Goal: Information Seeking & Learning: Compare options

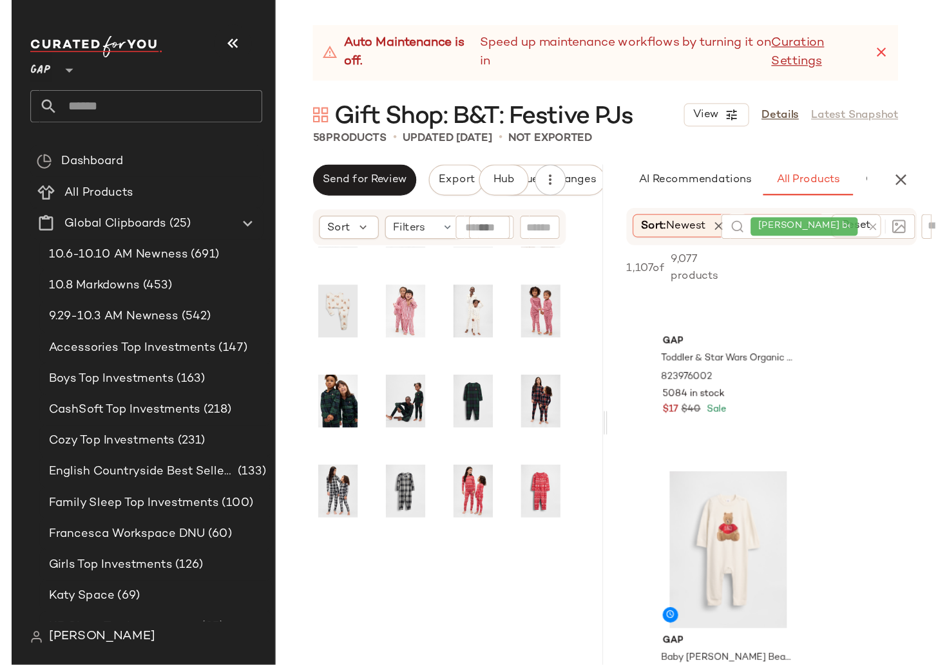
scroll to position [3835, 0]
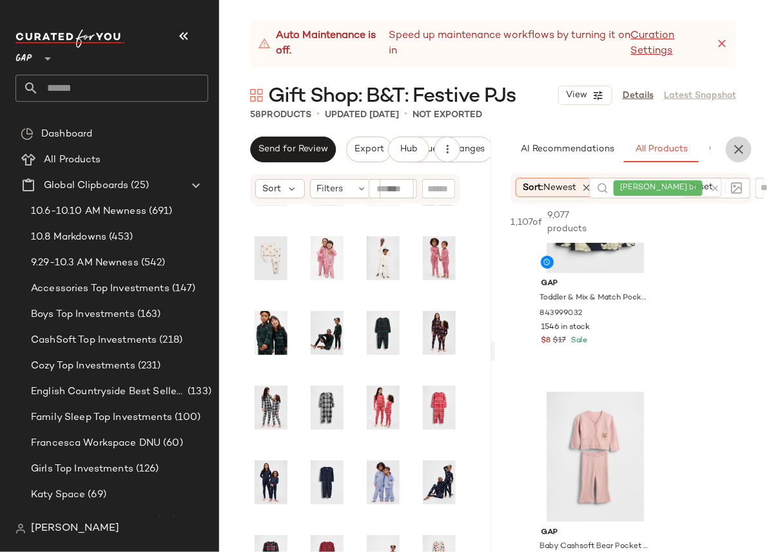
click at [735, 150] on icon "button" at bounding box center [738, 149] width 15 height 15
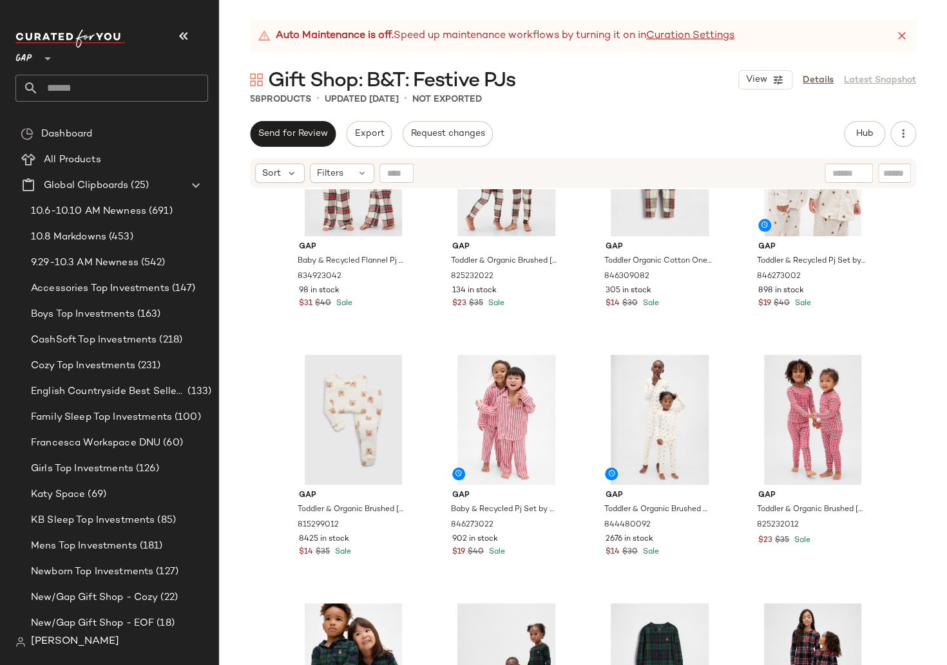
scroll to position [139, 0]
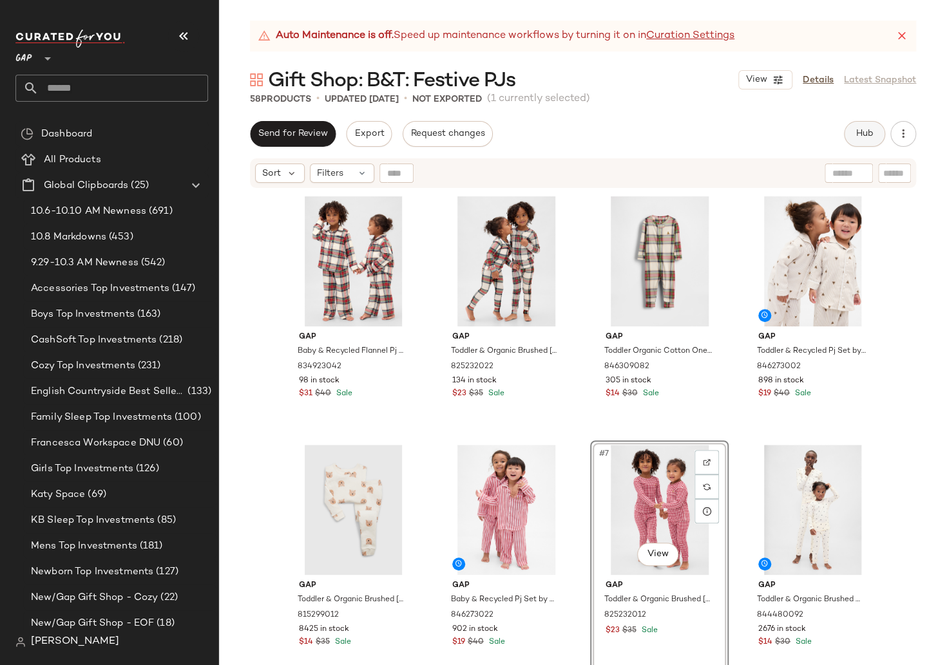
click at [861, 127] on button "Hub" at bounding box center [864, 134] width 41 height 26
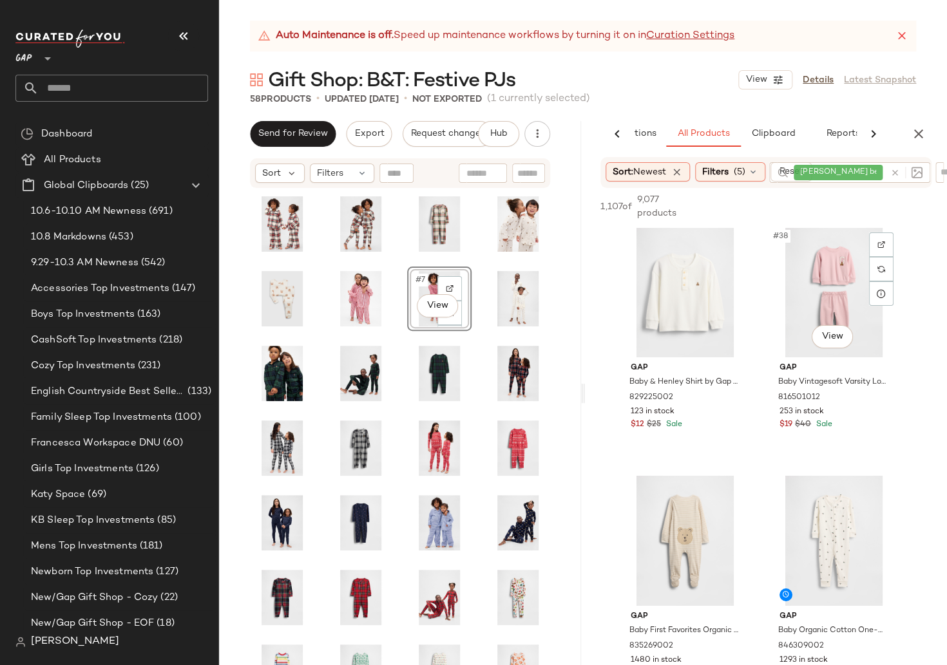
scroll to position [4499, 0]
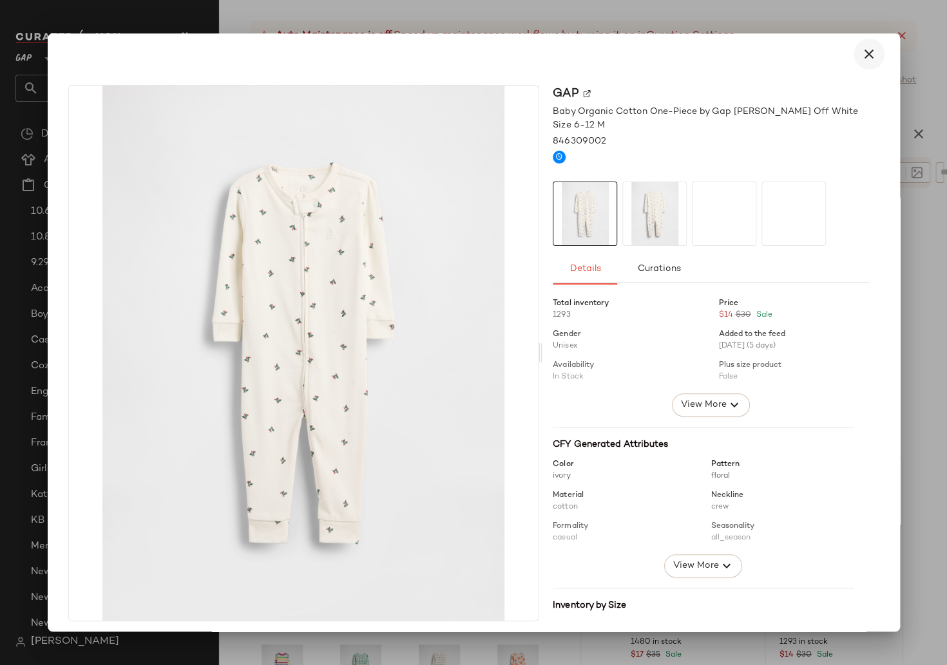
click at [862, 54] on icon "button" at bounding box center [868, 53] width 15 height 15
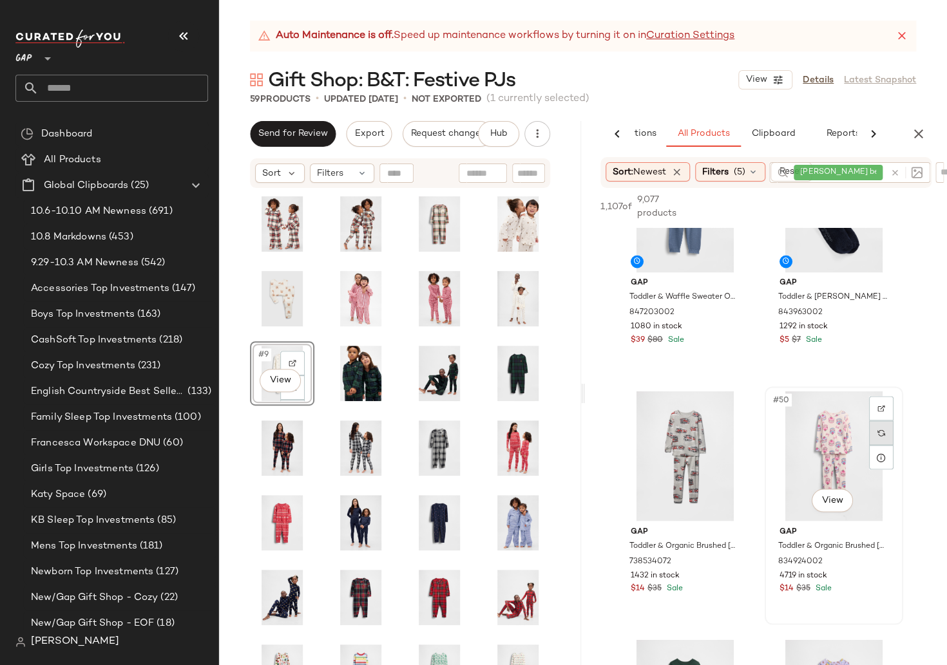
scroll to position [6002, 0]
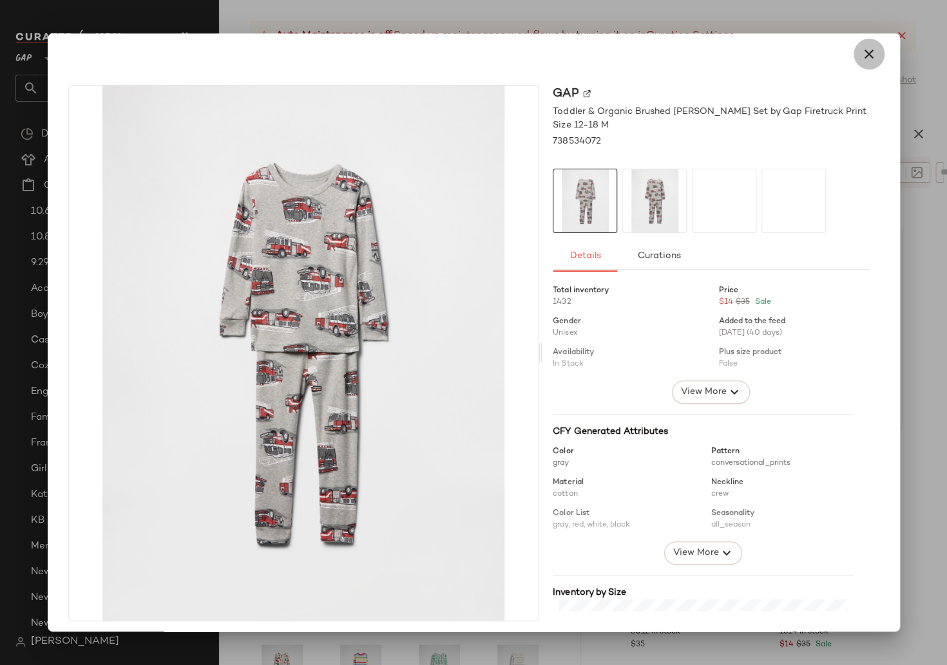
click at [866, 54] on icon "button" at bounding box center [868, 53] width 15 height 15
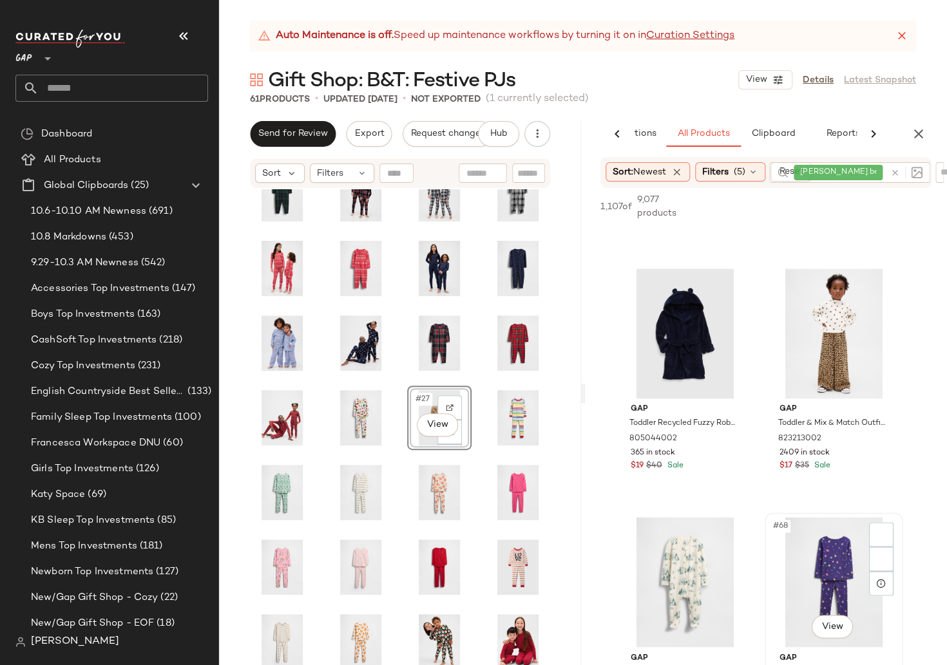
scroll to position [7923, 0]
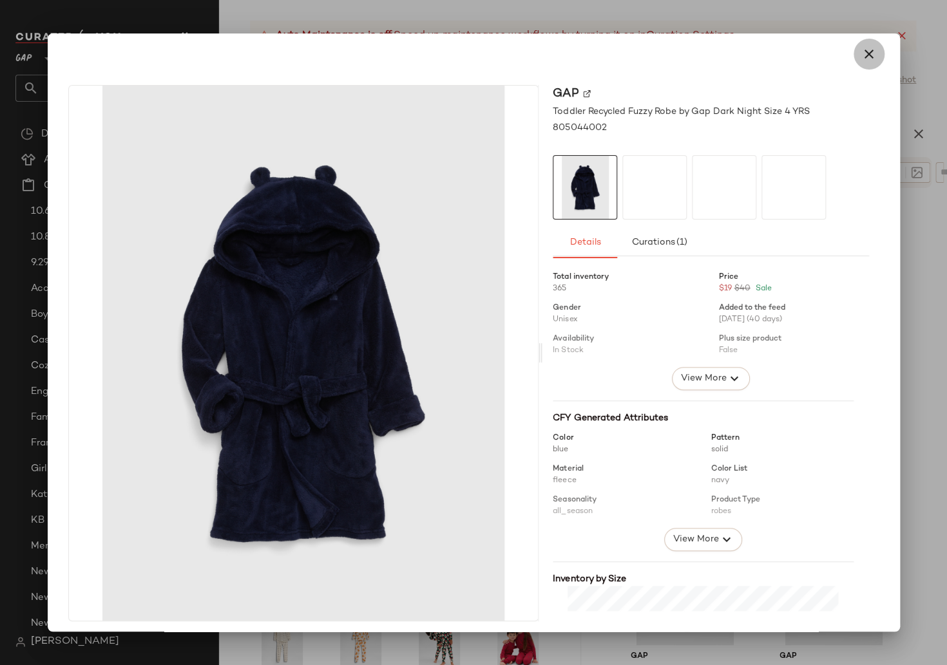
click at [861, 55] on icon "button" at bounding box center [868, 53] width 15 height 15
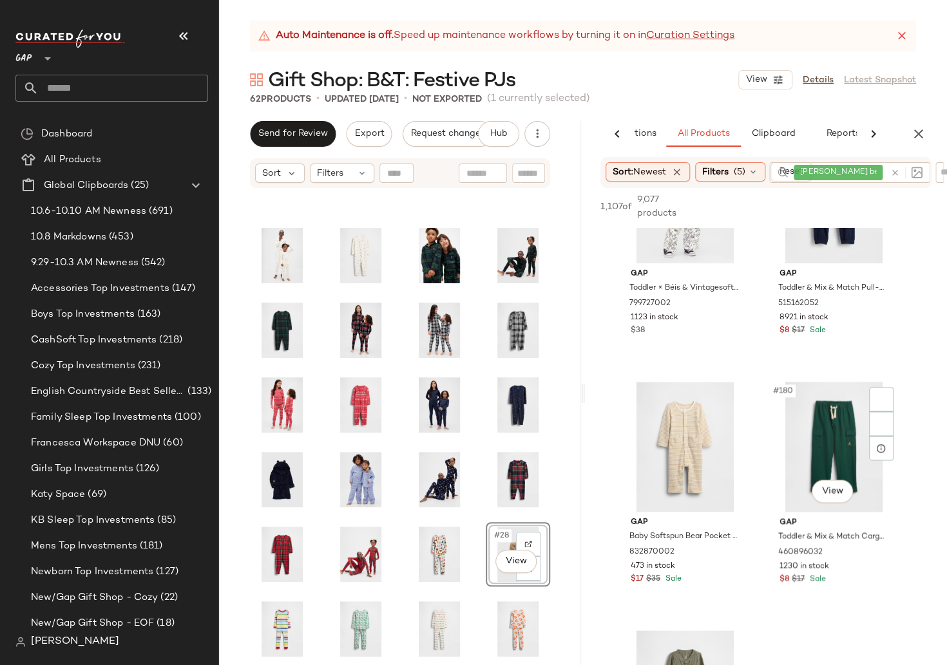
scroll to position [22031, 0]
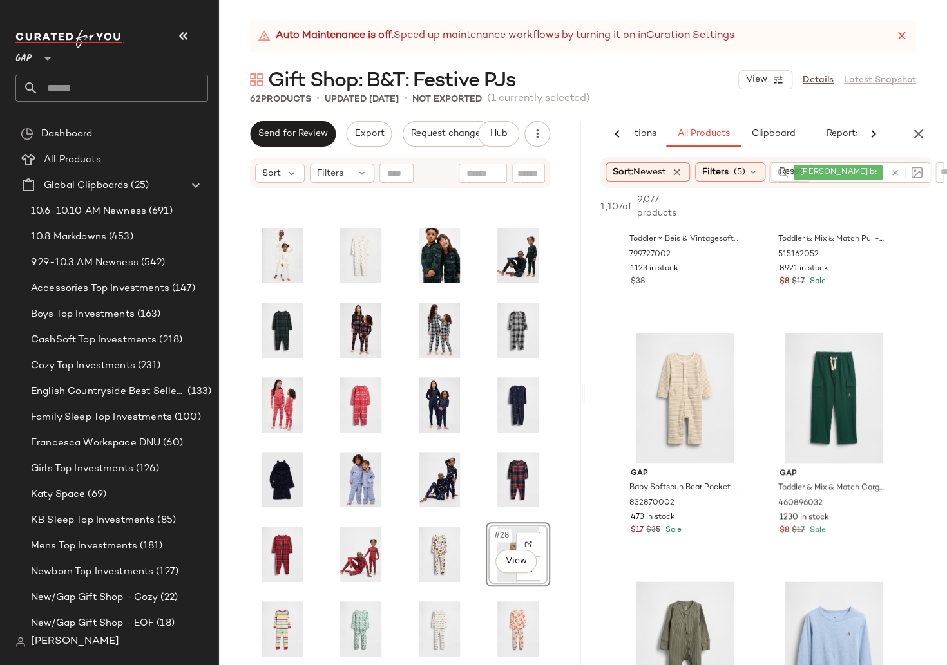
drag, startPoint x: 685, startPoint y: 347, endPoint x: 735, endPoint y: 2, distance: 348.9
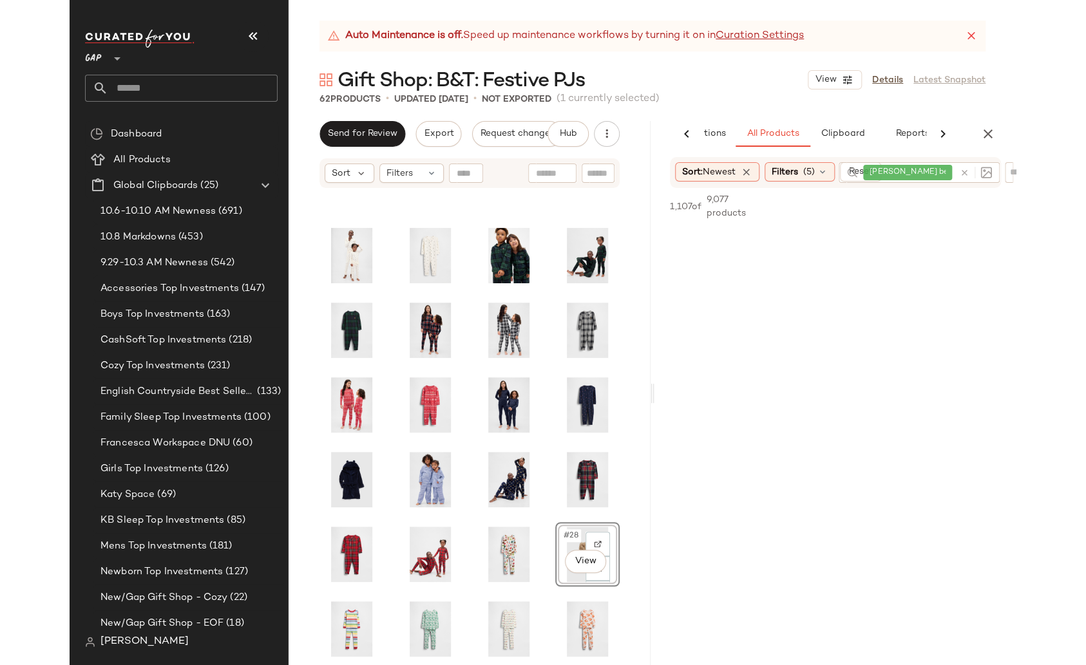
scroll to position [27323, 0]
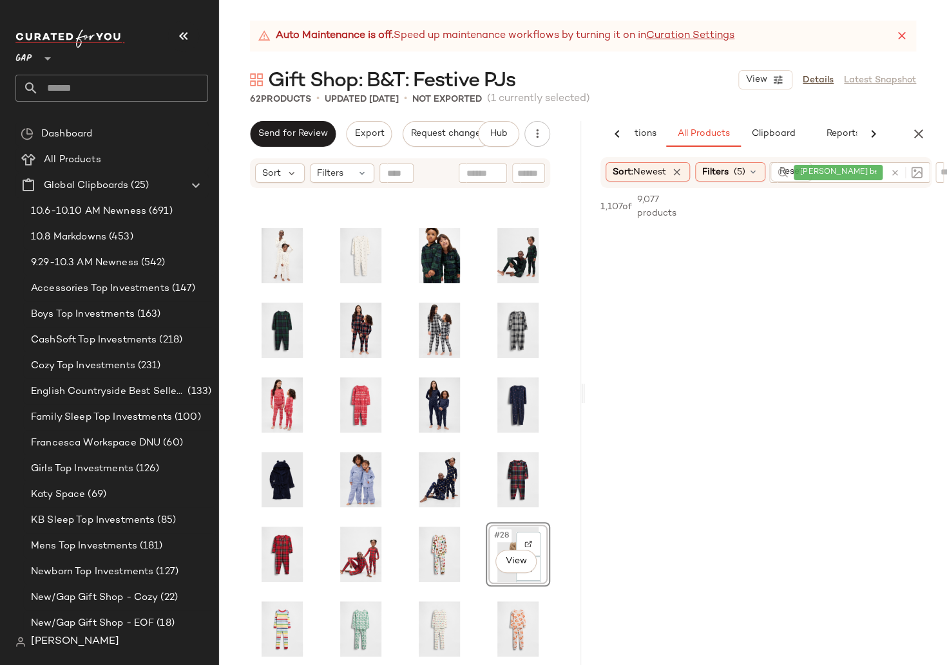
click at [895, 171] on div at bounding box center [903, 172] width 37 height 21
click at [893, 182] on icon at bounding box center [895, 182] width 10 height 10
click at [836, 171] on input "text" at bounding box center [850, 173] width 112 height 14
type input "********"
click at [894, 184] on icon at bounding box center [895, 182] width 10 height 10
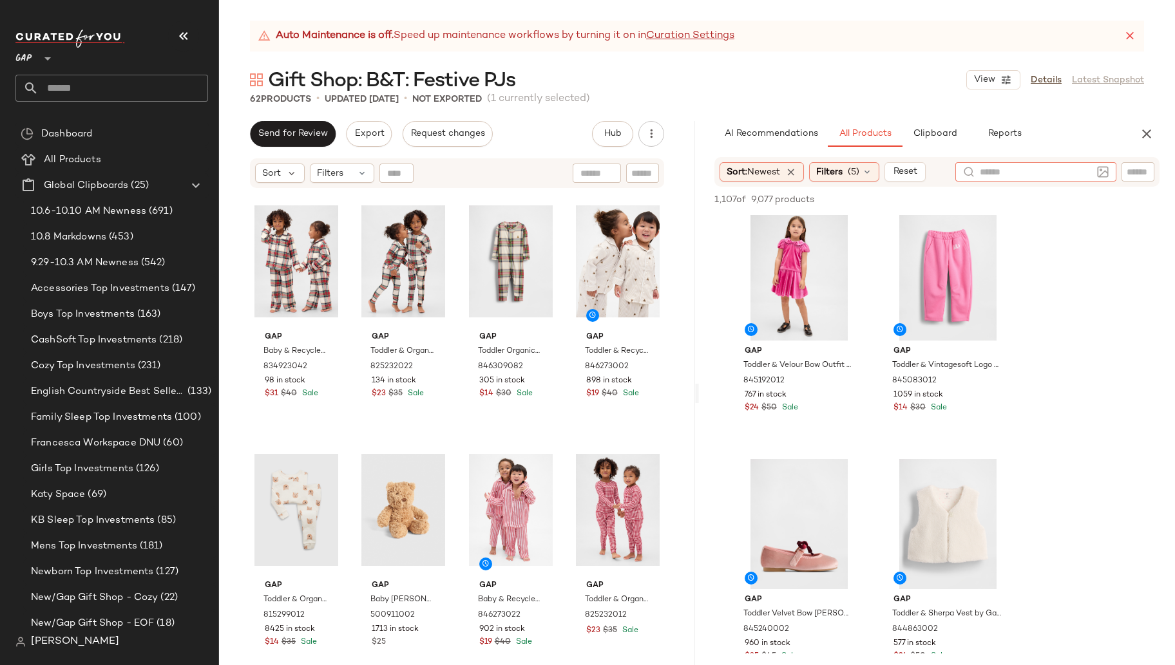
scroll to position [4707, 0]
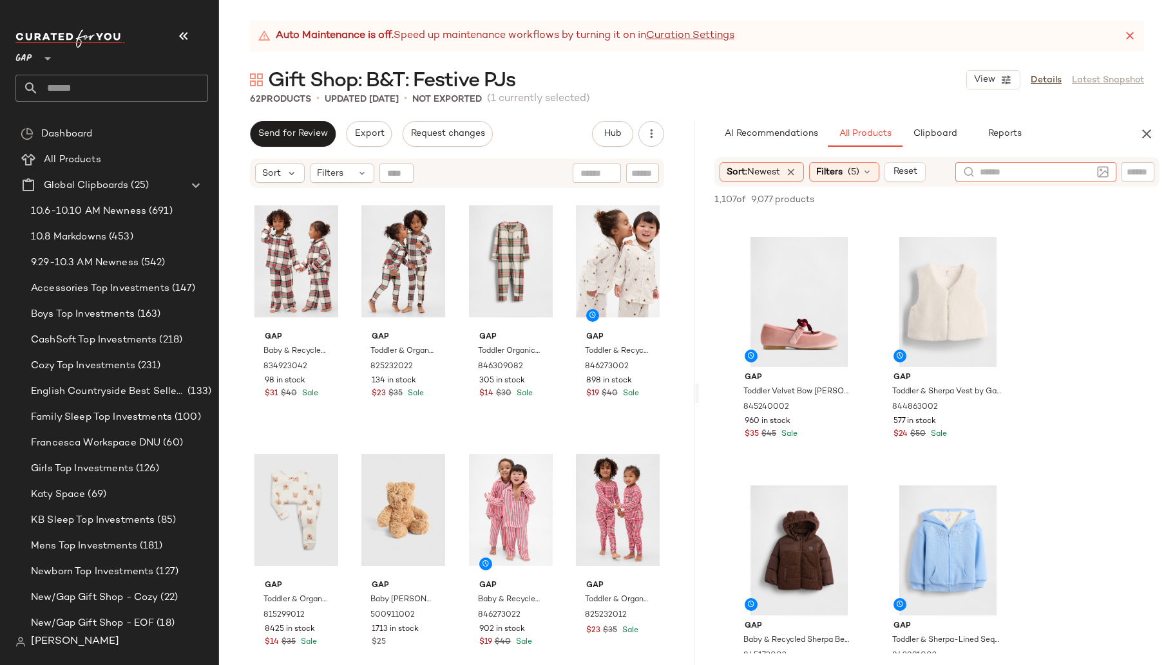
click at [994, 175] on input "text" at bounding box center [1036, 173] width 112 height 14
type input "*******"
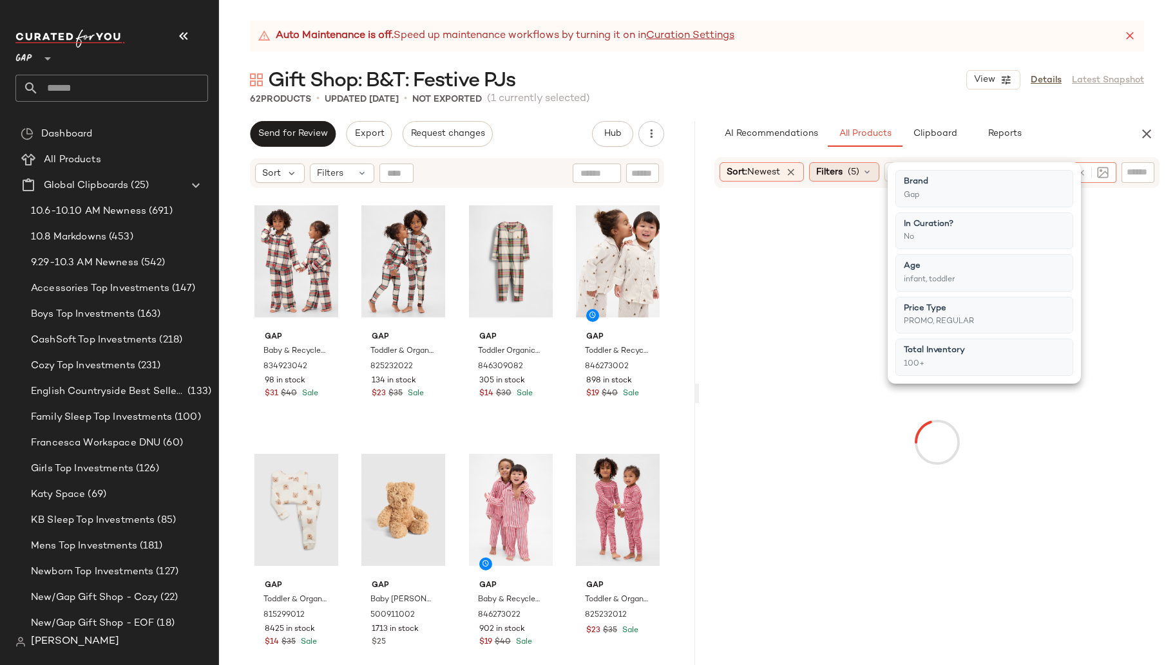
click at [852, 172] on span "(5)" at bounding box center [854, 173] width 12 height 14
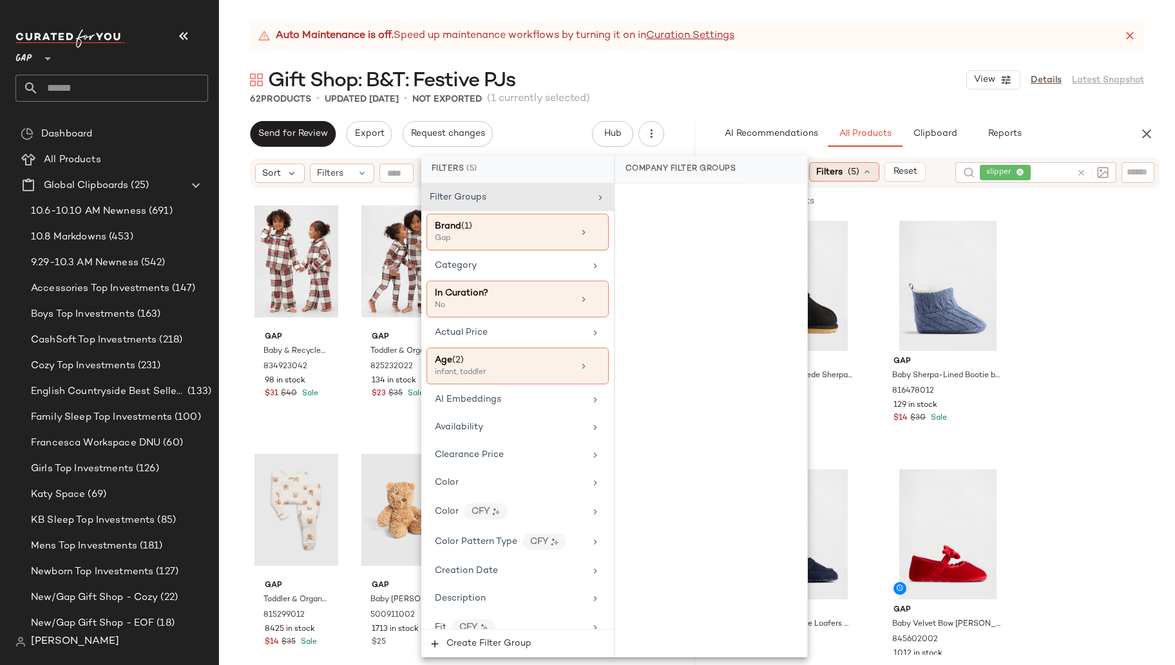
click at [850, 171] on div "Filters (5)" at bounding box center [844, 171] width 70 height 19
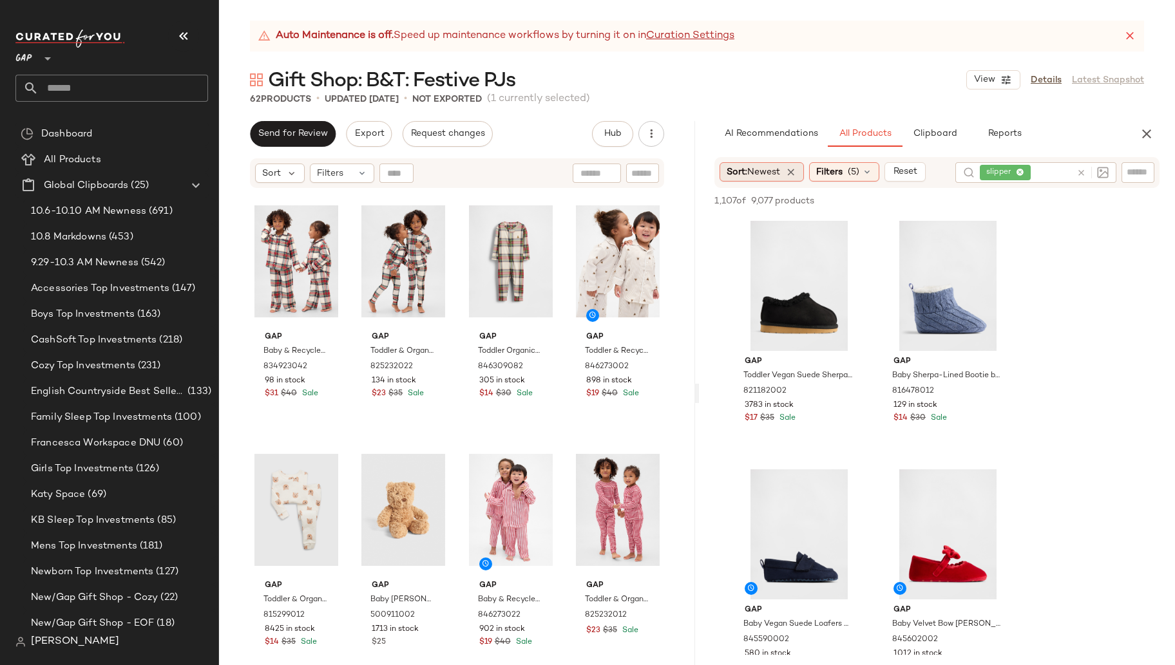
click at [775, 173] on span "Newest" at bounding box center [763, 172] width 33 height 10
click at [774, 171] on span "Newest" at bounding box center [763, 172] width 33 height 10
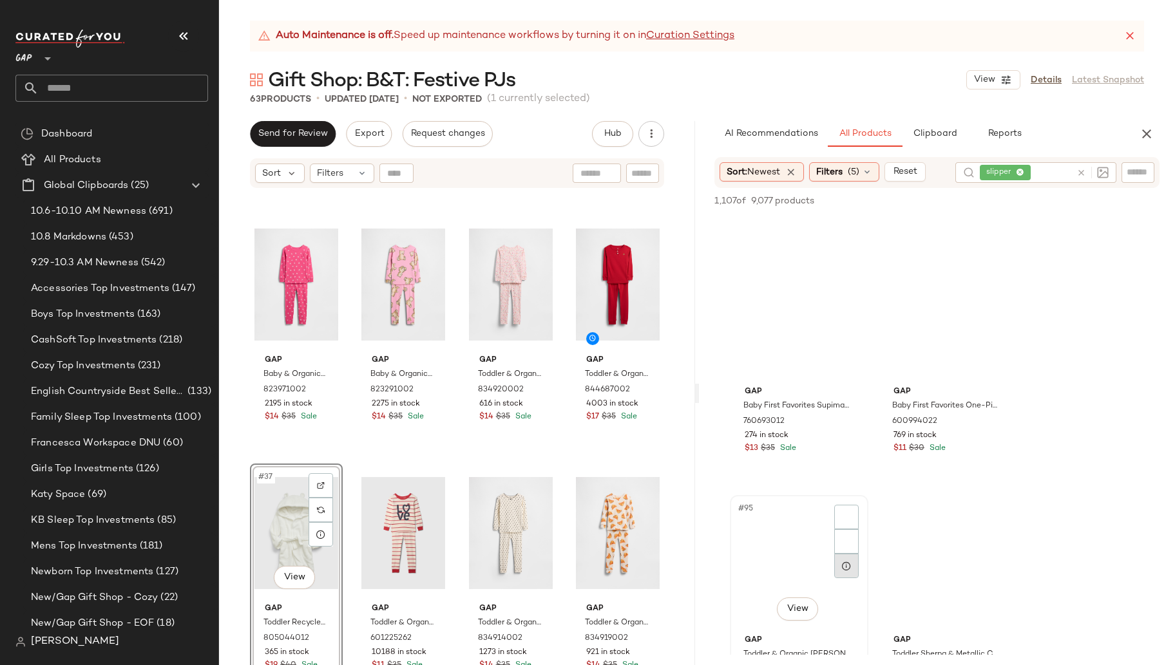
scroll to position [11488, 0]
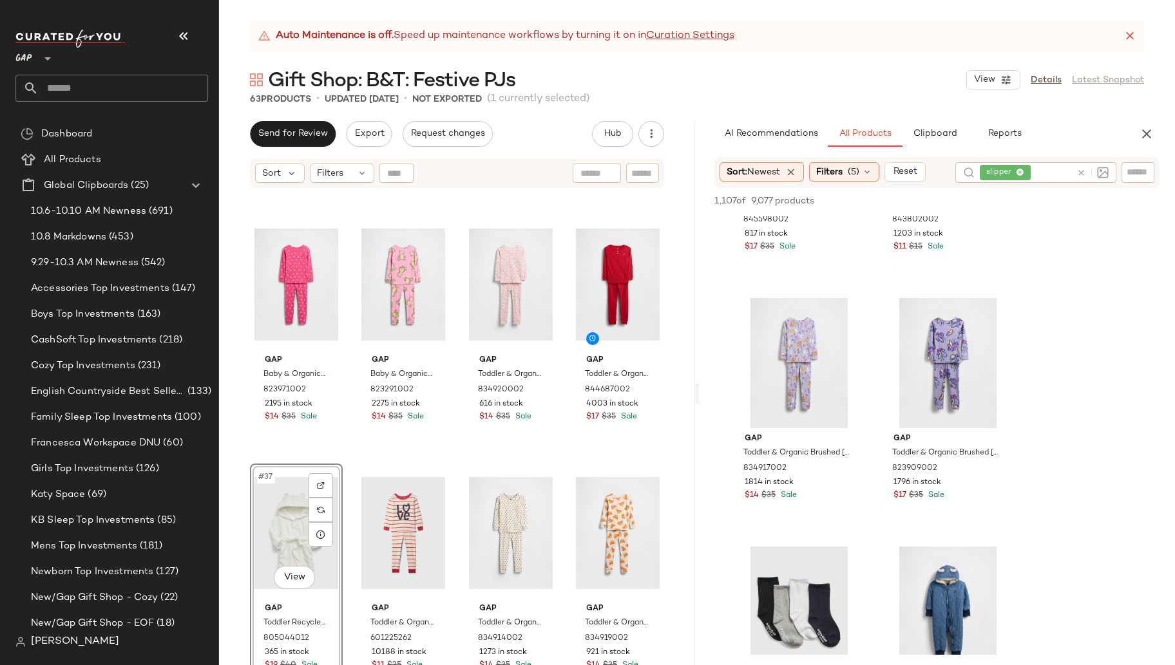
click at [1080, 175] on icon at bounding box center [1082, 173] width 10 height 10
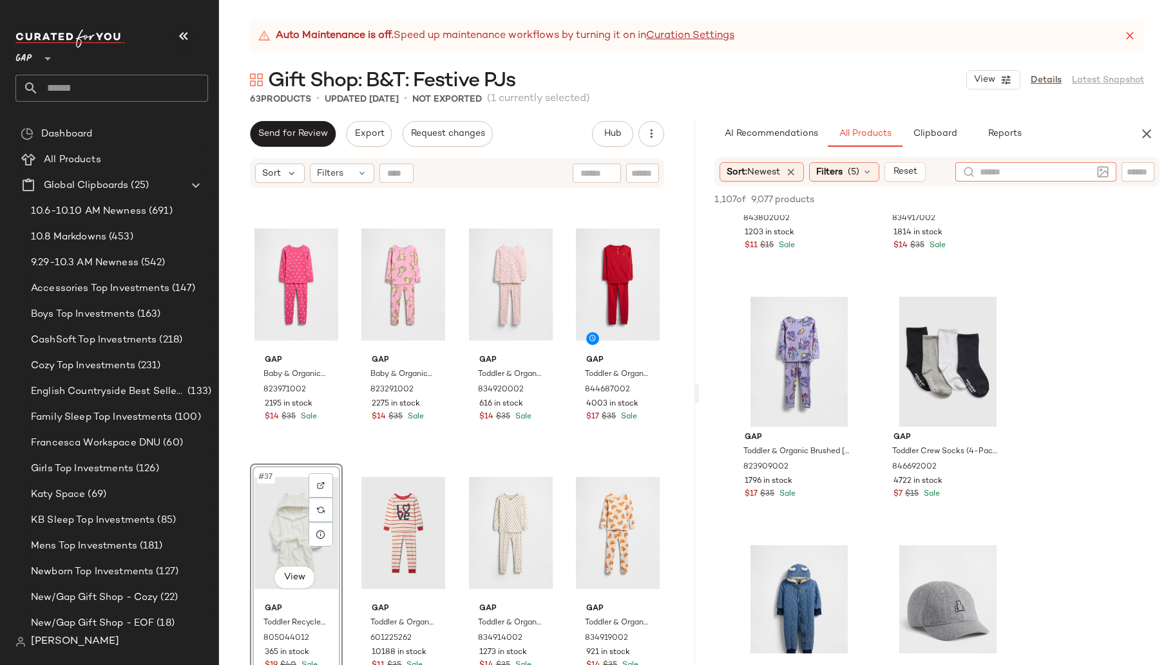
click at [1136, 168] on input "text" at bounding box center [1138, 173] width 23 height 14
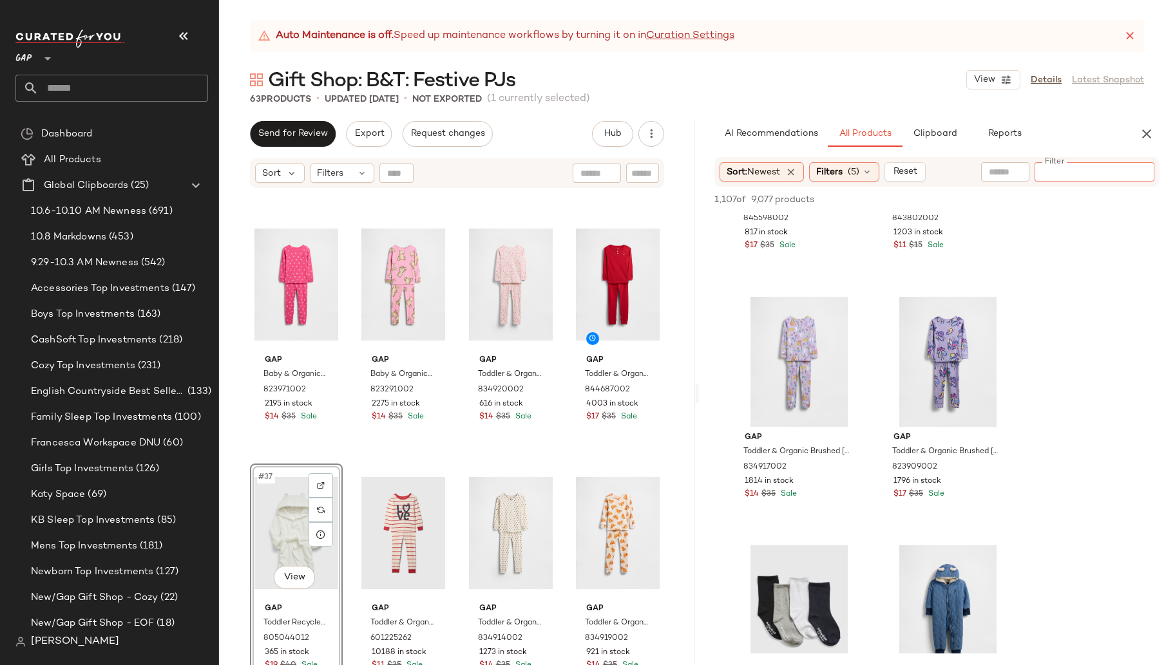
scroll to position [0, 0]
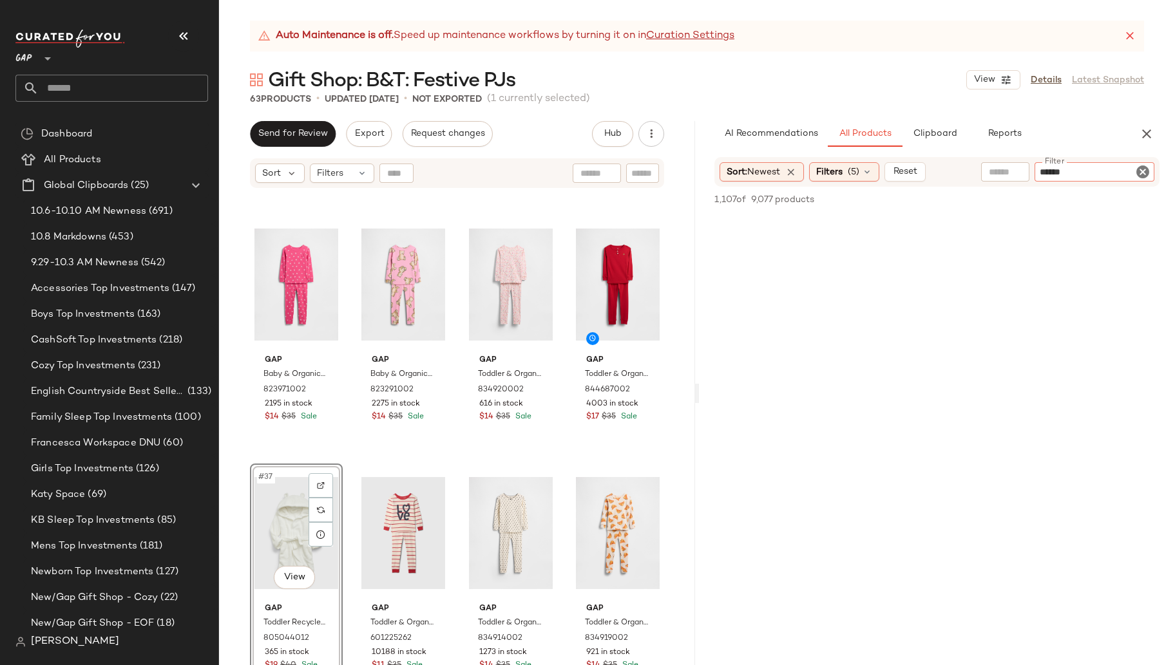
type input "*******"
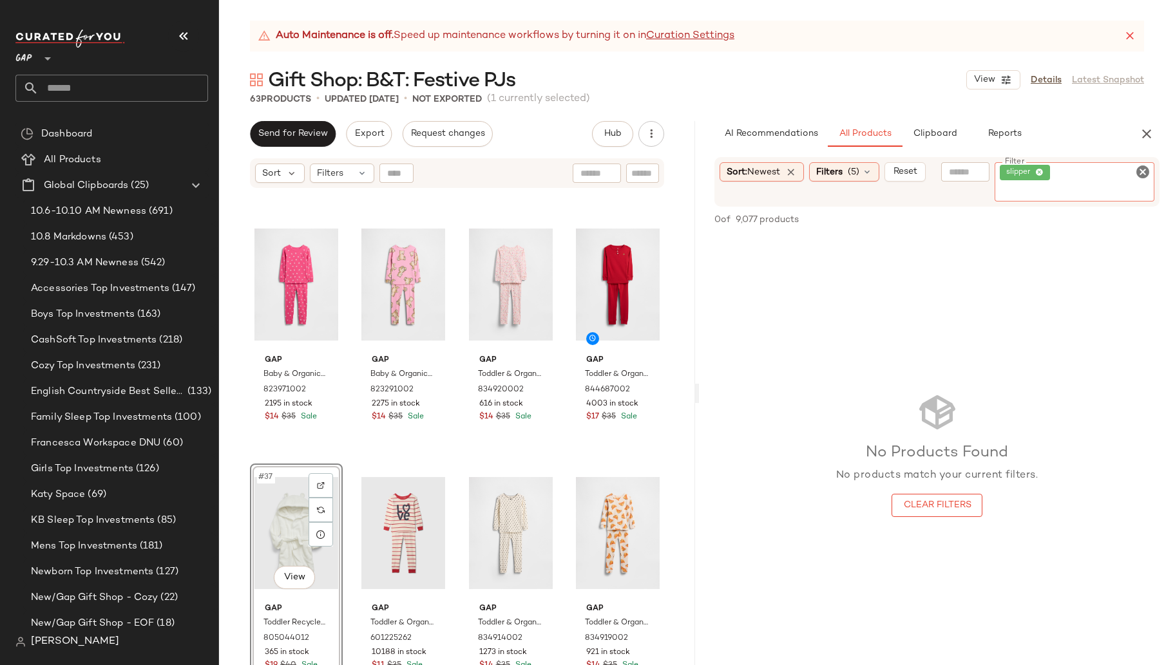
click at [1140, 172] on icon "Clear Filter" at bounding box center [1142, 171] width 15 height 15
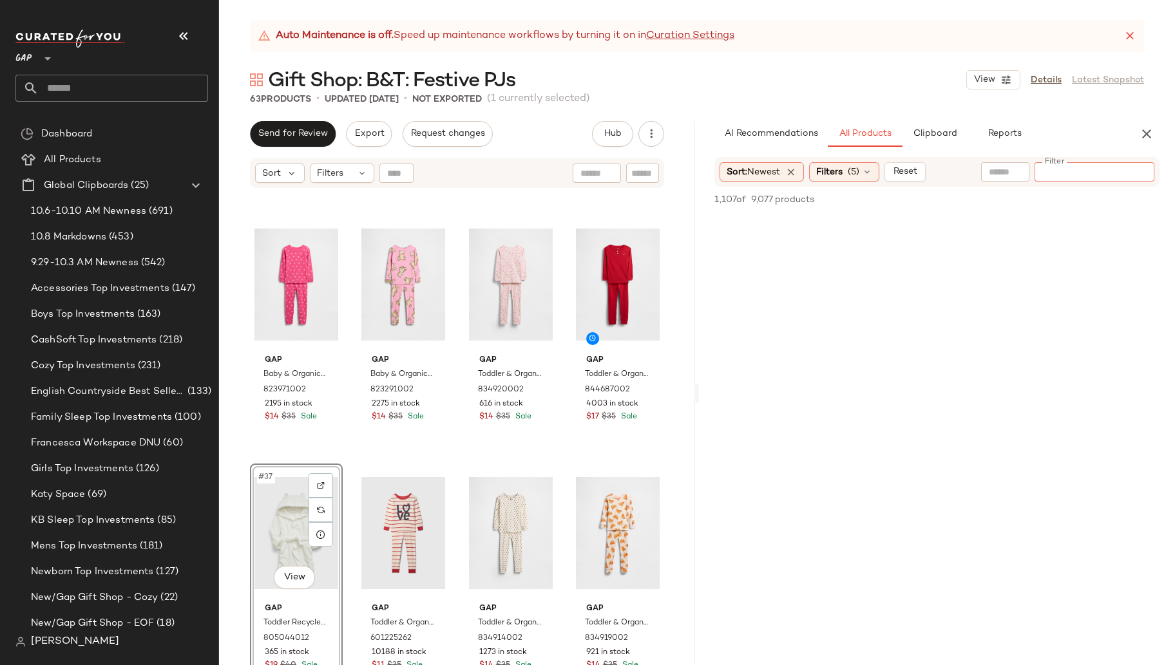
paste input "******"
type input "******"
click at [1141, 169] on icon "Clear Filter" at bounding box center [1142, 171] width 15 height 15
click at [1015, 169] on input "text" at bounding box center [1036, 173] width 112 height 14
click at [1141, 171] on input "text" at bounding box center [1138, 173] width 23 height 14
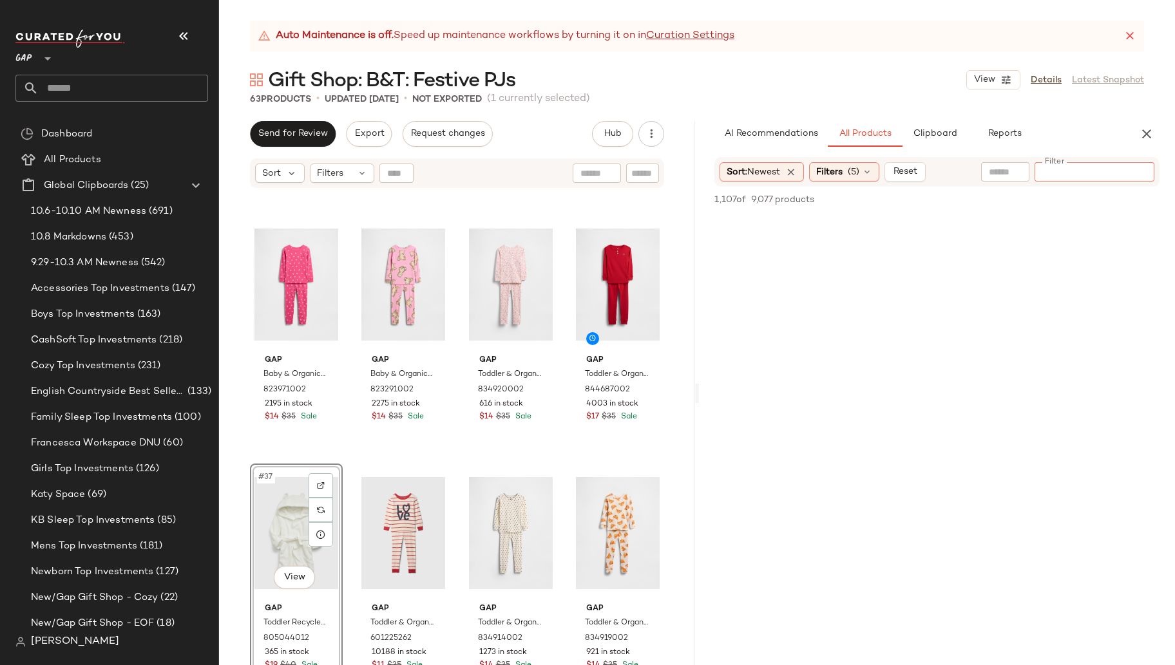
paste input "******"
type input "******"
click at [711, 389] on div at bounding box center [937, 483] width 476 height 497
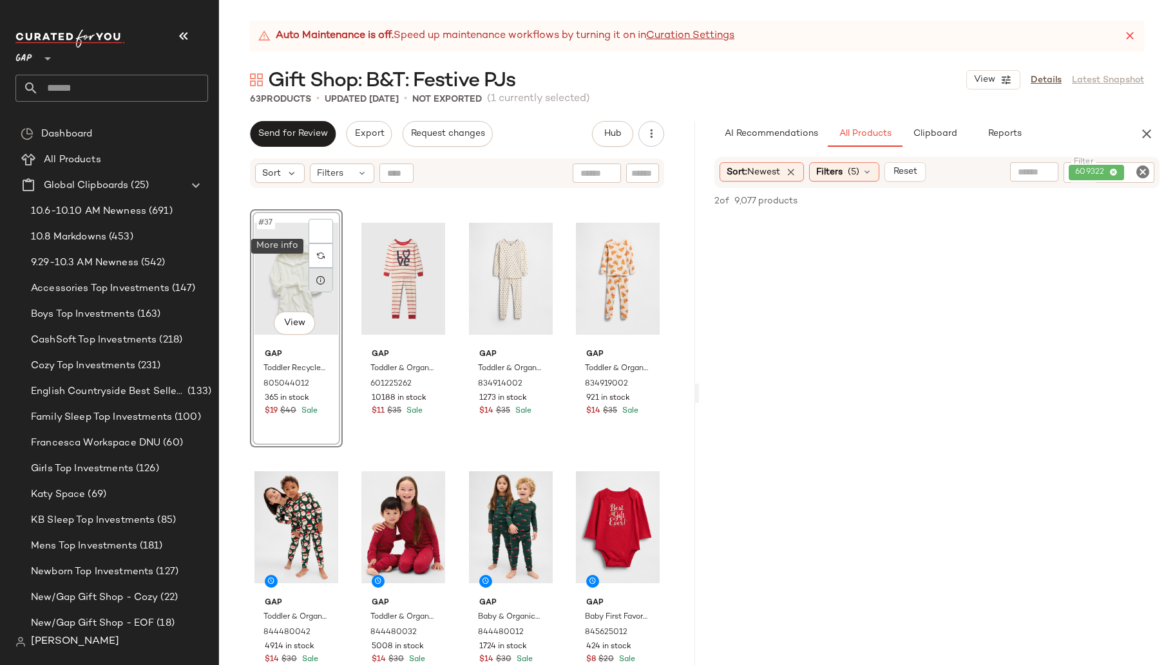
scroll to position [2229, 0]
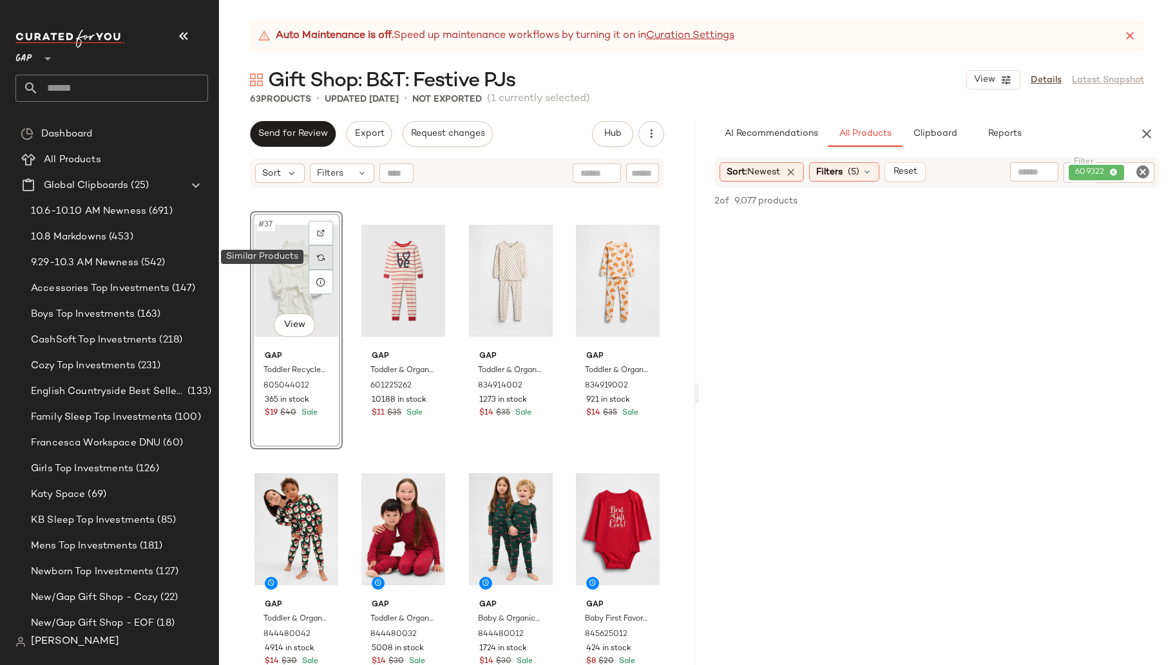
click at [322, 250] on div at bounding box center [321, 257] width 24 height 24
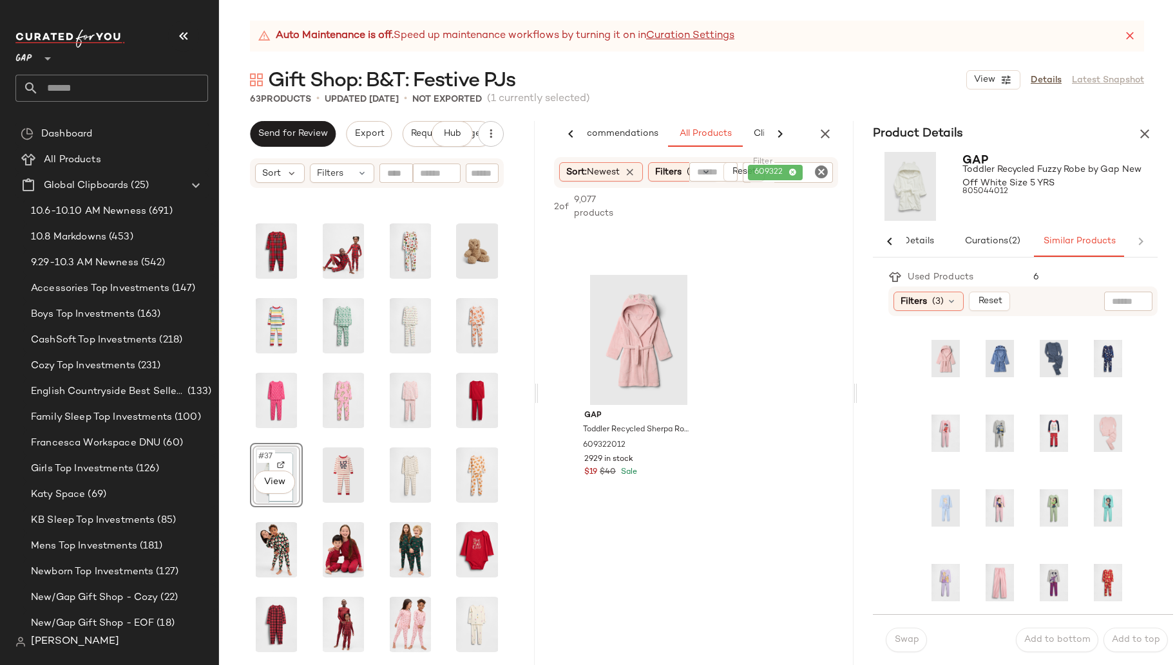
scroll to position [430, 0]
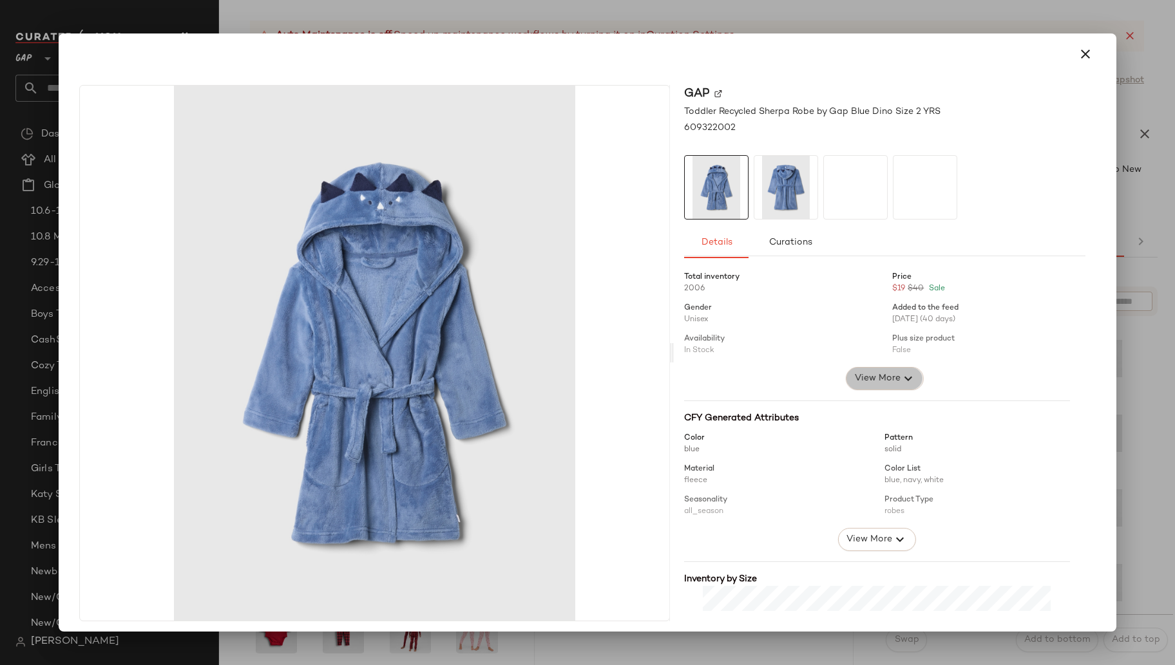
click at [885, 376] on span "View More" at bounding box center [877, 378] width 46 height 15
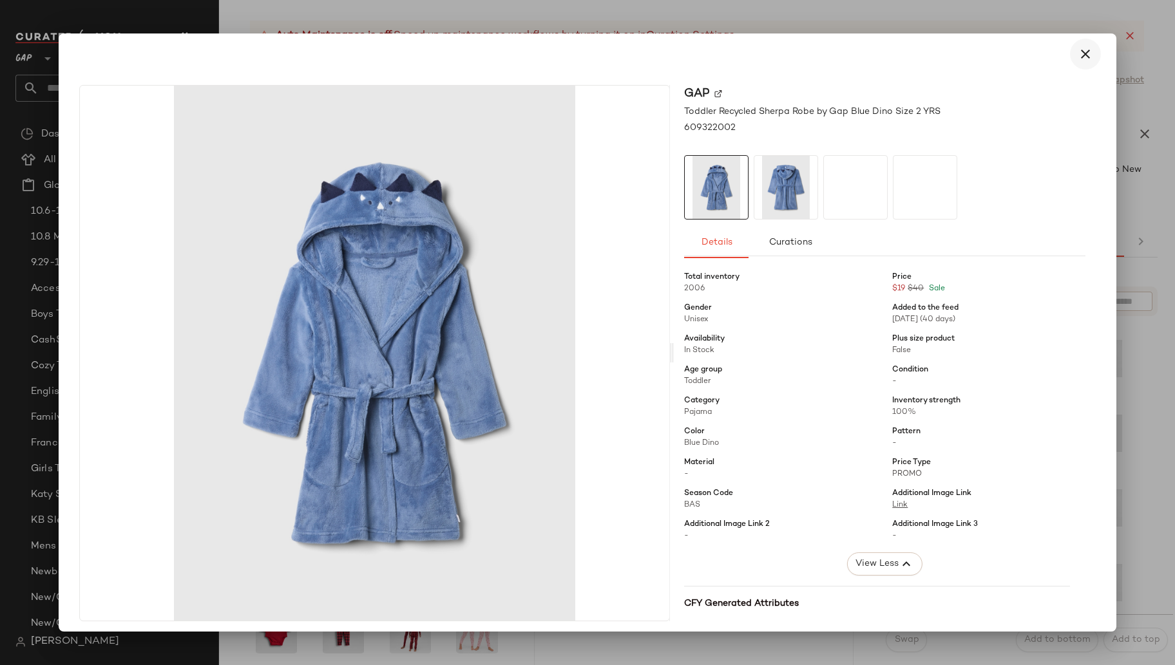
click at [1078, 58] on icon "button" at bounding box center [1085, 53] width 15 height 15
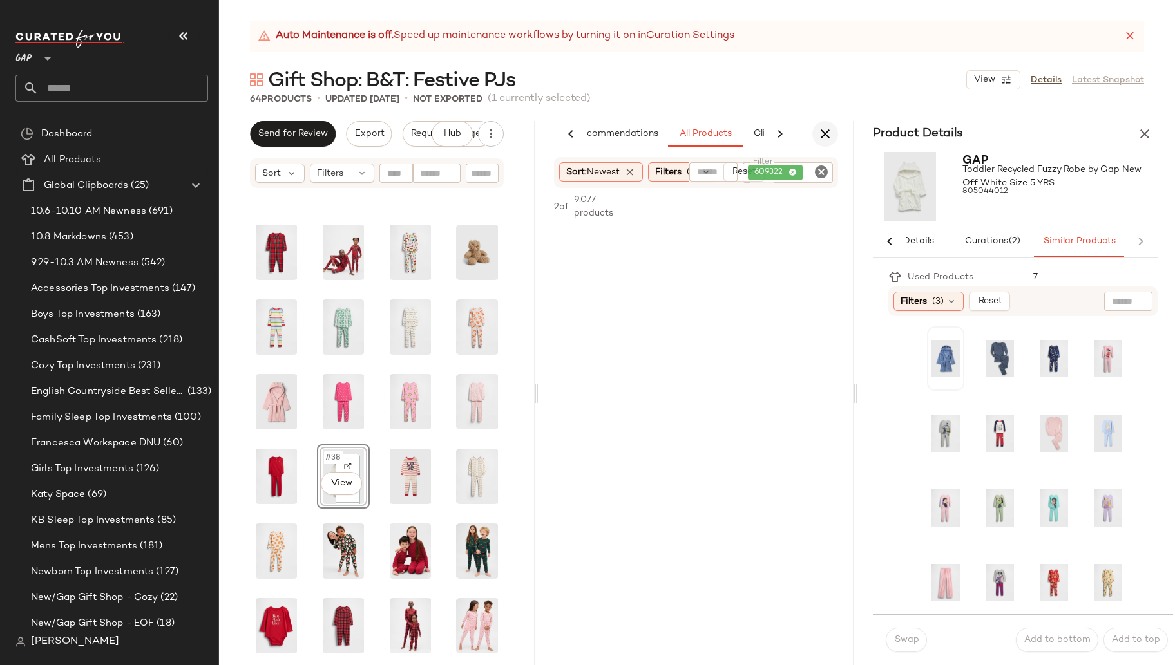
click at [823, 135] on icon "button" at bounding box center [825, 133] width 15 height 15
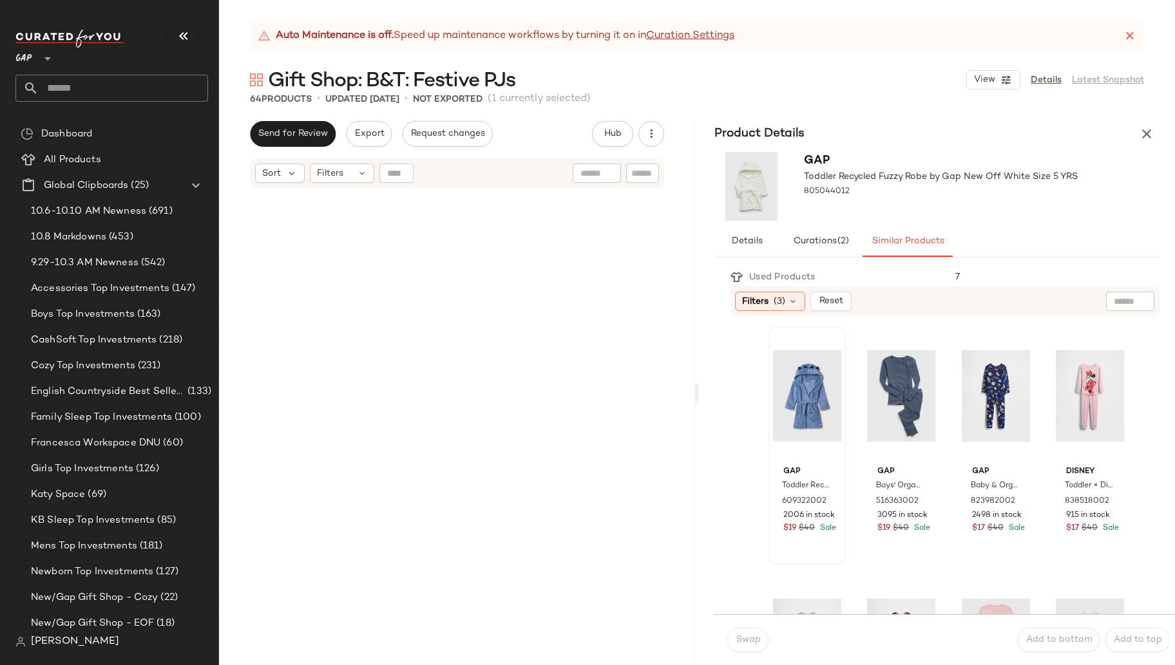
scroll to position [3033, 0]
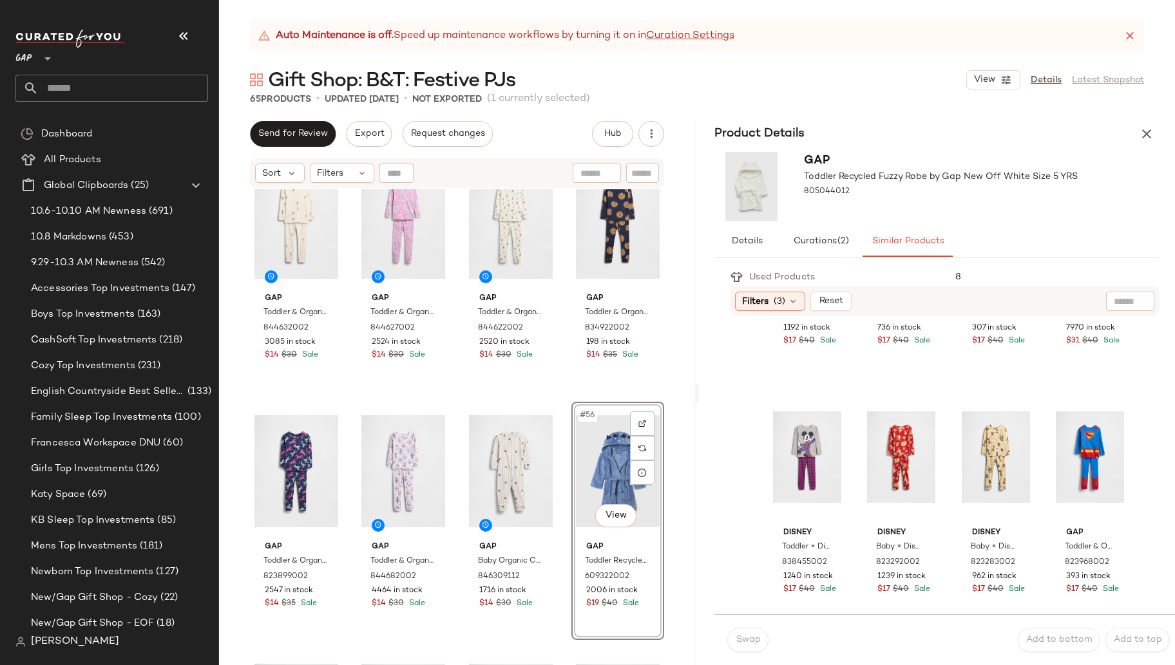
scroll to position [595, 0]
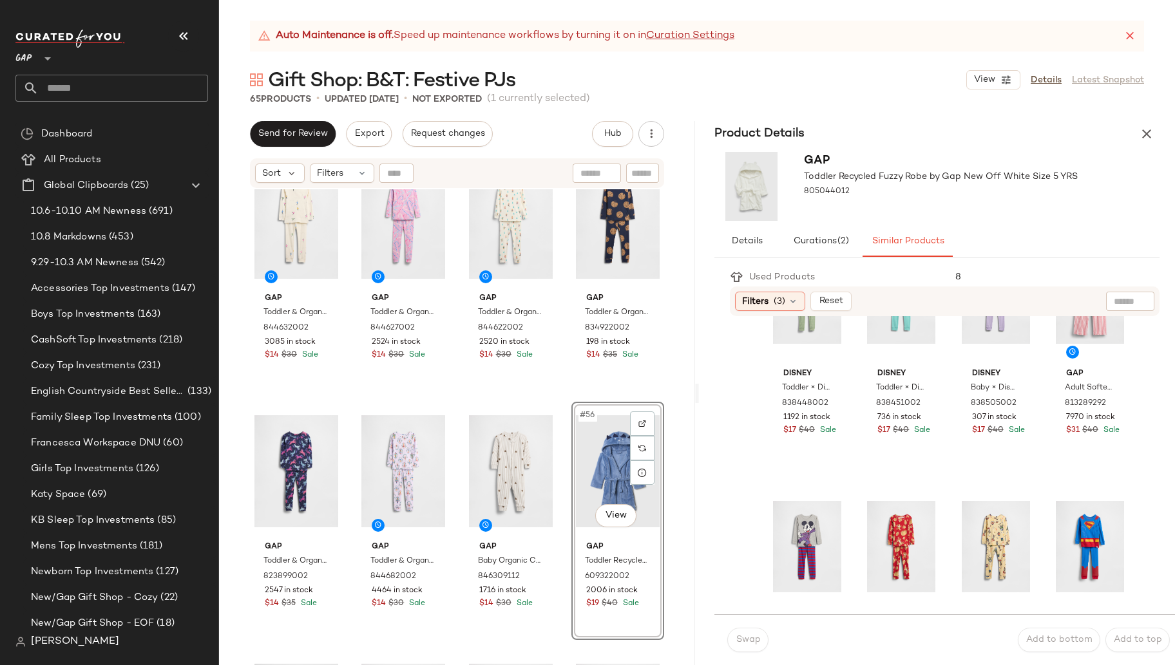
click at [1151, 129] on icon "button" at bounding box center [1146, 133] width 15 height 15
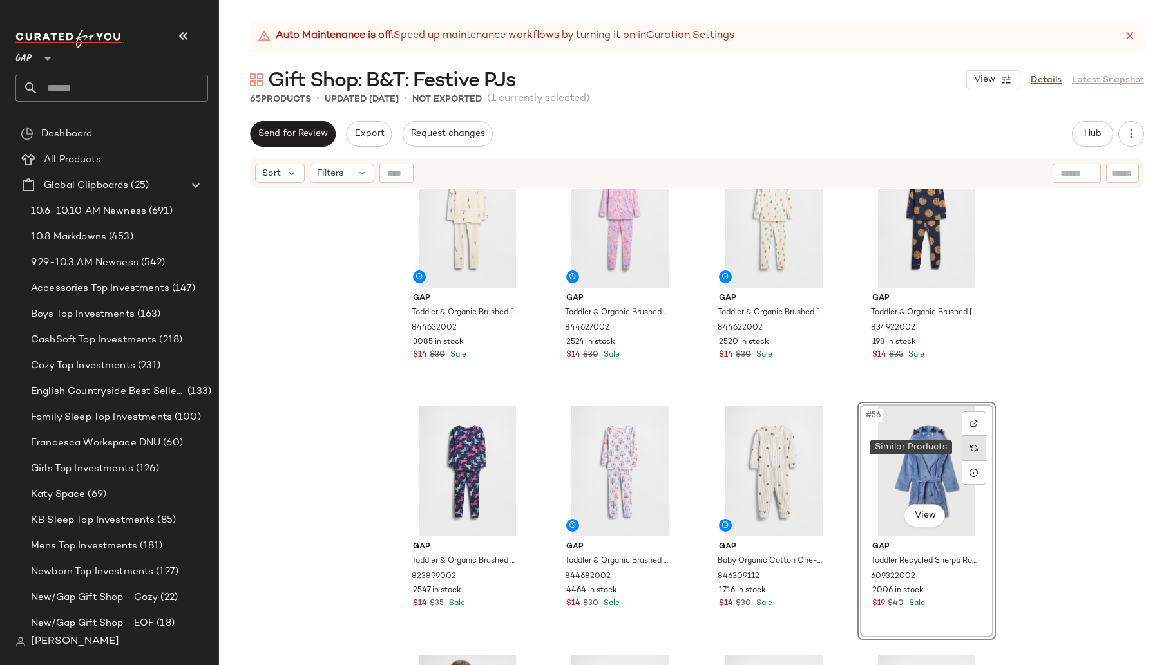
click at [965, 449] on div at bounding box center [974, 448] width 24 height 24
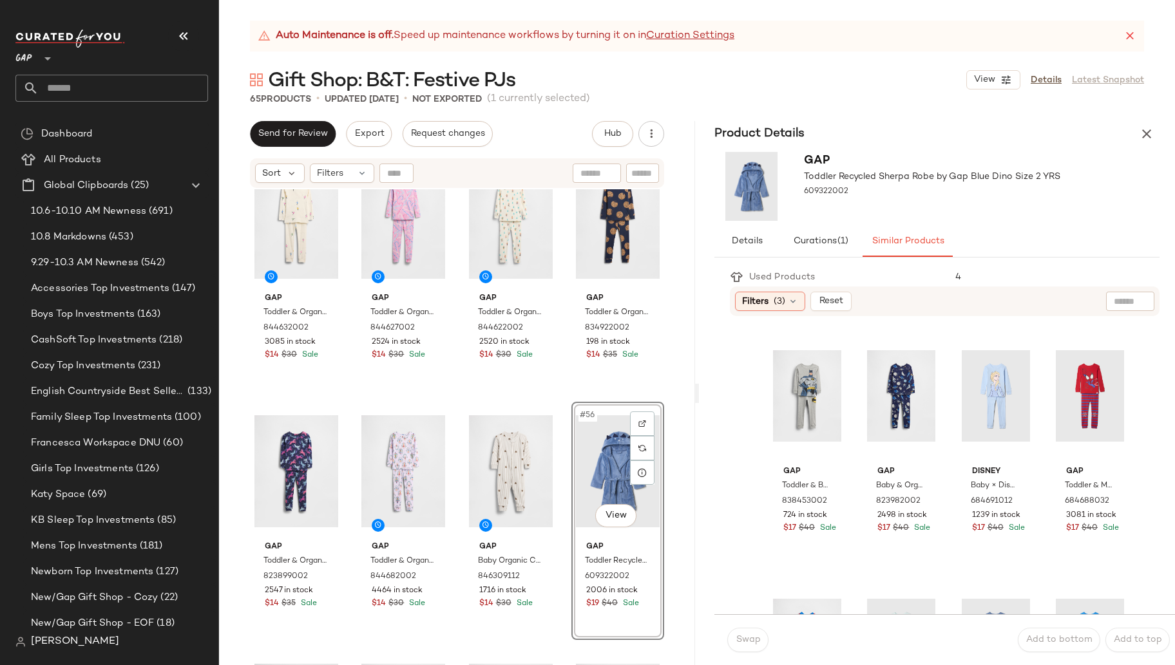
click at [637, 537] on div "#56 View Gap Toddler Recycled Sherpa Robe by Gap Blue Dino Size 2 YRS 609322002…" at bounding box center [617, 521] width 93 height 238
click at [551, 640] on div "Gap Toddler & Organic Brushed [PERSON_NAME] Set by Gap [PERSON_NAME] Size 18-24…" at bounding box center [457, 443] width 476 height 508
click at [622, 544] on span "Gap" at bounding box center [617, 548] width 63 height 12
click at [1144, 131] on icon "button" at bounding box center [1146, 133] width 15 height 15
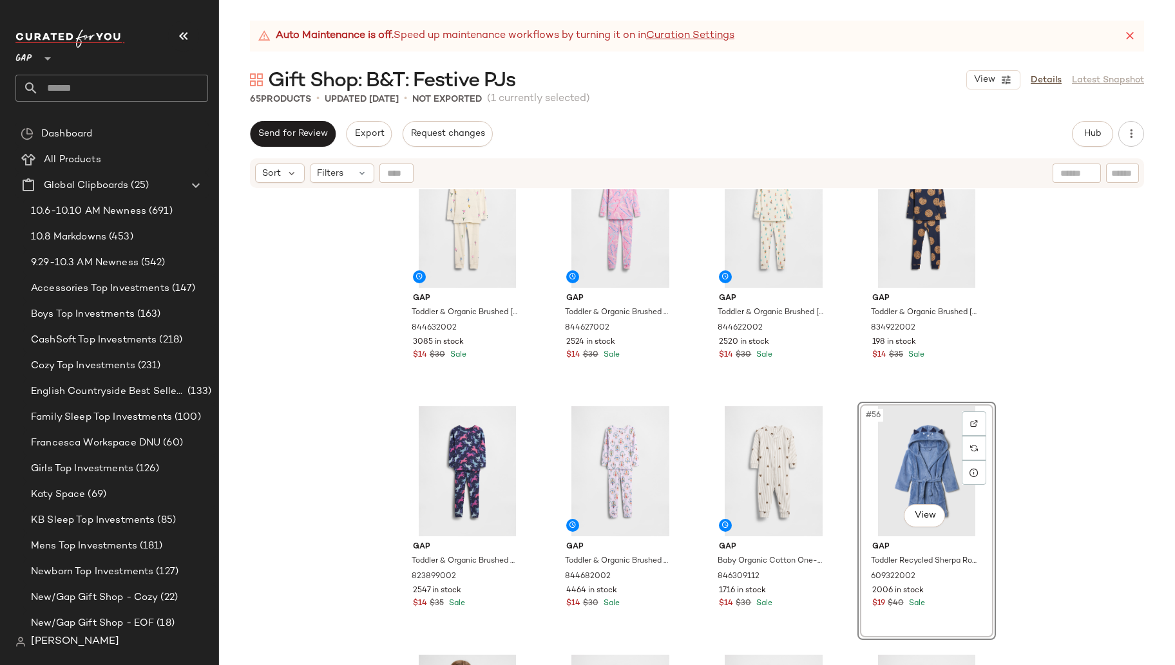
click at [971, 612] on div "#56 View Gap Toddler Recycled Sherpa Robe by Gap Blue Dino Size 2 YRS 609322002…" at bounding box center [926, 521] width 139 height 238
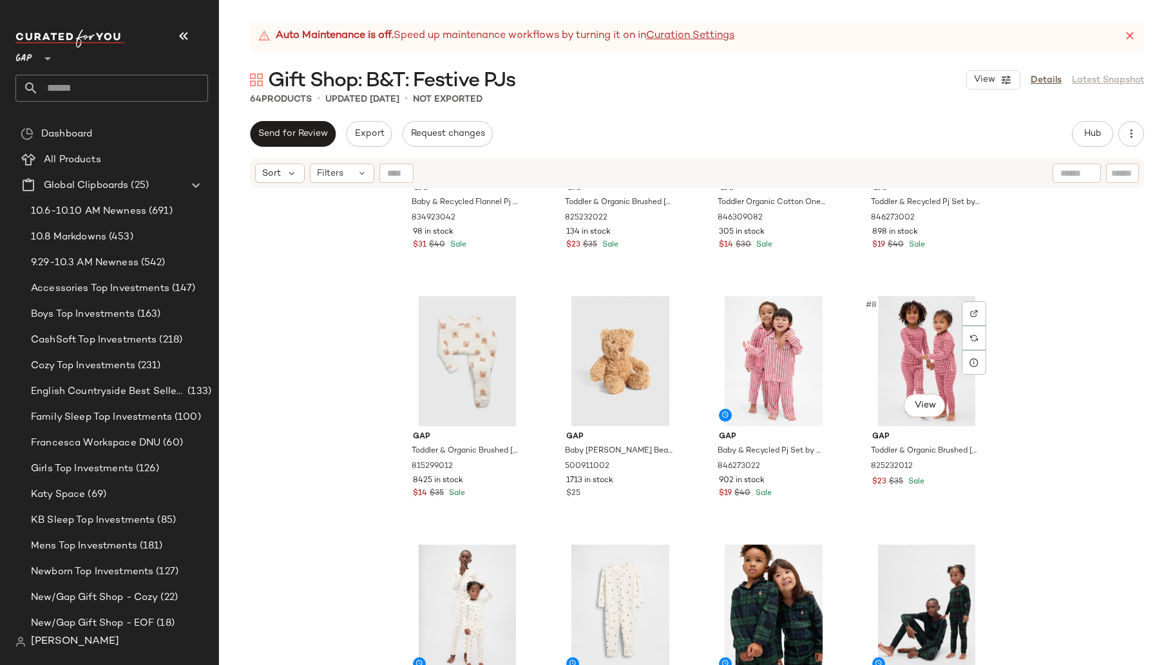
scroll to position [198, 0]
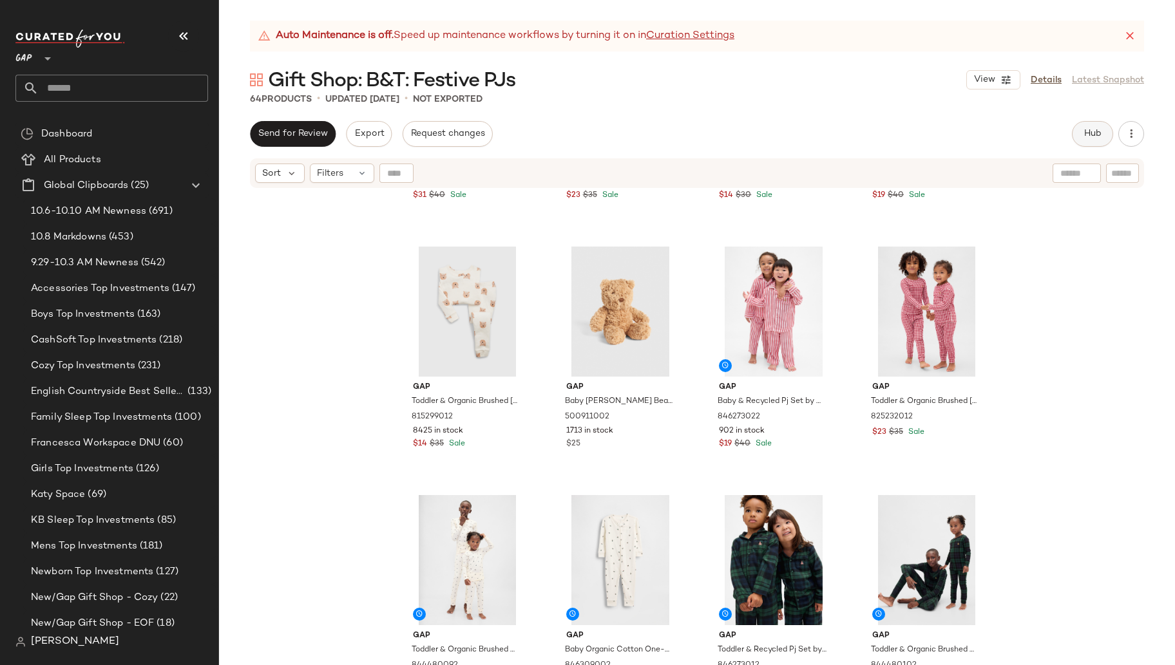
click at [1097, 137] on span "Hub" at bounding box center [1093, 134] width 18 height 10
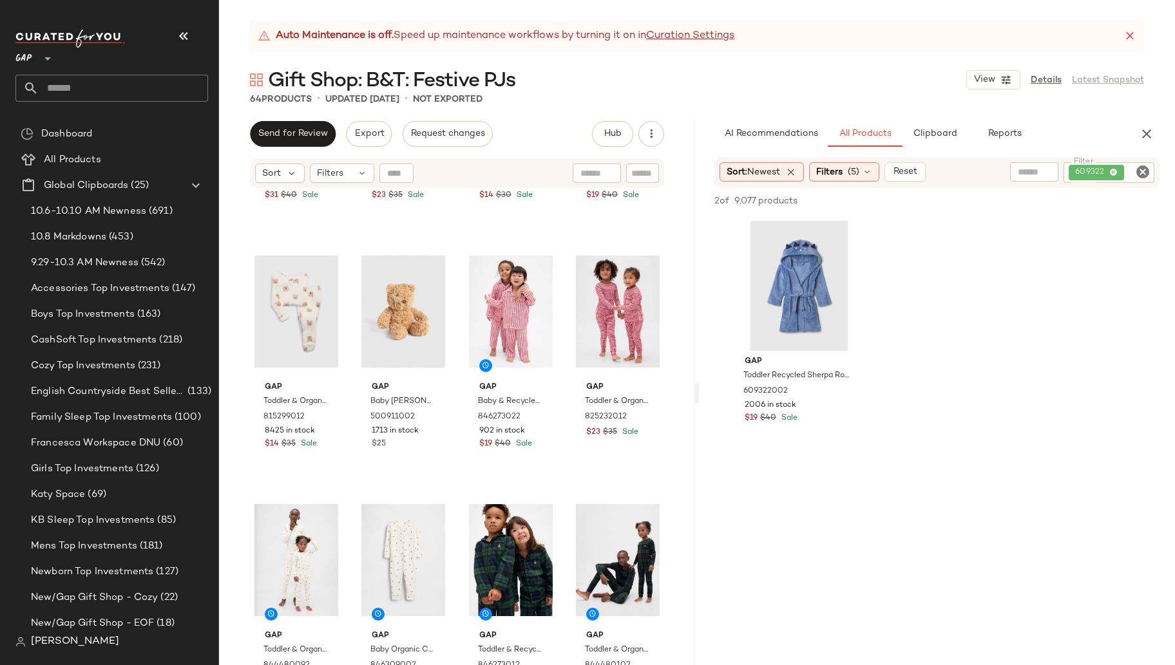
click at [1141, 171] on icon "Clear Filter" at bounding box center [1142, 171] width 15 height 15
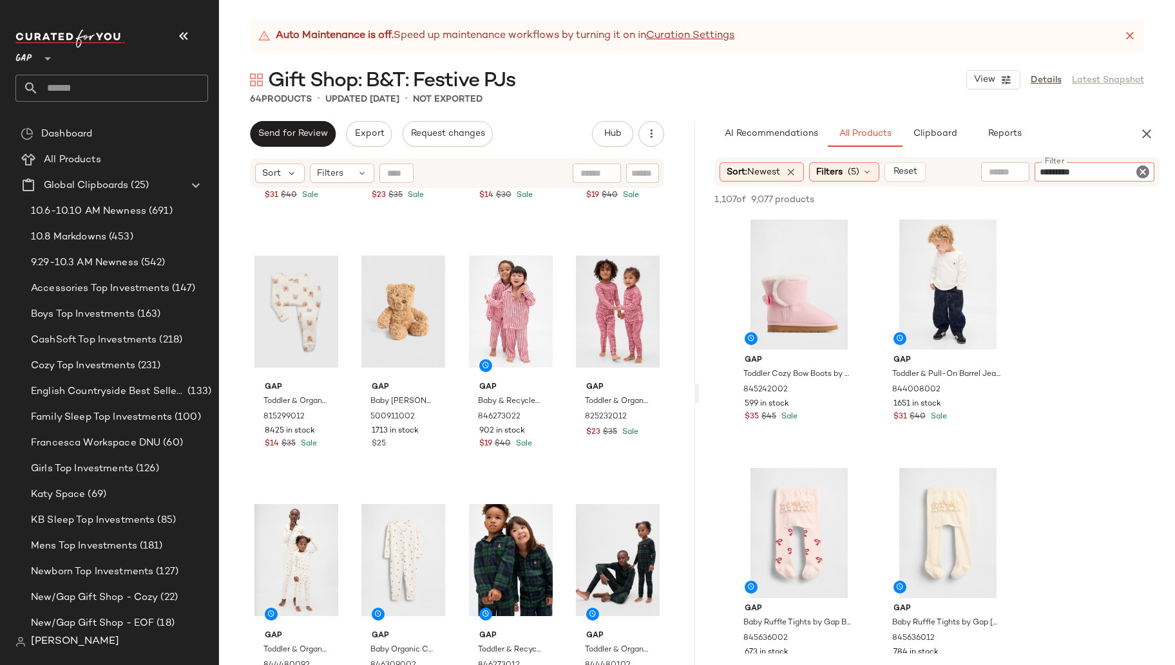
type input "**********"
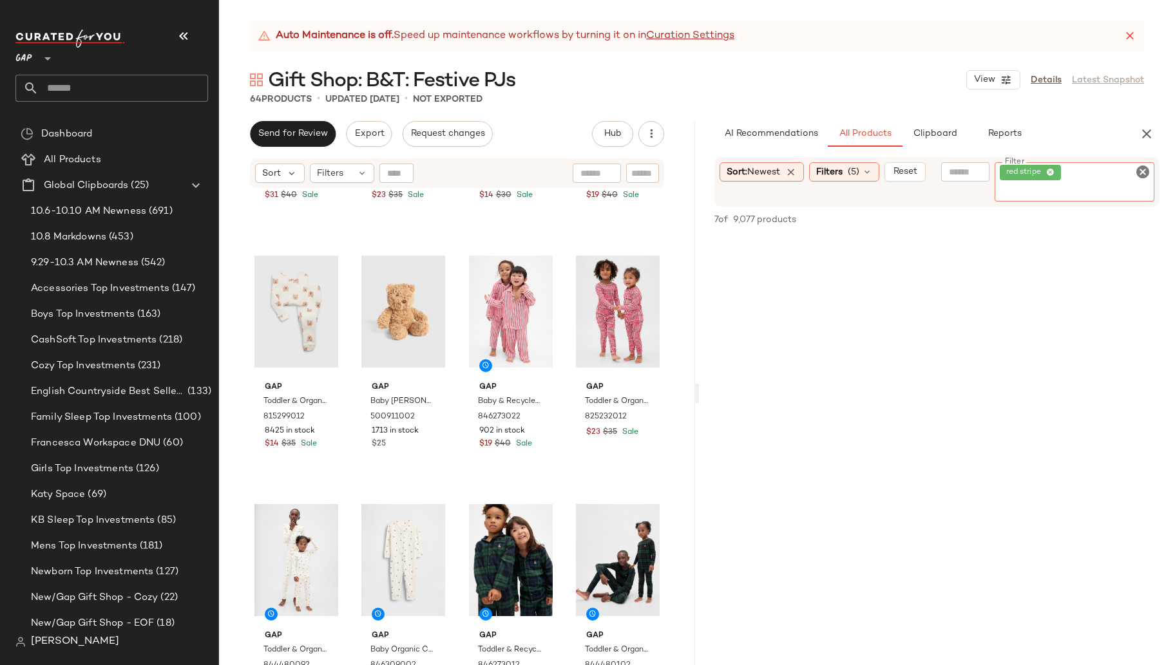
scroll to position [988, 0]
click at [1141, 169] on icon "Clear Filter" at bounding box center [1142, 171] width 15 height 15
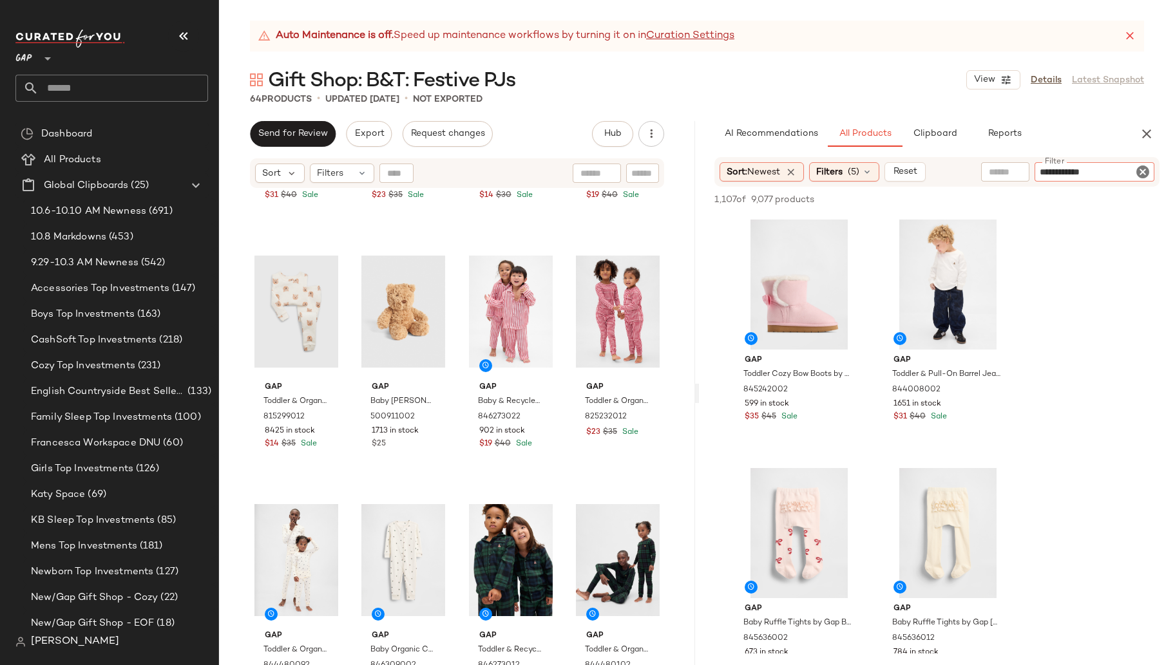
type input "**********"
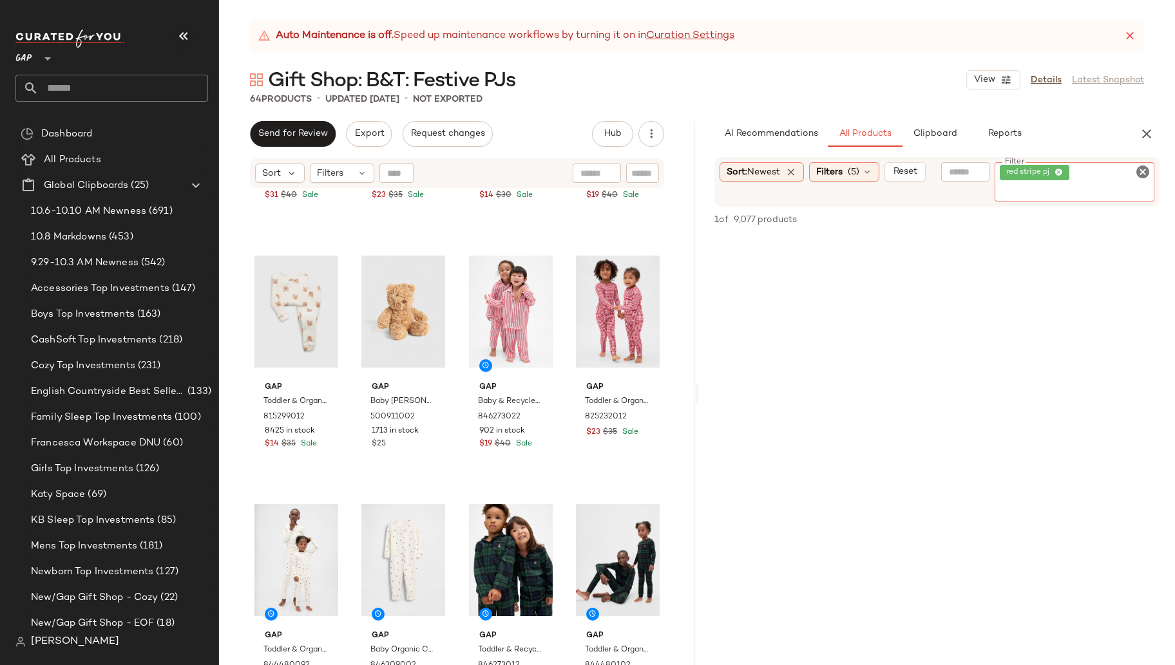
click at [1063, 171] on icon at bounding box center [1059, 173] width 8 height 8
click at [993, 172] on input "text" at bounding box center [1005, 173] width 33 height 14
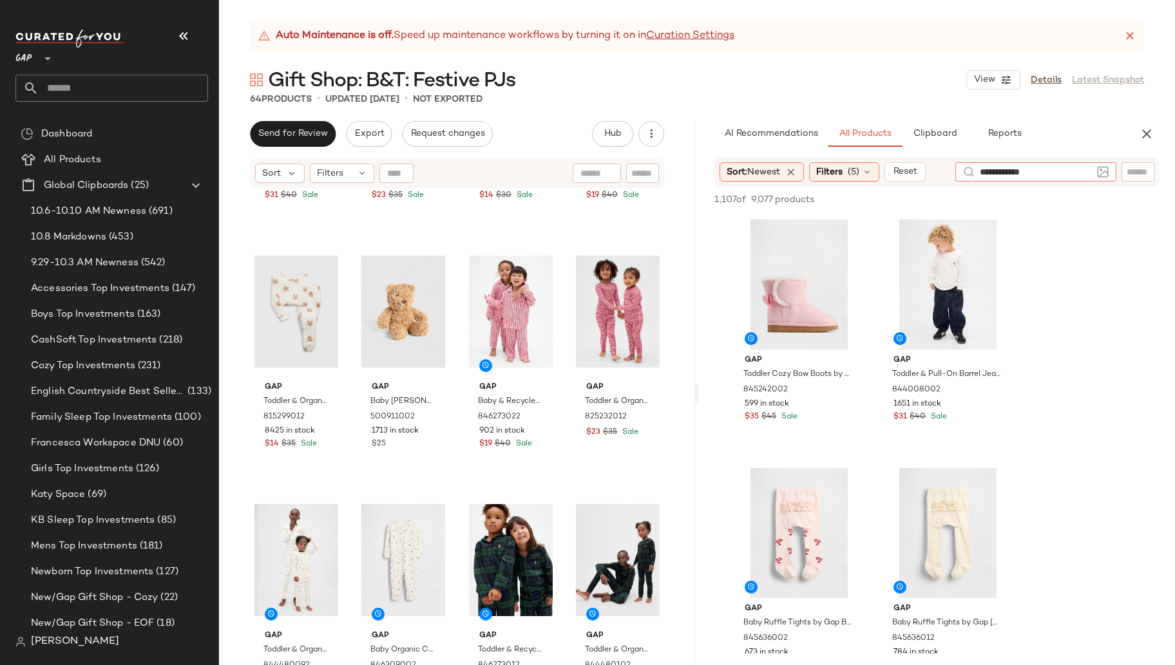
type input "**********"
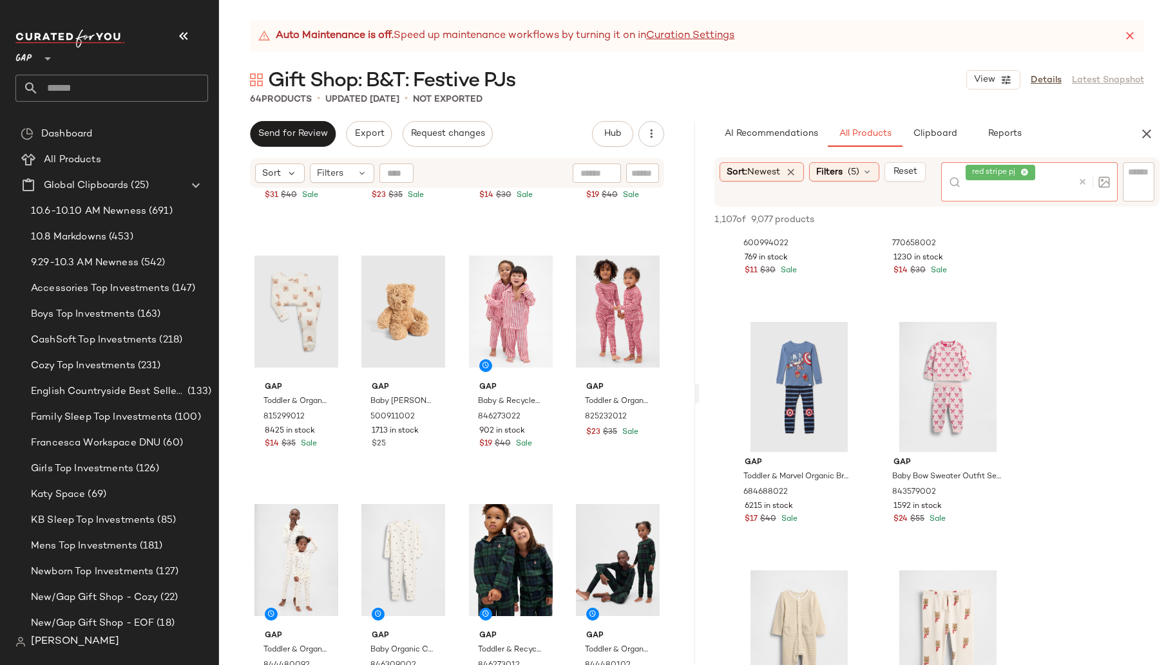
scroll to position [2549, 0]
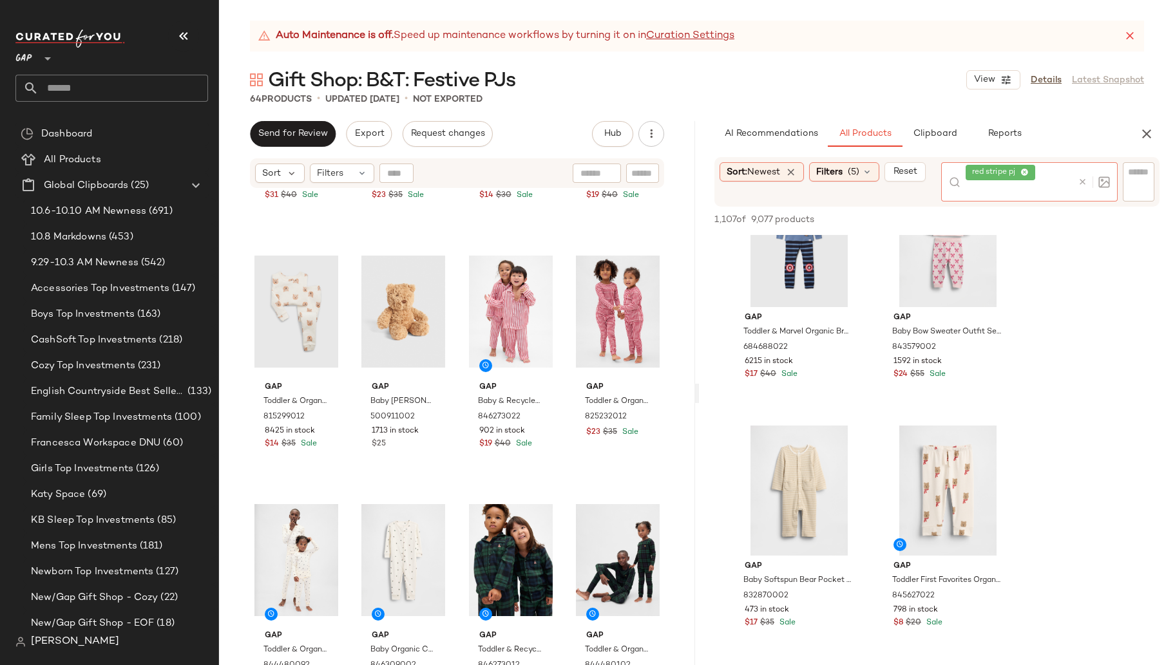
click at [1082, 181] on icon at bounding box center [1083, 182] width 10 height 10
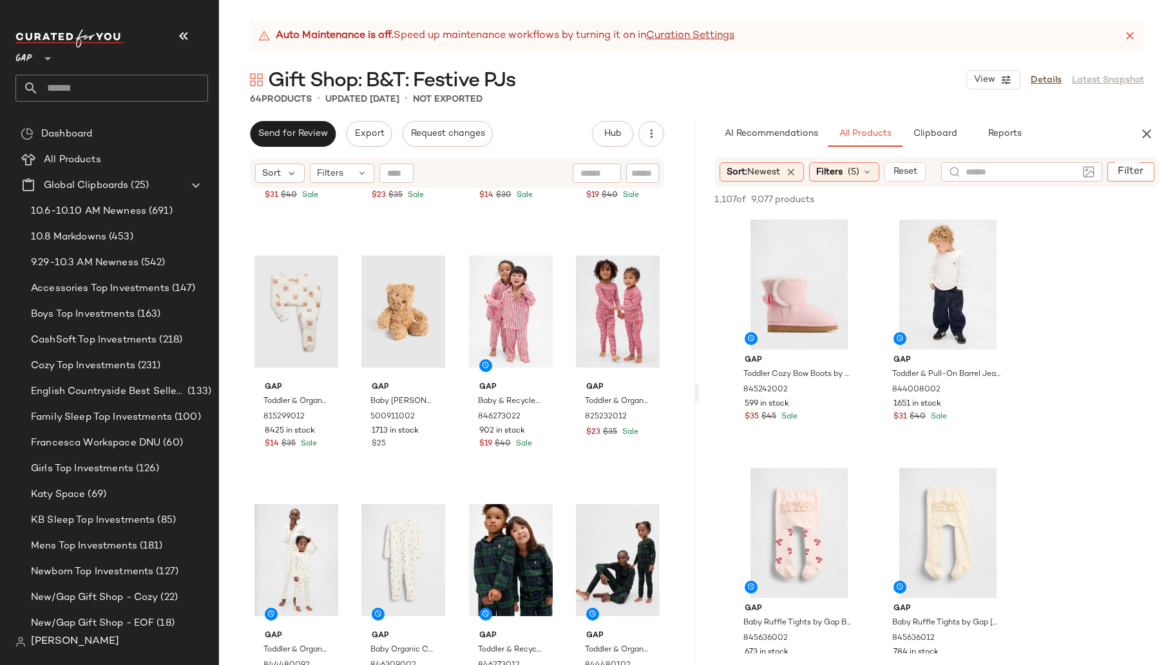
click at [1131, 171] on input "Filter" at bounding box center [1168, 173] width 110 height 14
type input "**********"
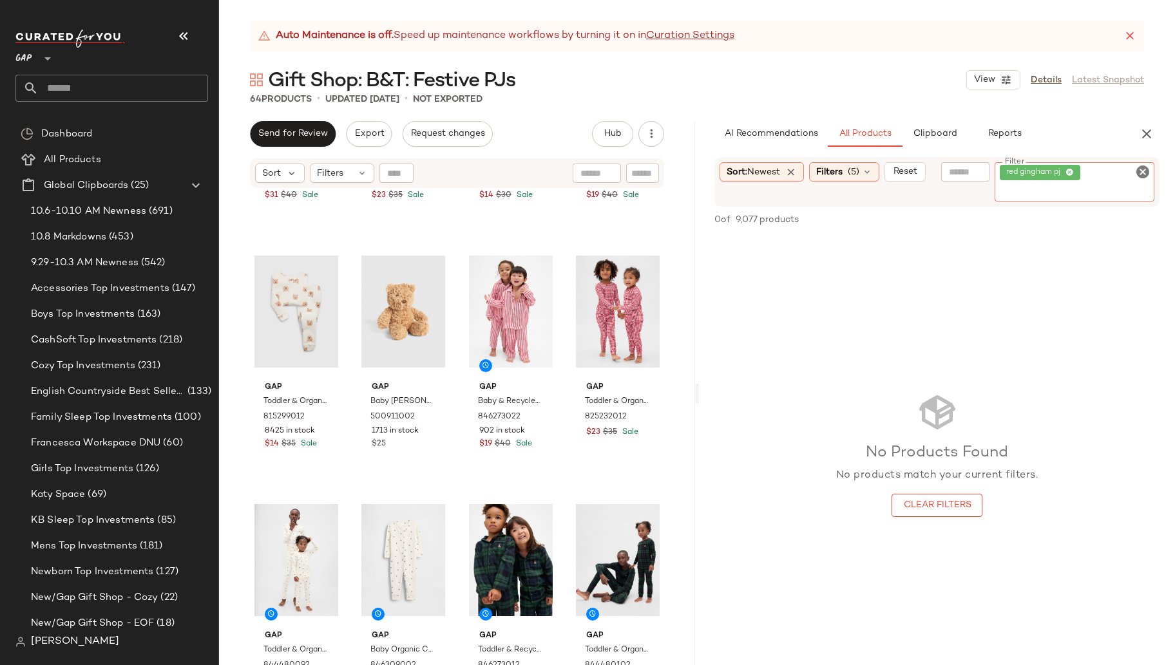
click at [1147, 169] on icon "Clear Filter" at bounding box center [1142, 171] width 15 height 15
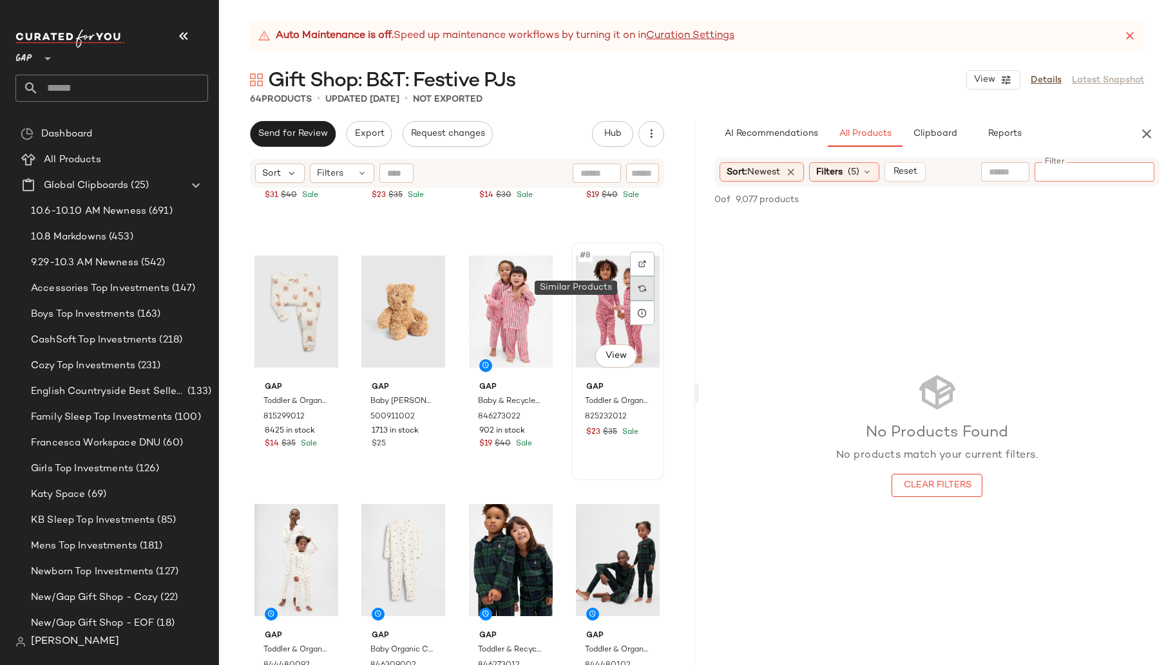
click at [640, 291] on div at bounding box center [642, 288] width 24 height 24
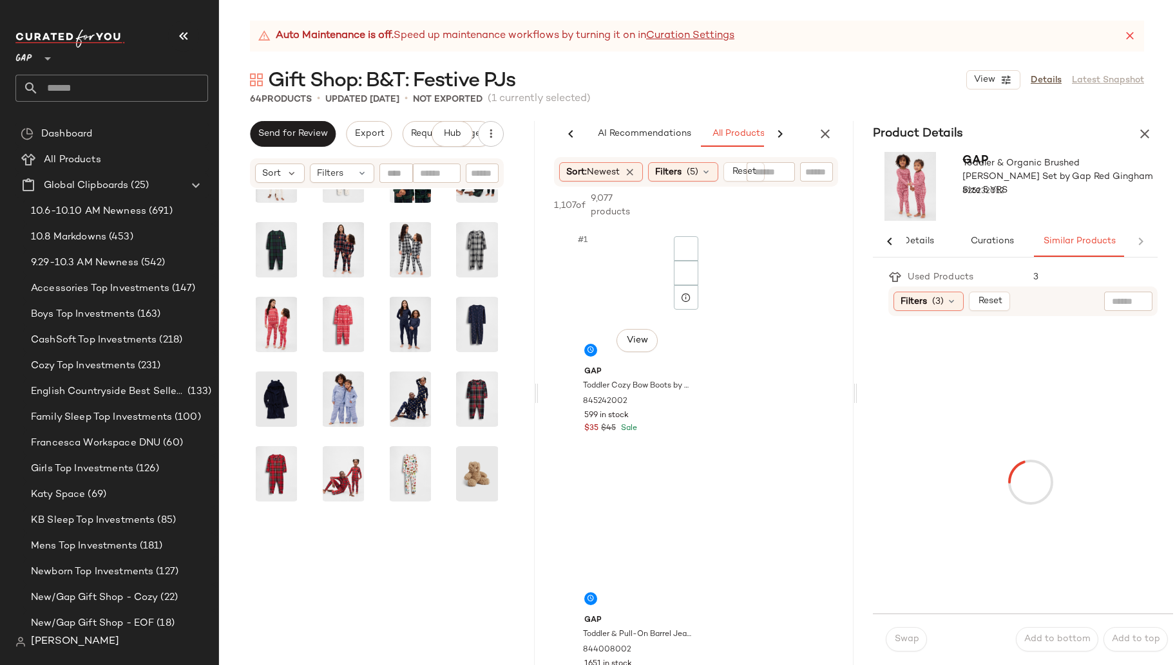
scroll to position [0, 33]
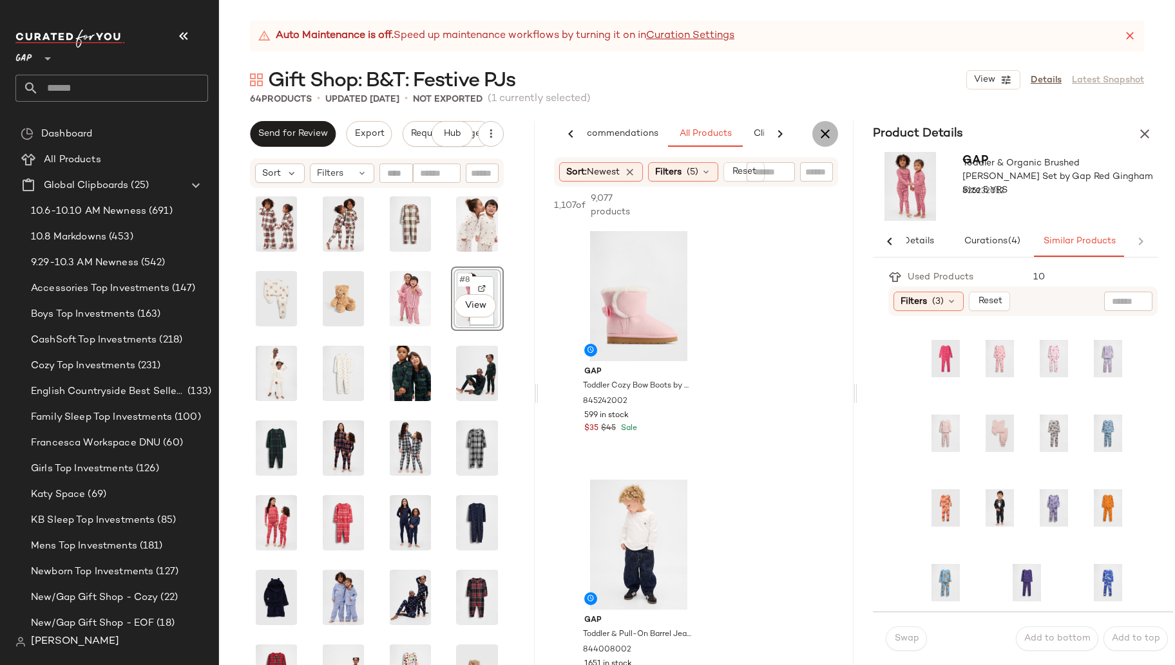
click at [827, 134] on icon "button" at bounding box center [825, 133] width 15 height 15
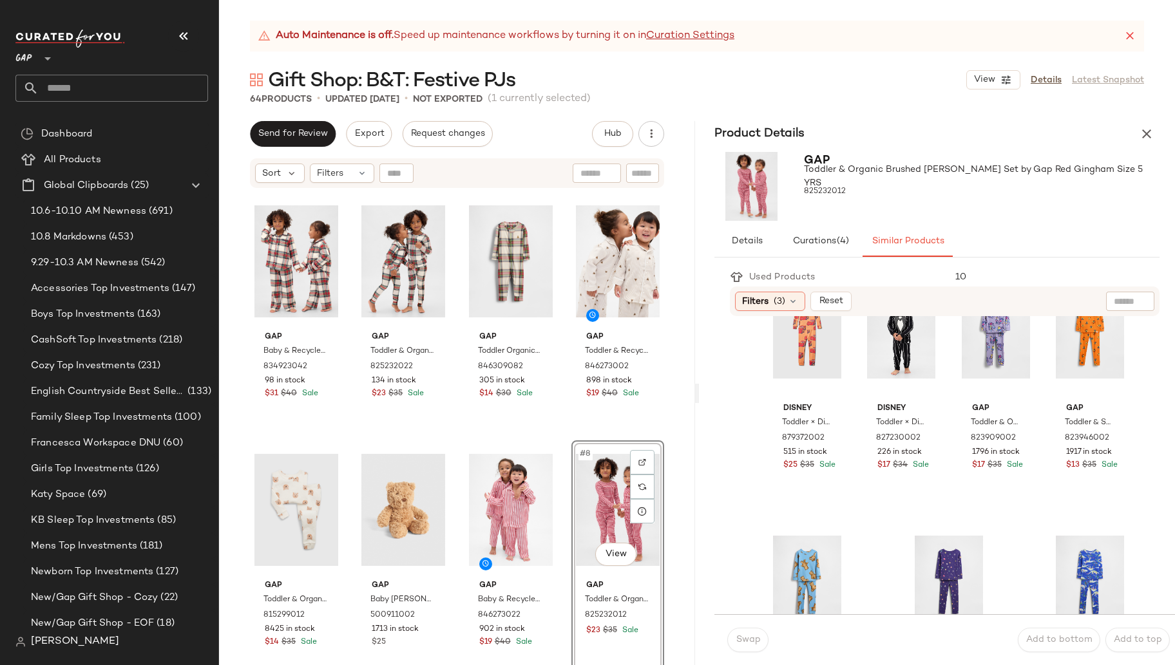
scroll to position [696, 0]
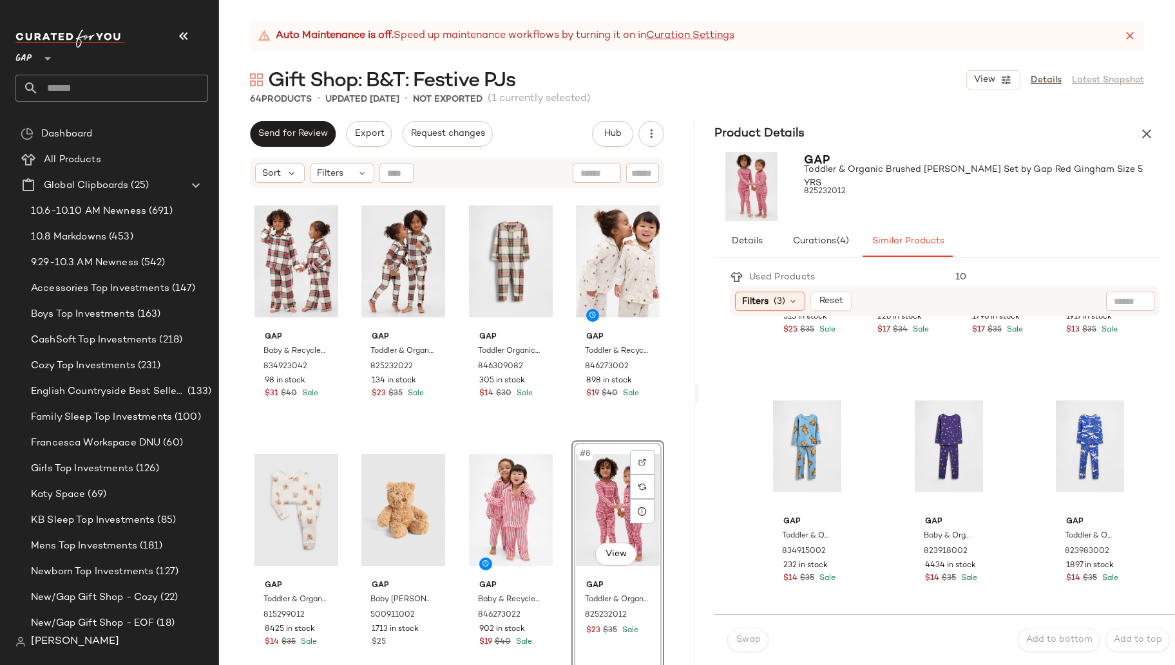
click at [1144, 133] on icon "button" at bounding box center [1146, 133] width 15 height 15
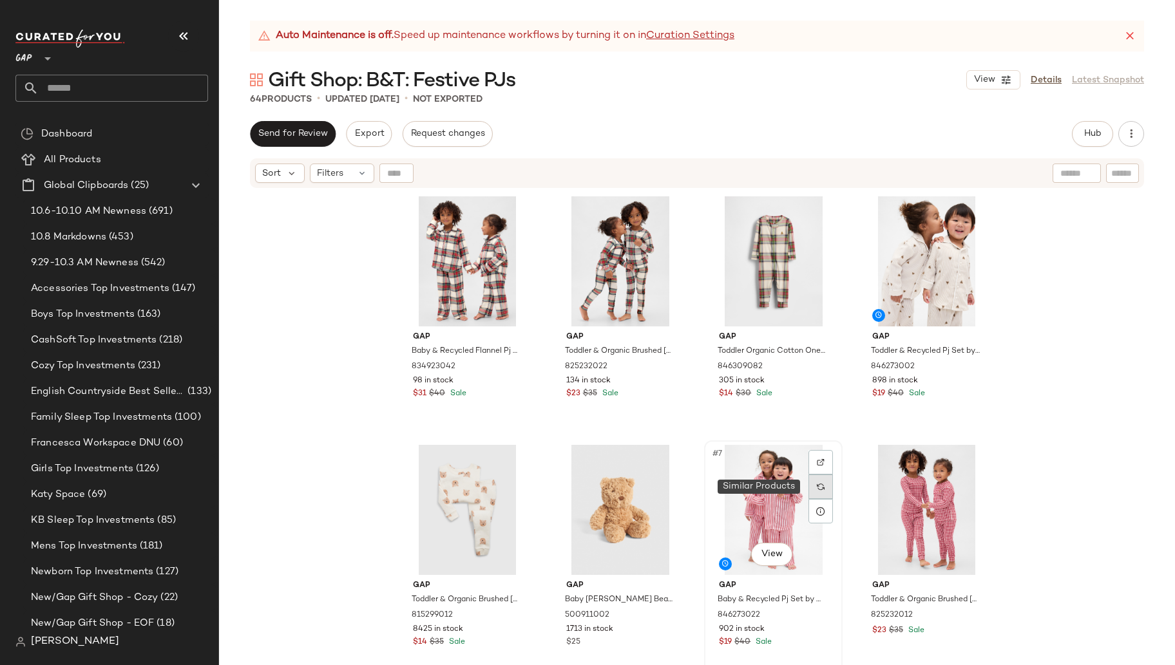
click at [818, 484] on img at bounding box center [821, 487] width 8 height 8
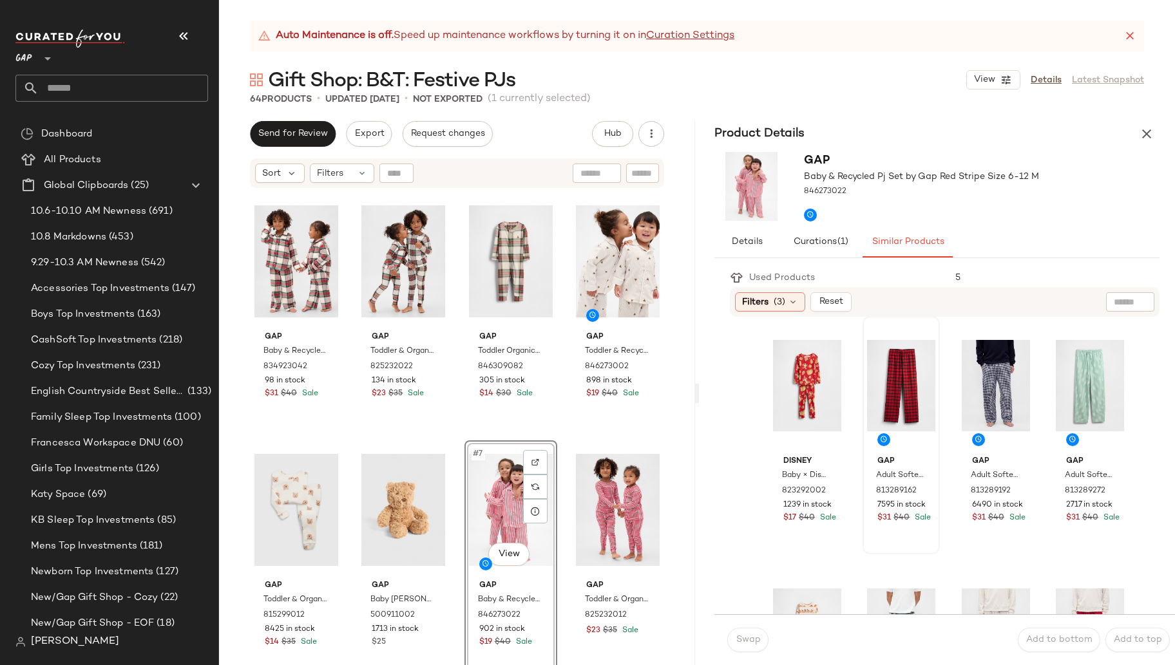
scroll to position [506, 0]
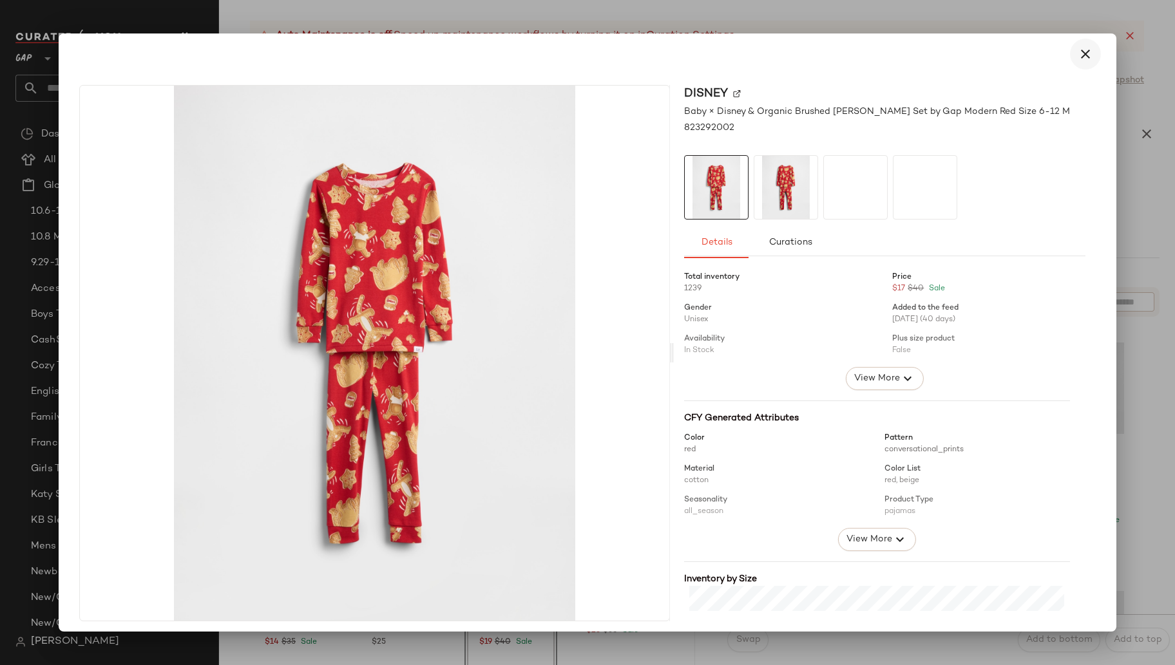
click at [1077, 42] on button "button" at bounding box center [1085, 54] width 31 height 31
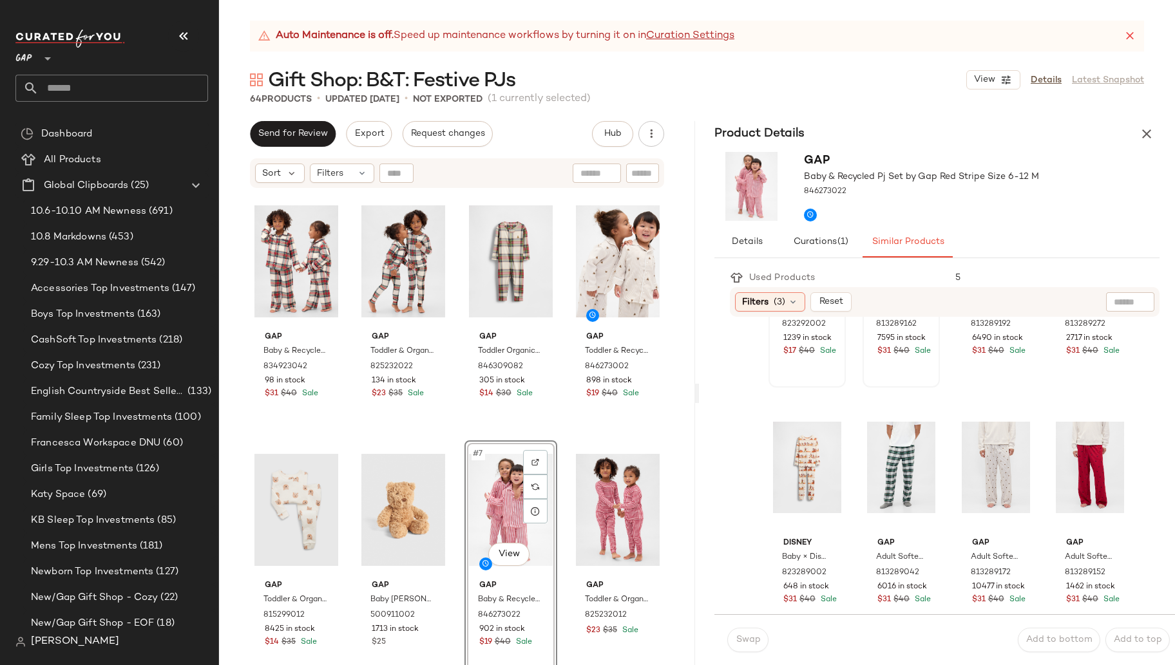
scroll to position [677, 0]
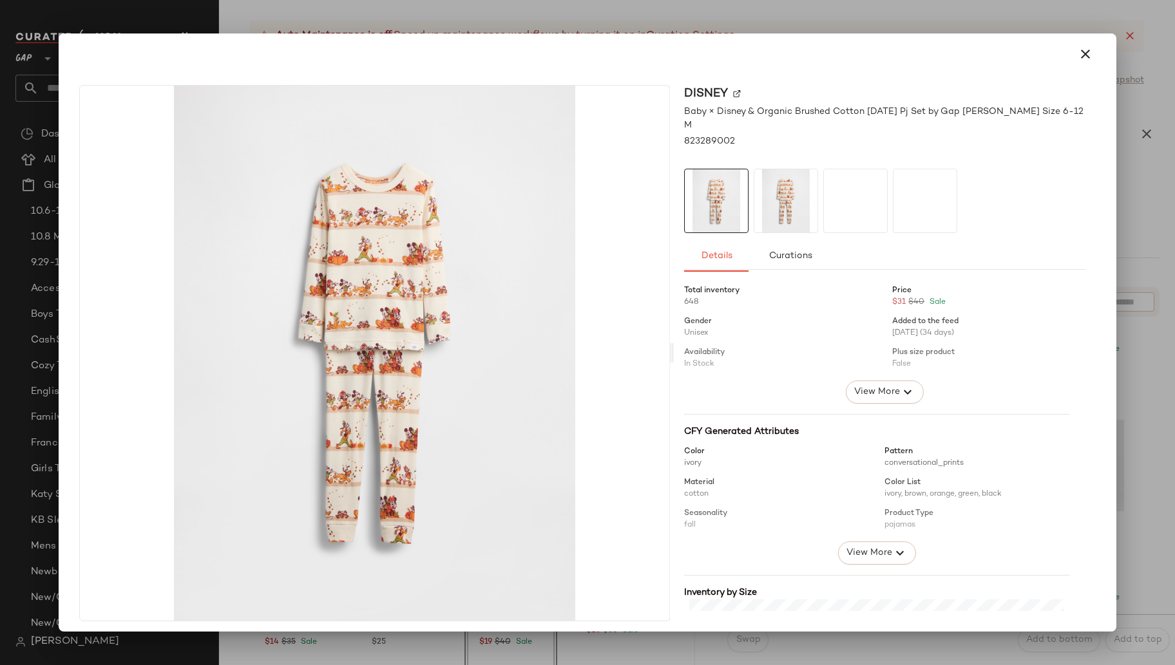
click at [1084, 155] on div "Disney Baby × Disney & Organic Brushed Cotton [DATE] Pj Set by Gap [PERSON_NAME…" at bounding box center [885, 353] width 422 height 537
click at [1078, 59] on icon "button" at bounding box center [1085, 53] width 15 height 15
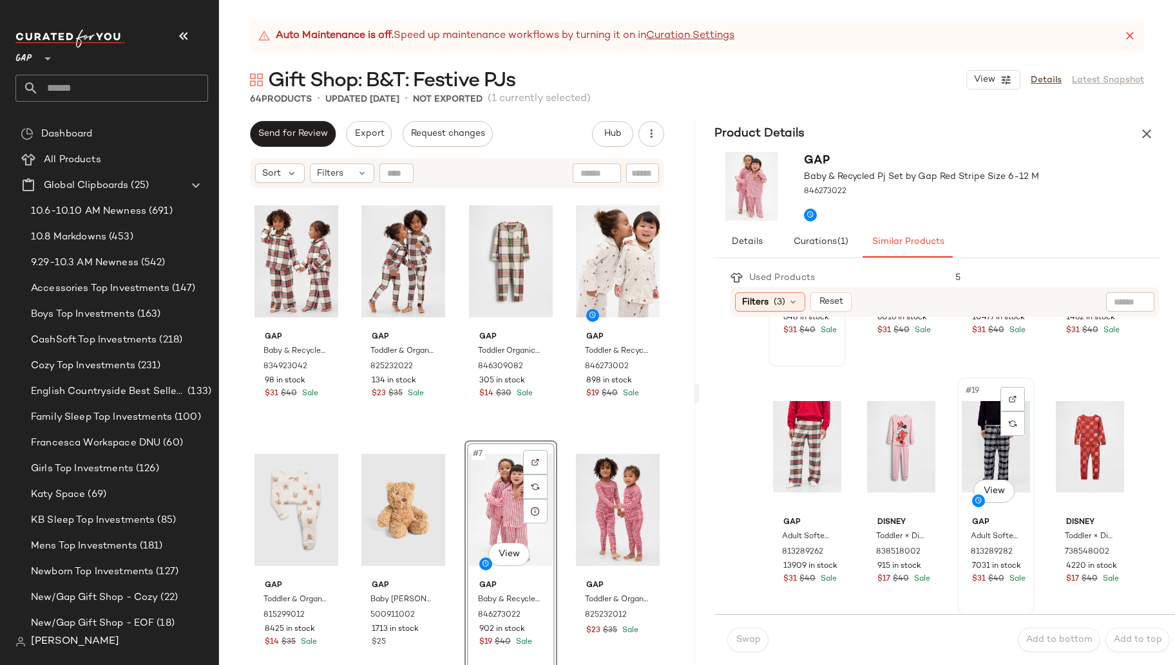
scroll to position [945, 0]
click at [1146, 129] on icon "button" at bounding box center [1146, 133] width 15 height 15
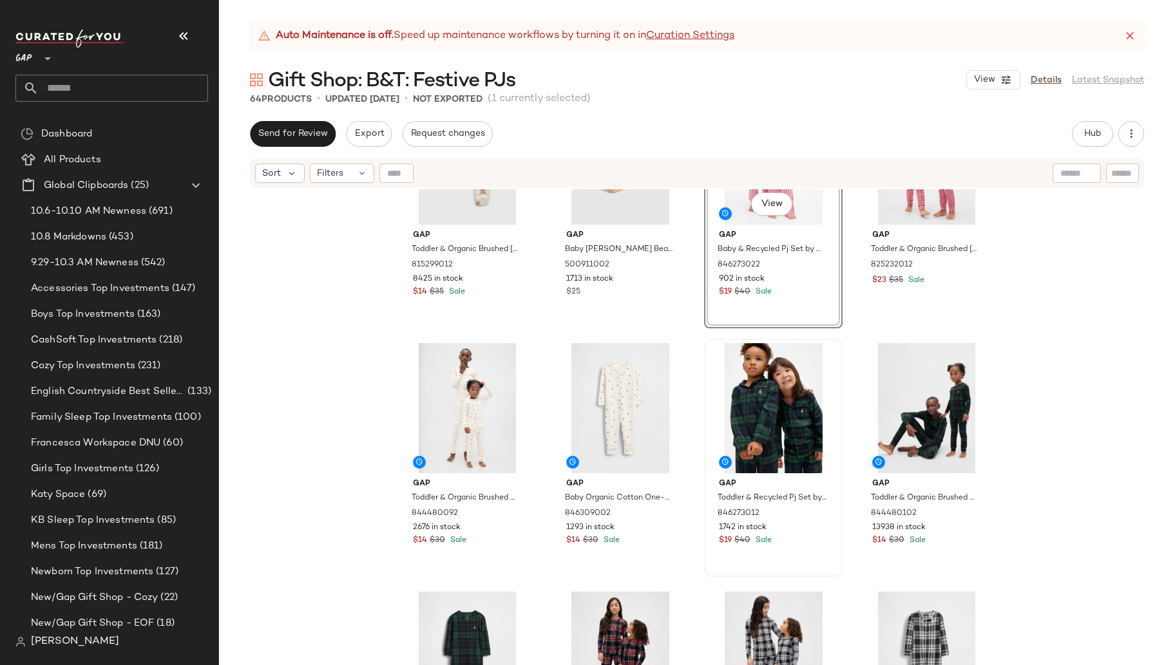
scroll to position [363, 0]
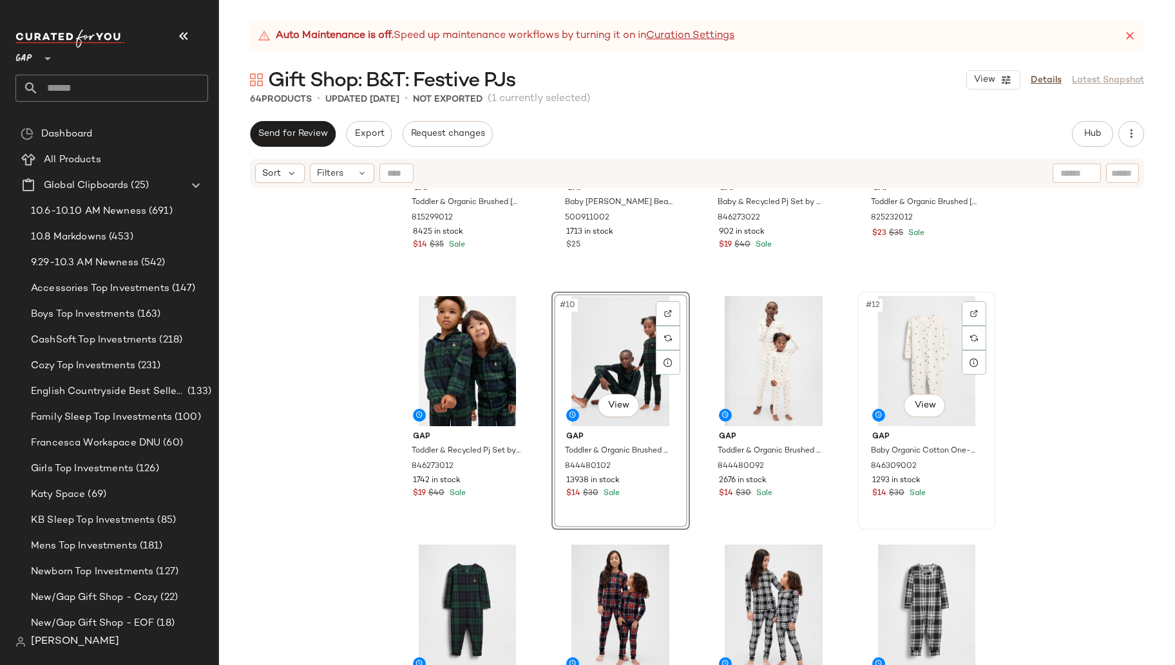
scroll to position [420, 0]
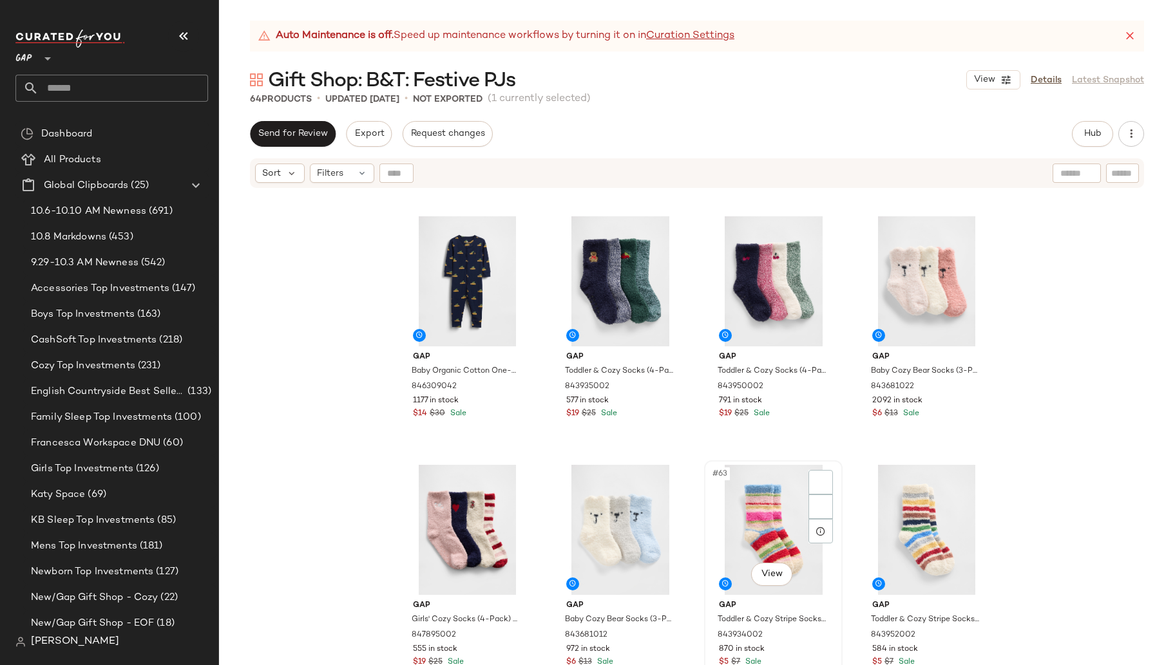
scroll to position [3473, 0]
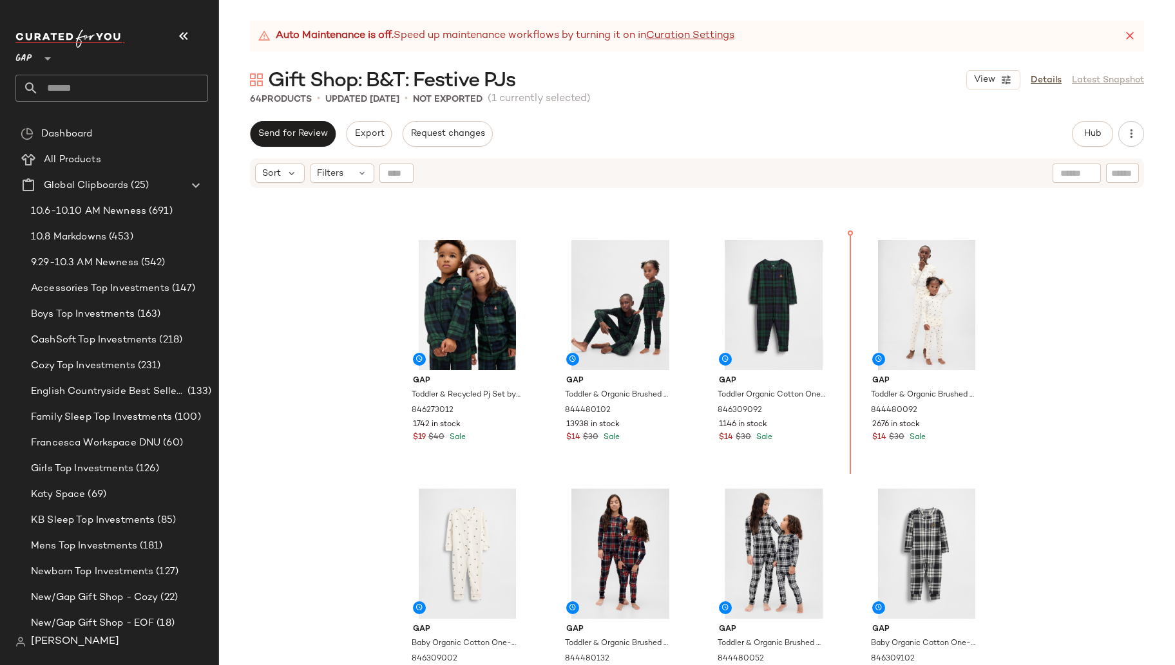
scroll to position [448, 0]
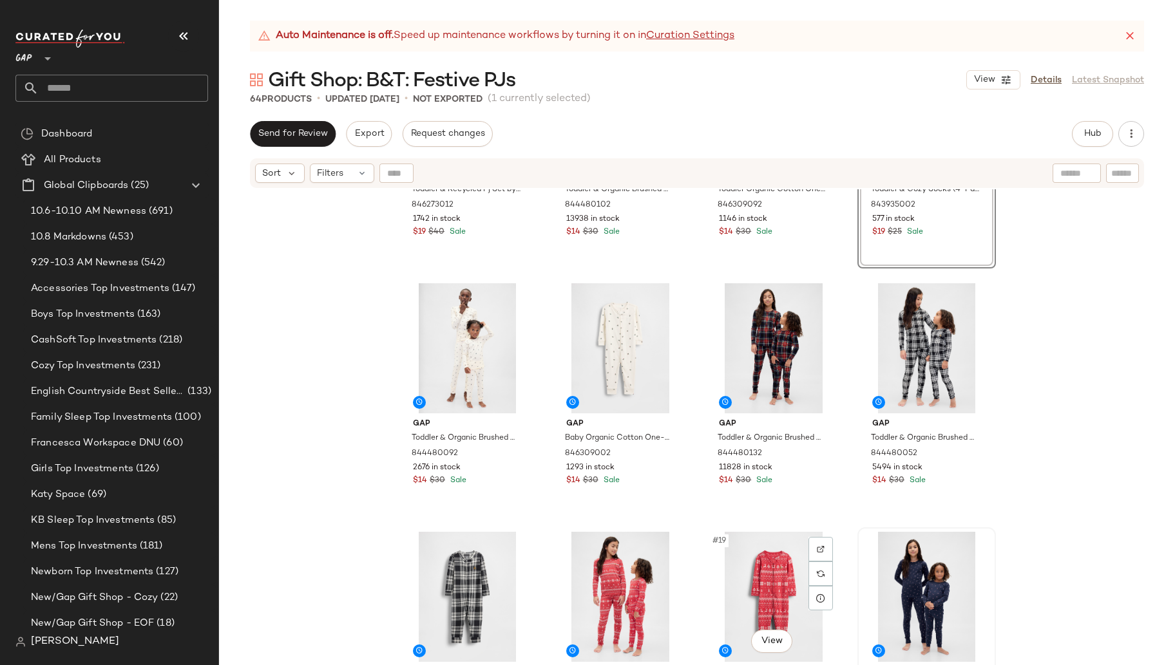
scroll to position [675, 0]
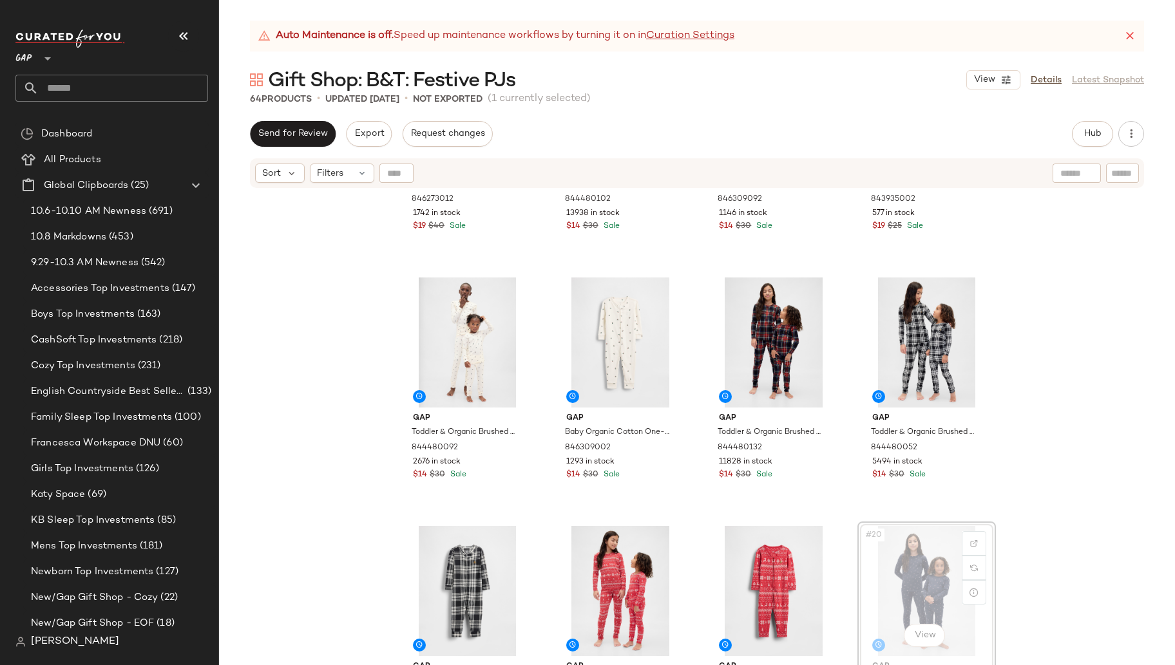
scroll to position [677, 0]
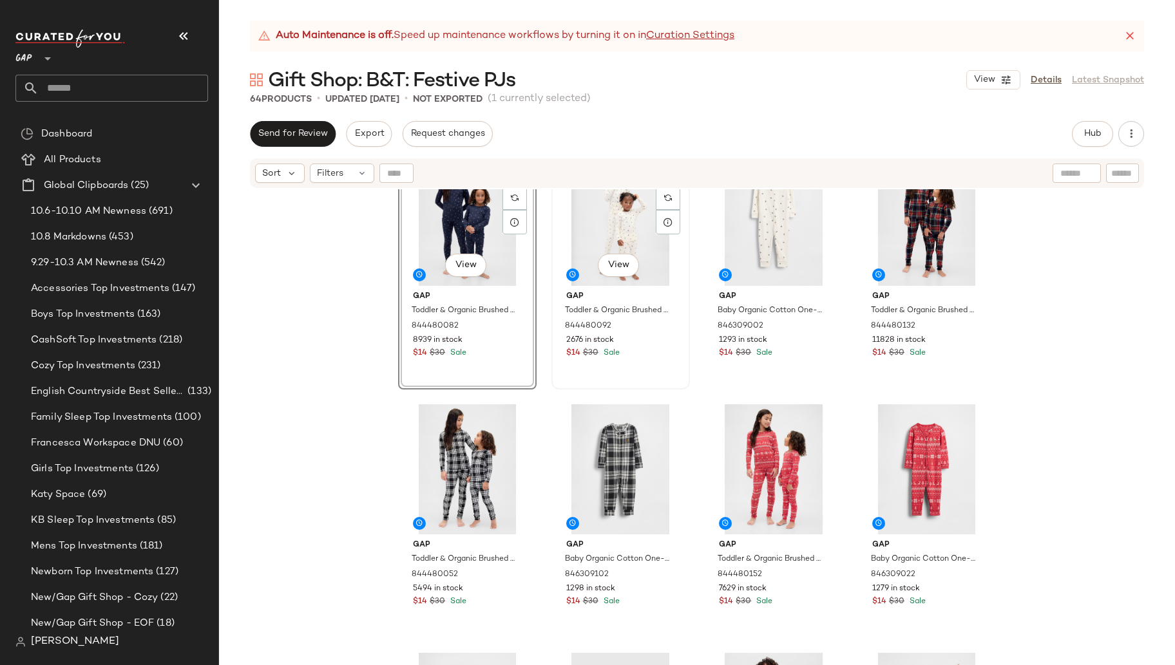
scroll to position [858, 0]
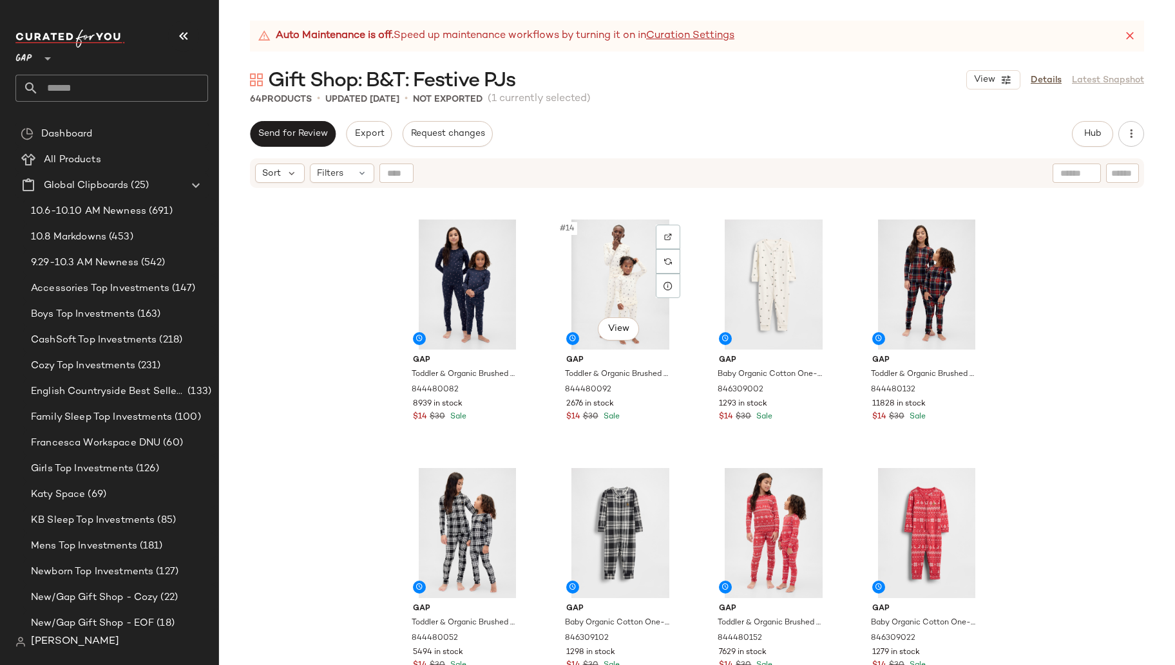
scroll to position [733, 0]
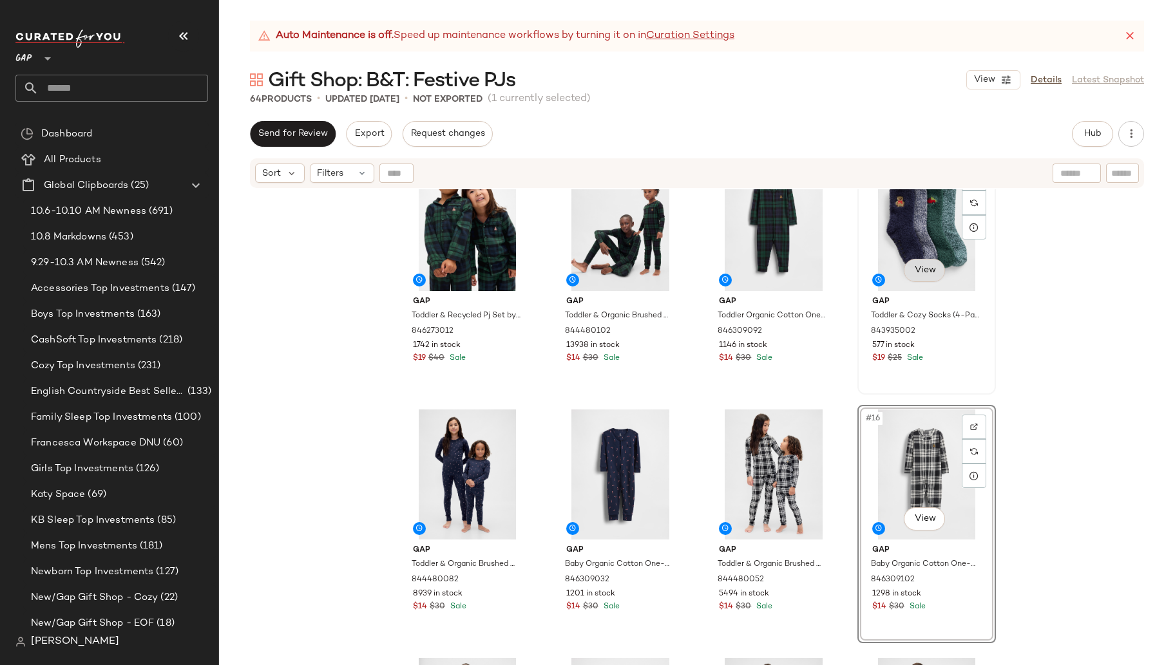
scroll to position [758, 0]
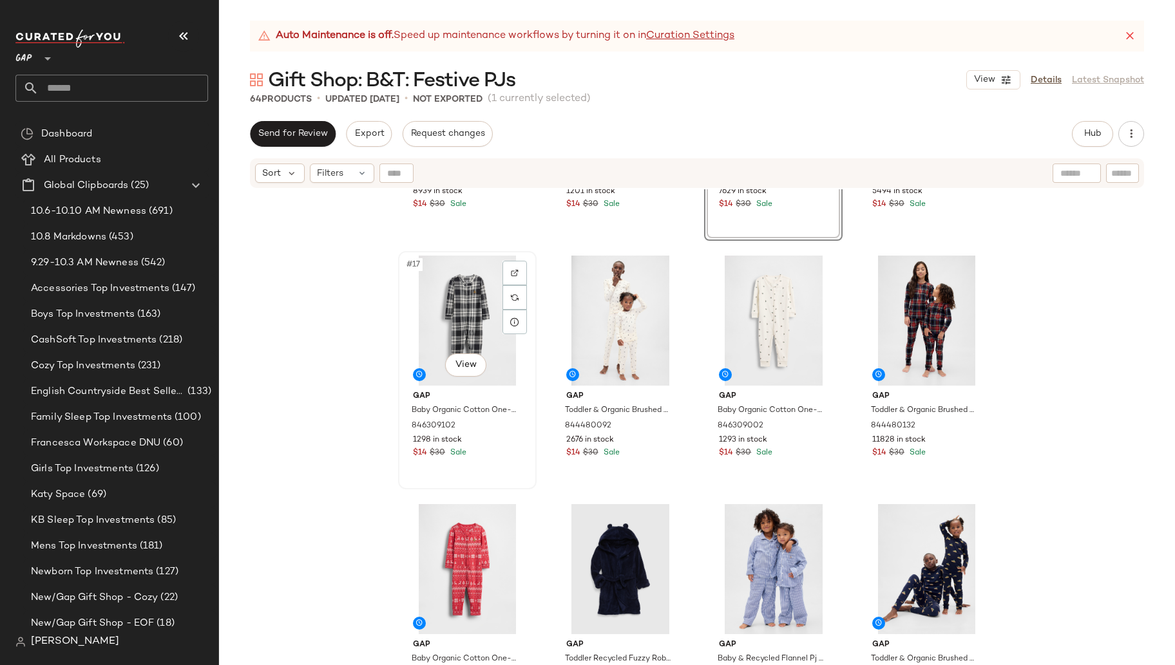
scroll to position [1023, 0]
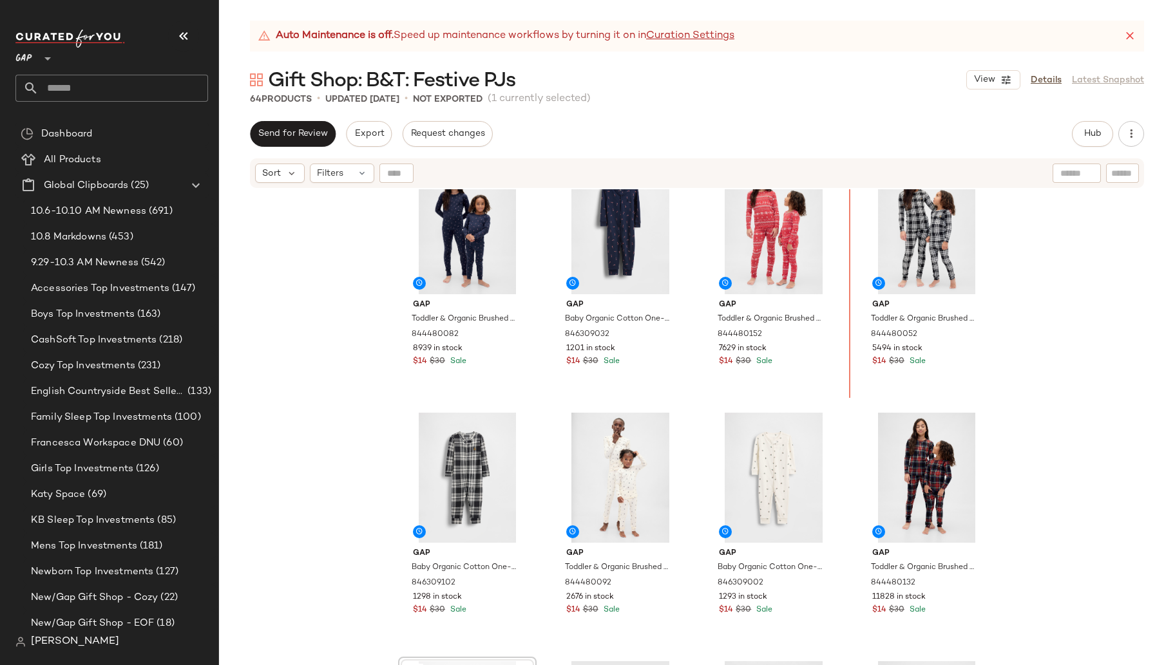
scroll to position [774, 0]
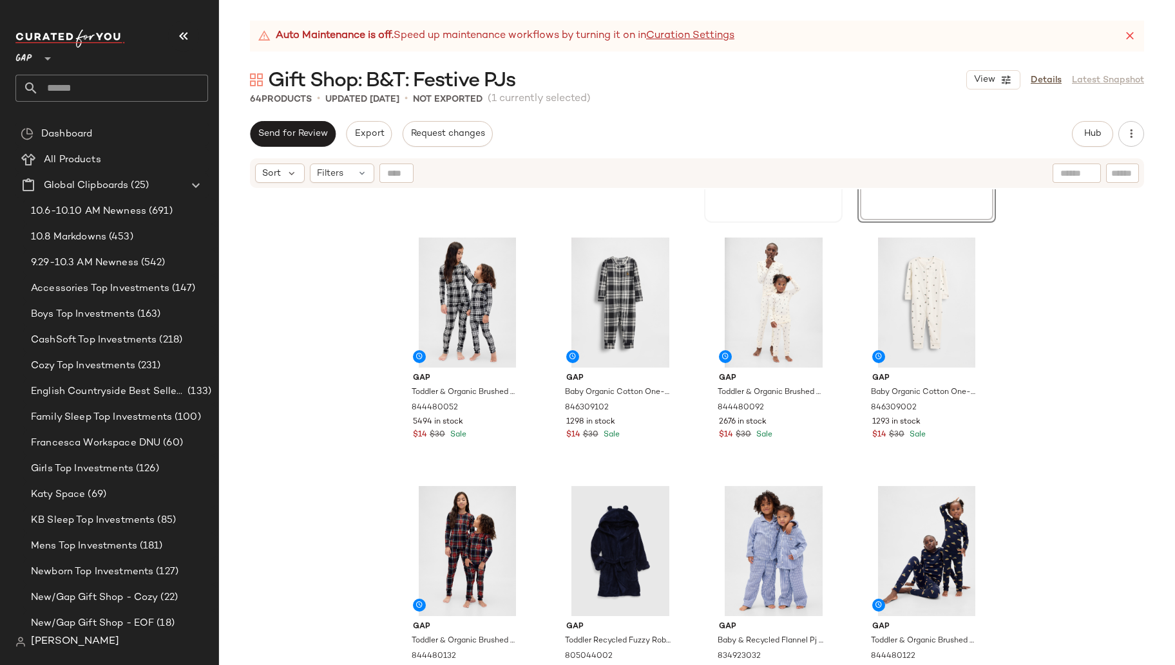
scroll to position [964, 0]
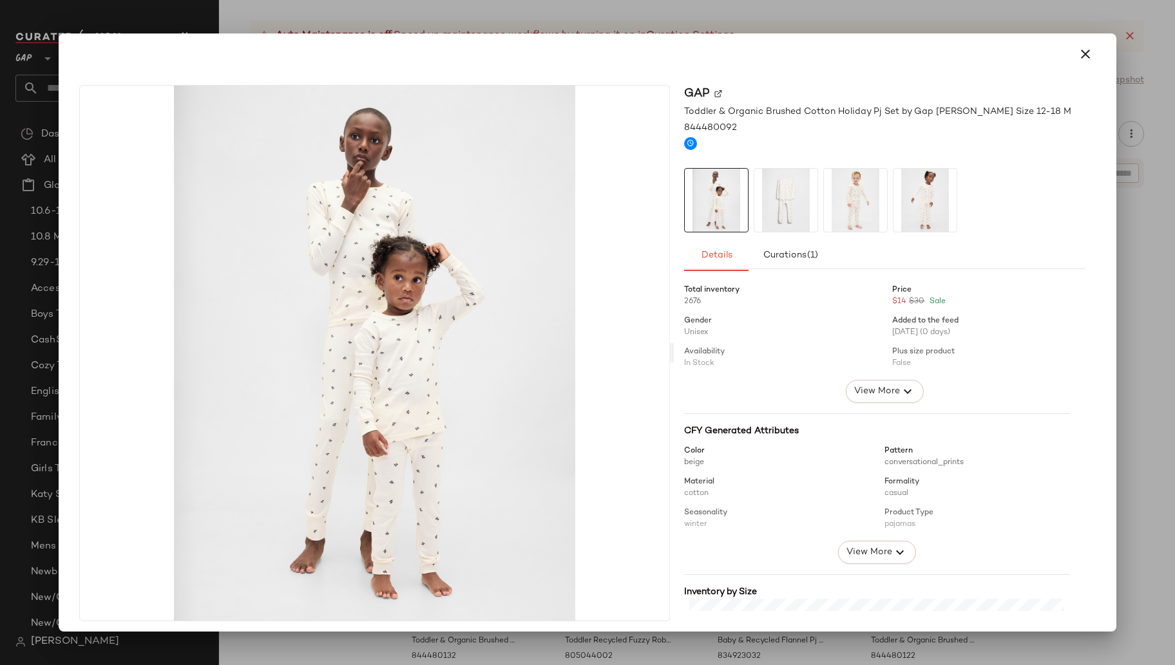
click at [789, 196] on img at bounding box center [785, 200] width 63 height 63
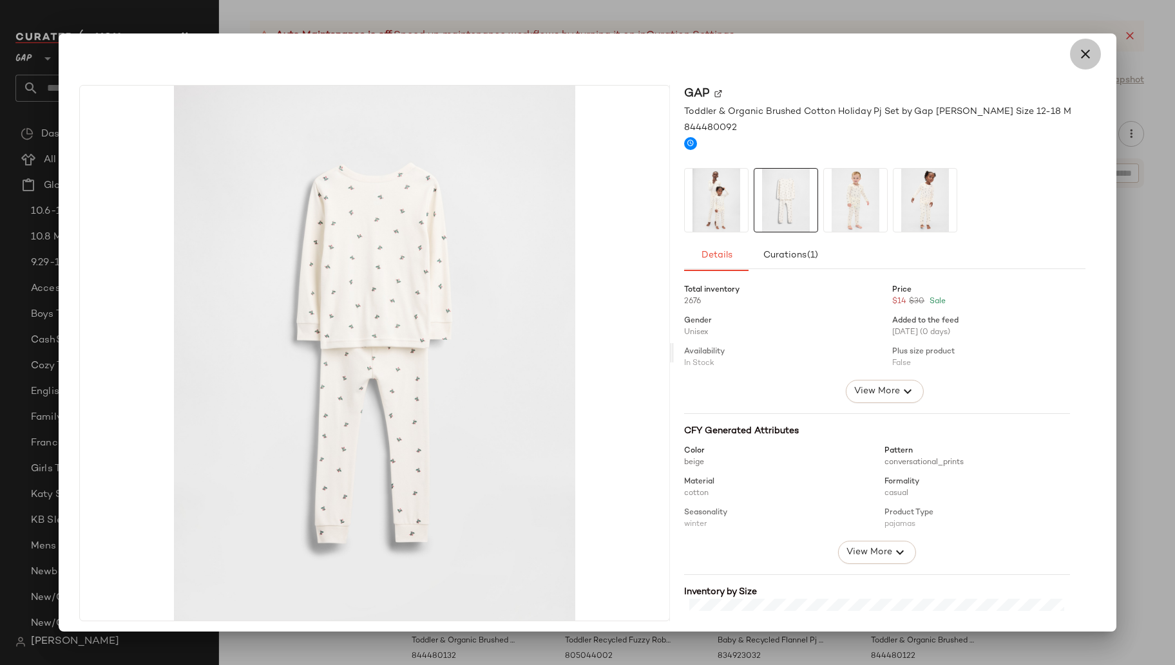
click at [1082, 57] on icon "button" at bounding box center [1085, 53] width 15 height 15
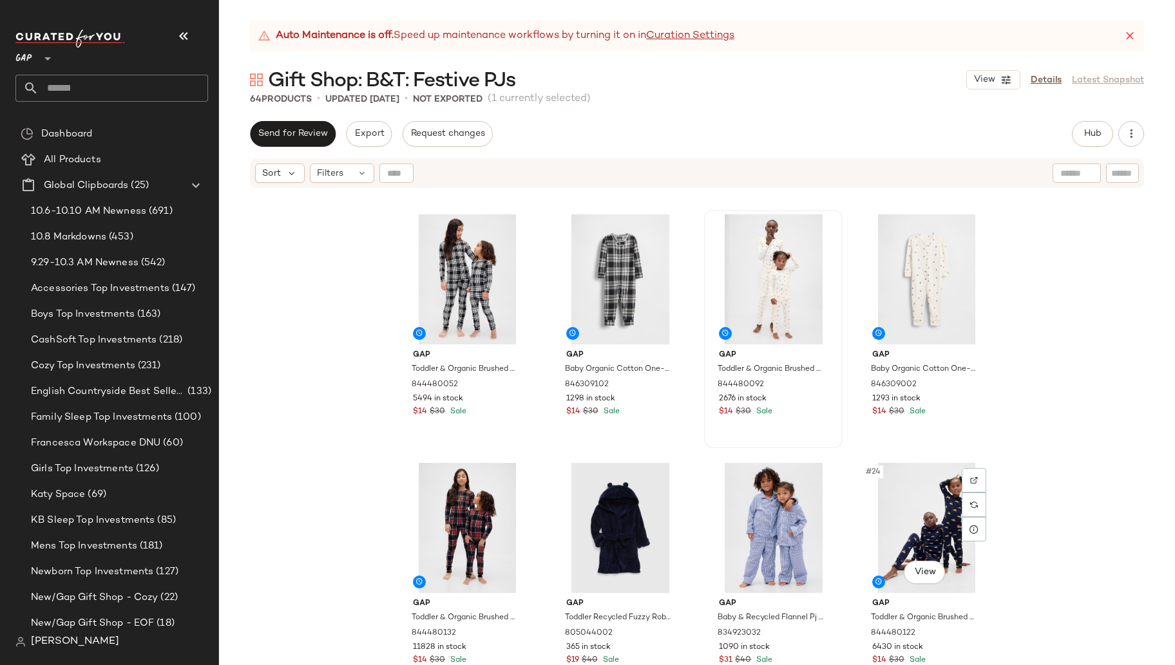
scroll to position [1107, 0]
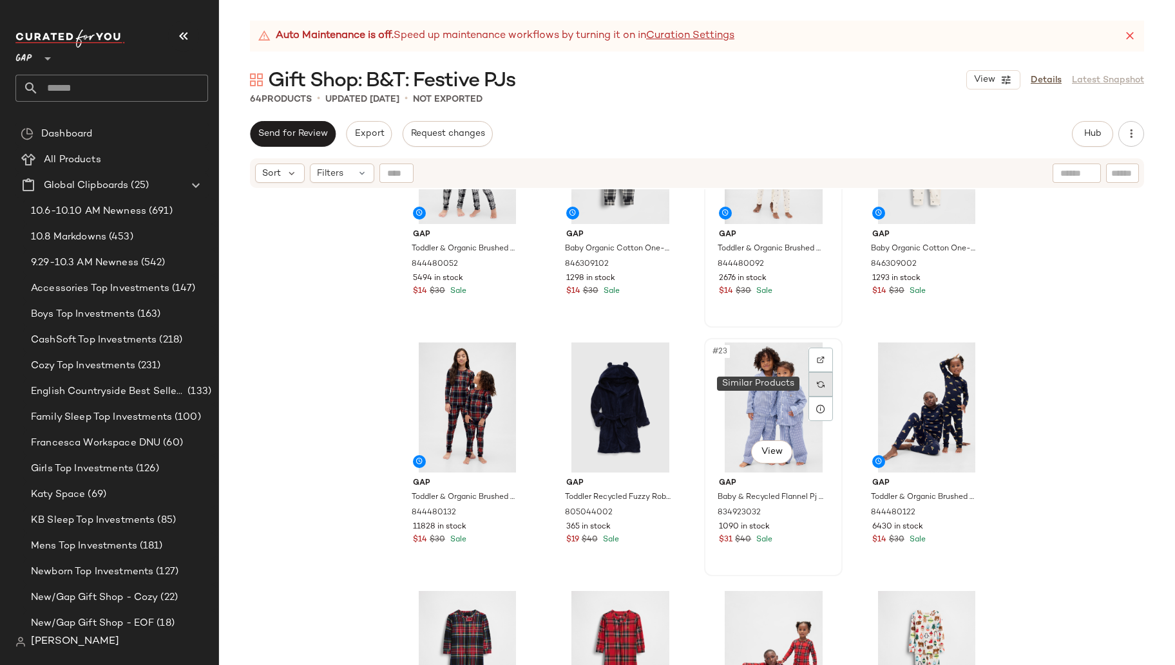
click at [819, 387] on img at bounding box center [821, 385] width 8 height 8
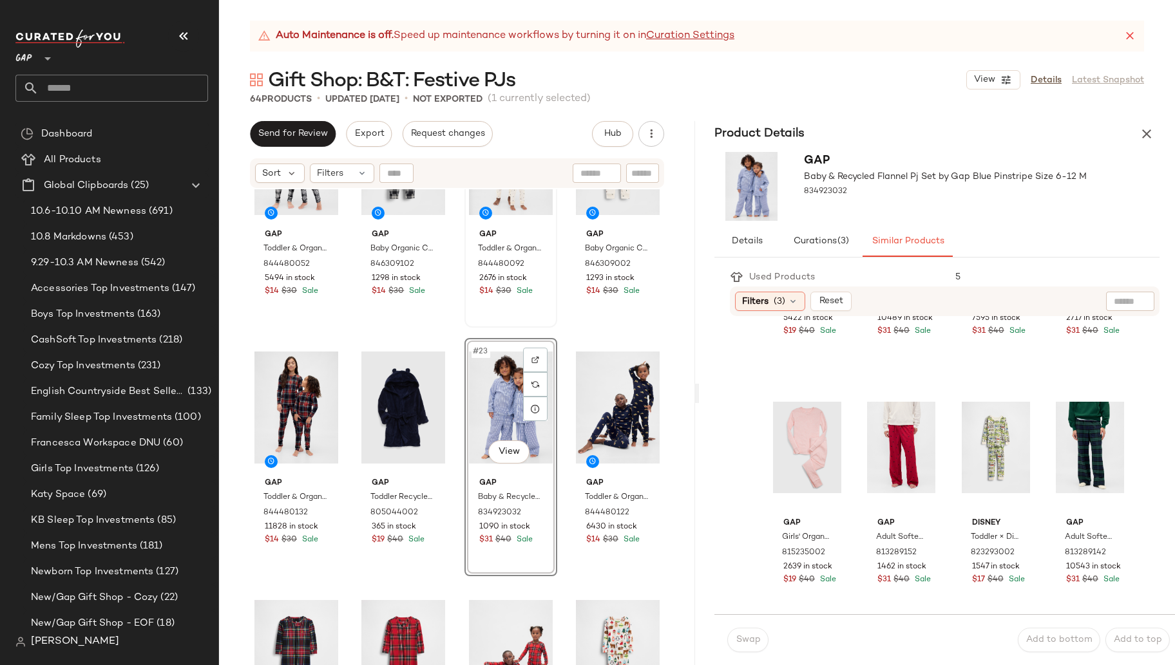
scroll to position [944, 0]
click at [1150, 136] on icon "button" at bounding box center [1146, 133] width 15 height 15
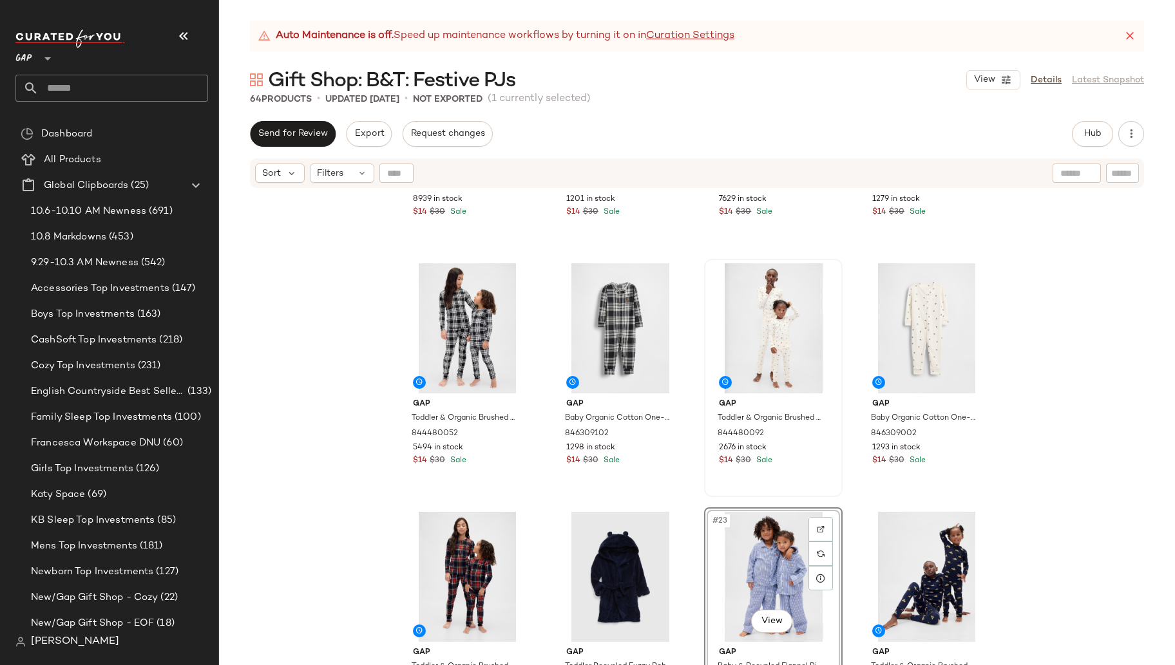
scroll to position [941, 0]
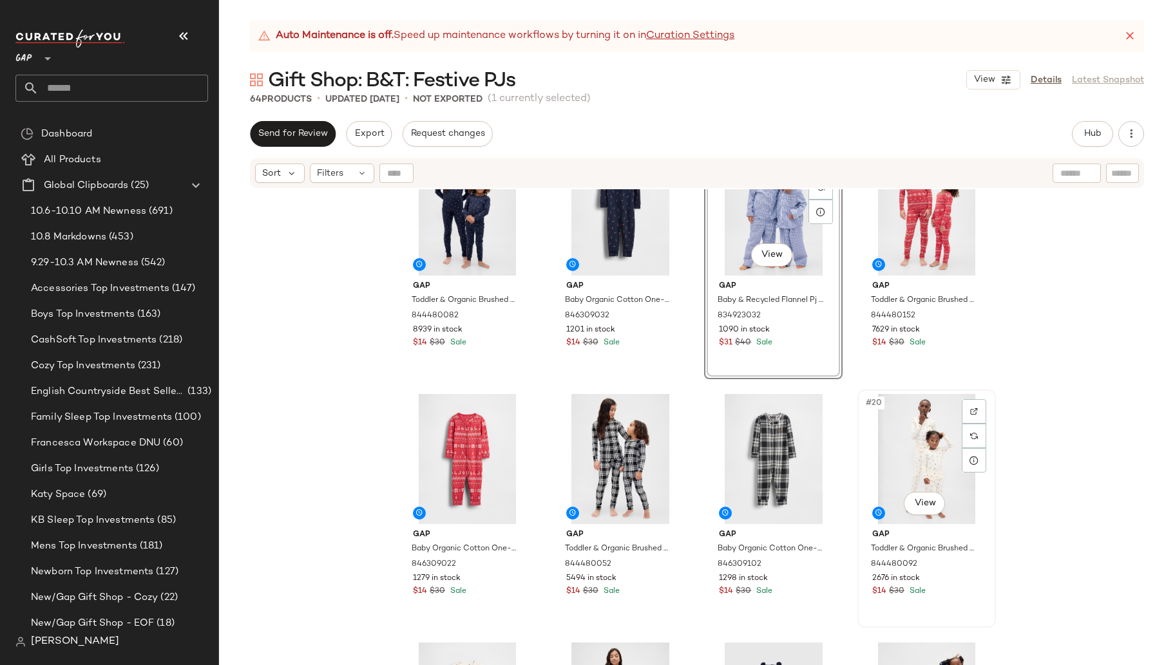
scroll to position [852, 0]
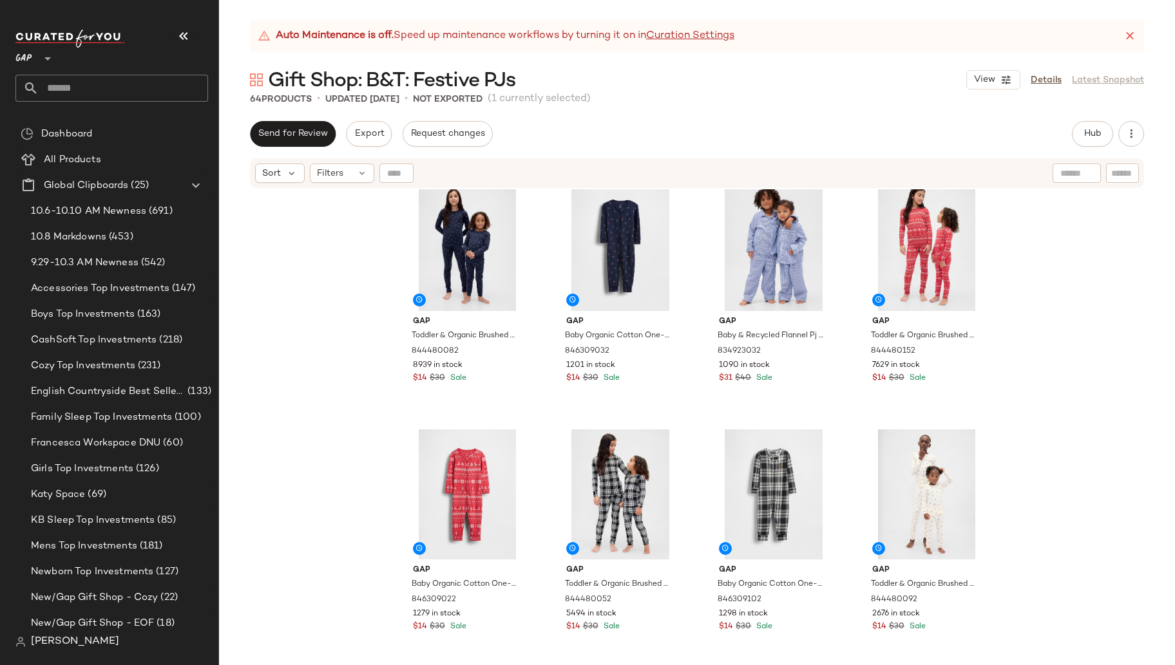
scroll to position [772, 0]
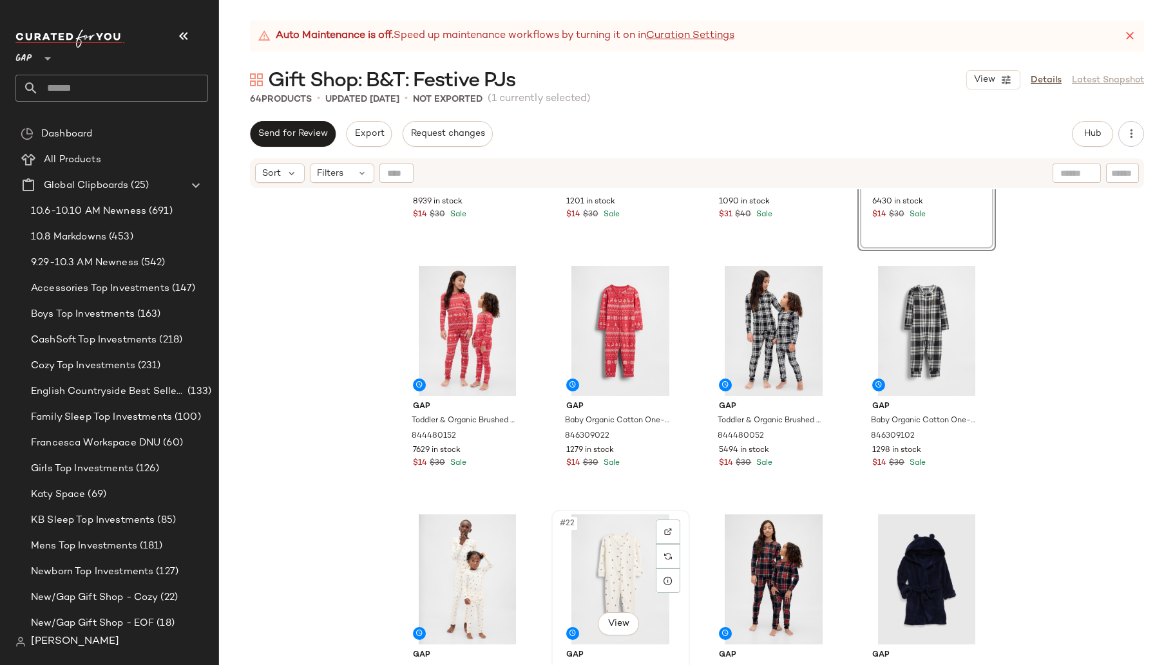
scroll to position [935, 0]
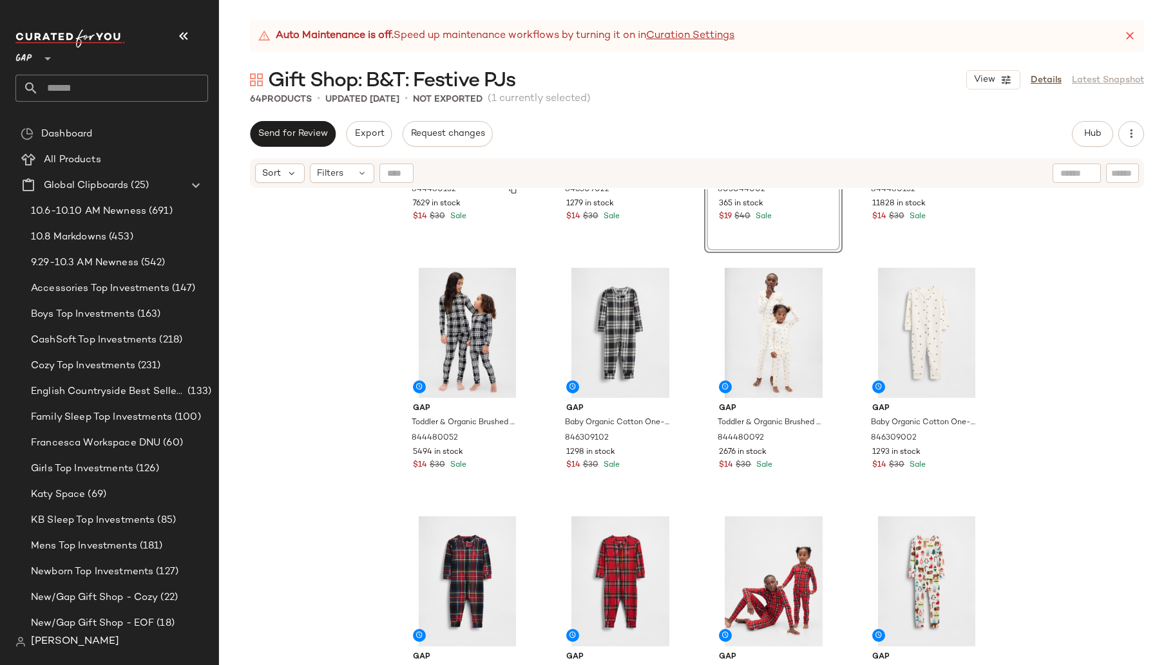
scroll to position [1193, 0]
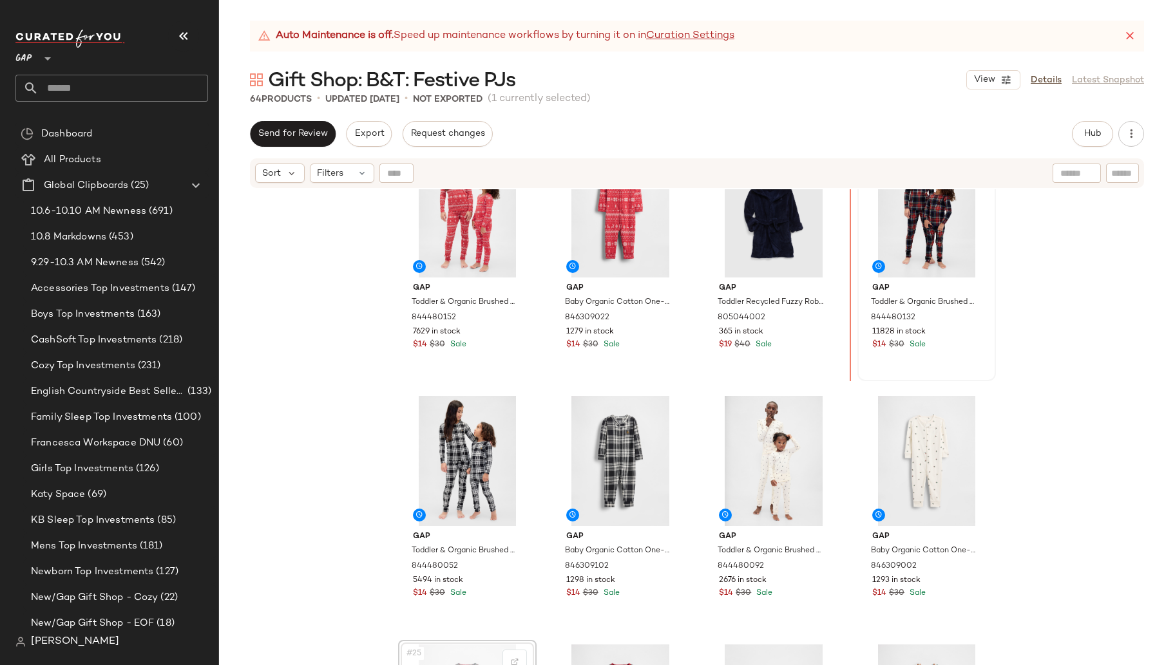
scroll to position [1031, 0]
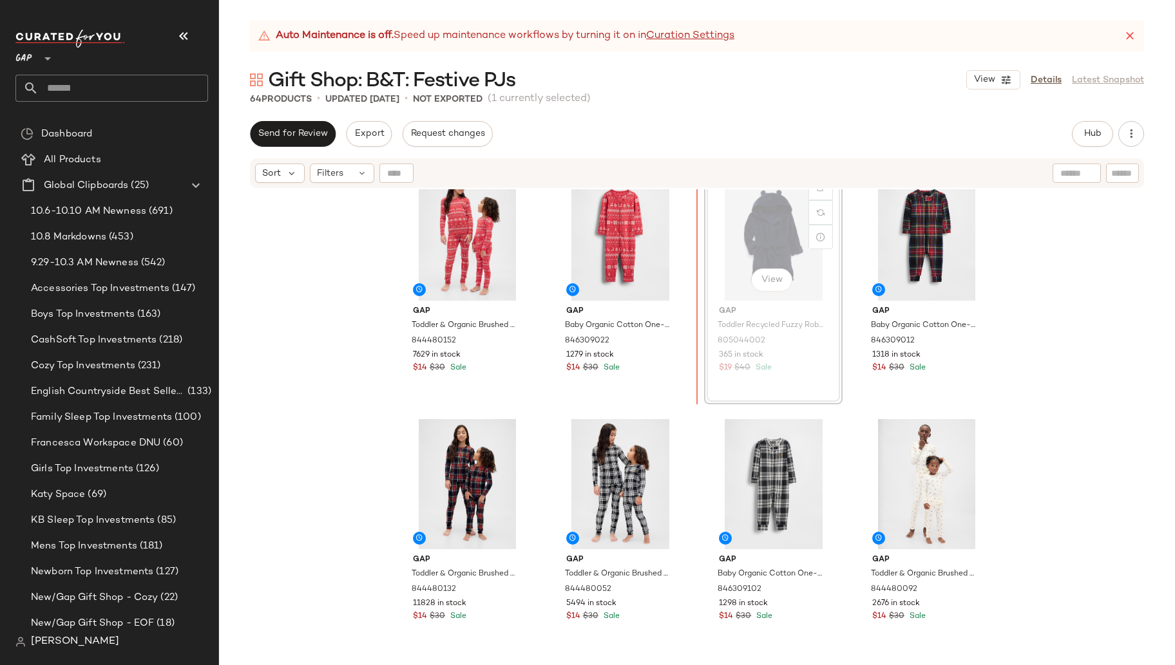
scroll to position [1029, 0]
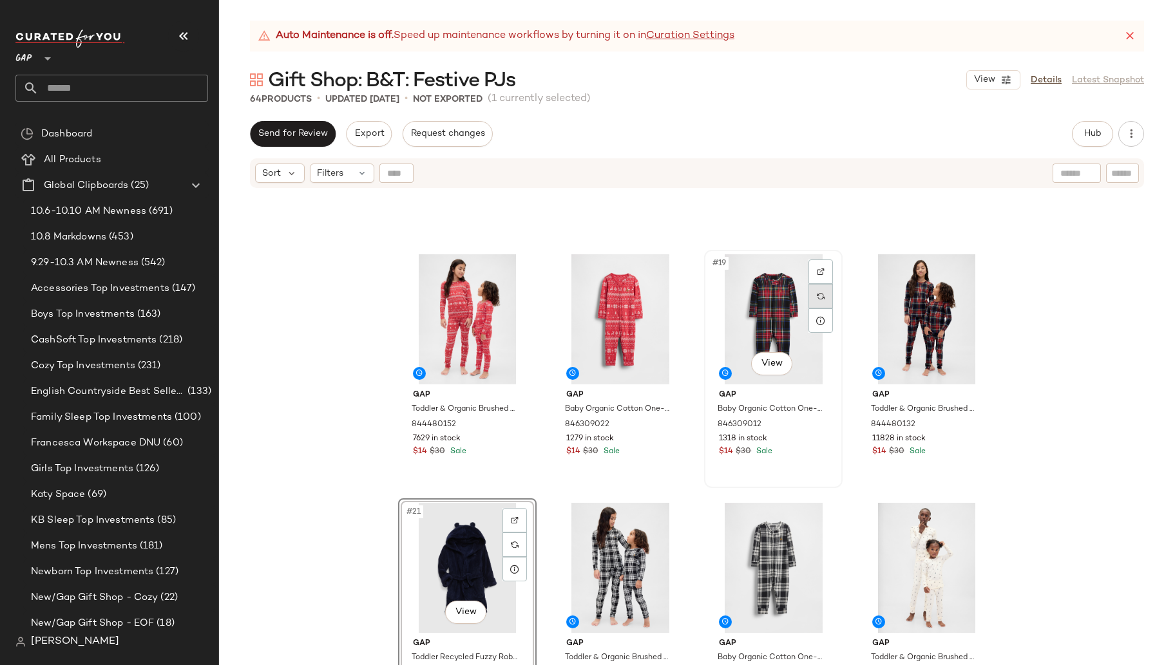
scroll to position [946, 0]
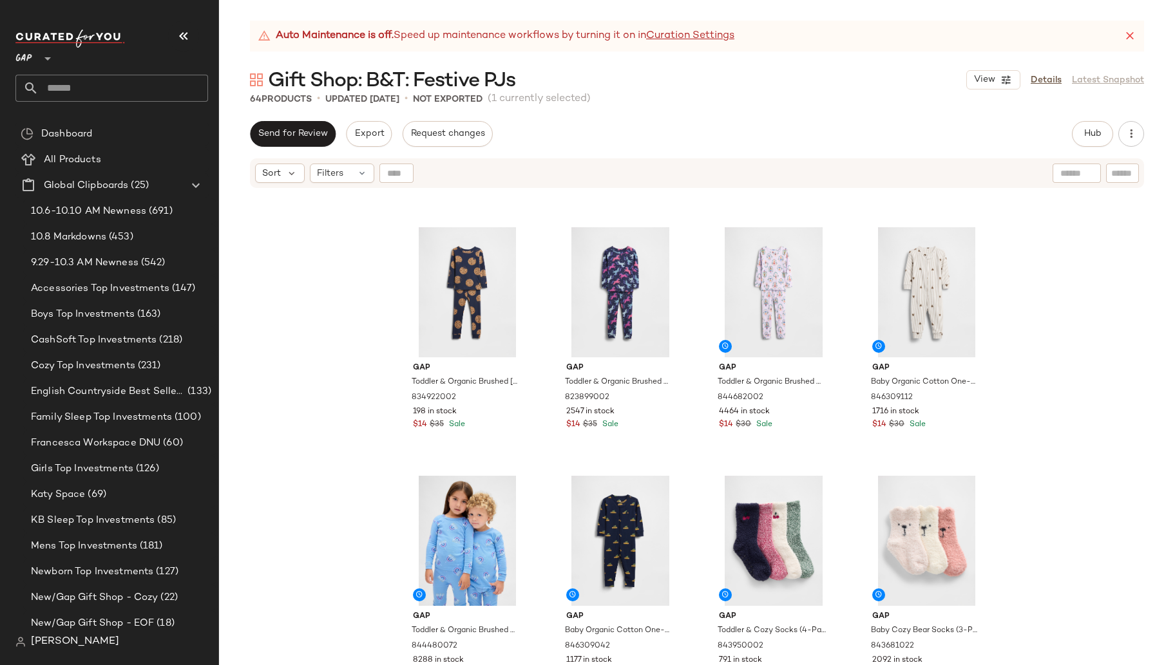
scroll to position [3412, 0]
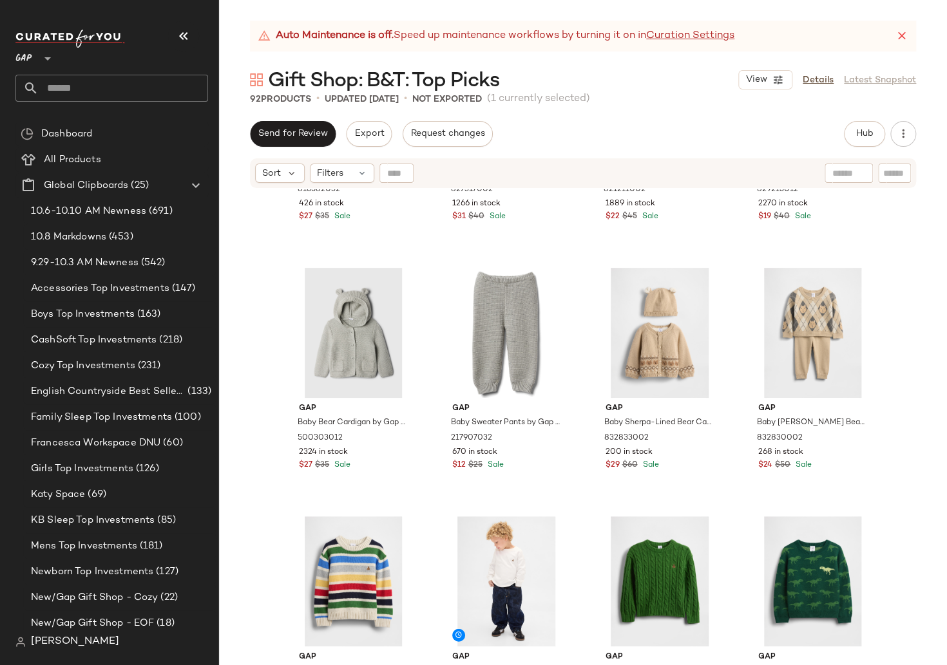
scroll to position [1647, 0]
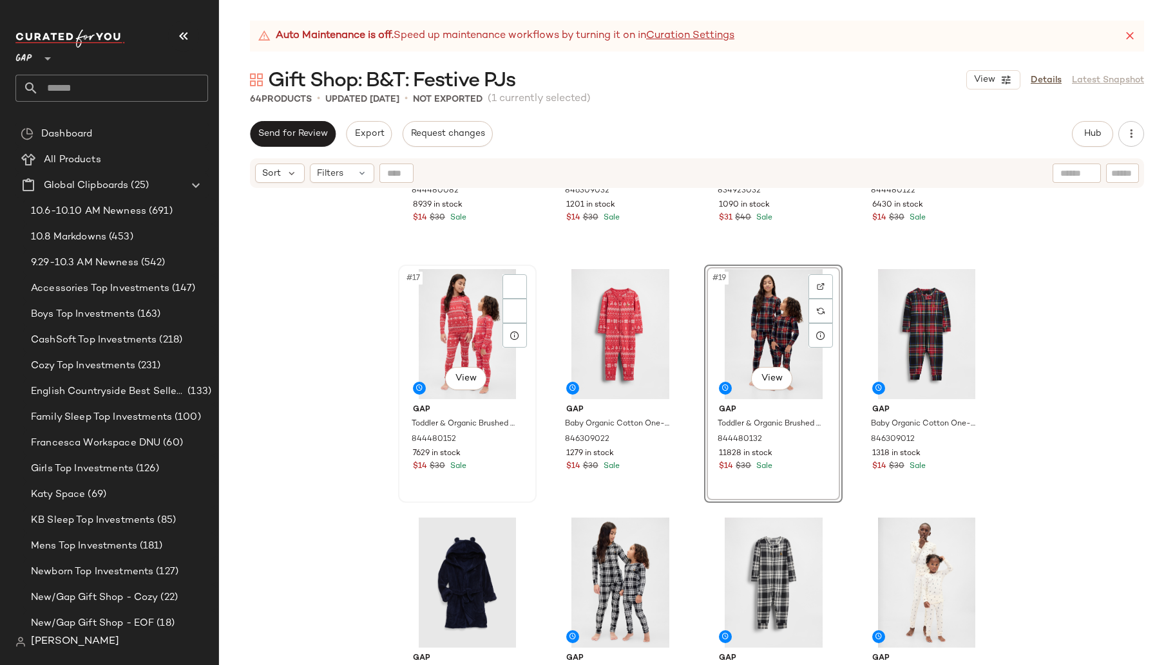
scroll to position [934, 0]
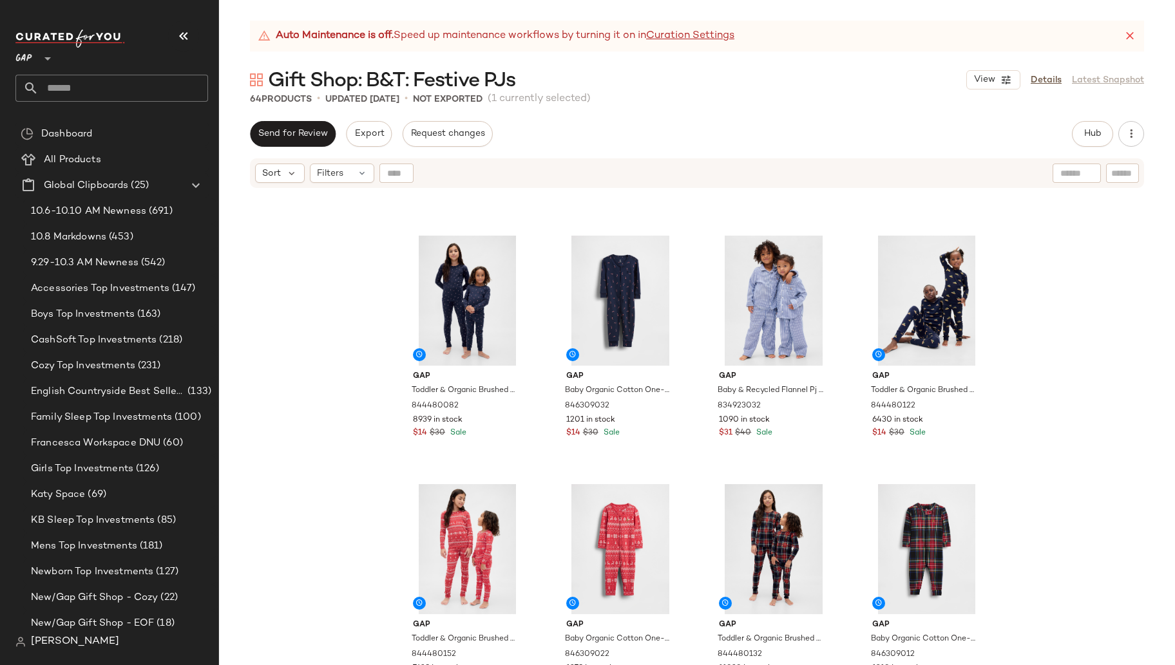
scroll to position [717, 0]
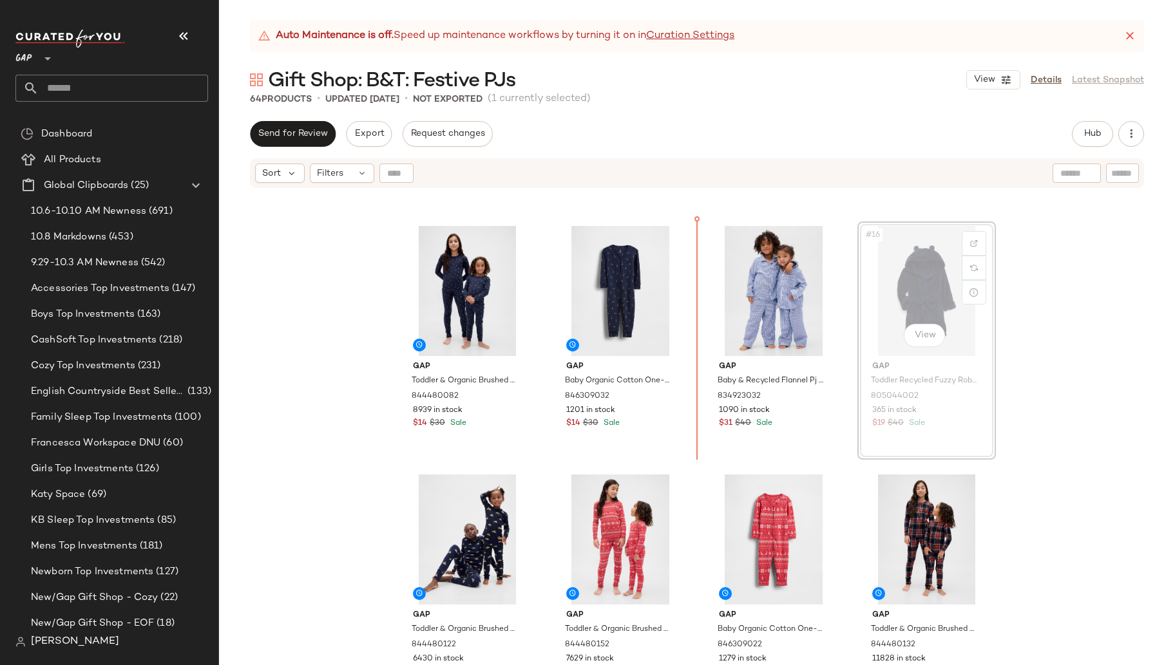
scroll to position [716, 0]
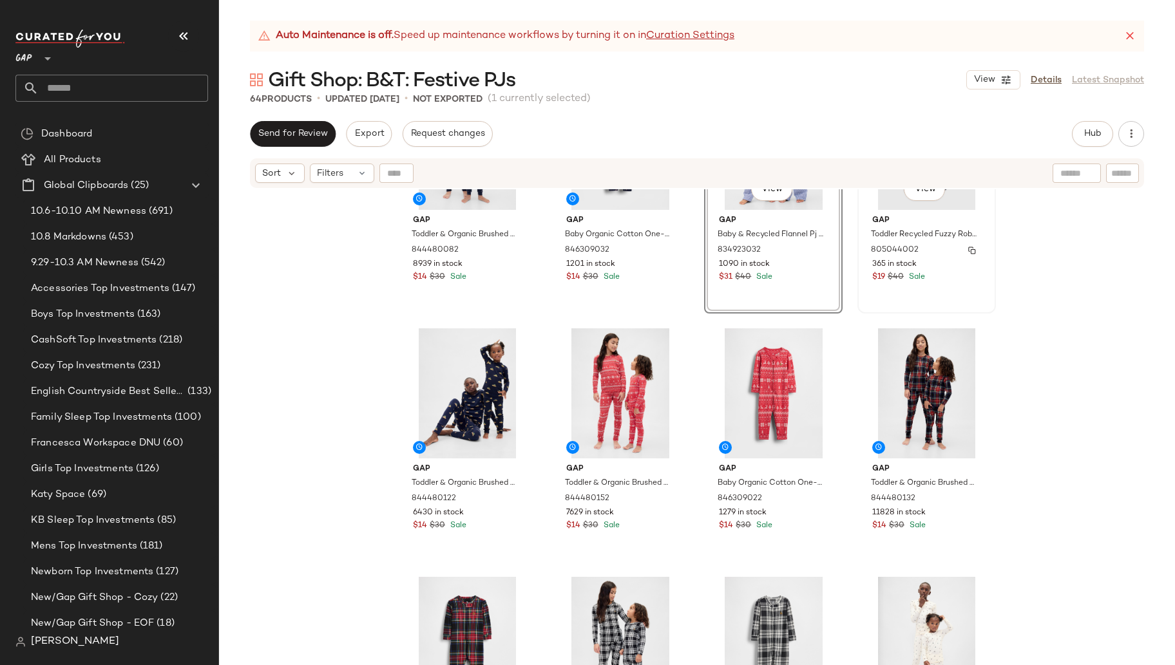
scroll to position [881, 0]
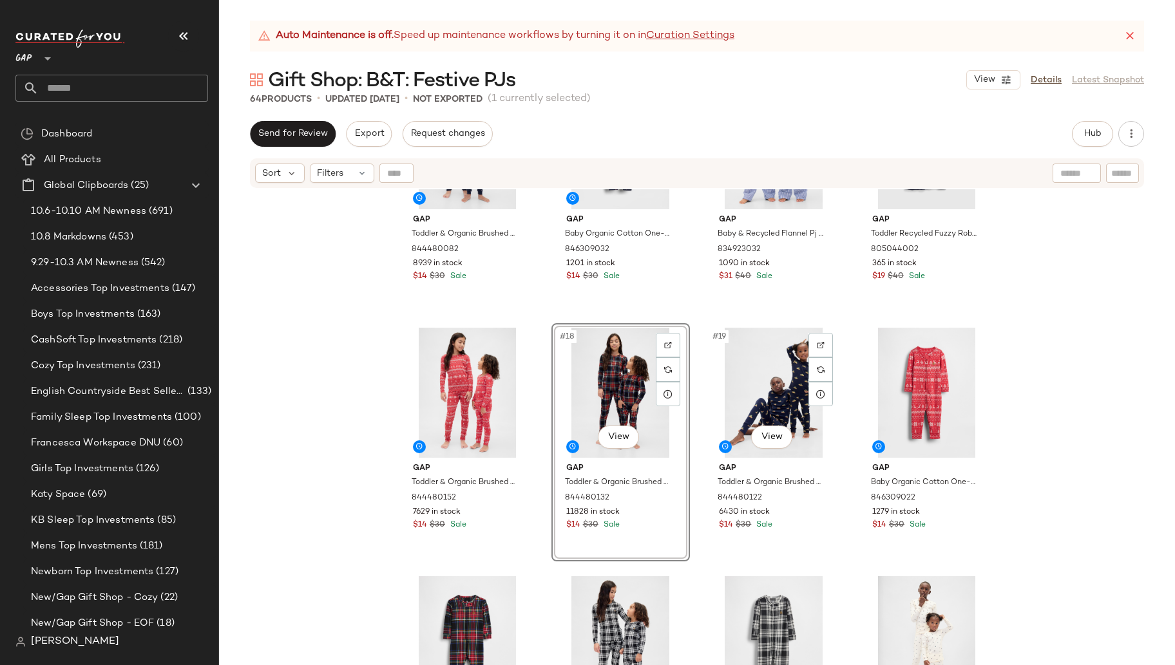
scroll to position [875, 0]
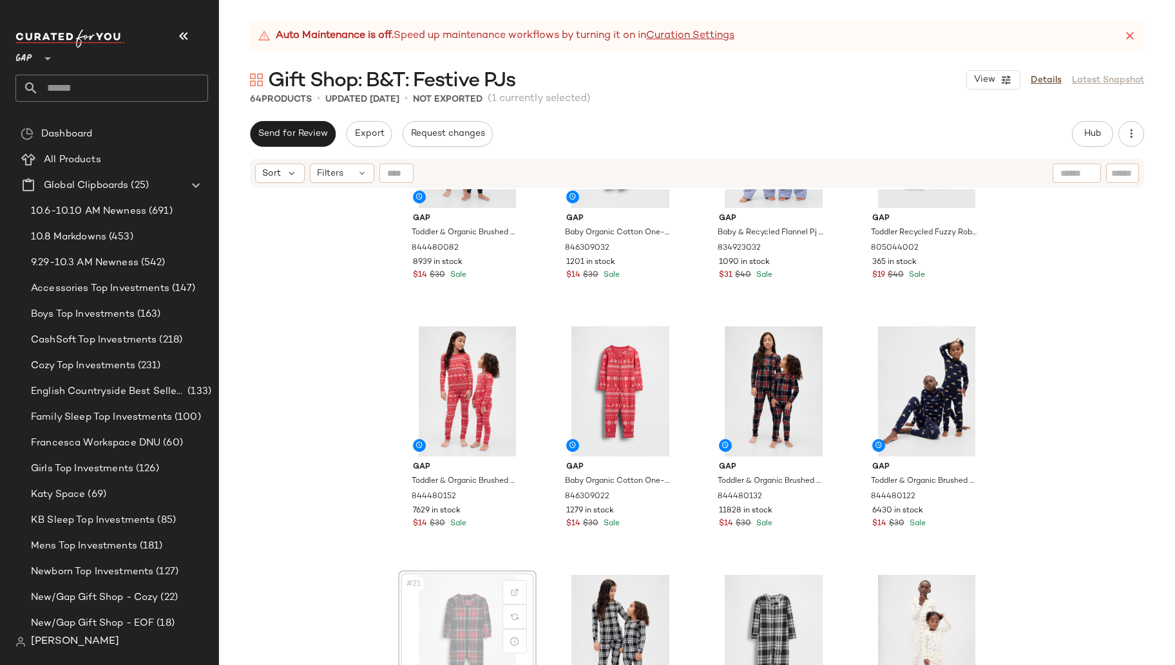
scroll to position [877, 0]
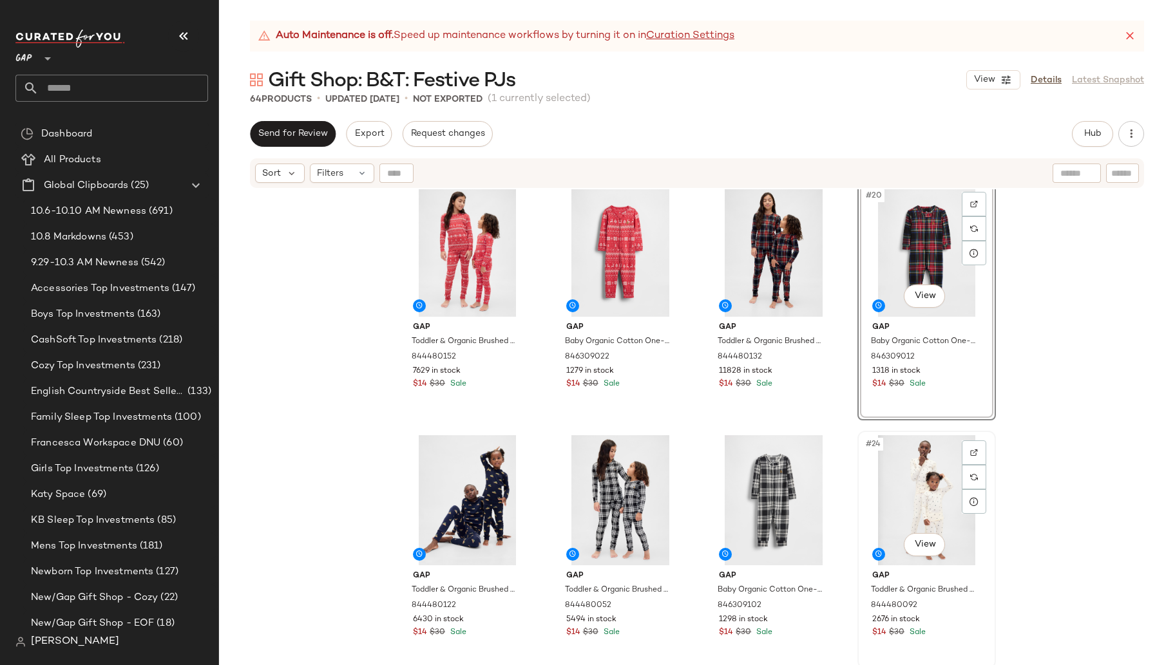
scroll to position [1013, 0]
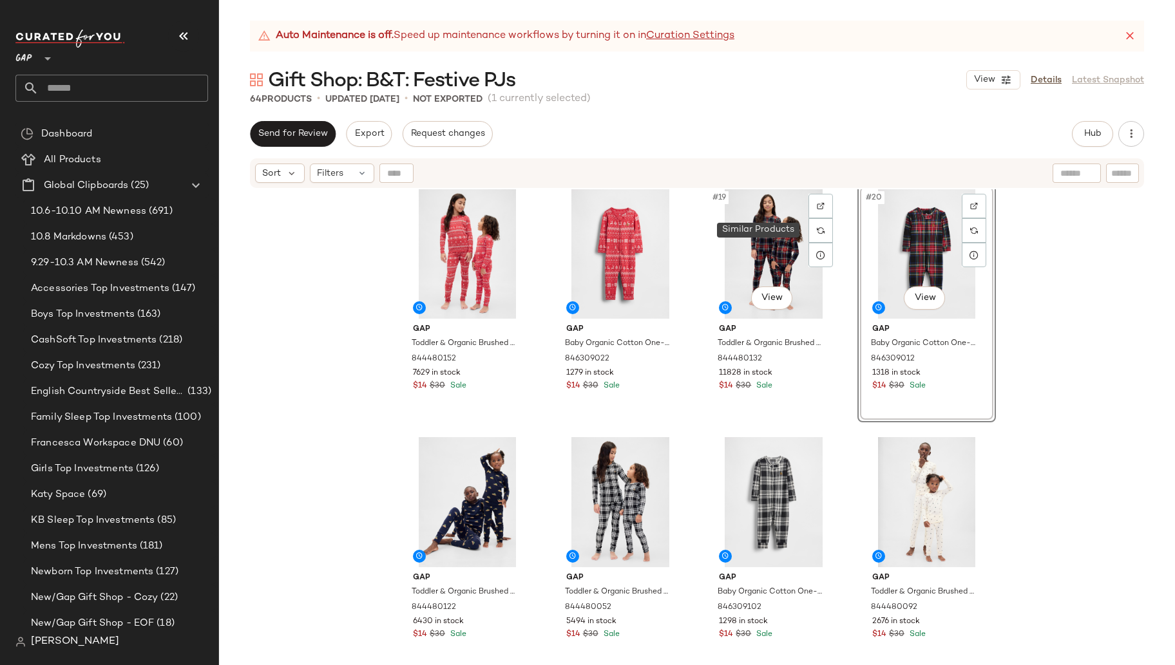
click at [816, 234] on div at bounding box center [821, 230] width 24 height 24
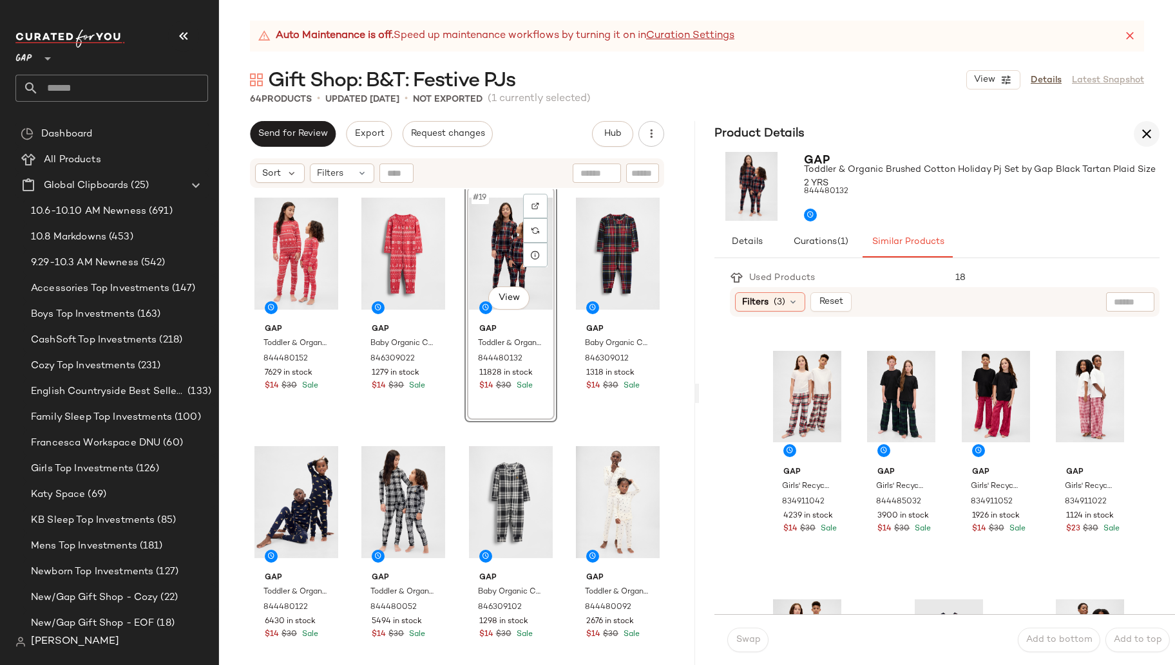
click at [1145, 133] on icon "button" at bounding box center [1146, 133] width 15 height 15
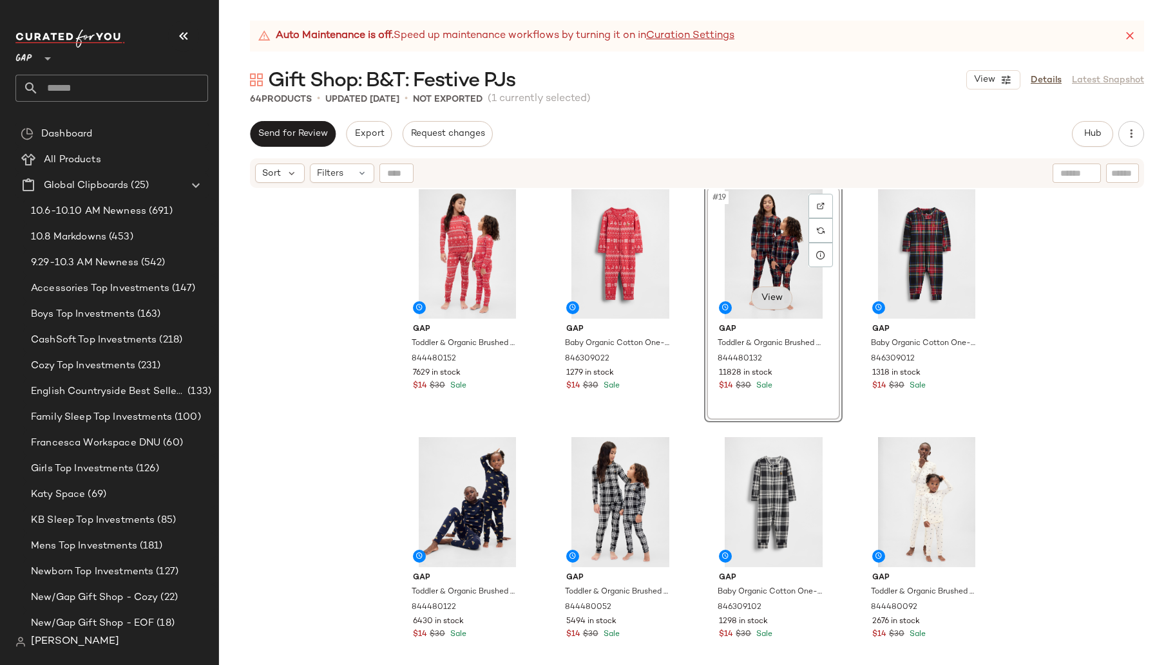
click at [769, 297] on body "GAP ** Dashboard All Products Global Clipboards (25) 10.6-10.10 AM Newness (691…" at bounding box center [587, 332] width 1175 height 665
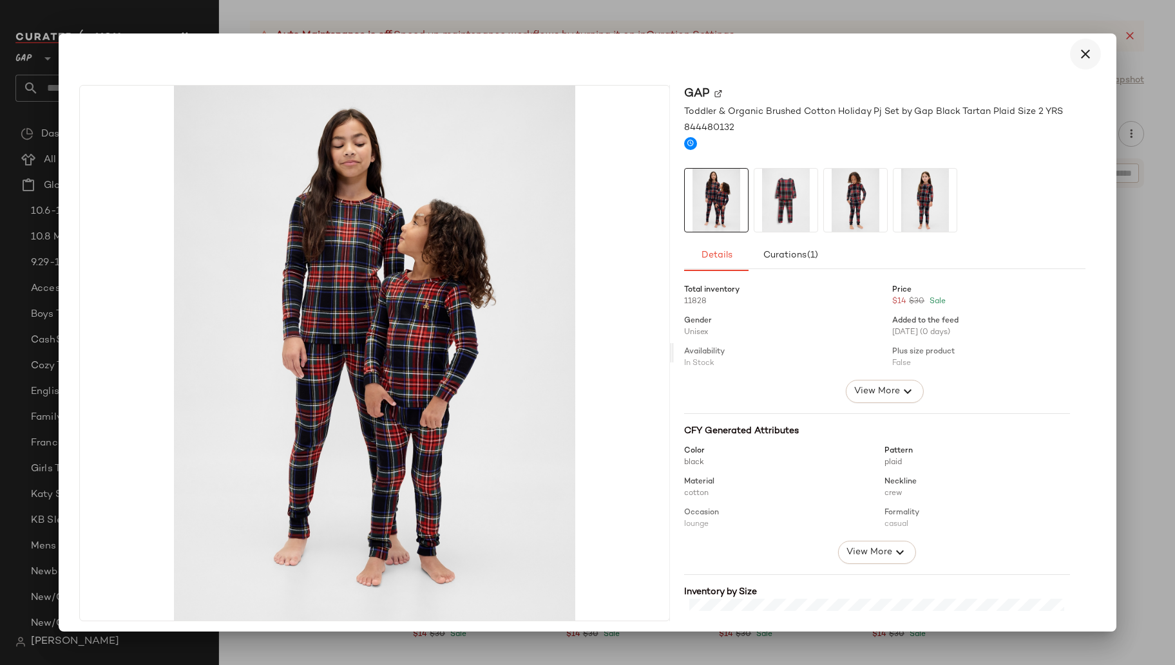
click at [1078, 54] on icon "button" at bounding box center [1085, 53] width 15 height 15
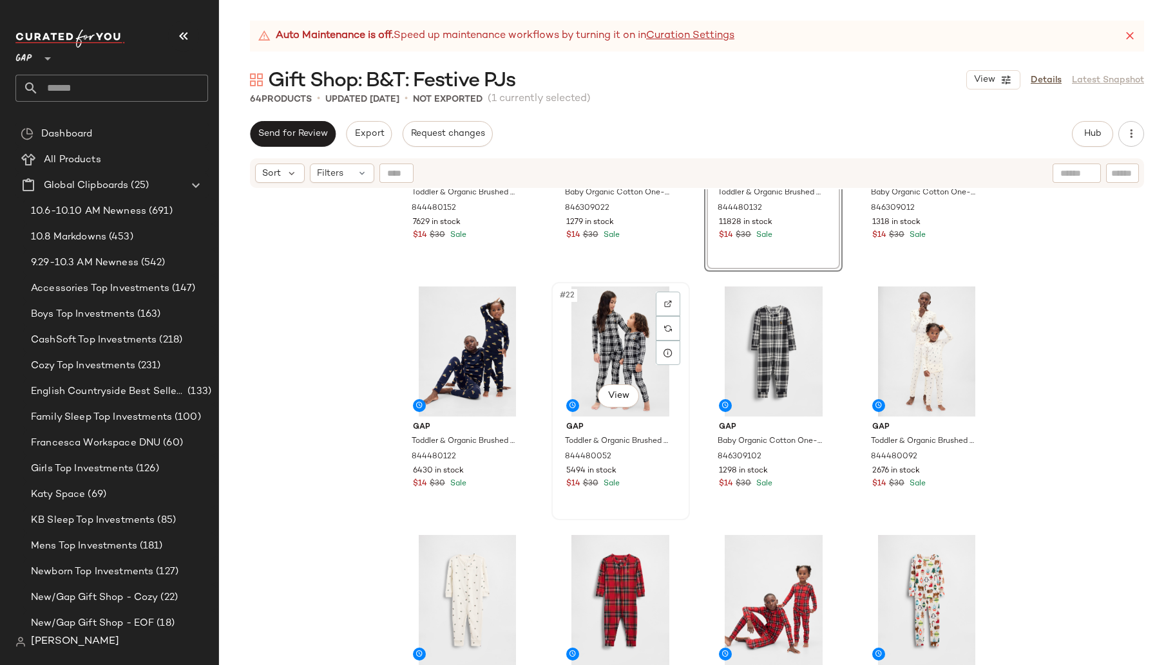
scroll to position [1172, 0]
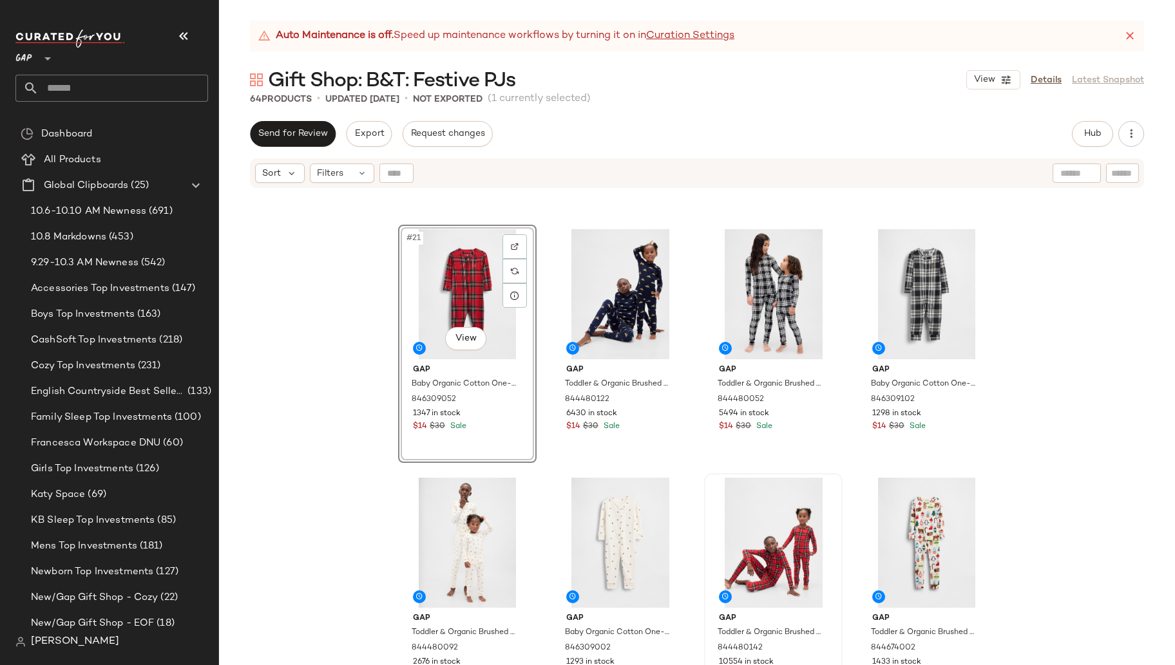
scroll to position [1220, 0]
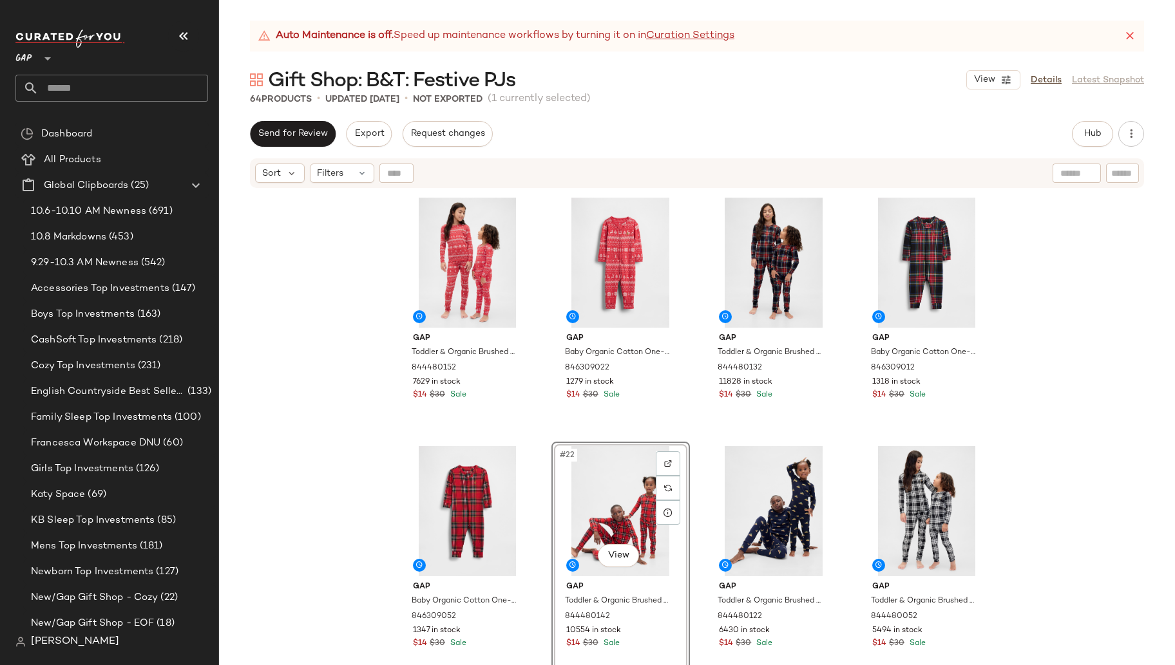
scroll to position [1207, 0]
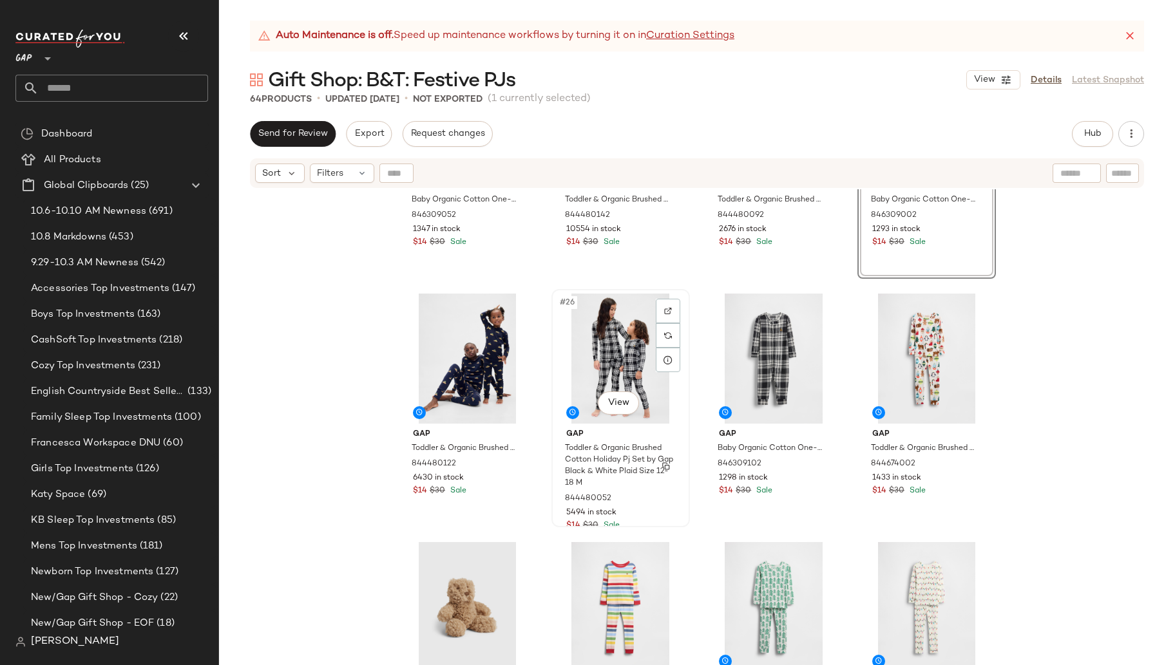
scroll to position [1412, 0]
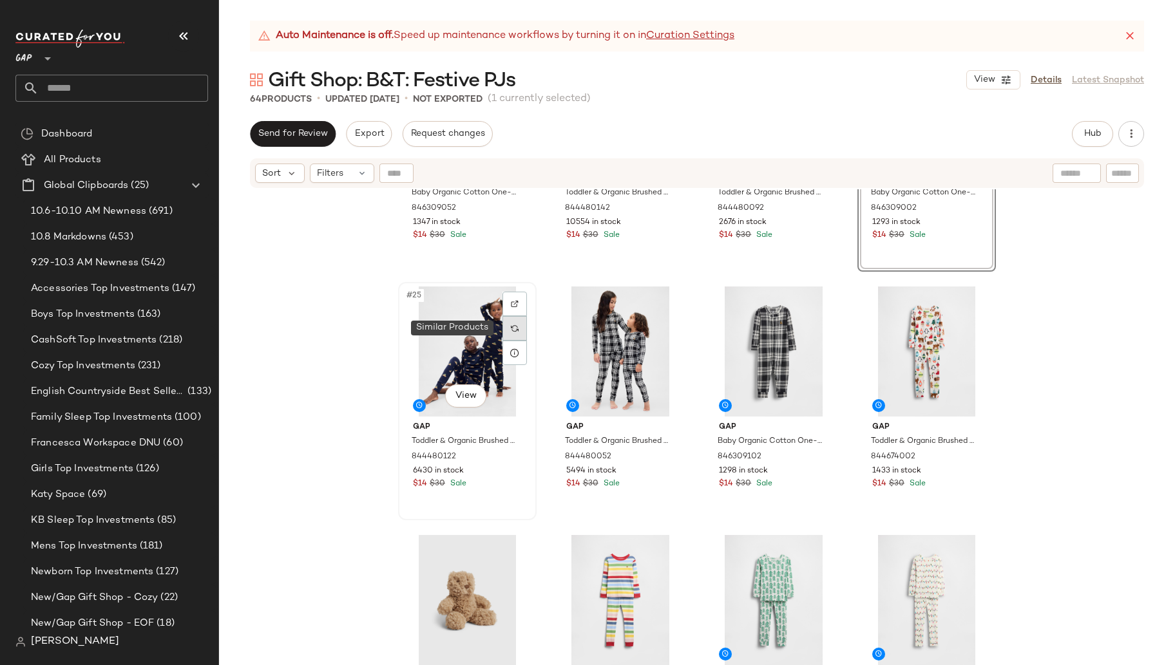
click at [511, 328] on img at bounding box center [515, 329] width 8 height 8
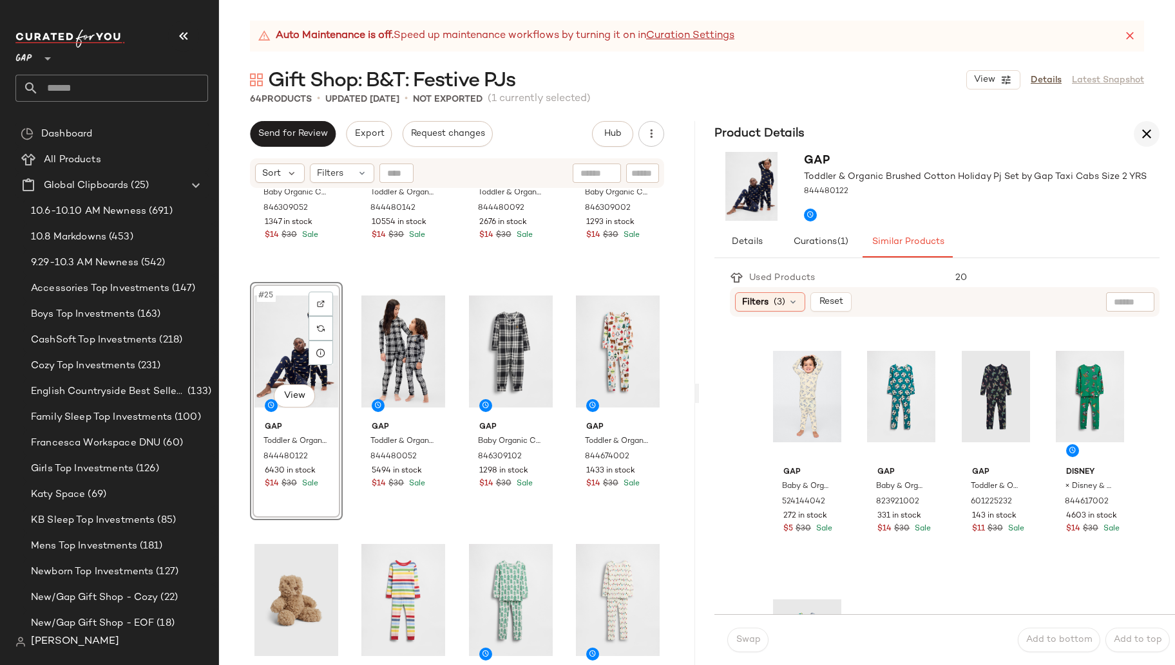
click at [1148, 129] on icon "button" at bounding box center [1146, 133] width 15 height 15
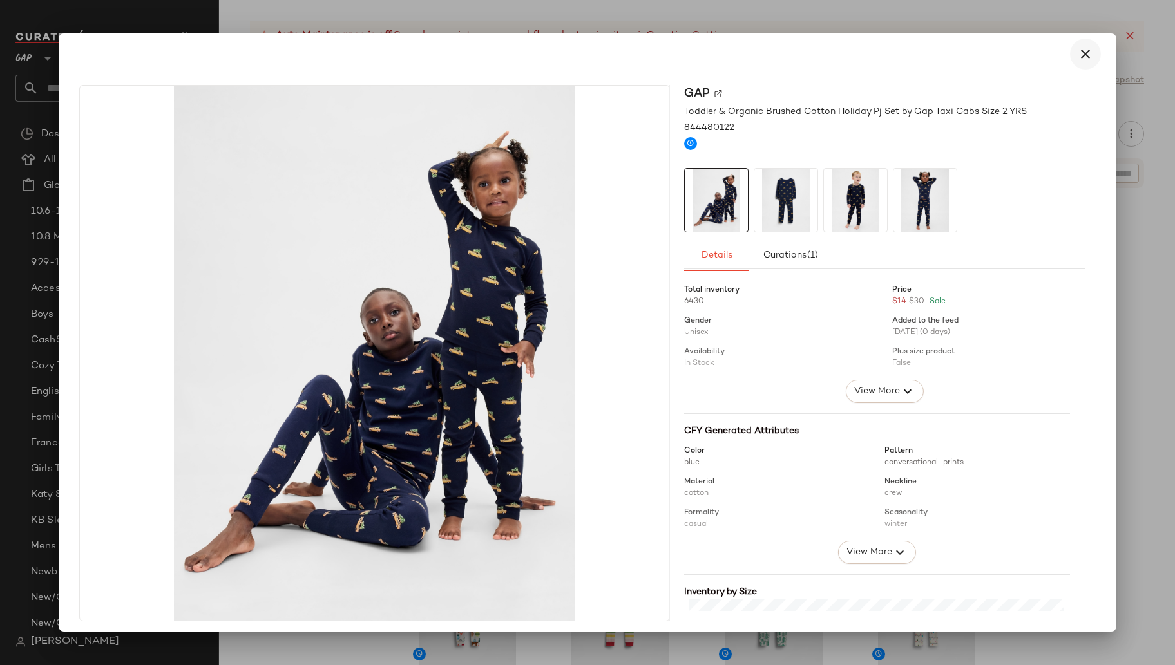
click at [1087, 53] on button "button" at bounding box center [1085, 54] width 31 height 31
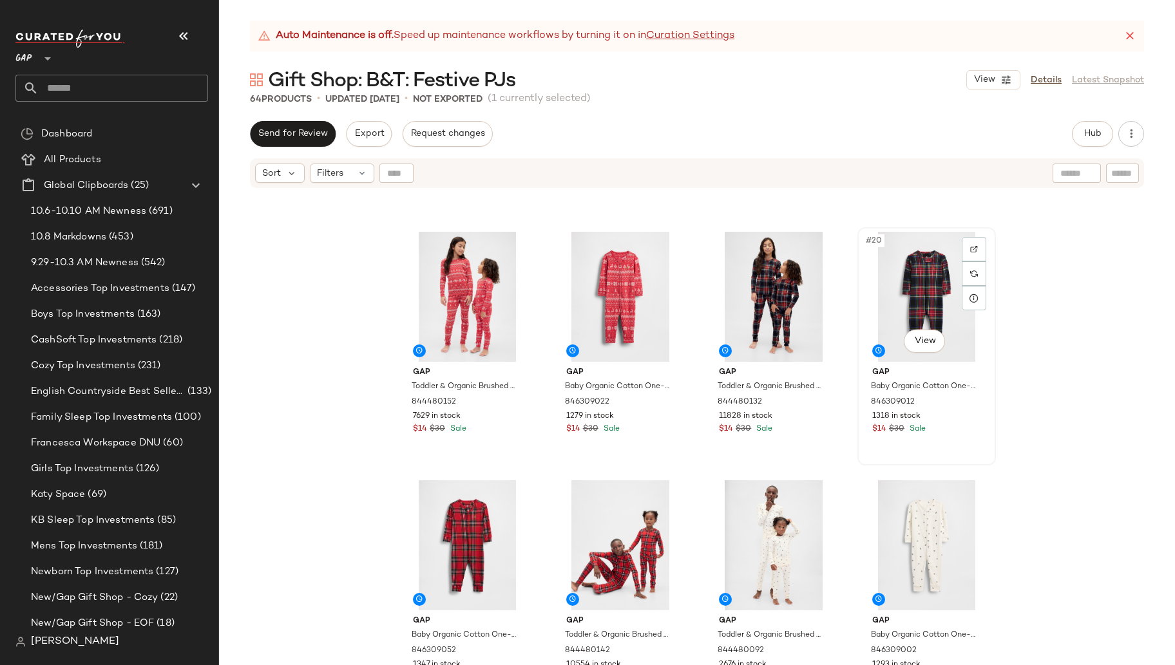
scroll to position [1037, 0]
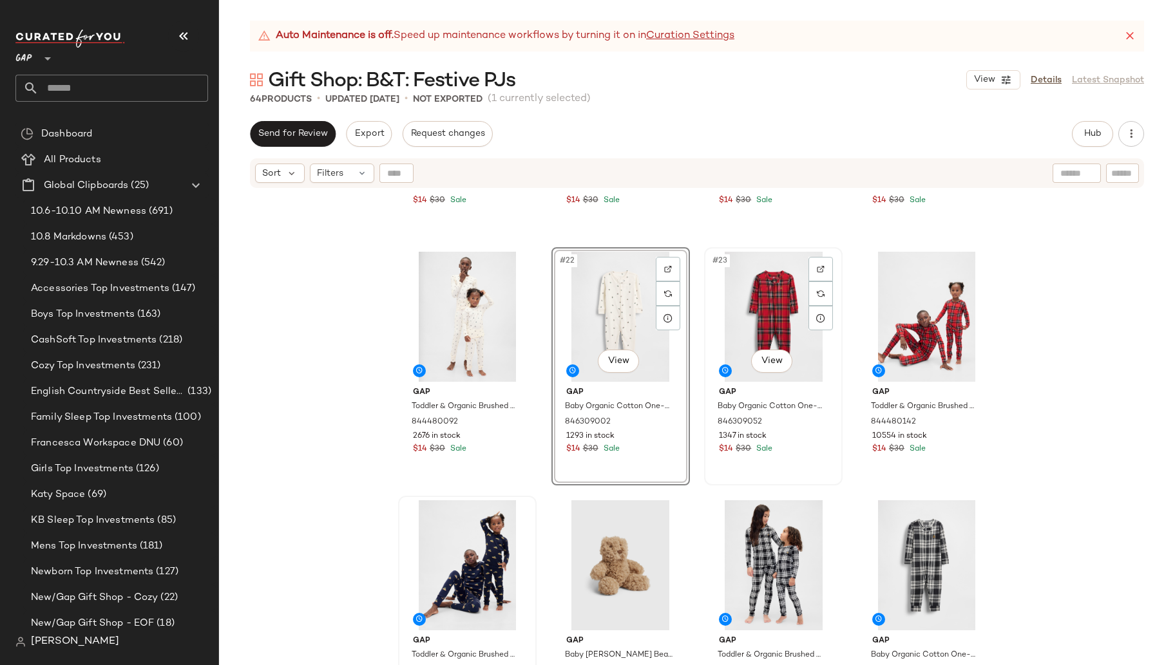
scroll to position [1210, 0]
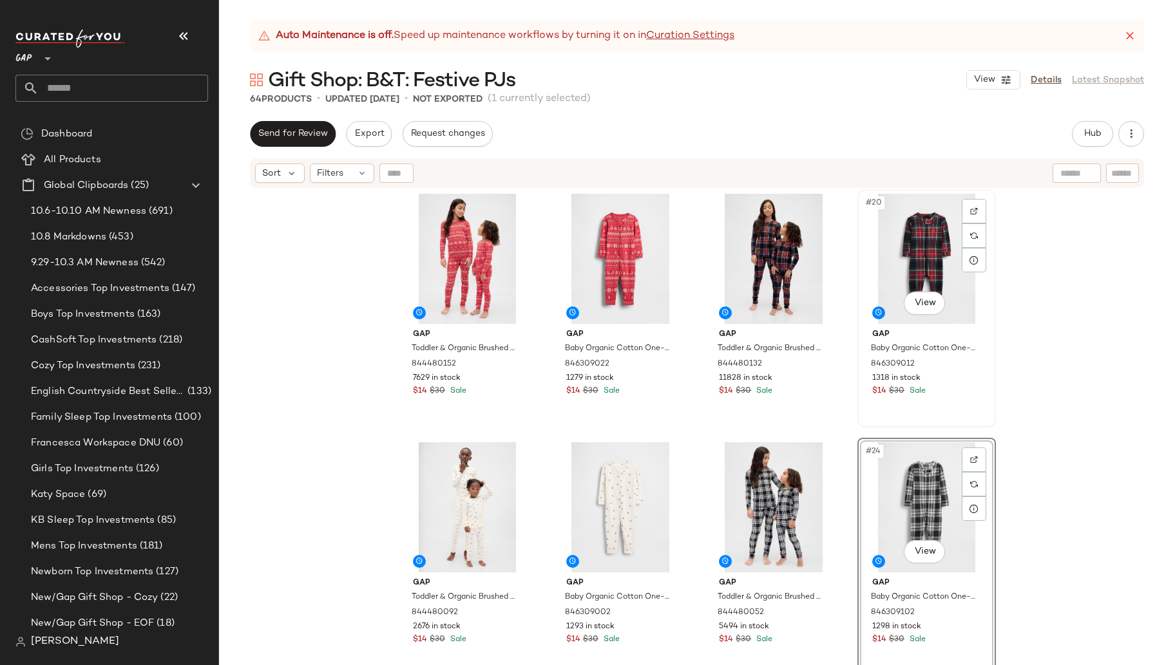
scroll to position [1091, 0]
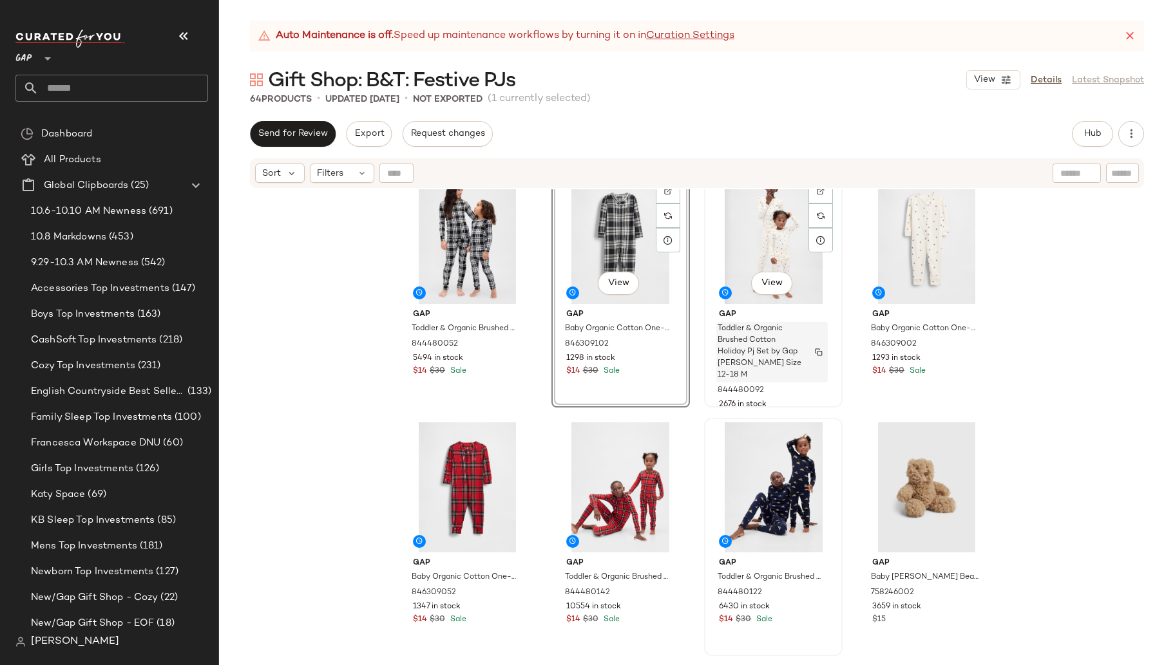
scroll to position [1288, 0]
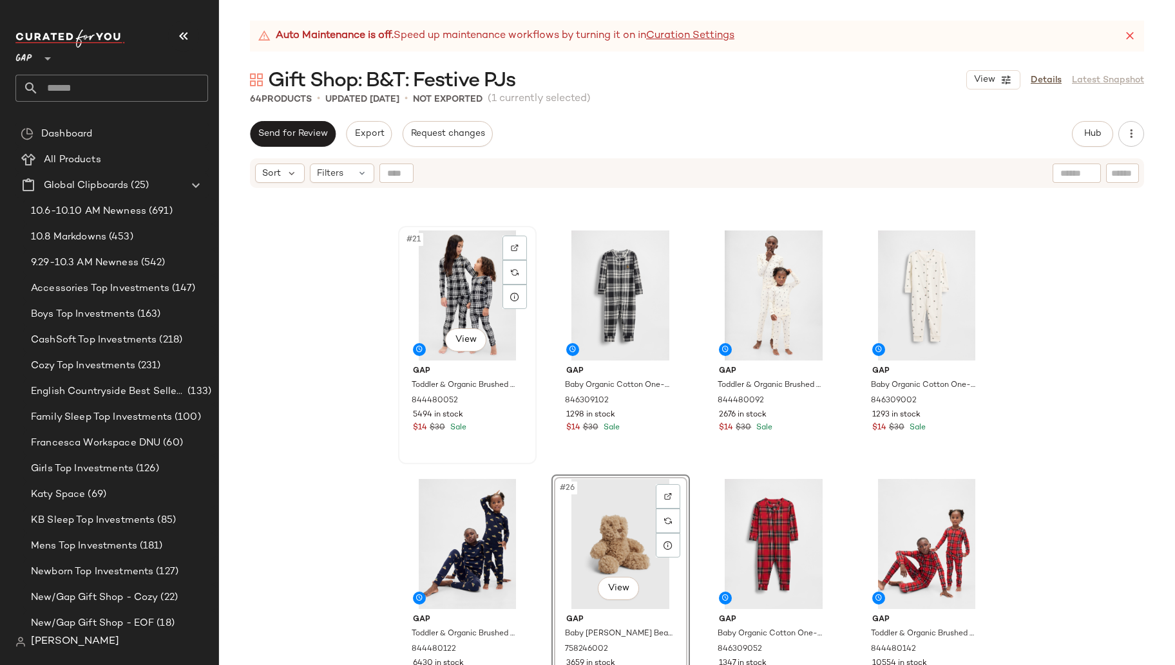
scroll to position [1227, 0]
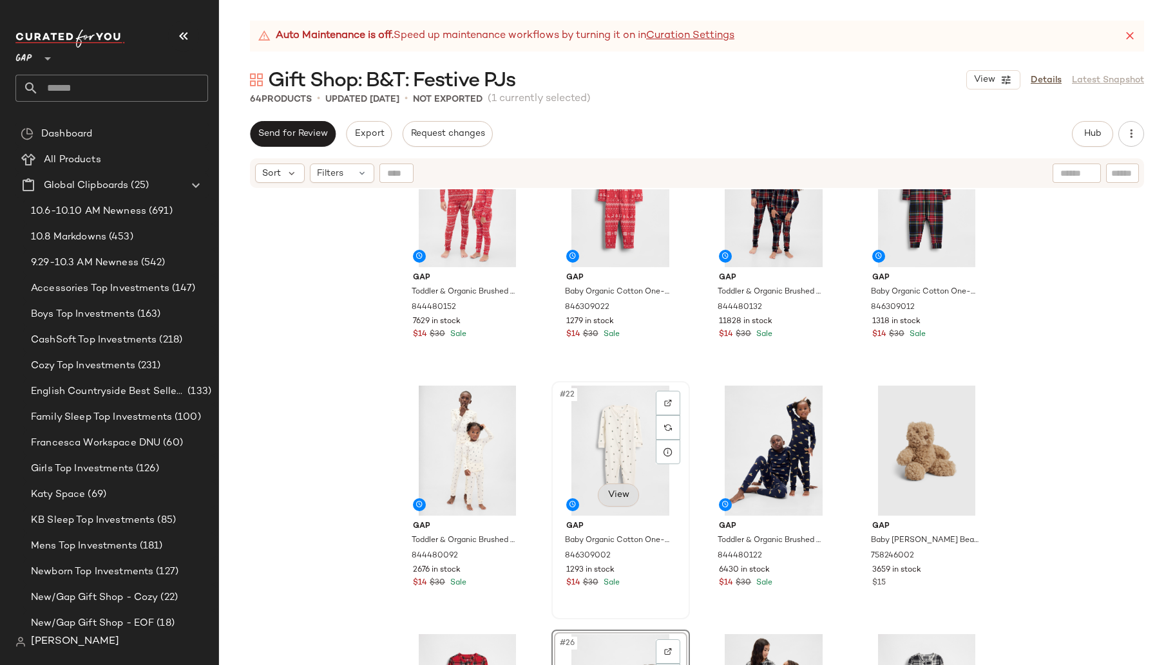
scroll to position [1062, 0]
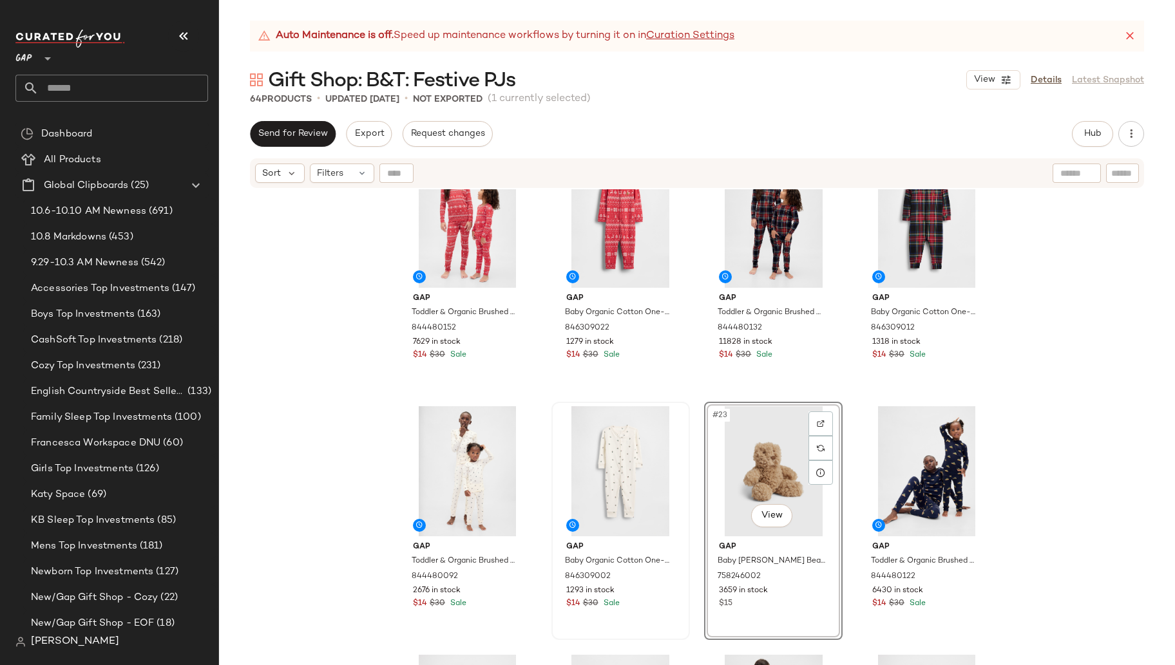
scroll to position [1046, 0]
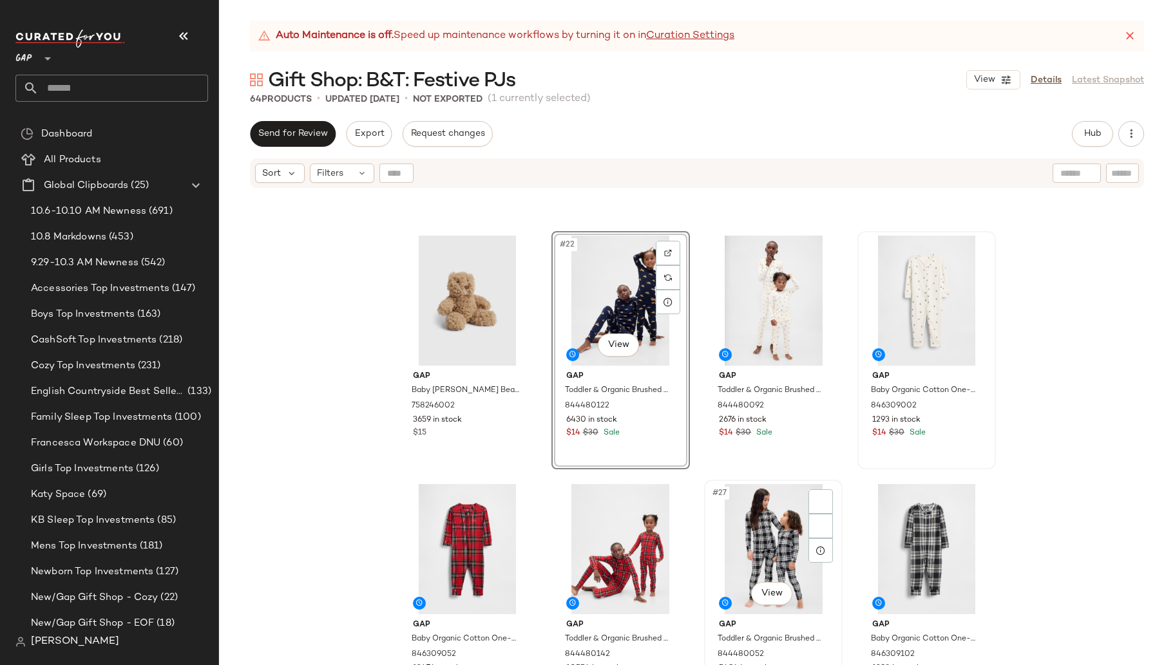
scroll to position [1263, 0]
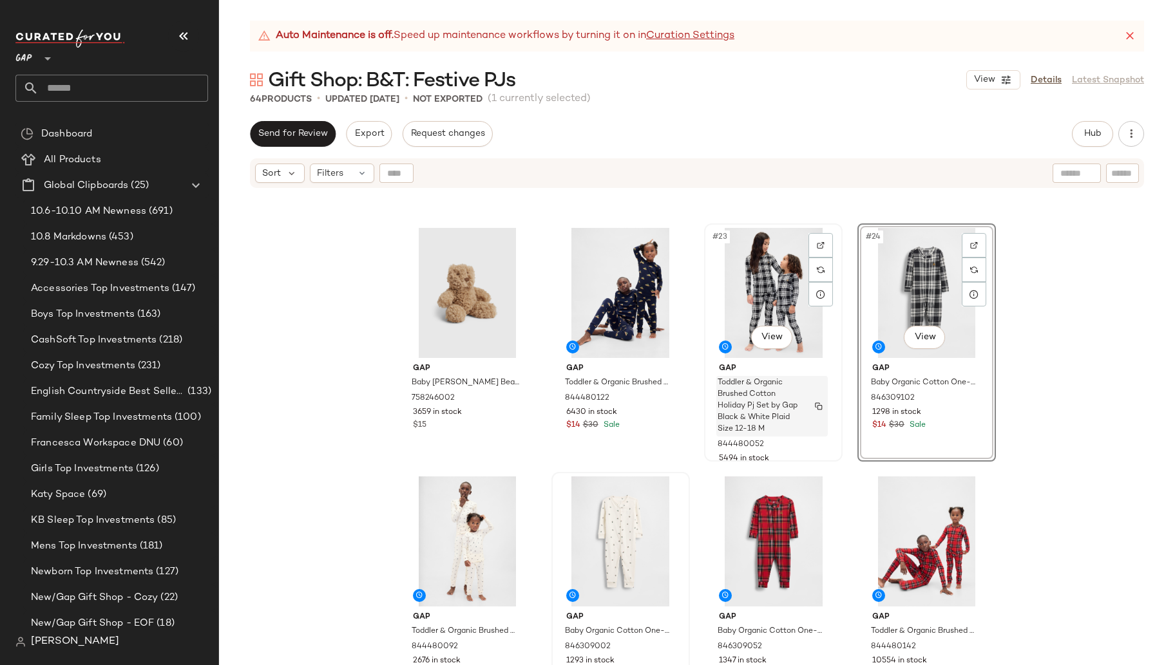
scroll to position [1291, 0]
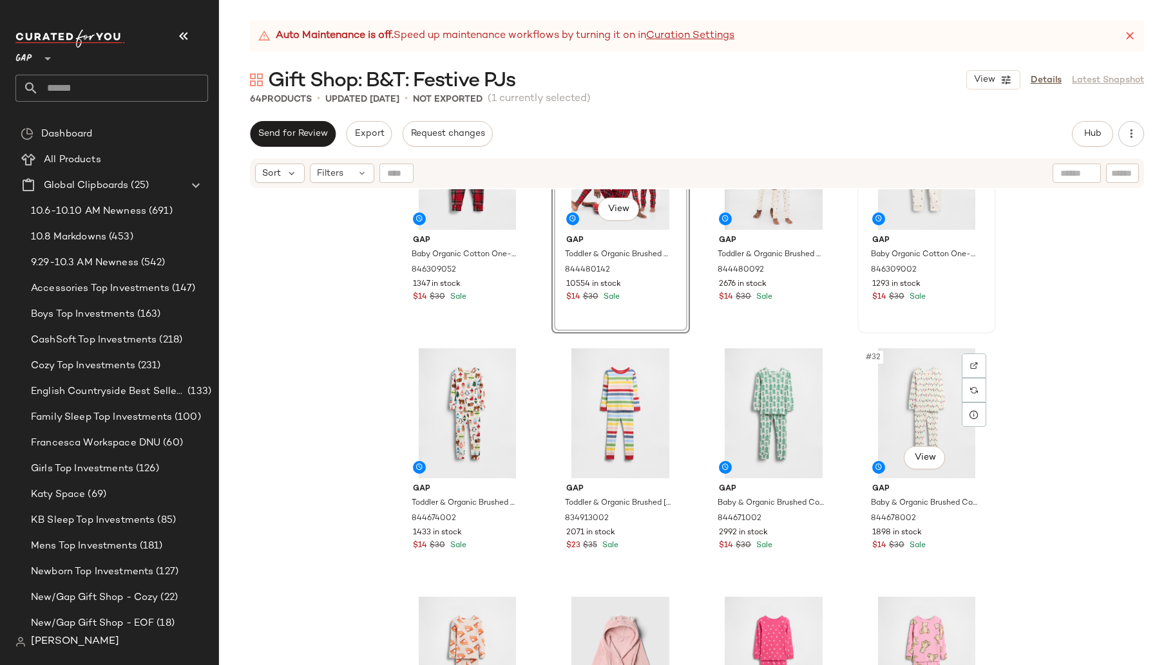
scroll to position [1609, 0]
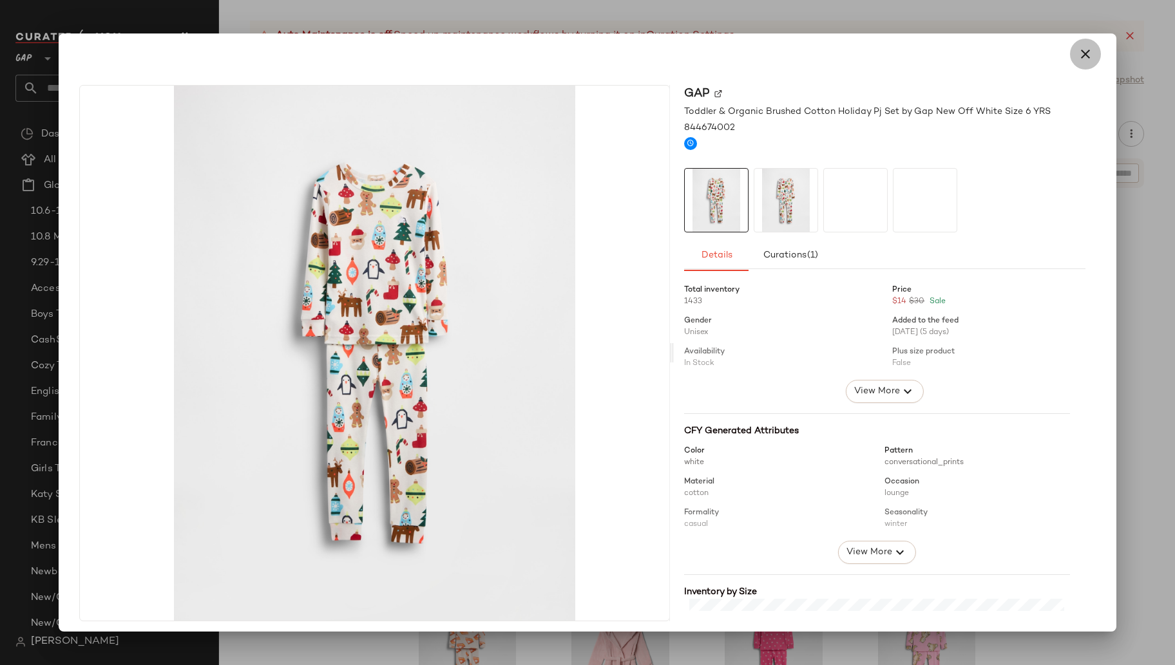
click at [1078, 57] on icon "button" at bounding box center [1085, 53] width 15 height 15
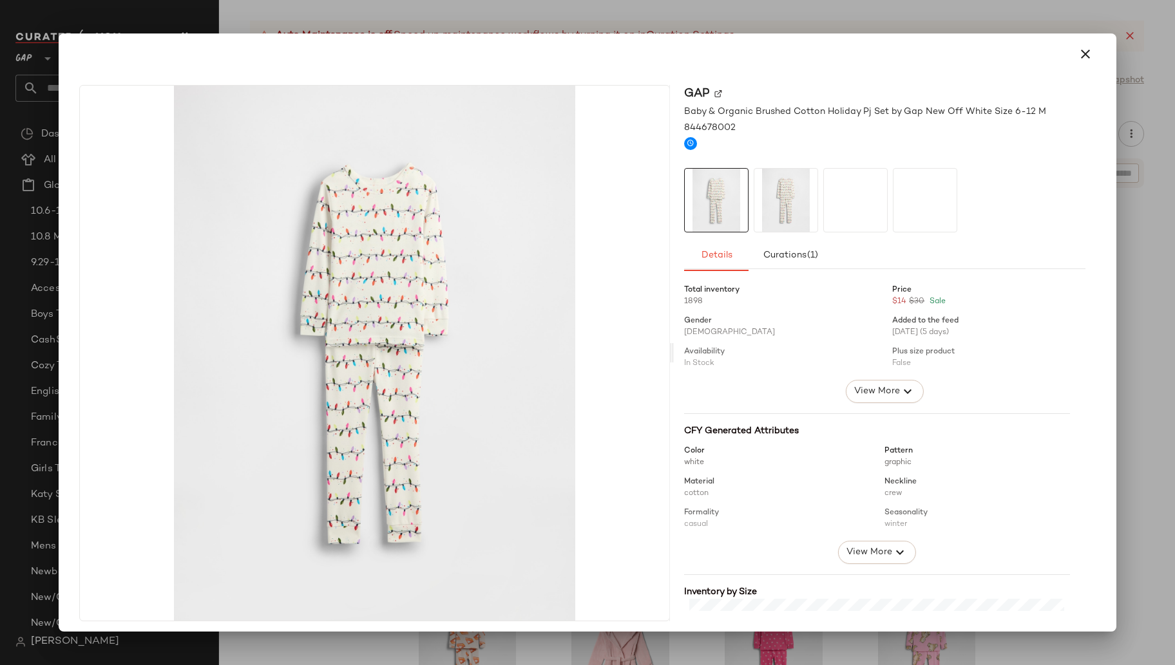
click at [1079, 61] on icon "button" at bounding box center [1085, 53] width 15 height 15
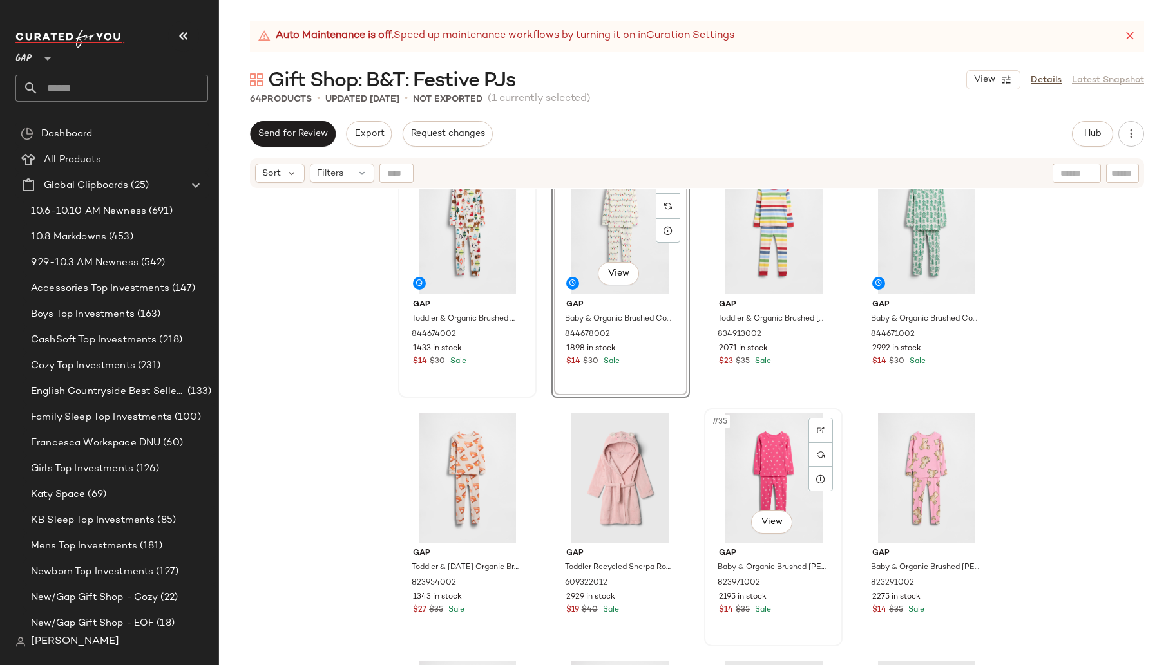
scroll to position [1783, 0]
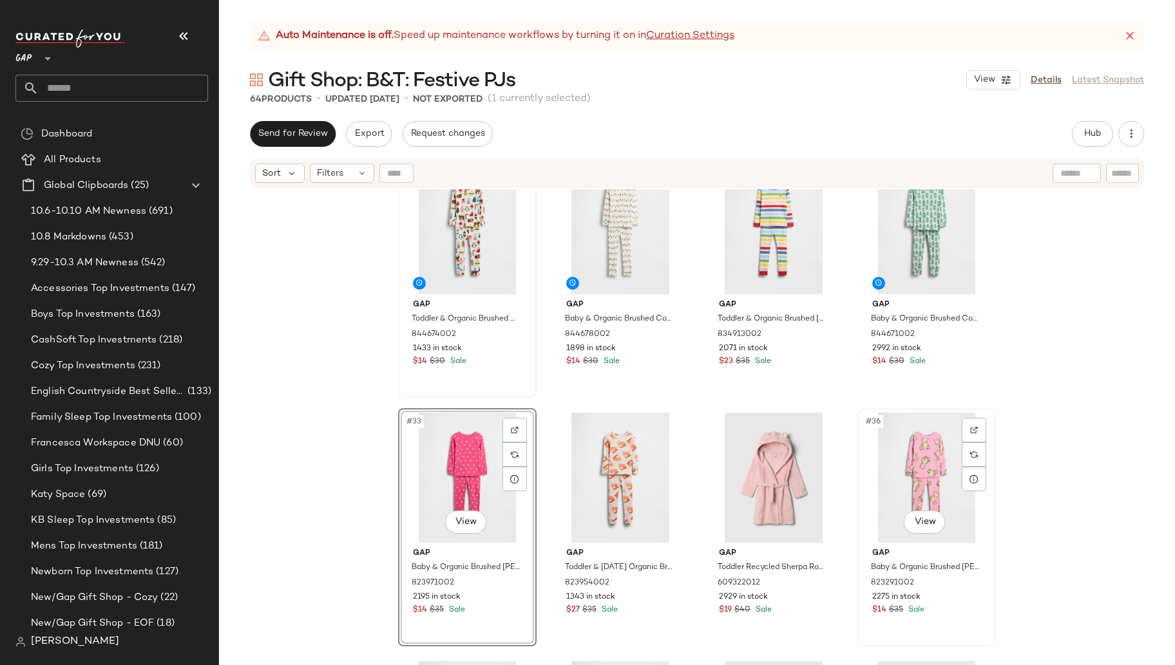
click at [862, 490] on div "#36 View" at bounding box center [926, 478] width 129 height 130
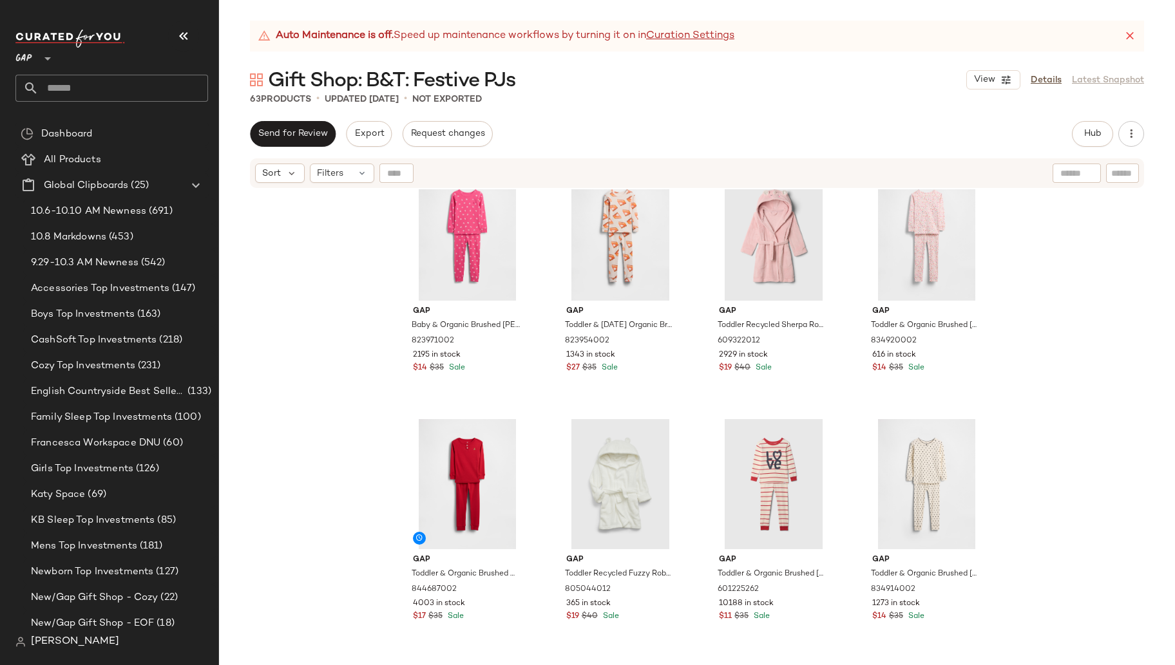
scroll to position [2031, 0]
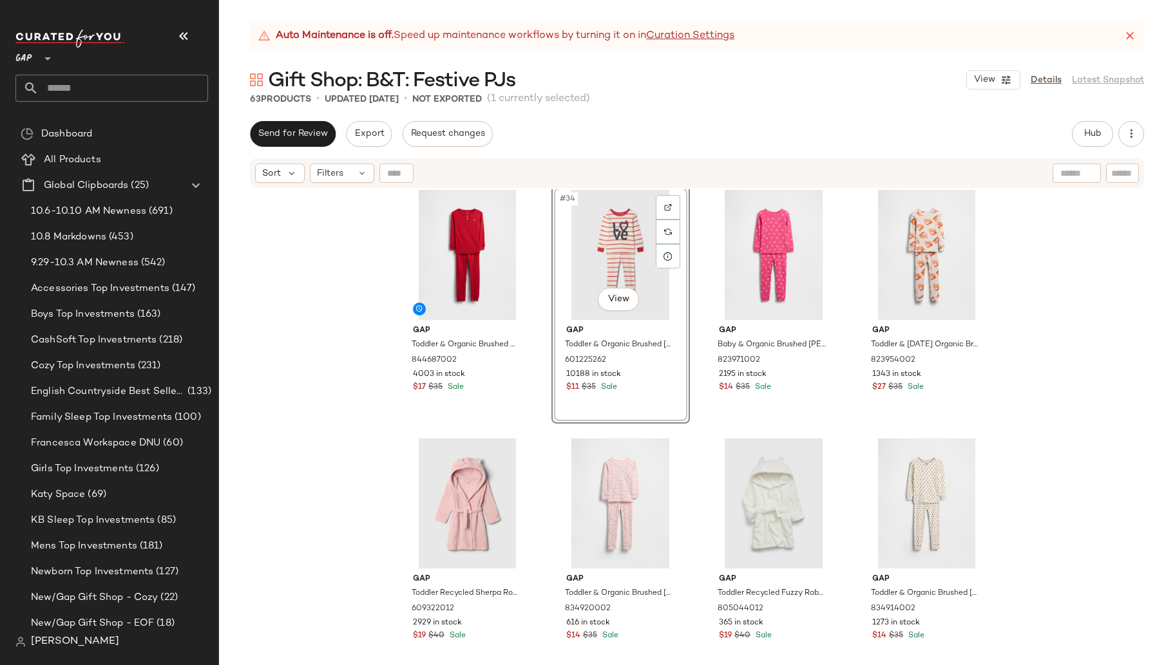
scroll to position [1949, 0]
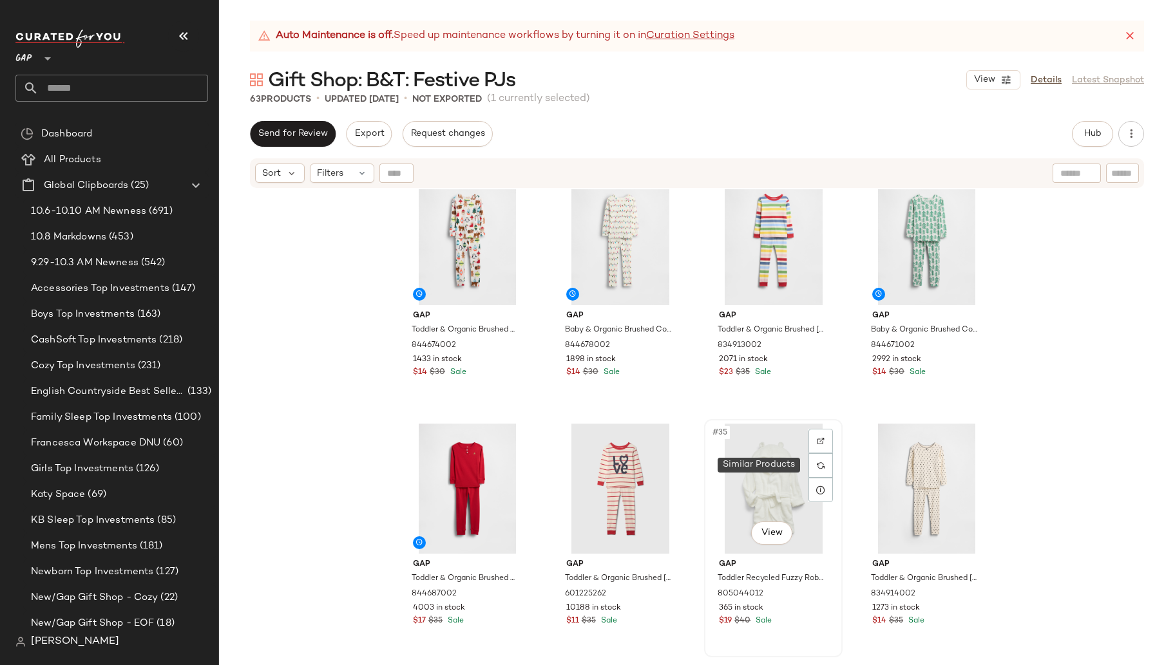
scroll to position [1835, 0]
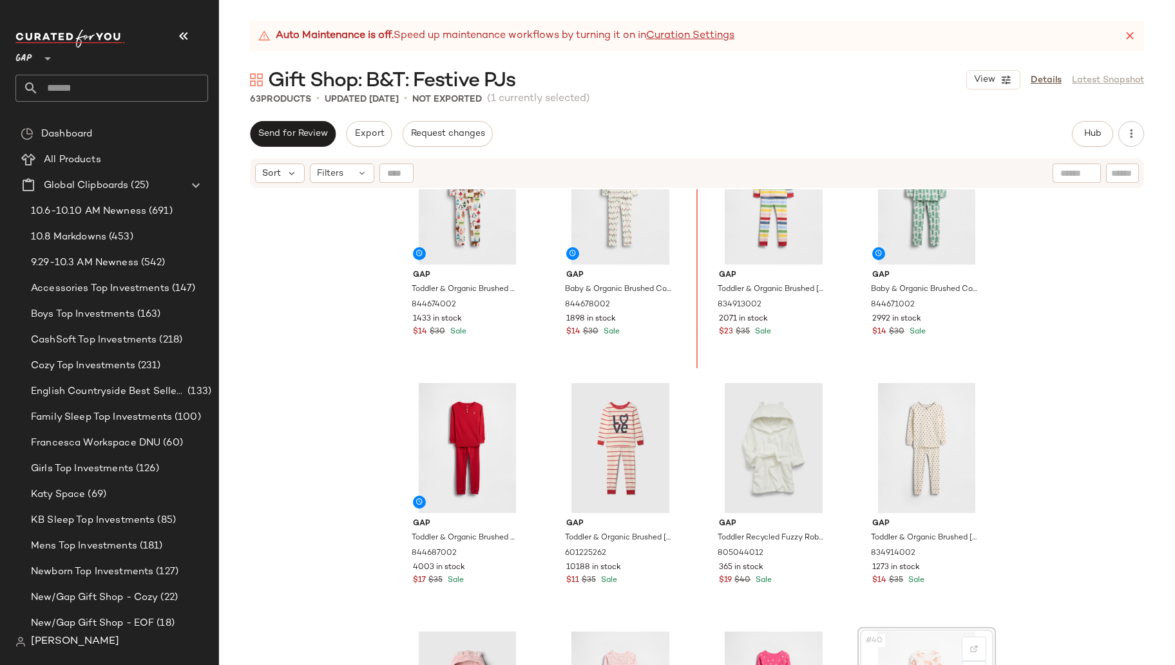
scroll to position [1777, 0]
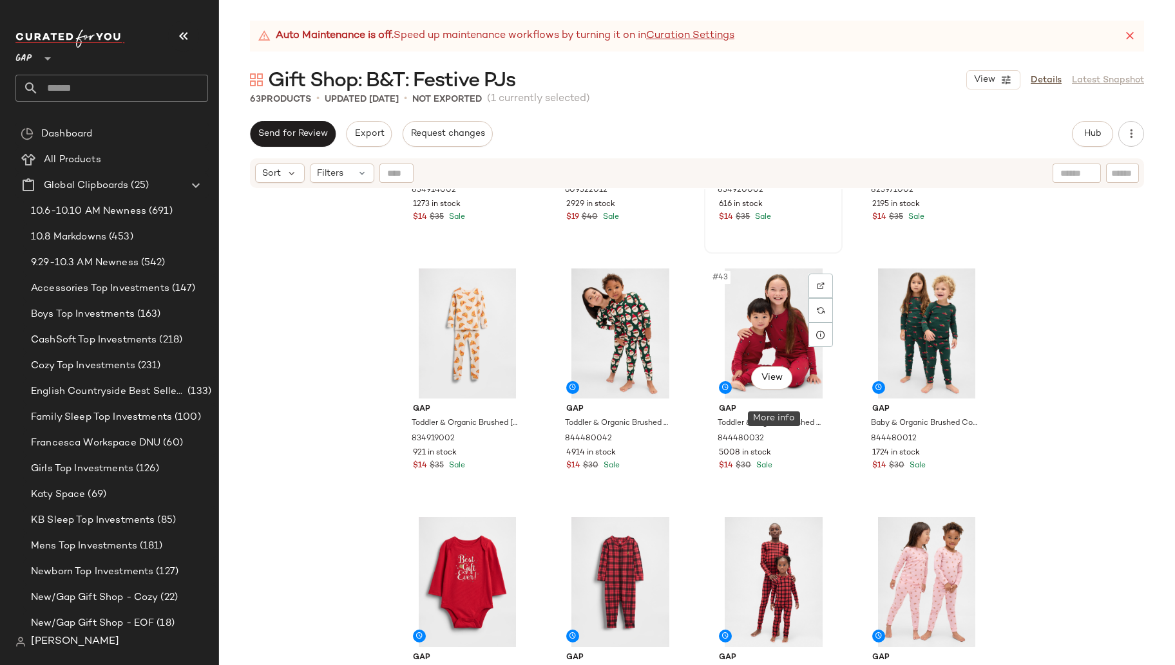
scroll to position [2467, 0]
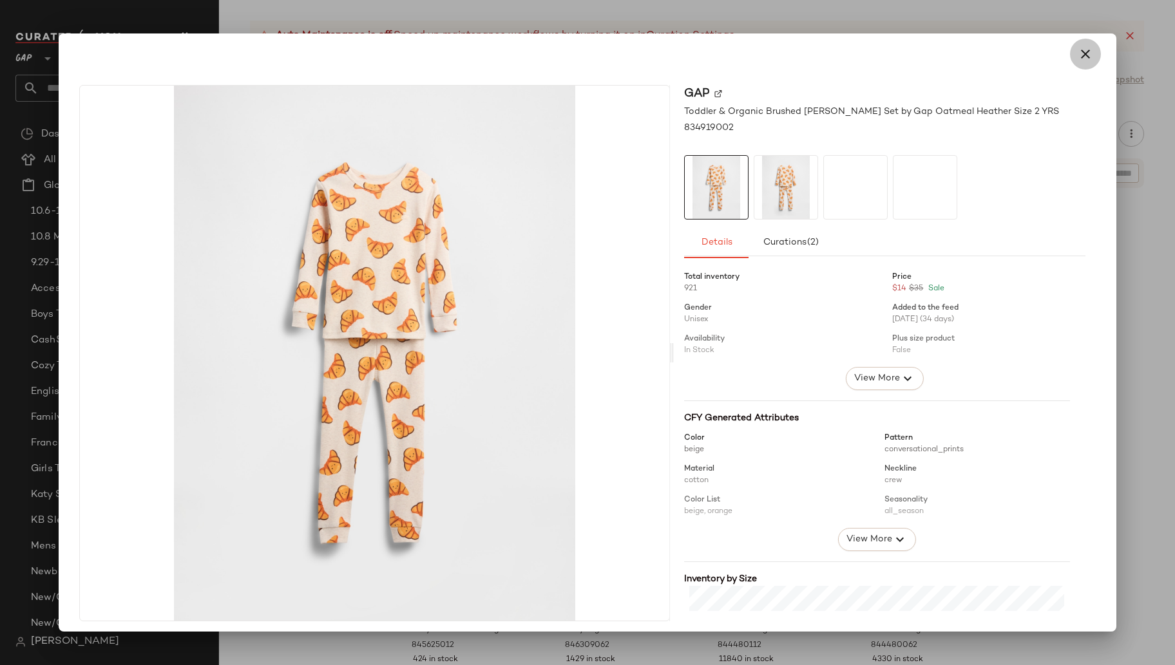
drag, startPoint x: 1073, startPoint y: 53, endPoint x: 1010, endPoint y: 108, distance: 82.7
click at [1078, 53] on icon "button" at bounding box center [1085, 53] width 15 height 15
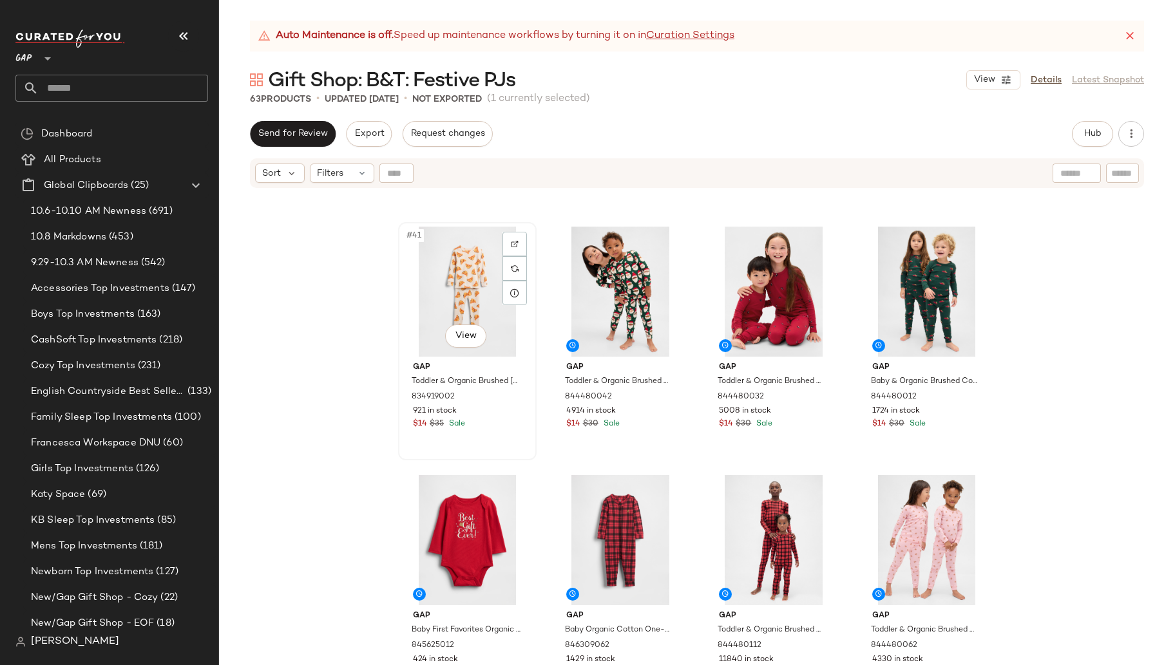
click at [484, 438] on div "#41 View Gap Toddler & Organic Brushed Cotton Pj Set by Gap Oatmeal Heather Siz…" at bounding box center [467, 342] width 136 height 236
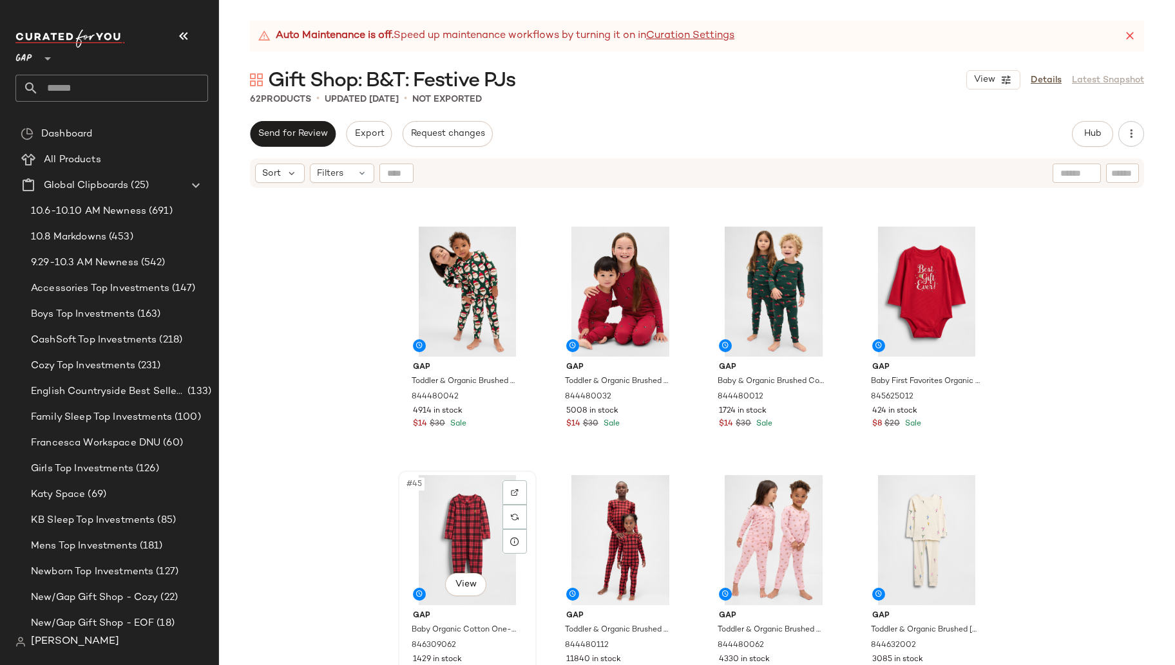
click at [406, 535] on div "#45 View" at bounding box center [467, 540] width 129 height 130
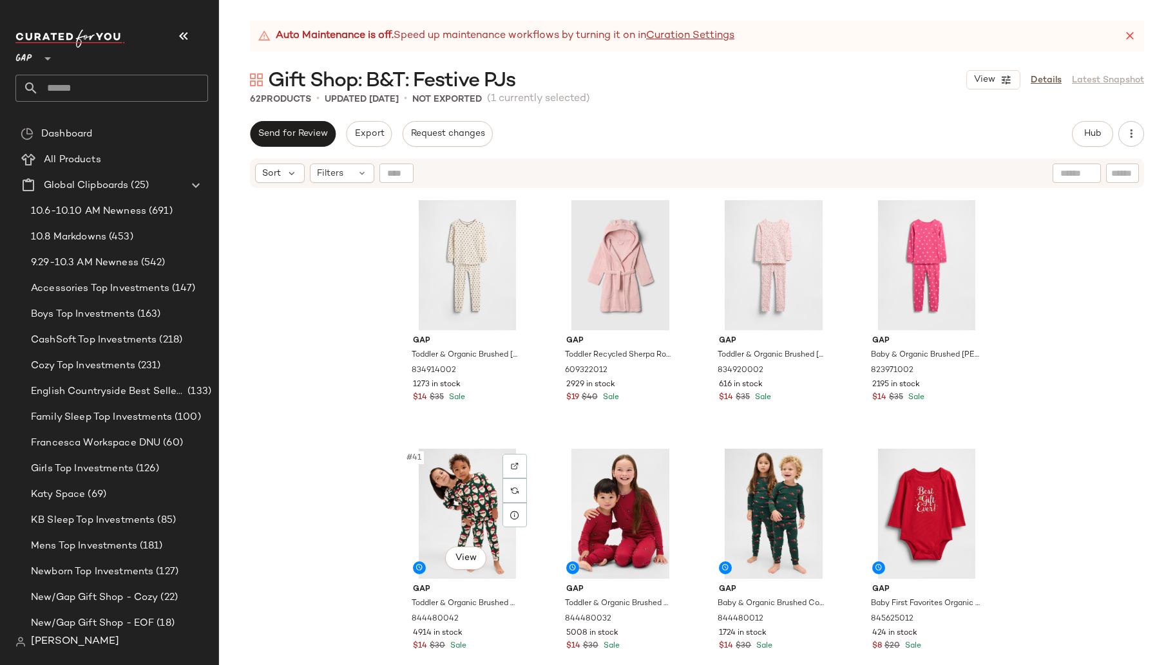
scroll to position [2356, 0]
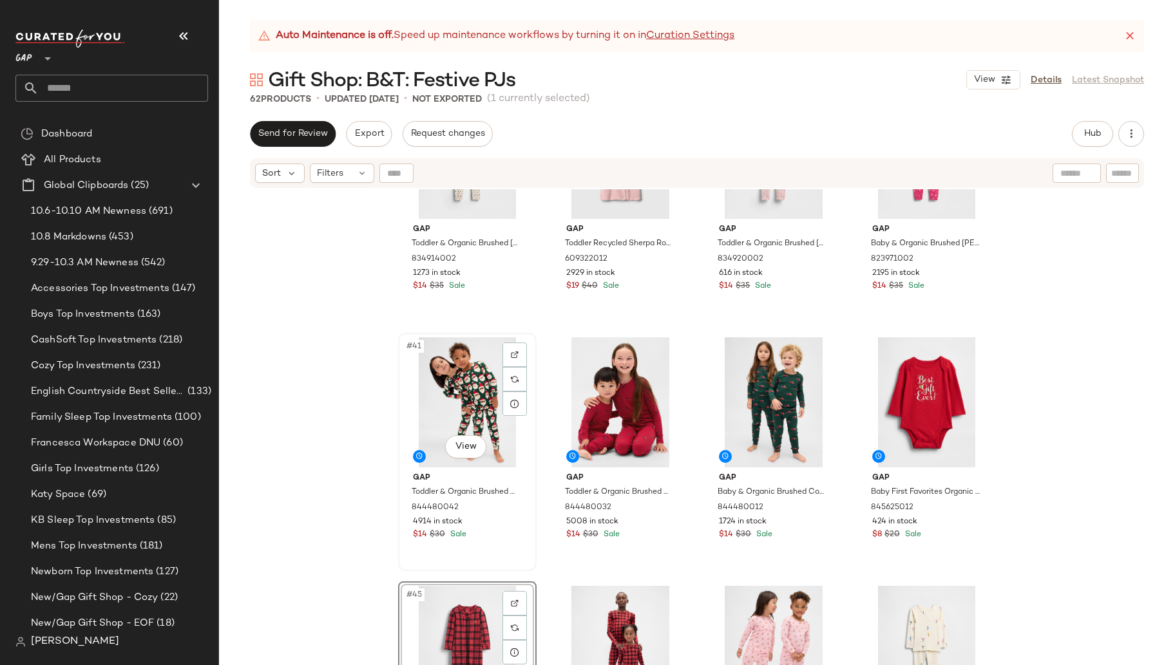
click at [403, 419] on div "#41 View" at bounding box center [467, 403] width 129 height 130
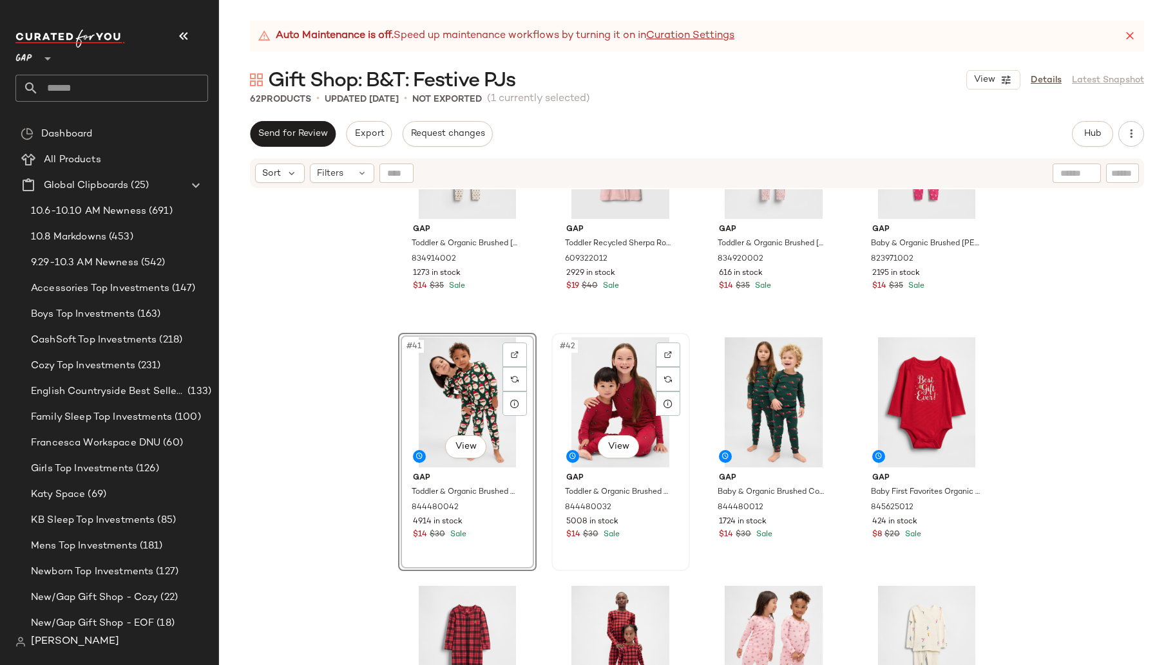
click at [557, 417] on div "#42 View" at bounding box center [620, 403] width 129 height 130
click at [718, 394] on div "#43 View" at bounding box center [773, 403] width 129 height 130
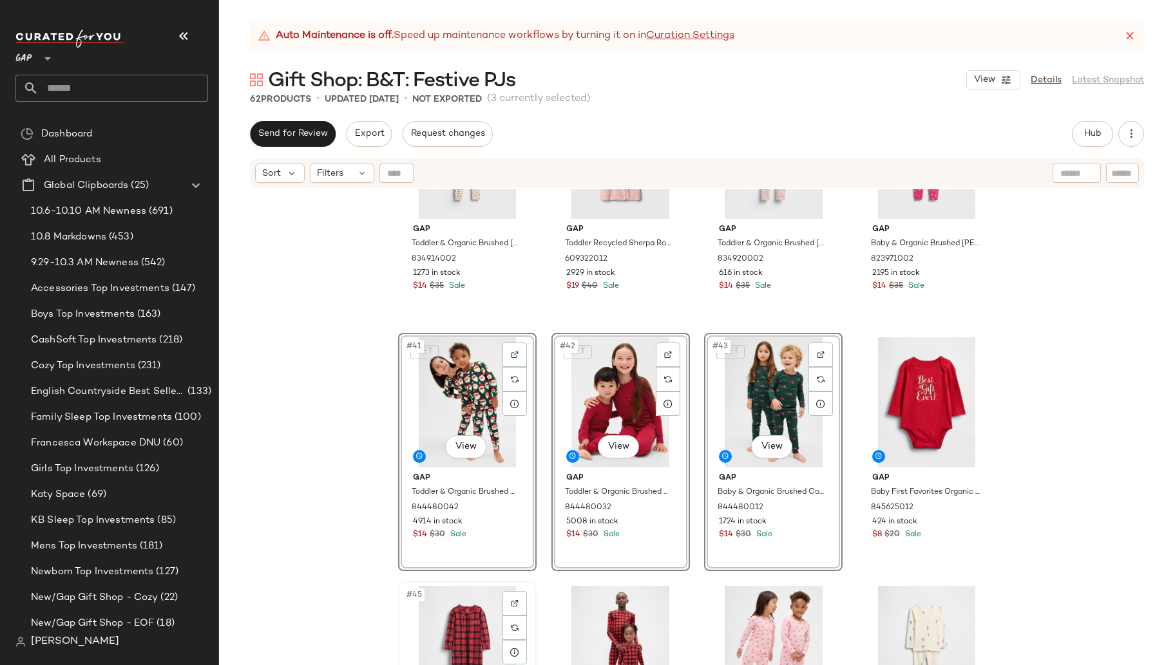
click at [413, 617] on div "#45 View" at bounding box center [467, 651] width 129 height 130
click at [564, 618] on div "#46 View" at bounding box center [620, 651] width 129 height 130
click at [709, 605] on div "#47 View" at bounding box center [773, 651] width 129 height 130
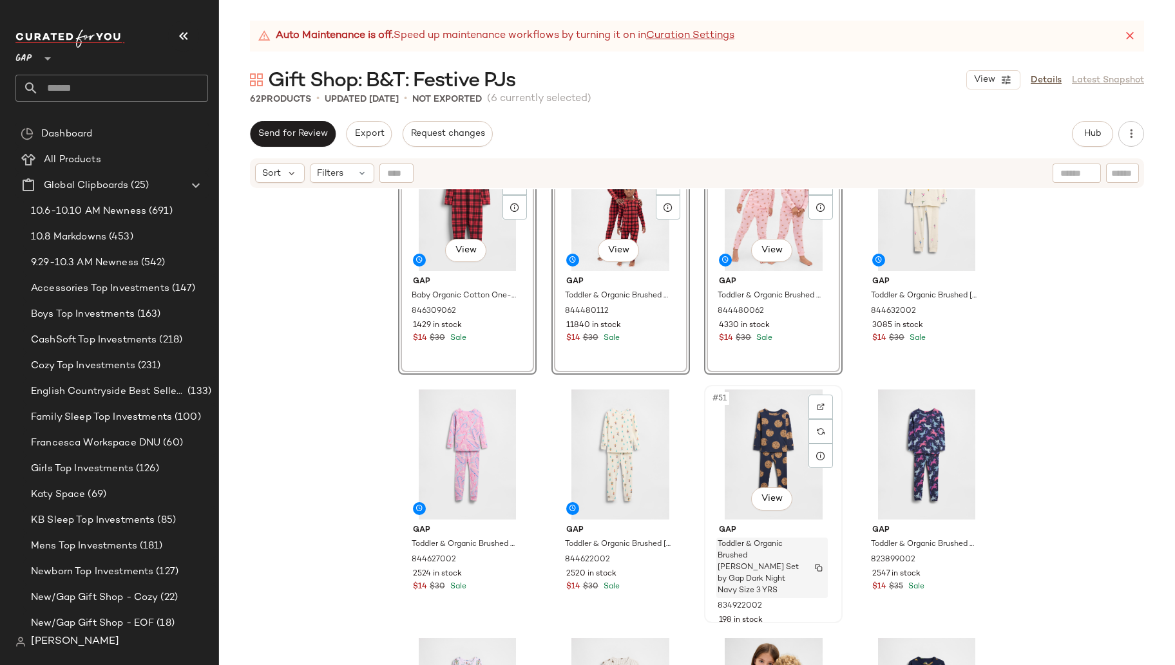
scroll to position [3152, 0]
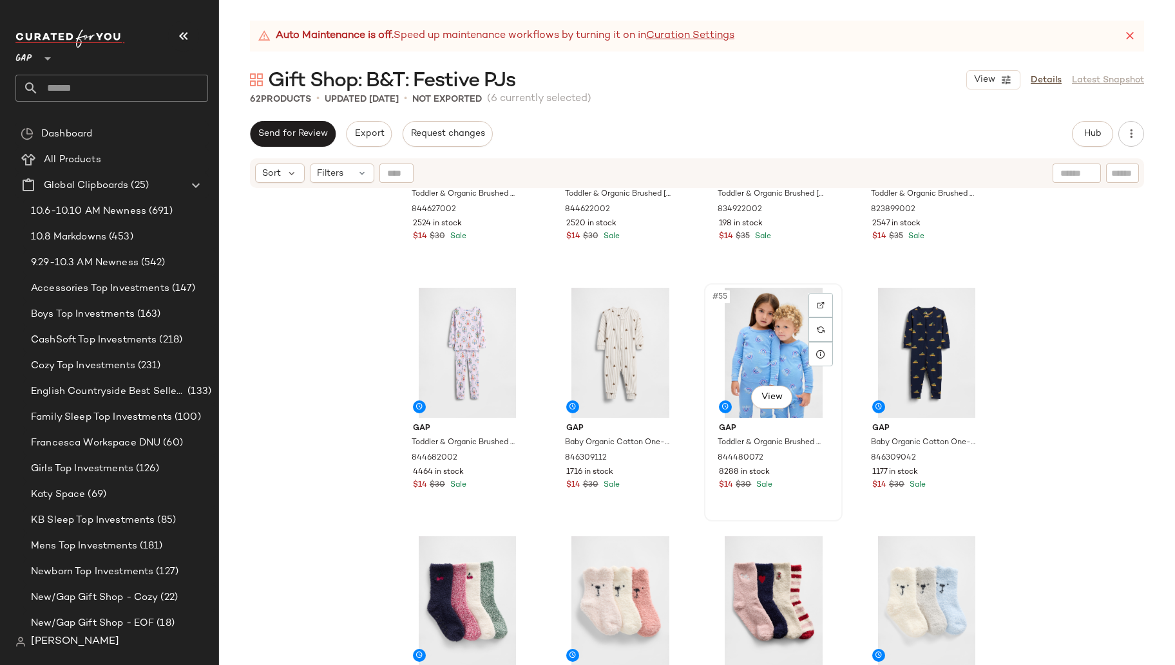
click at [711, 332] on div "#55 View" at bounding box center [773, 353] width 129 height 130
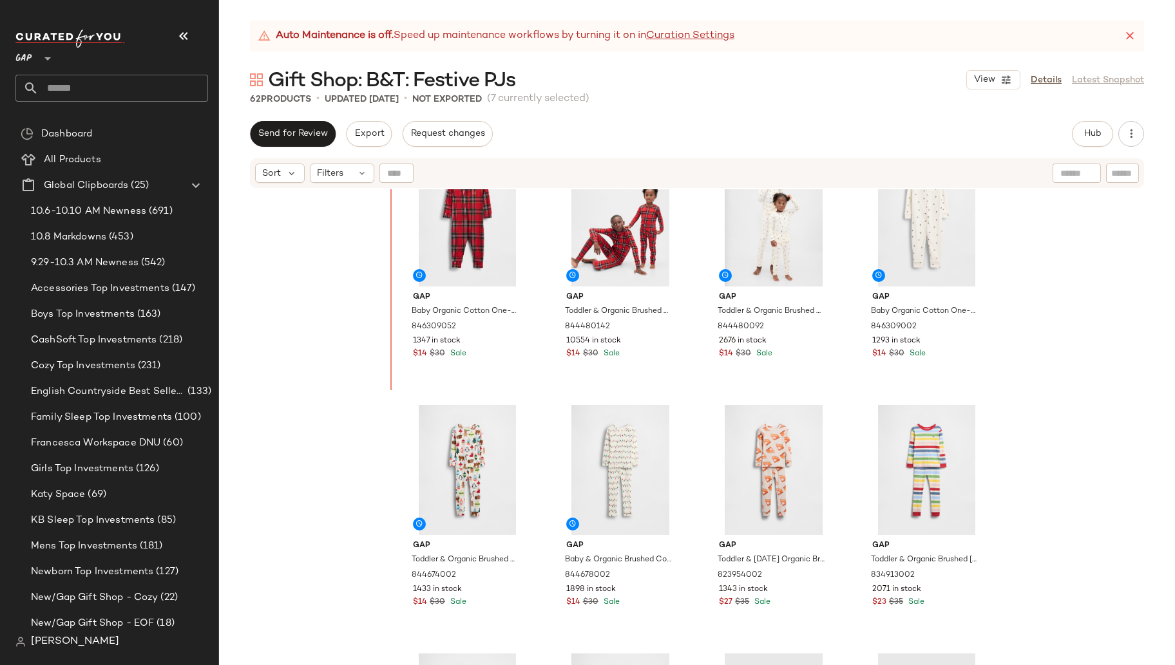
scroll to position [1464, 0]
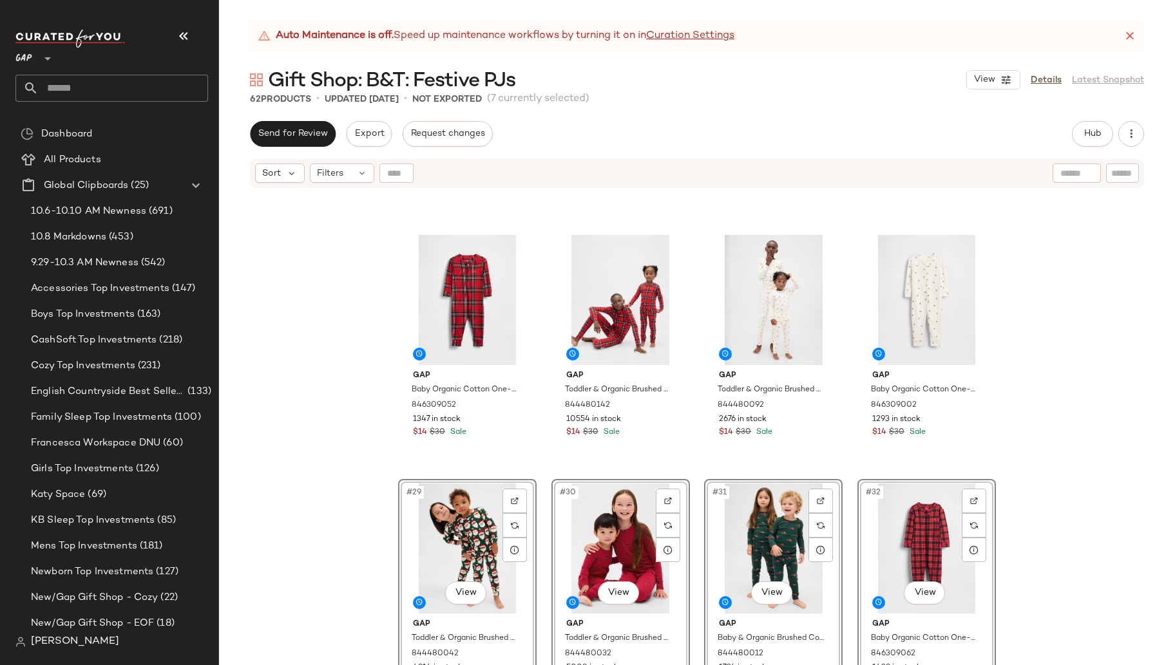
click at [1036, 522] on div "Gap Baby Organic Cotton One-Piece by Gap Red Tartan Plaid Size 3-6 M 846309052 …" at bounding box center [697, 443] width 956 height 508
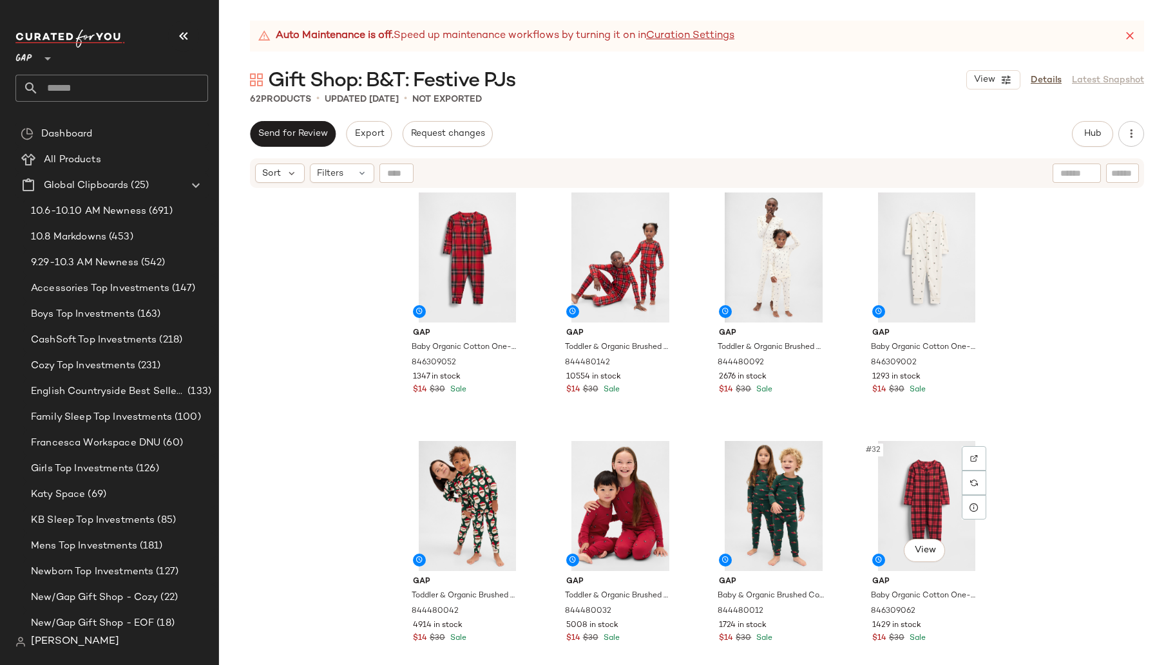
scroll to position [1701, 0]
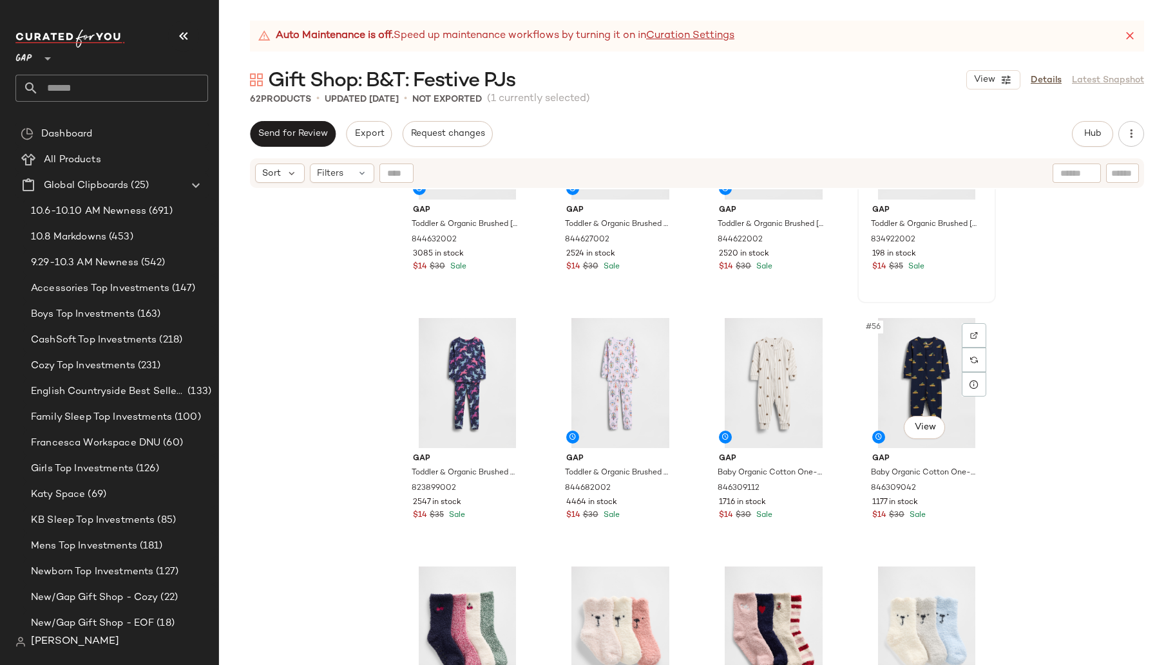
scroll to position [3123, 0]
click at [712, 366] on div "#55 View" at bounding box center [773, 381] width 129 height 130
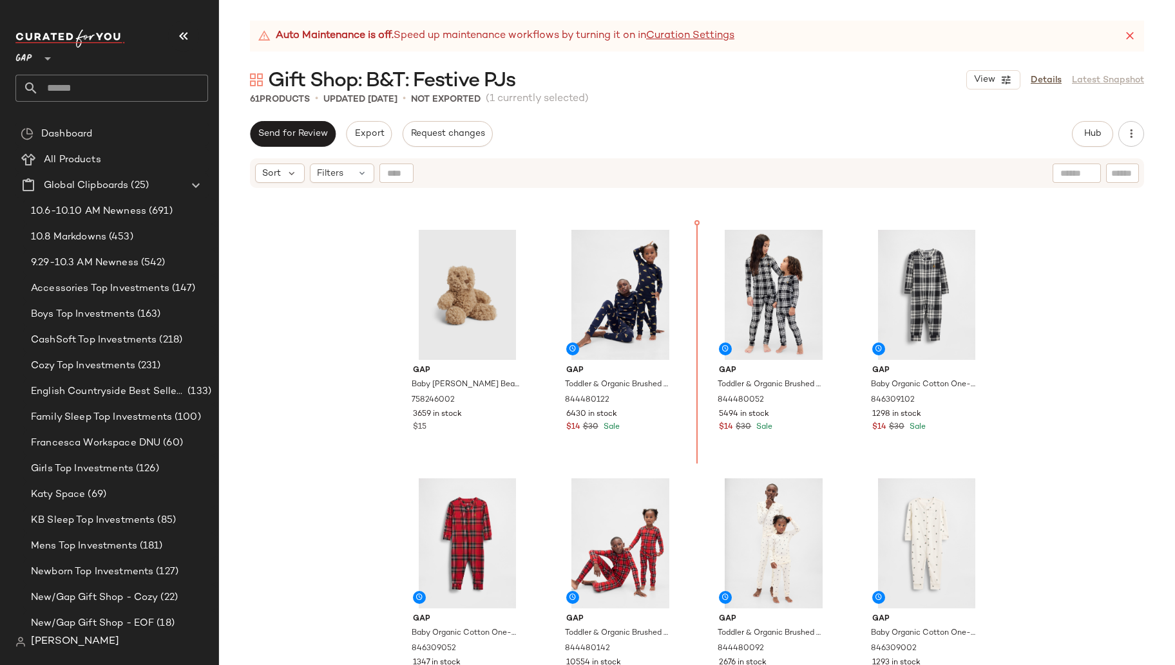
scroll to position [1198, 0]
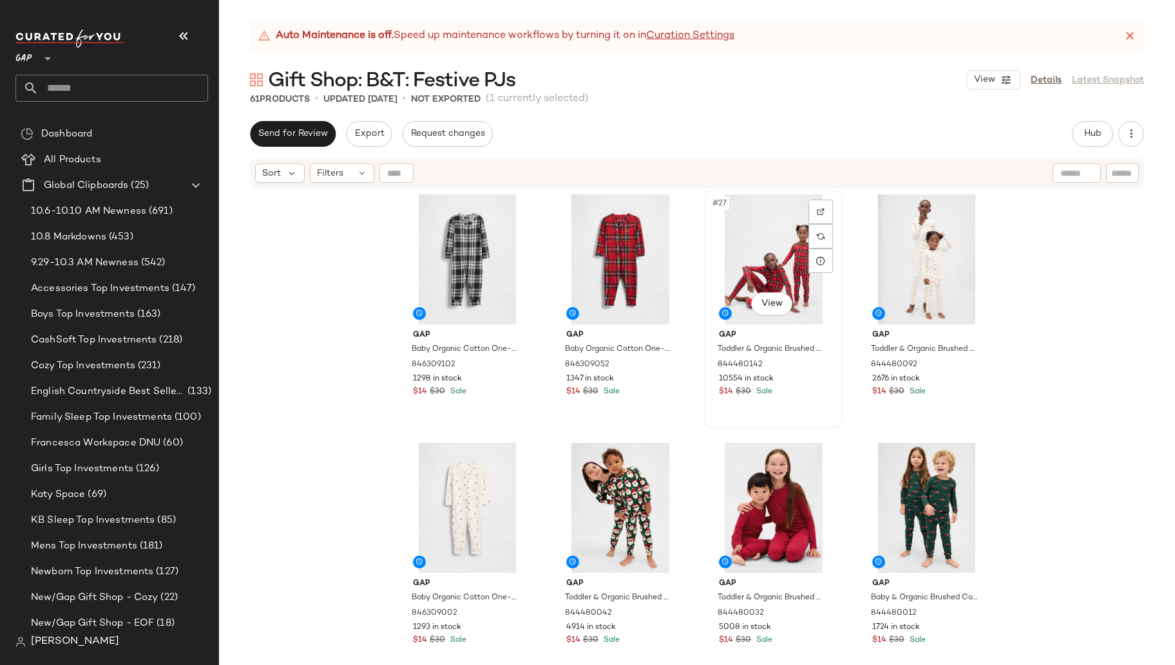
scroll to position [1506, 0]
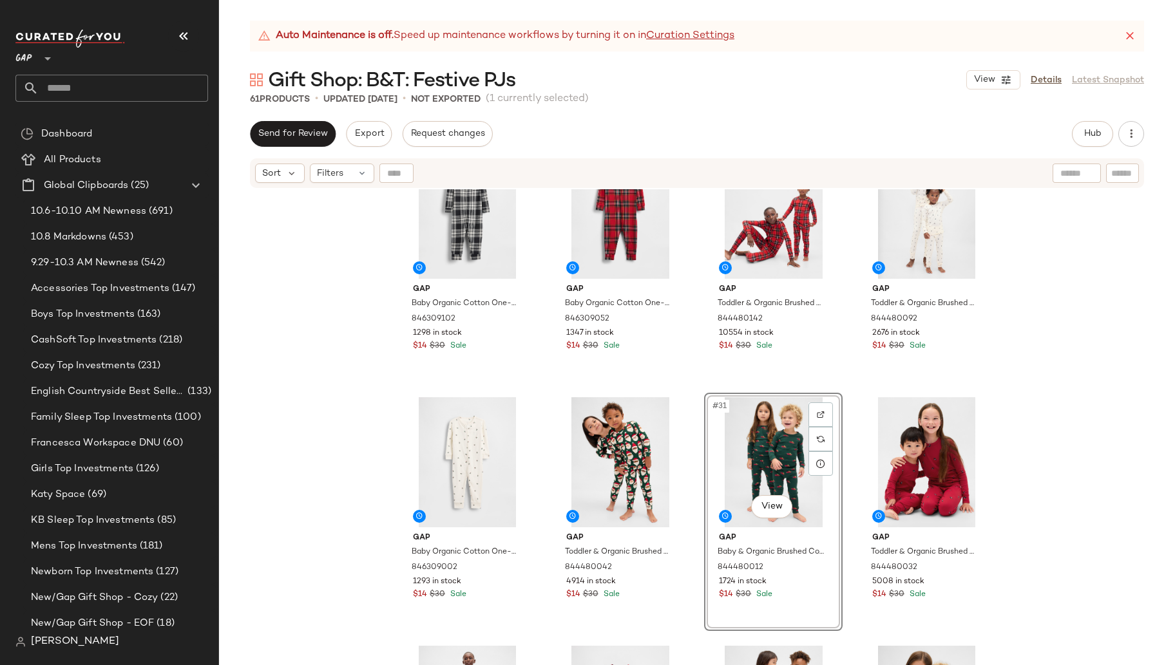
scroll to position [1763, 0]
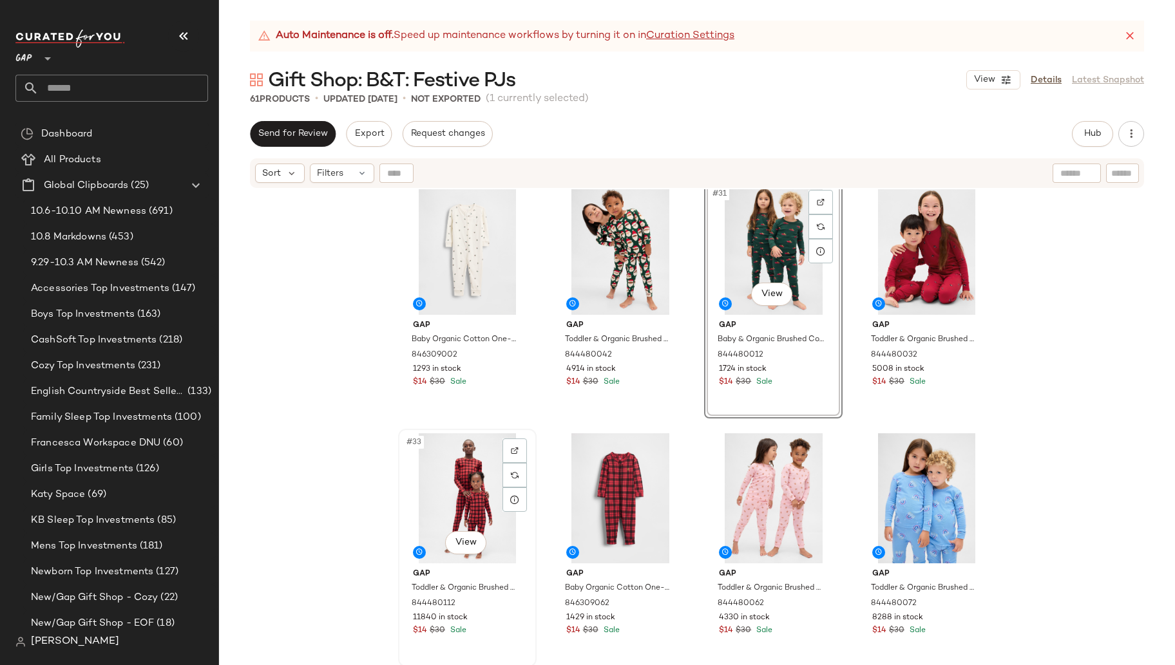
click at [405, 475] on div "#33 View" at bounding box center [467, 499] width 129 height 130
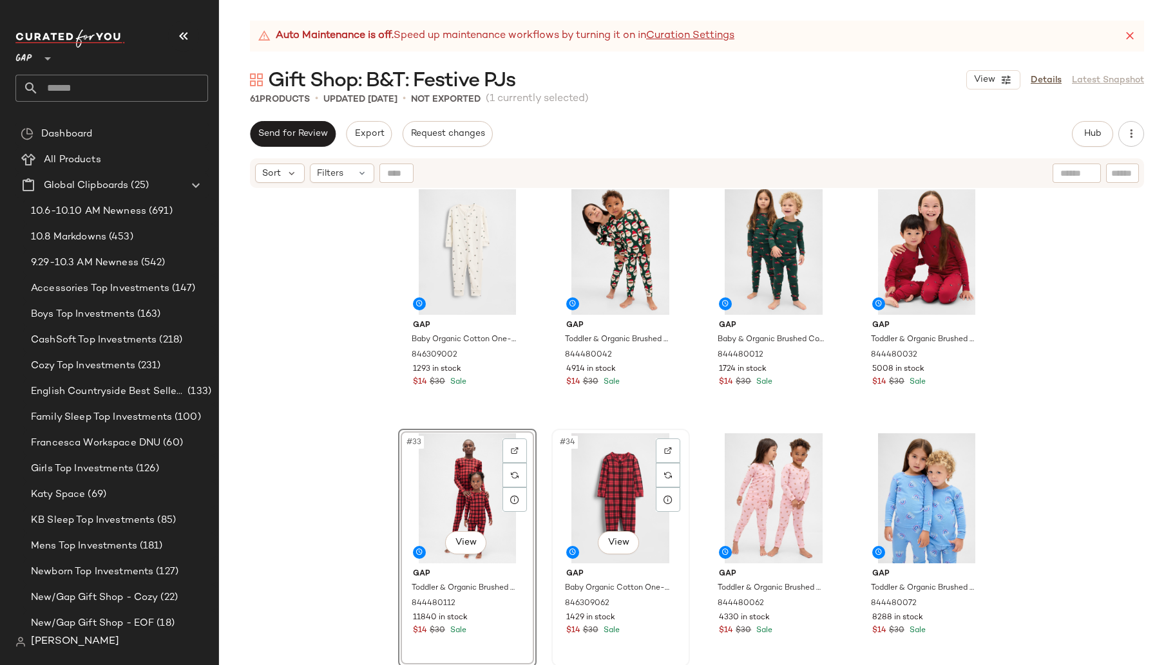
click at [556, 501] on div "#34 View" at bounding box center [620, 499] width 129 height 130
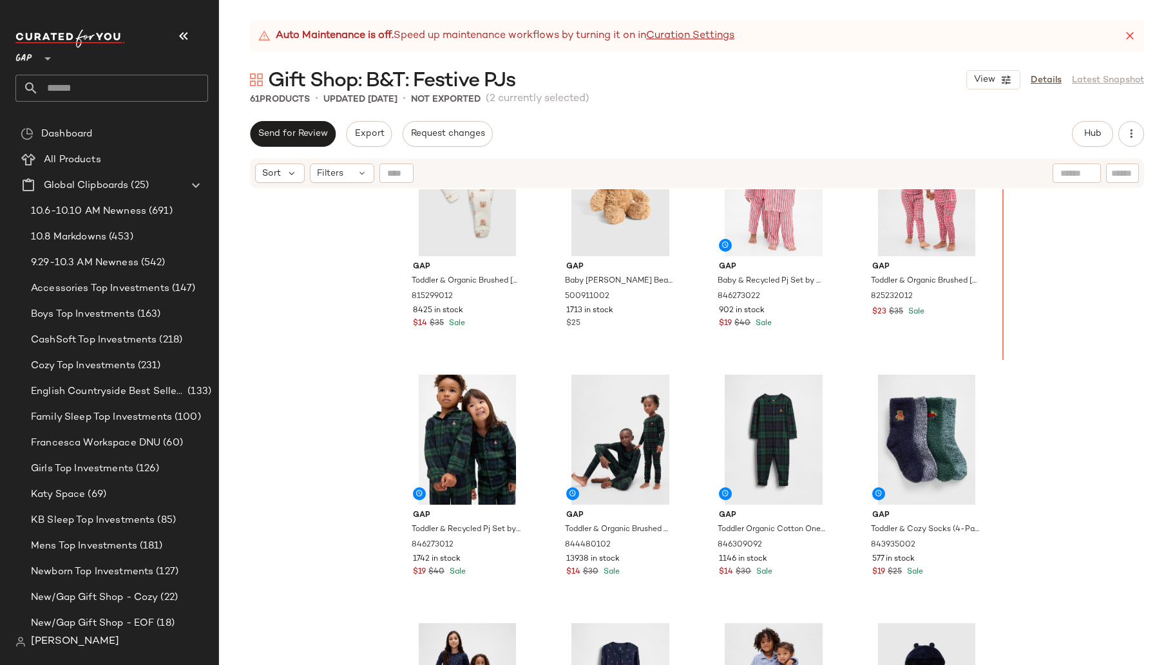
scroll to position [300, 0]
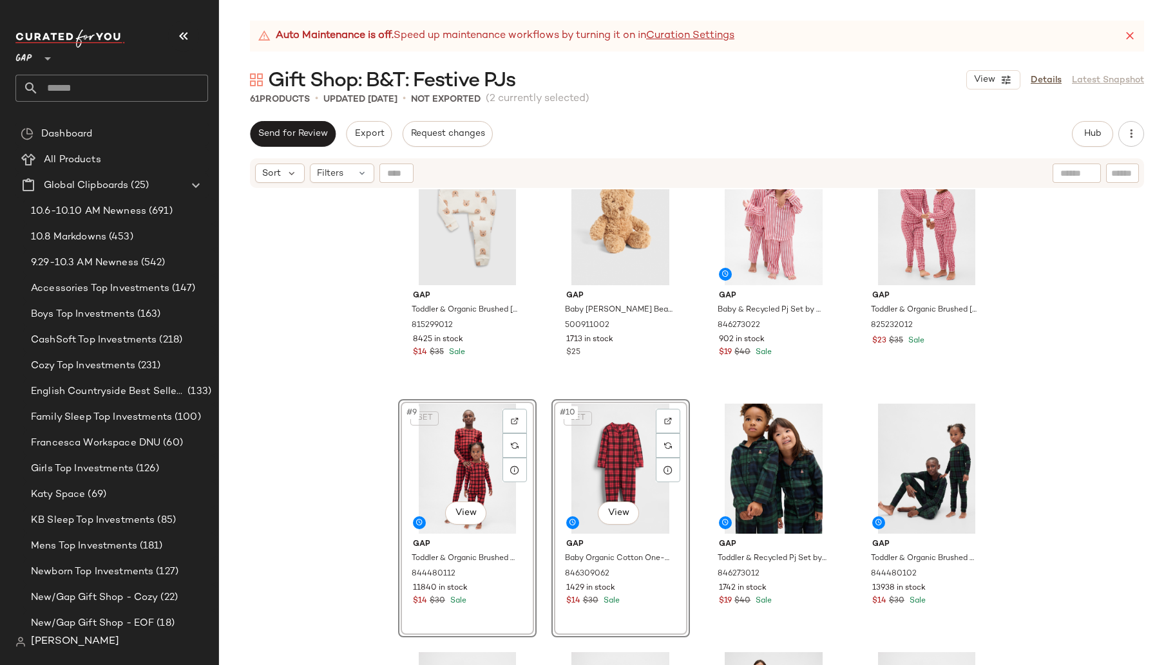
click at [1090, 382] on div "Gap Toddler & Organic Brushed Cotton Pj Set by Gap Brannan Brown Size 6 YRS 815…" at bounding box center [697, 443] width 956 height 508
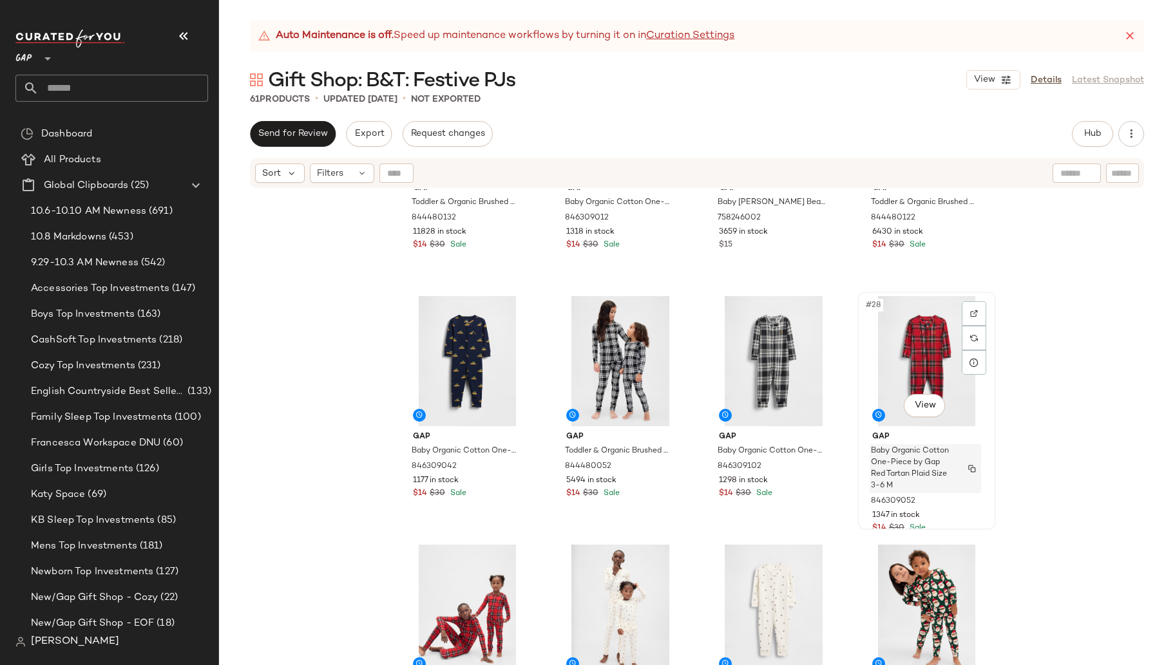
scroll to position [1450, 0]
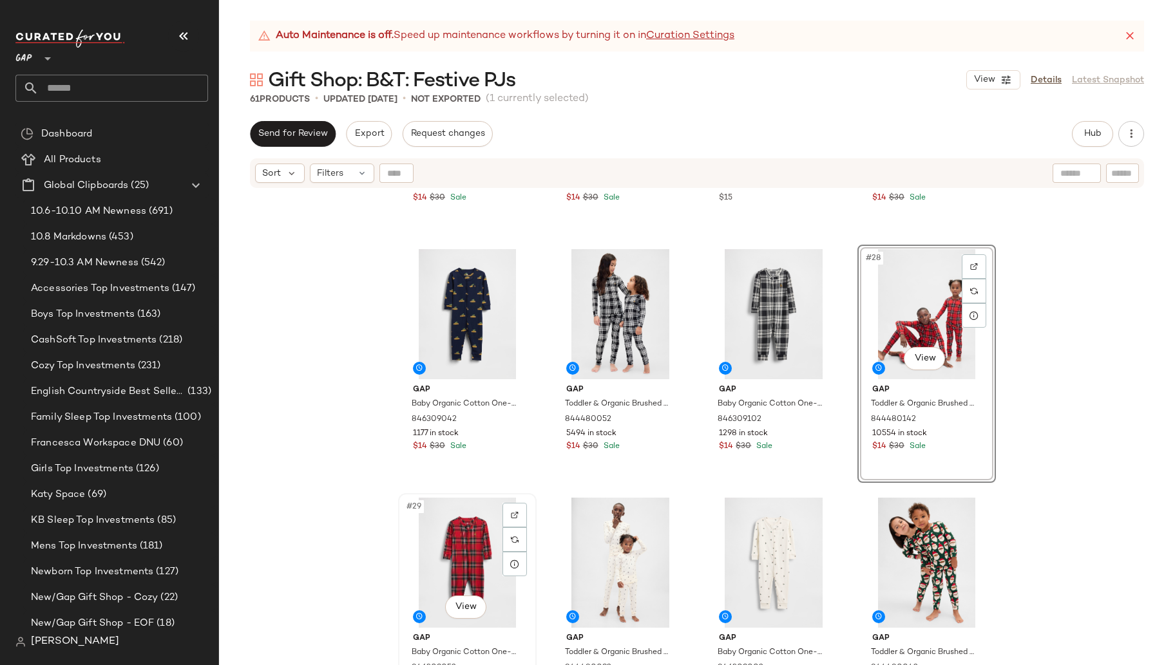
click at [409, 546] on div "#29 View" at bounding box center [467, 563] width 129 height 130
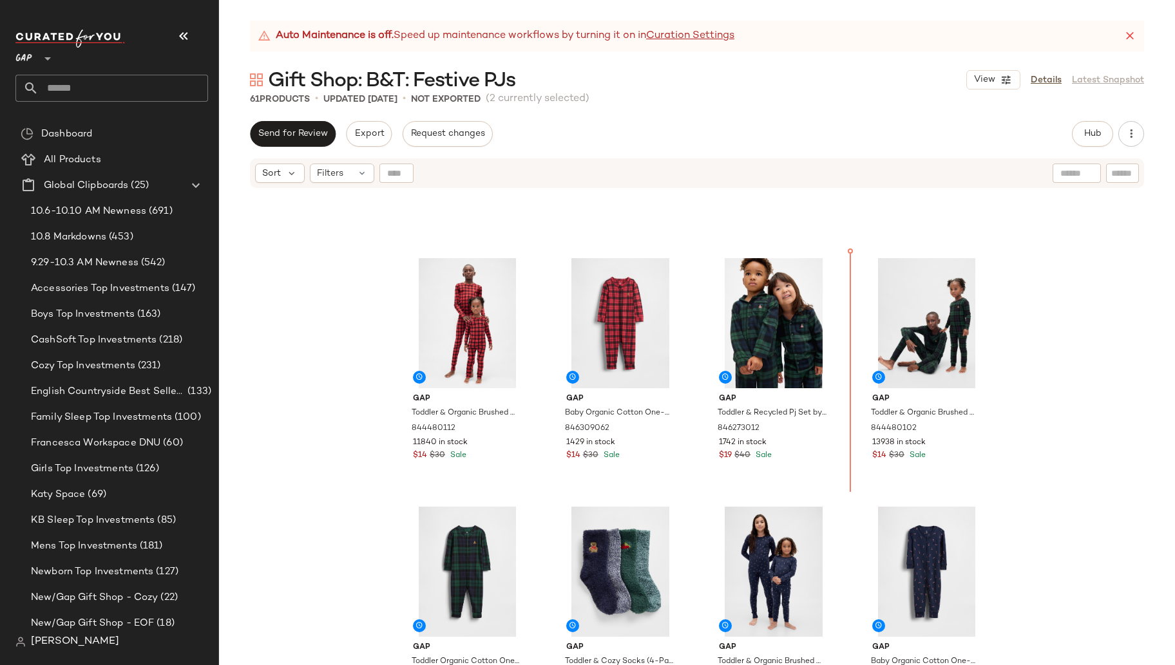
scroll to position [446, 0]
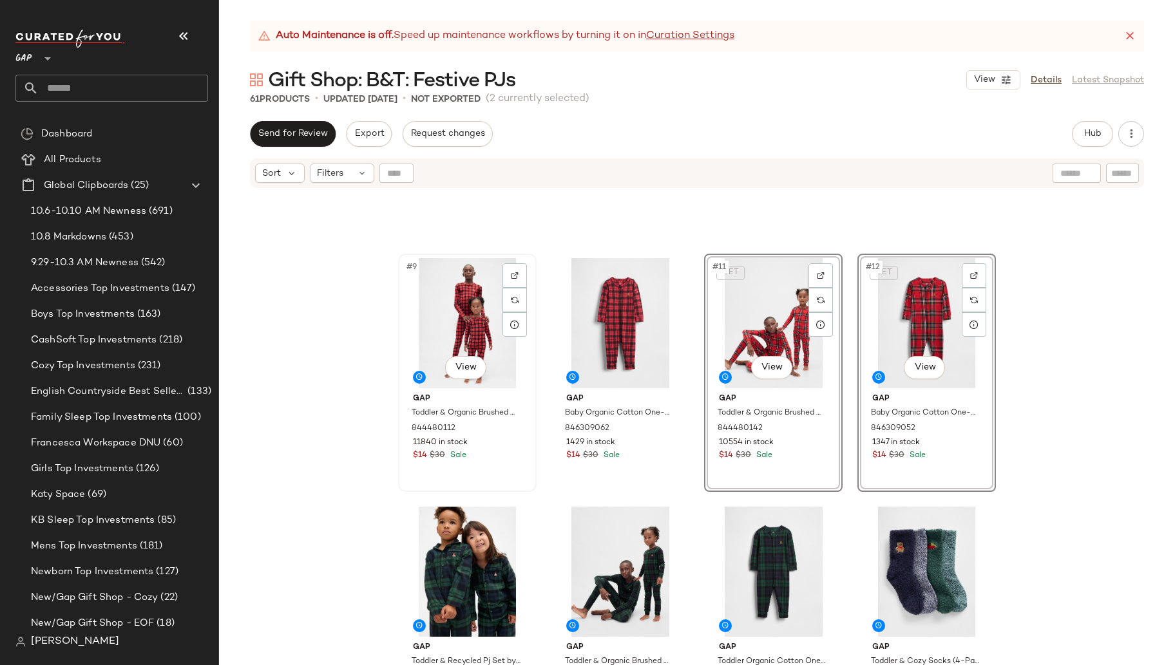
click at [516, 461] on div "$14 $30 Sale" at bounding box center [467, 456] width 109 height 12
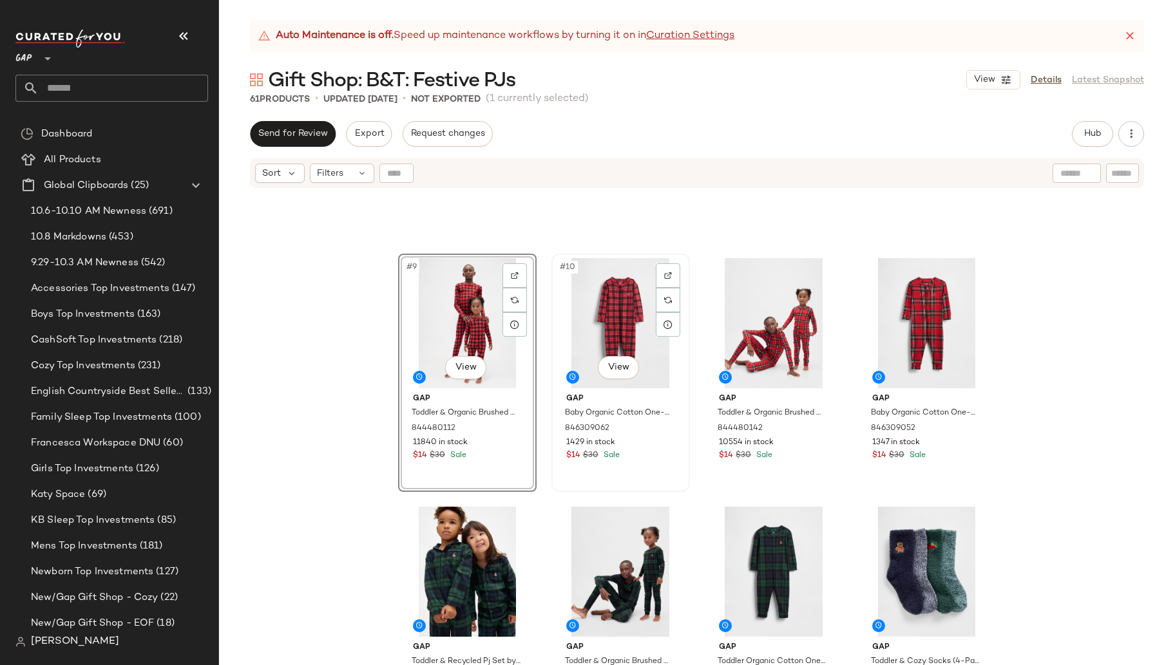
click at [638, 465] on div "#10 View Gap Baby Organic Cotton One-Piece by Gap Red Plaid Size 0-3 M 84630906…" at bounding box center [621, 373] width 136 height 236
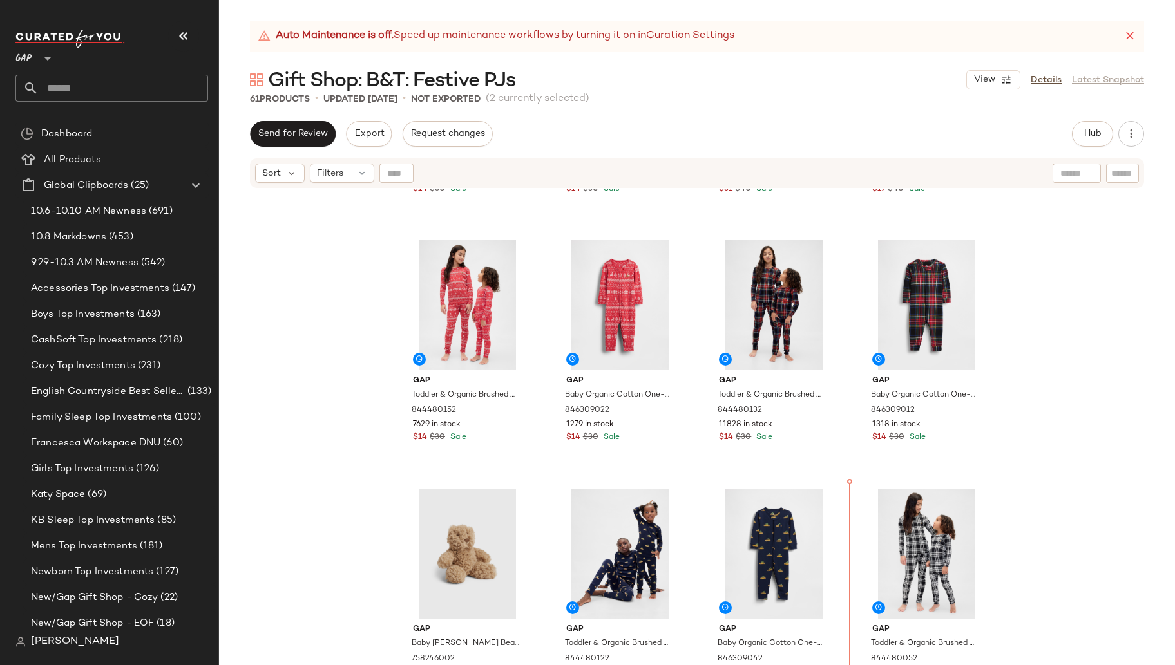
scroll to position [1215, 0]
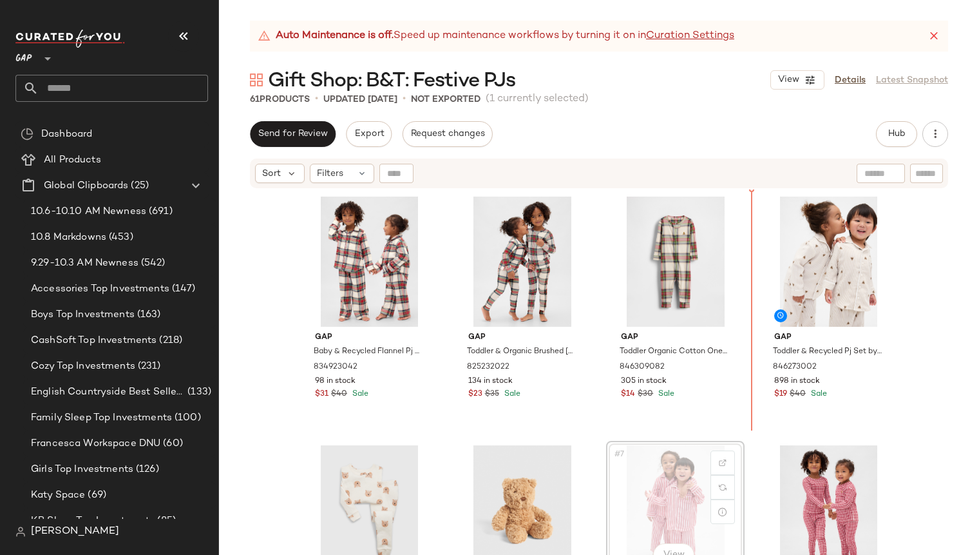
scroll to position [3, 0]
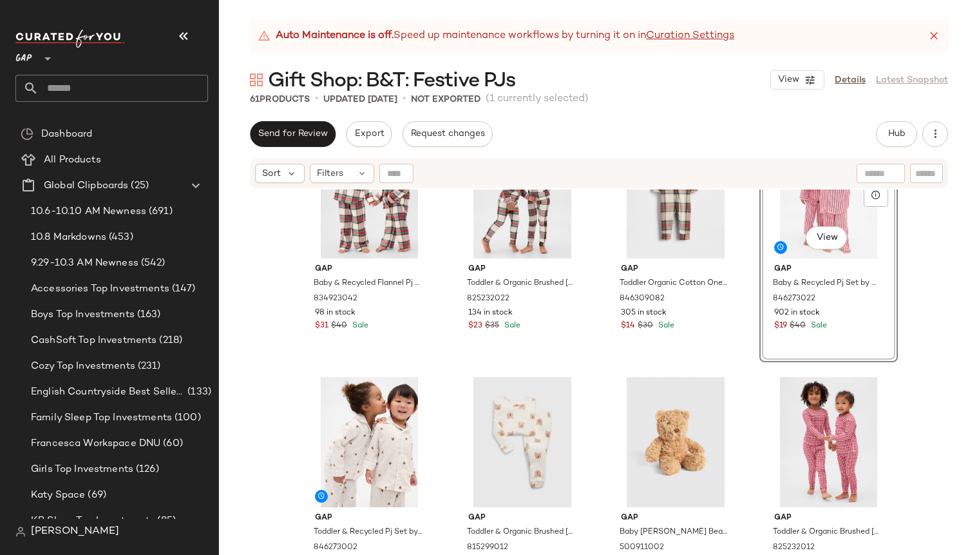
scroll to position [73, 0]
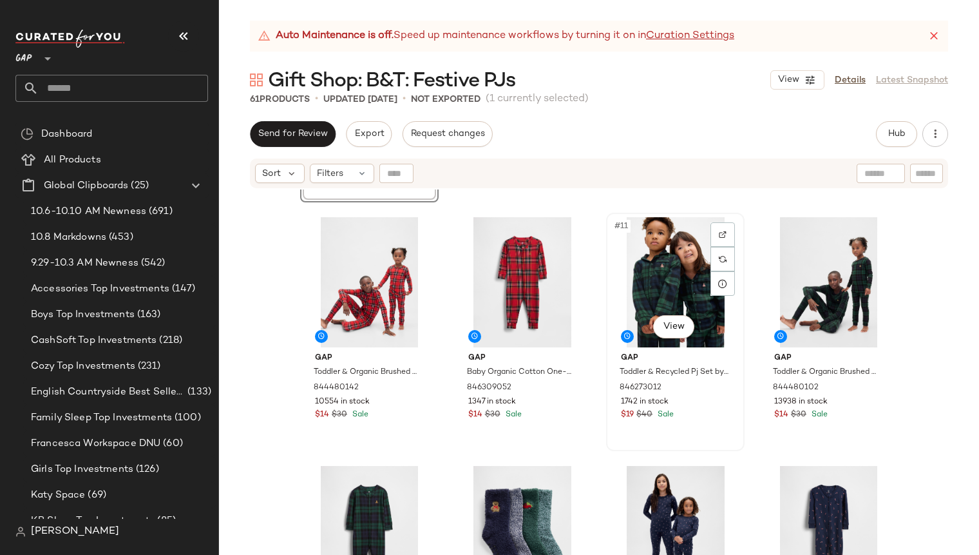
scroll to position [489, 0]
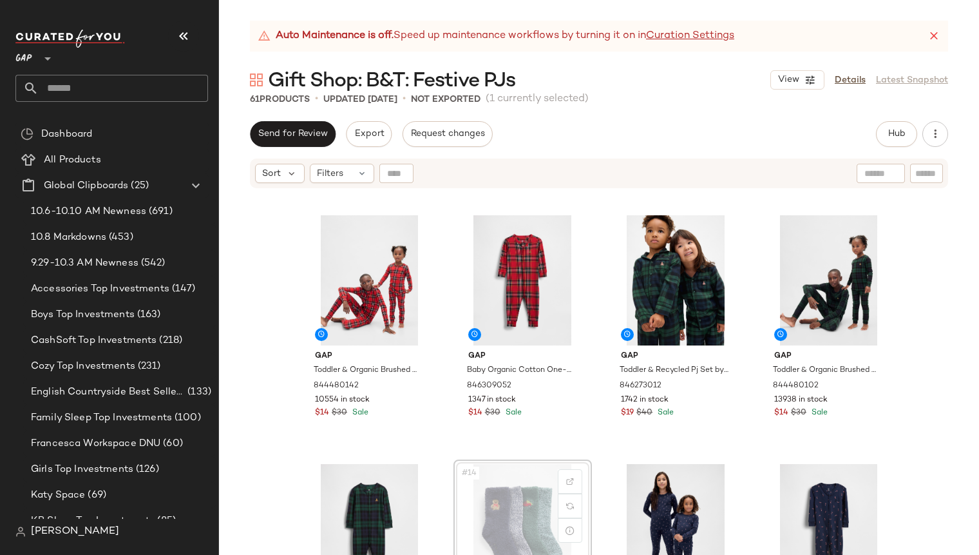
scroll to position [491, 0]
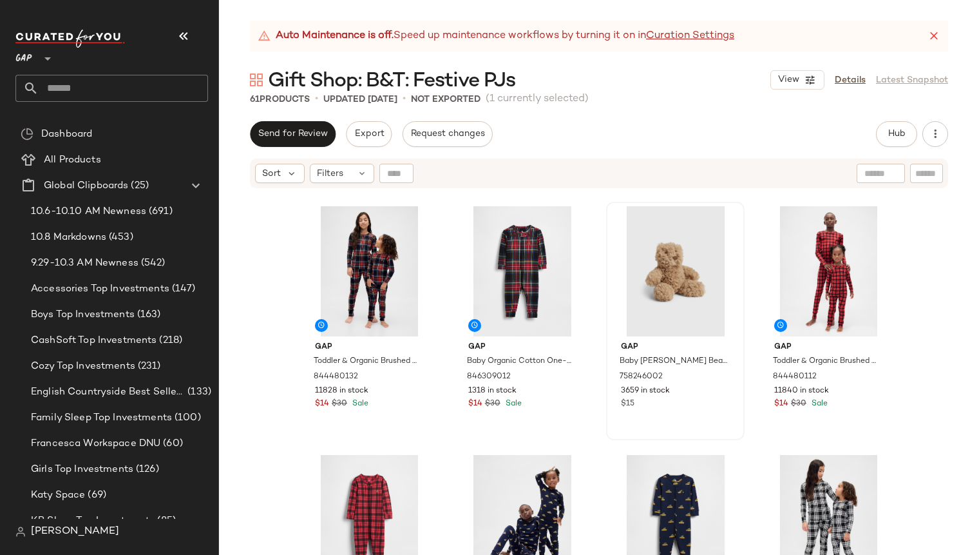
scroll to position [1255, 0]
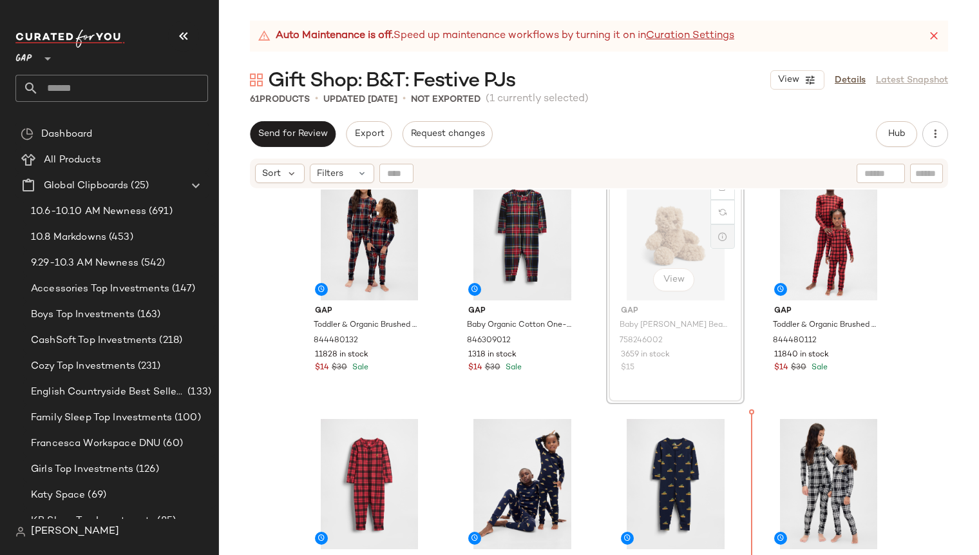
scroll to position [1281, 0]
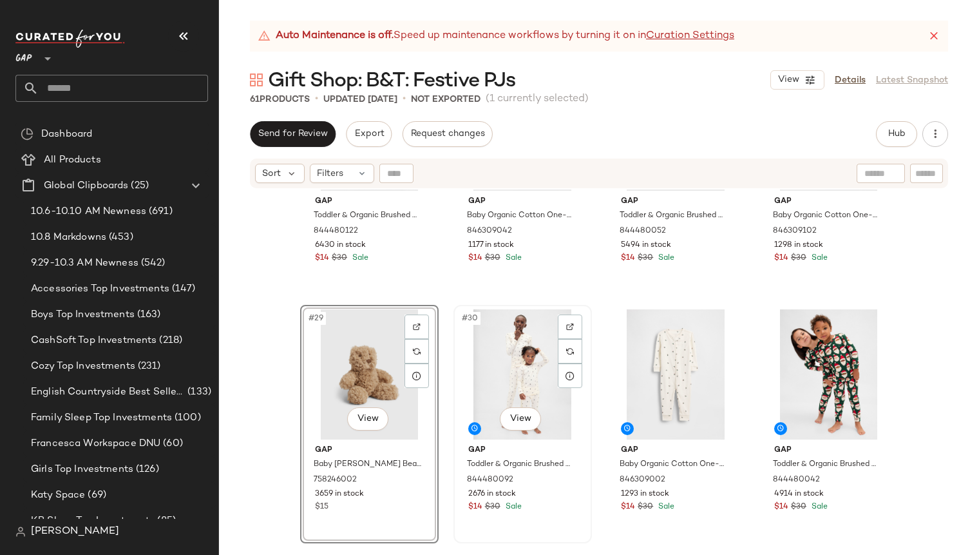
scroll to position [1656, 0]
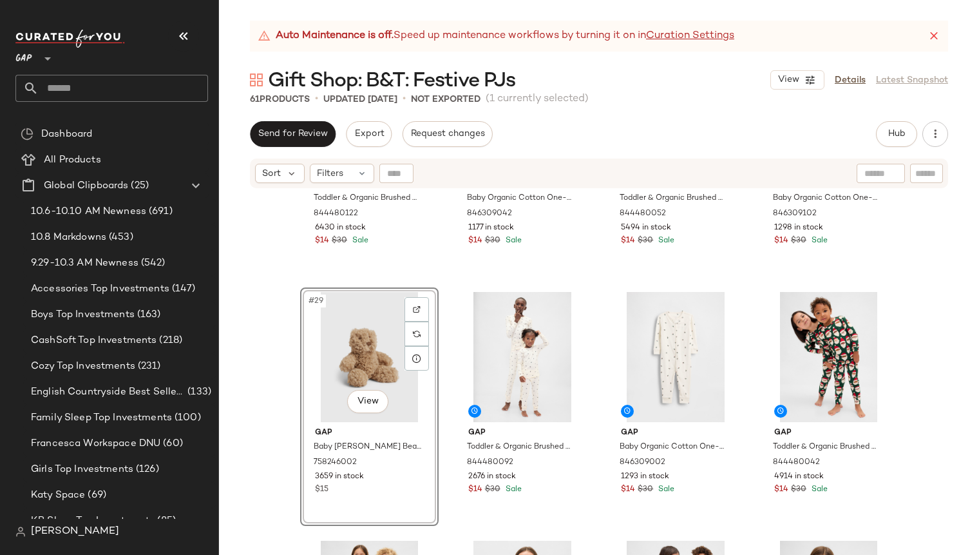
click at [307, 370] on div "#29 View" at bounding box center [369, 357] width 129 height 130
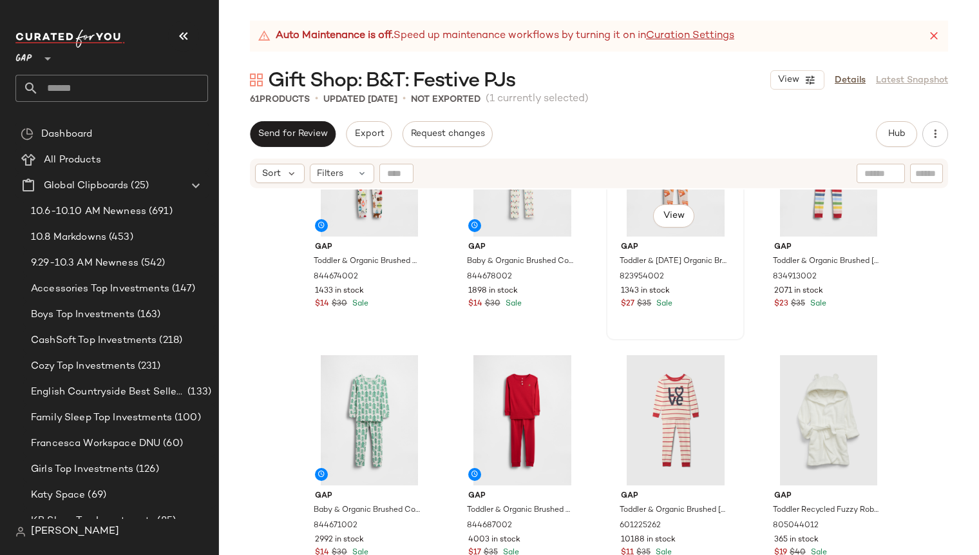
scroll to position [2536, 0]
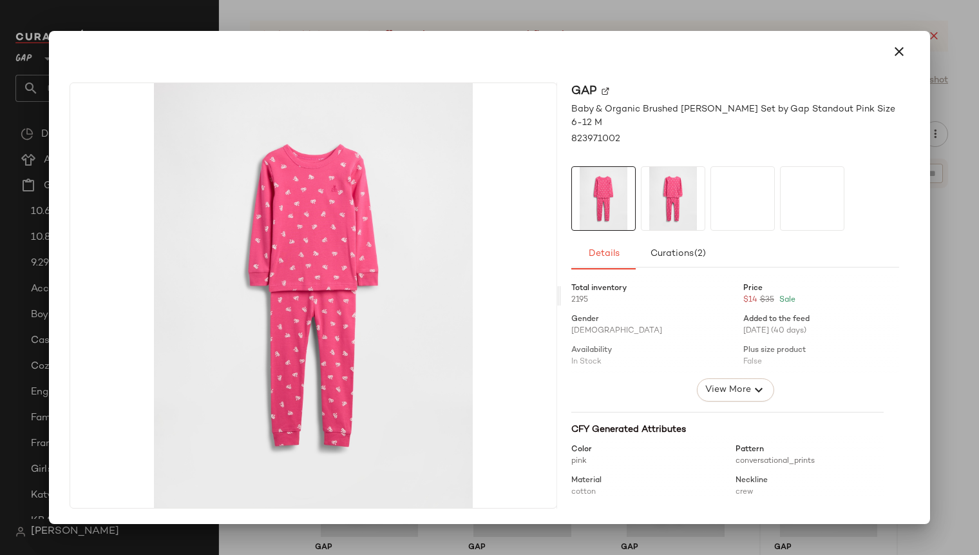
click at [667, 191] on img at bounding box center [673, 198] width 63 height 63
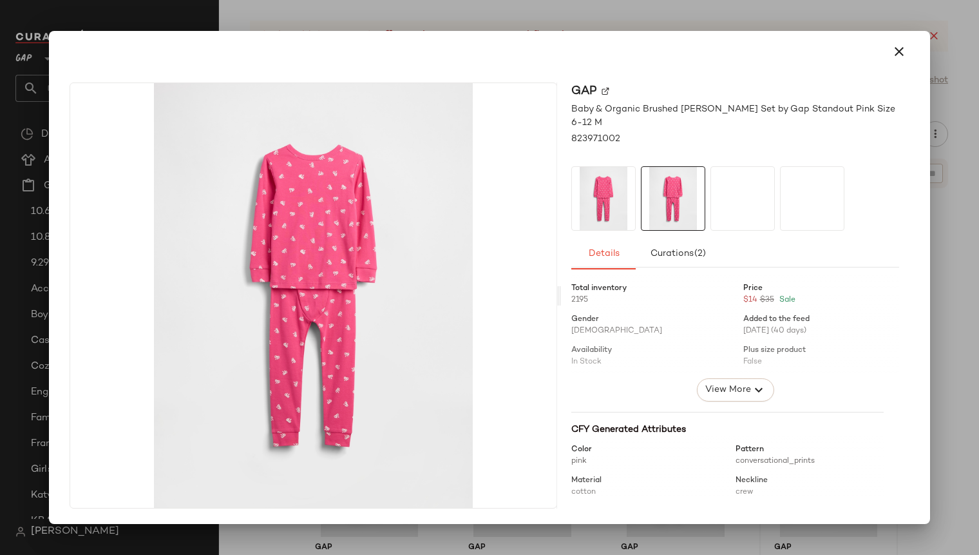
click at [718, 187] on div at bounding box center [743, 198] width 64 height 64
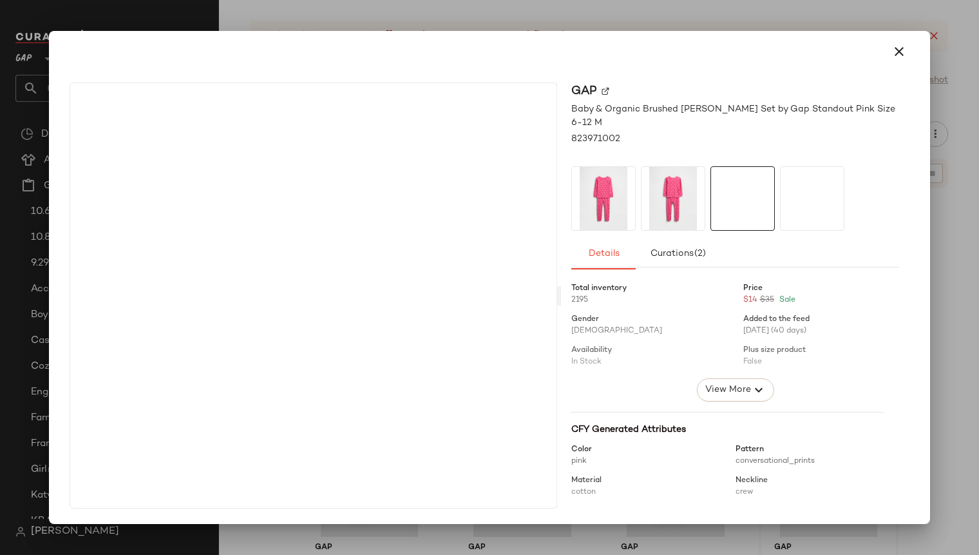
click at [757, 191] on div at bounding box center [743, 198] width 64 height 64
click at [897, 49] on icon "button" at bounding box center [899, 51] width 15 height 15
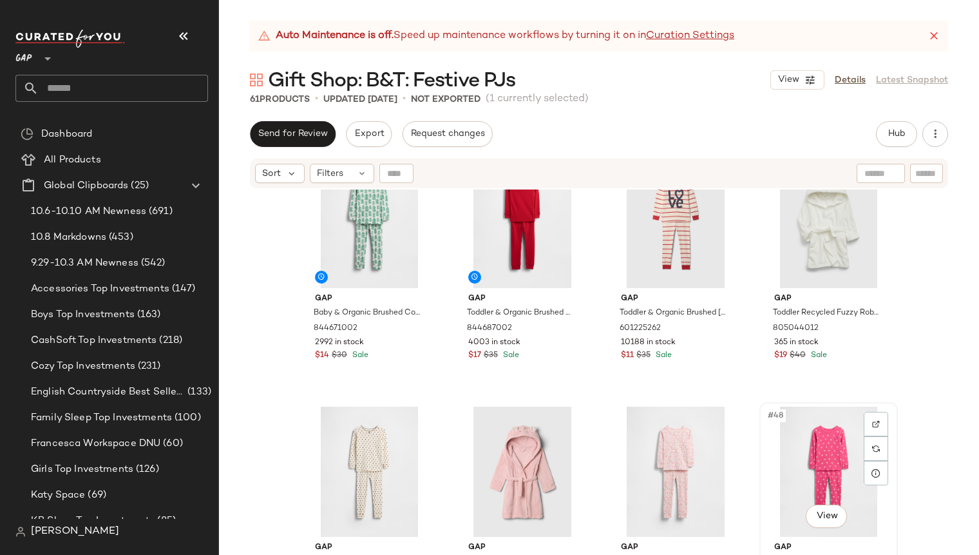
click at [764, 467] on div "#48 View" at bounding box center [828, 472] width 129 height 130
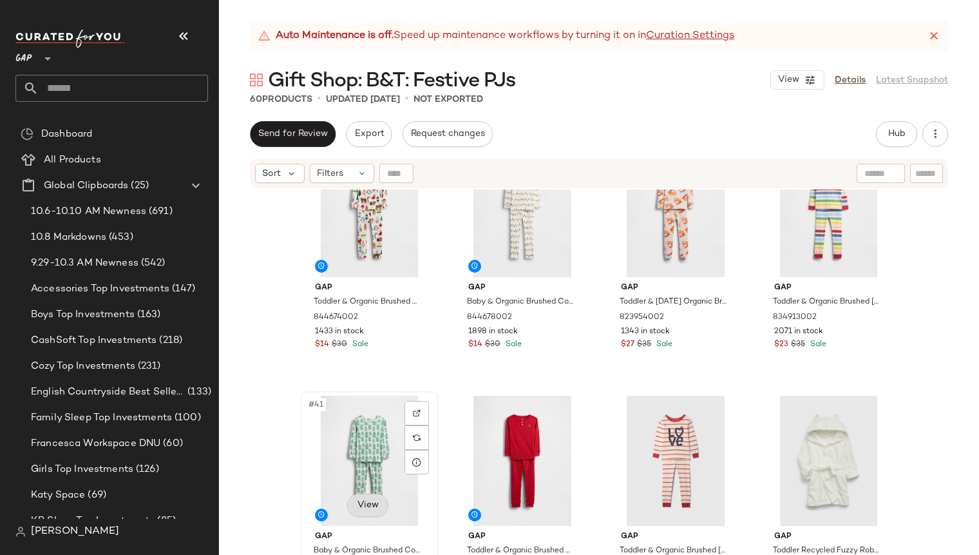
scroll to position [2333, 0]
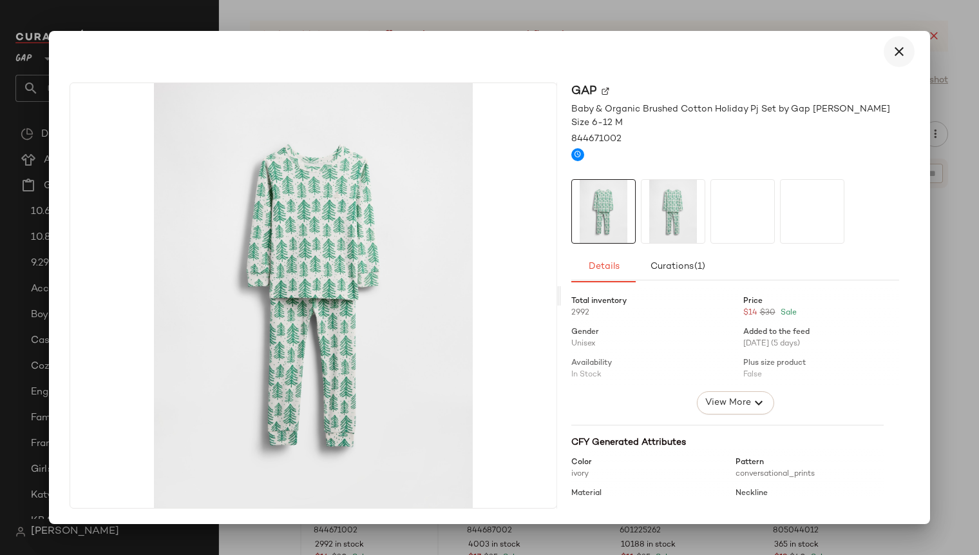
click at [897, 50] on icon "button" at bounding box center [899, 51] width 15 height 15
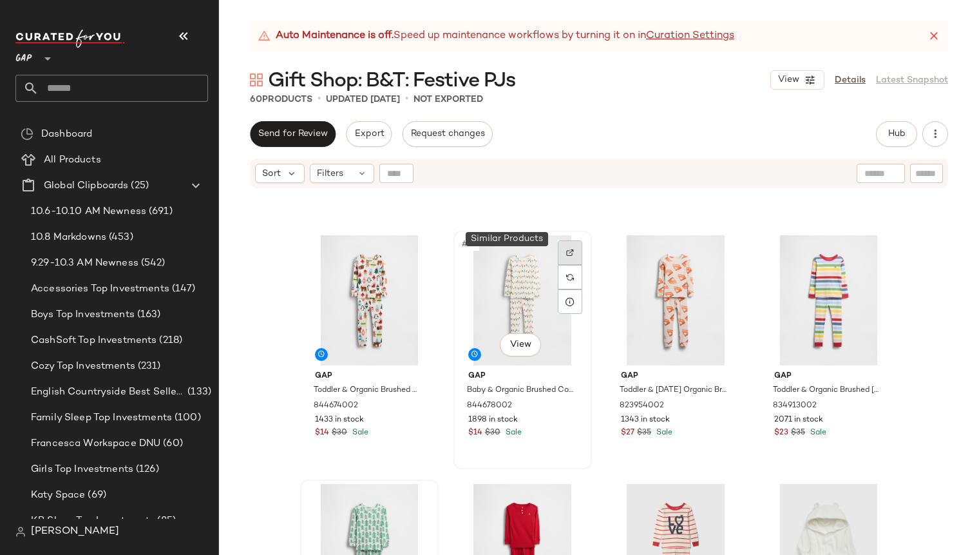
scroll to position [2208, 0]
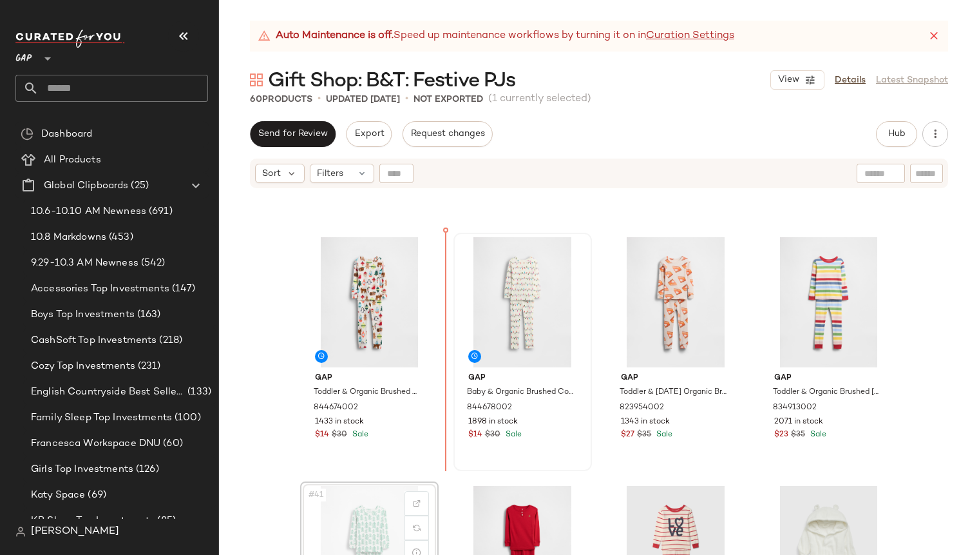
scroll to position [2211, 0]
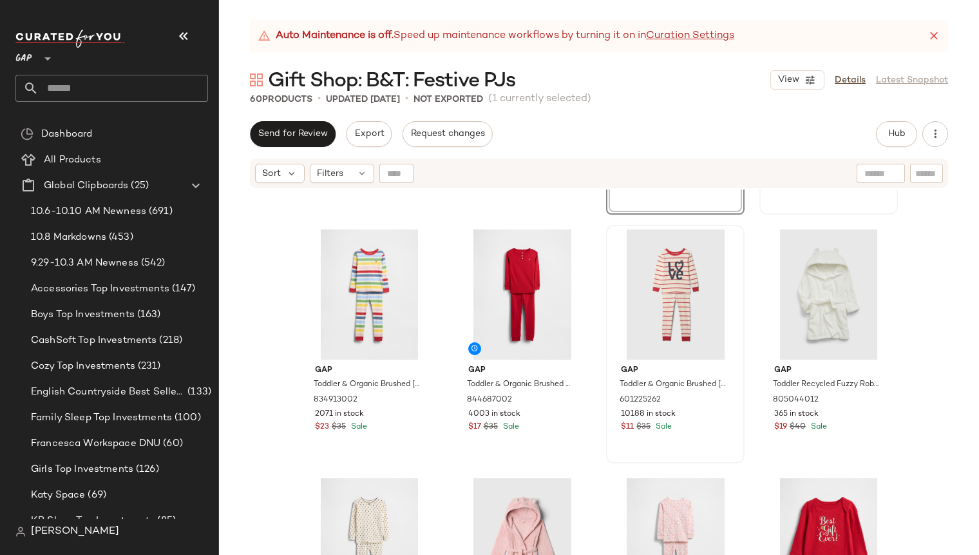
scroll to position [2474, 0]
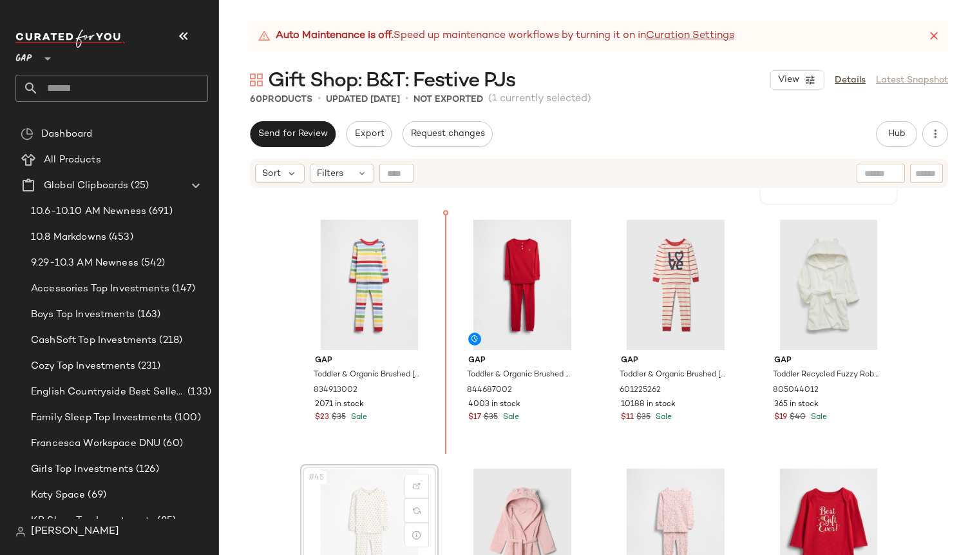
scroll to position [2475, 0]
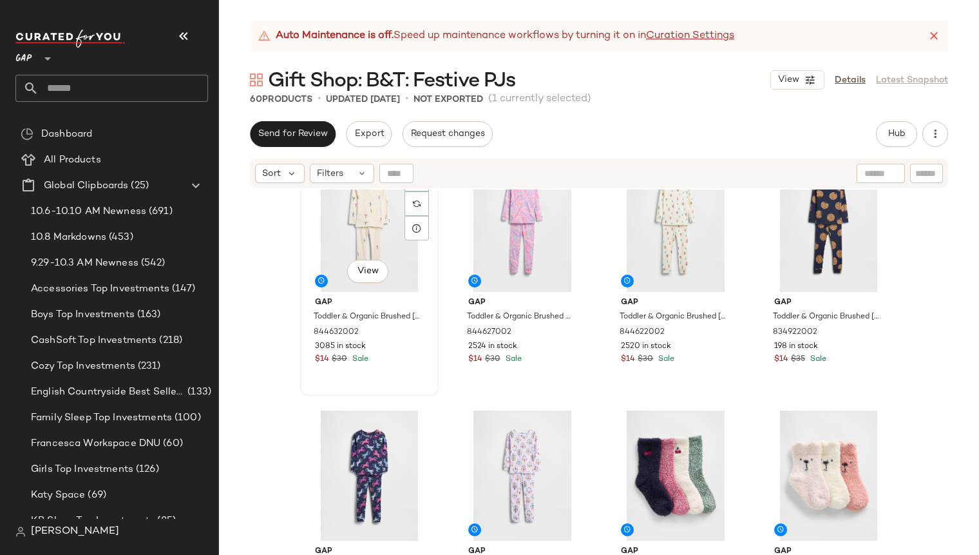
scroll to position [3086, 0]
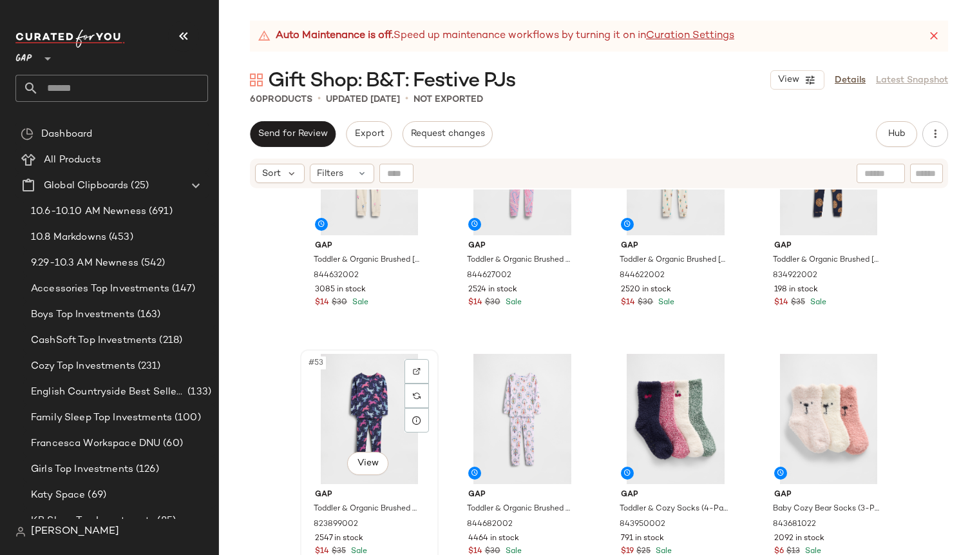
click at [420, 464] on div "#53 View" at bounding box center [369, 419] width 129 height 130
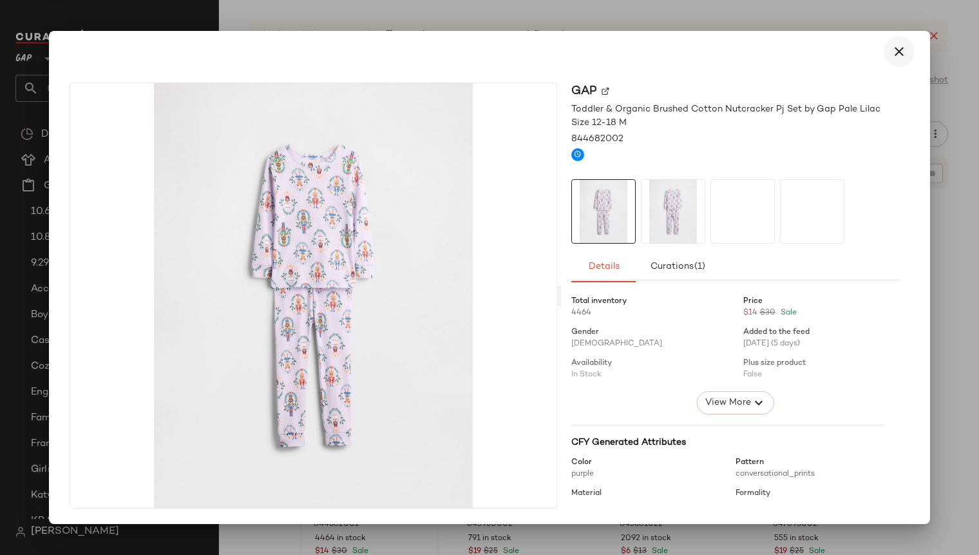
click at [904, 50] on icon "button" at bounding box center [899, 51] width 15 height 15
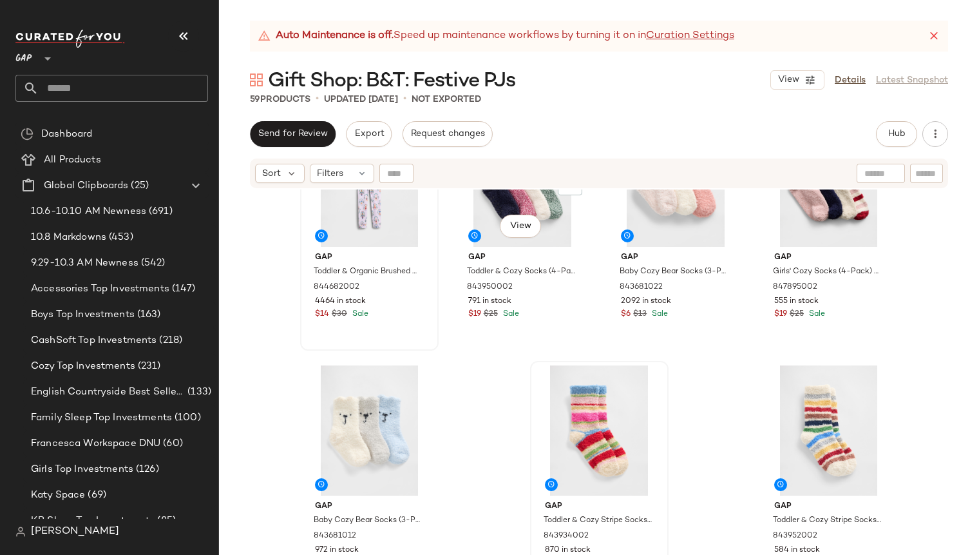
scroll to position [3325, 0]
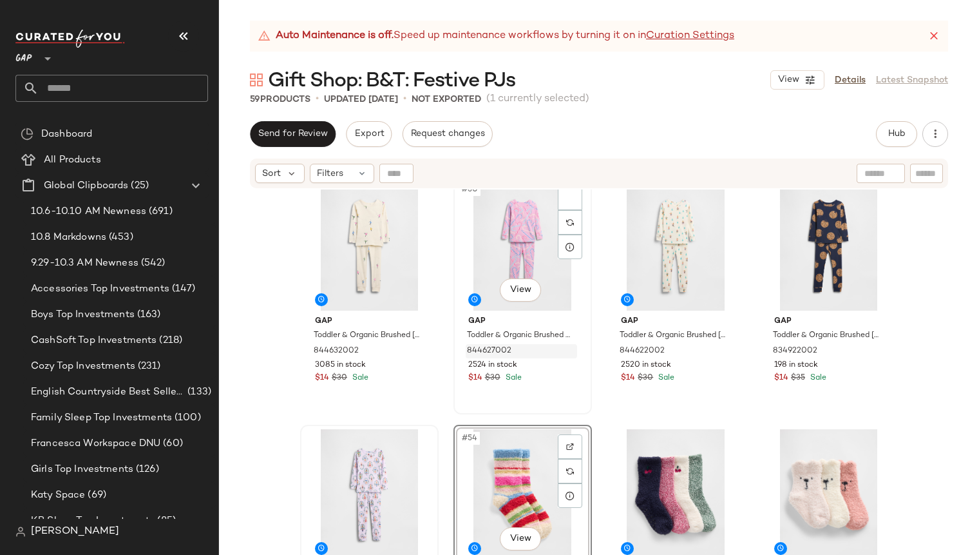
scroll to position [2942, 0]
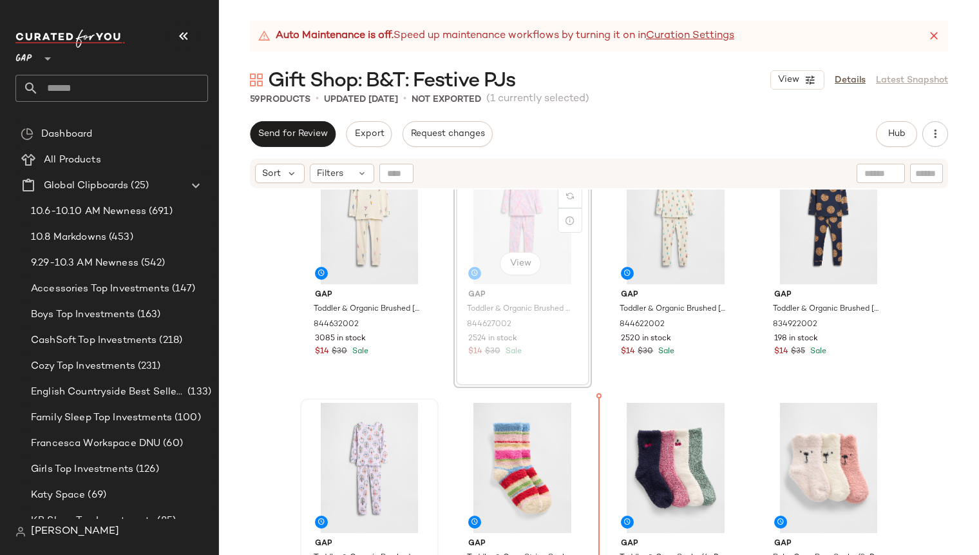
scroll to position [3038, 0]
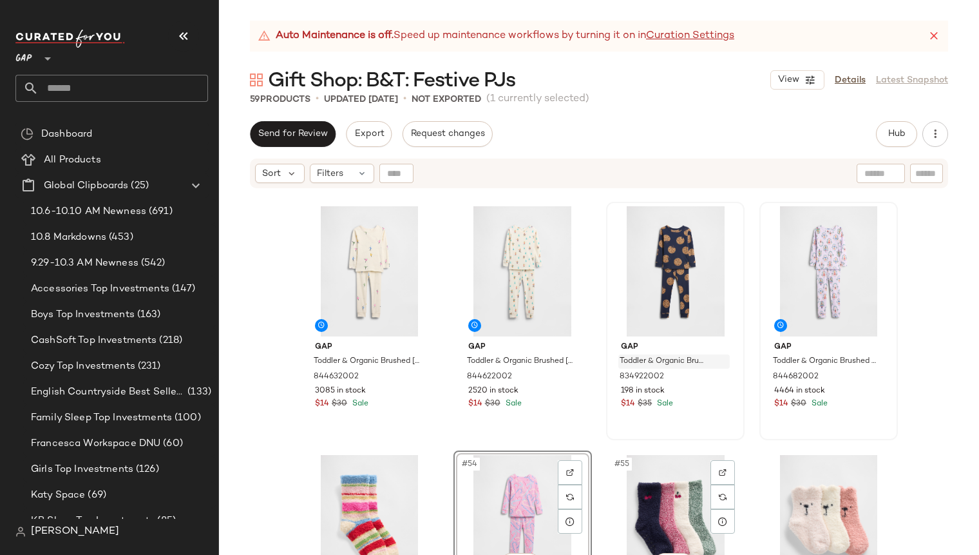
scroll to position [2980, 0]
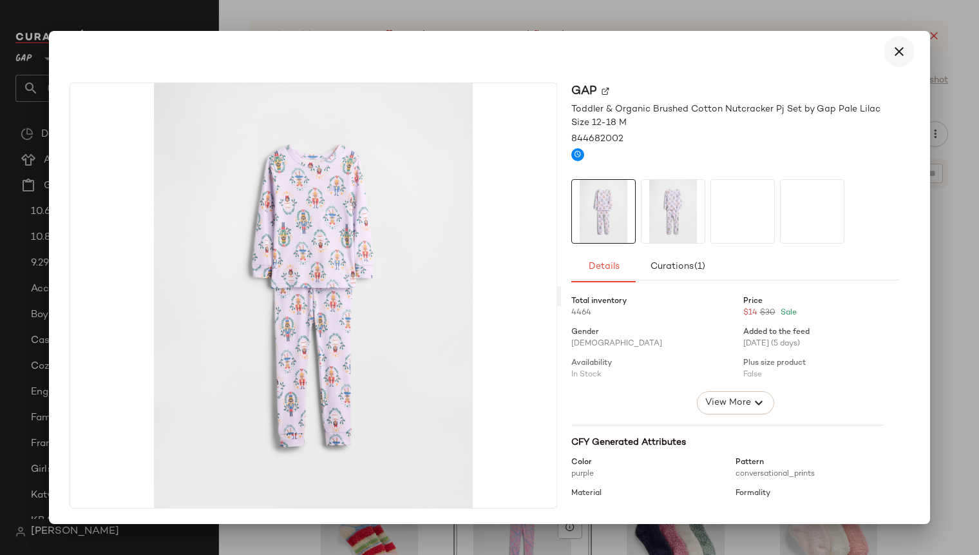
click at [901, 52] on icon "button" at bounding box center [899, 51] width 15 height 15
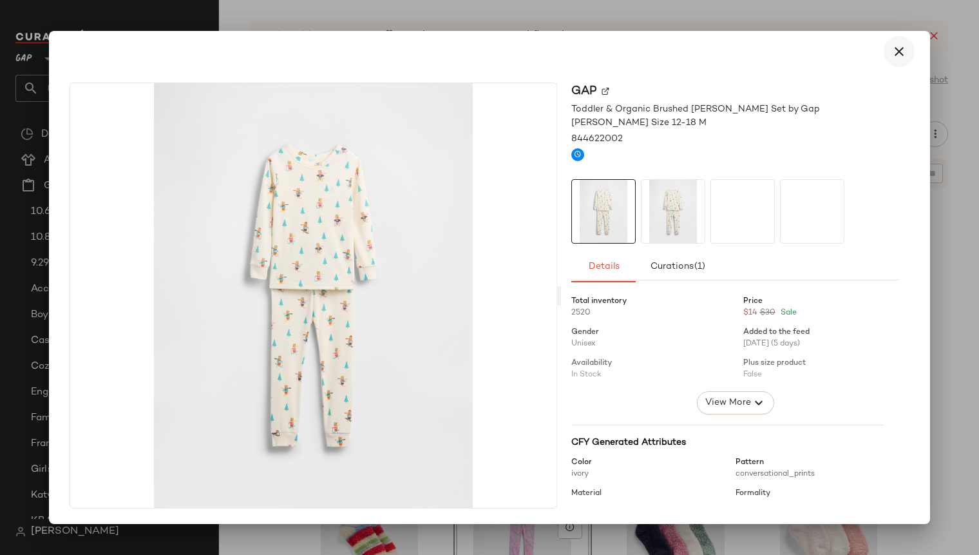
click at [901, 55] on icon "button" at bounding box center [899, 51] width 15 height 15
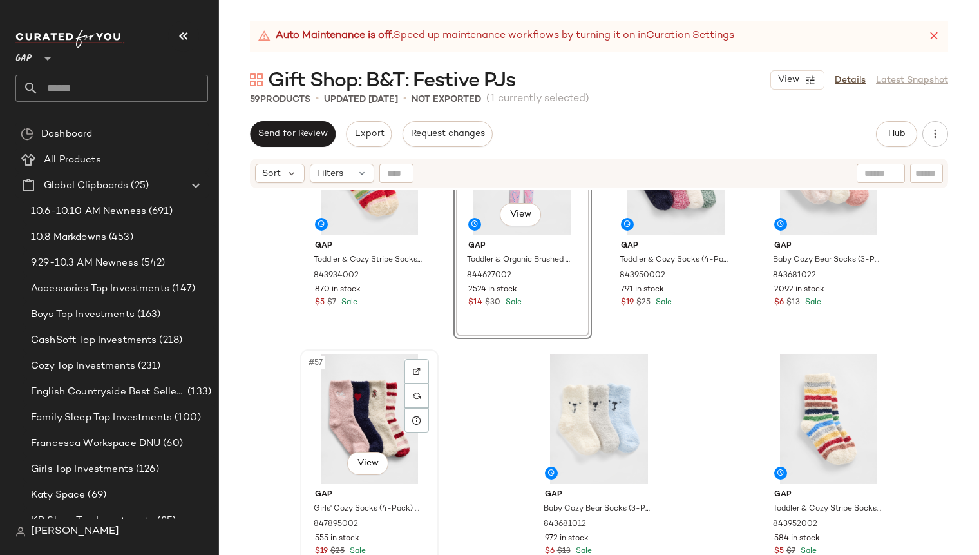
scroll to position [3335, 0]
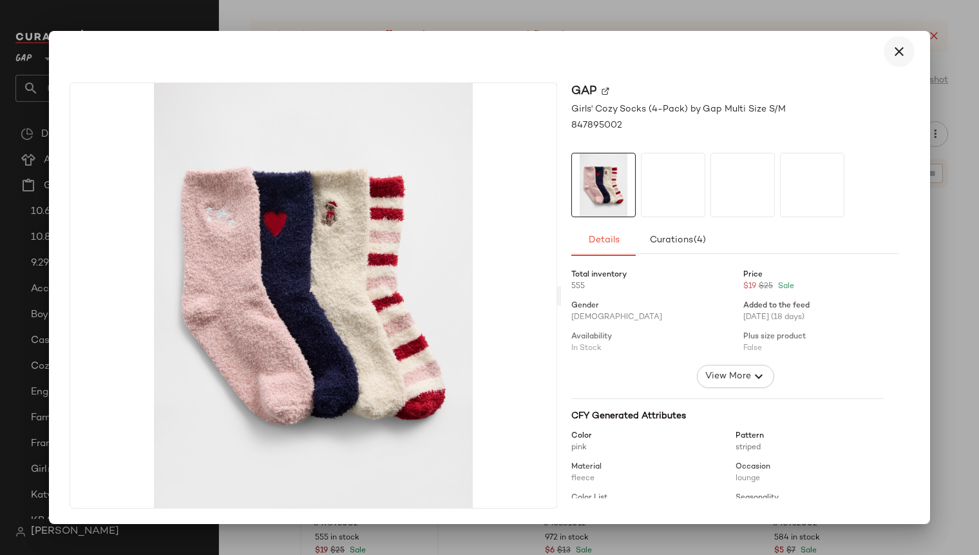
click at [900, 50] on icon "button" at bounding box center [899, 51] width 15 height 15
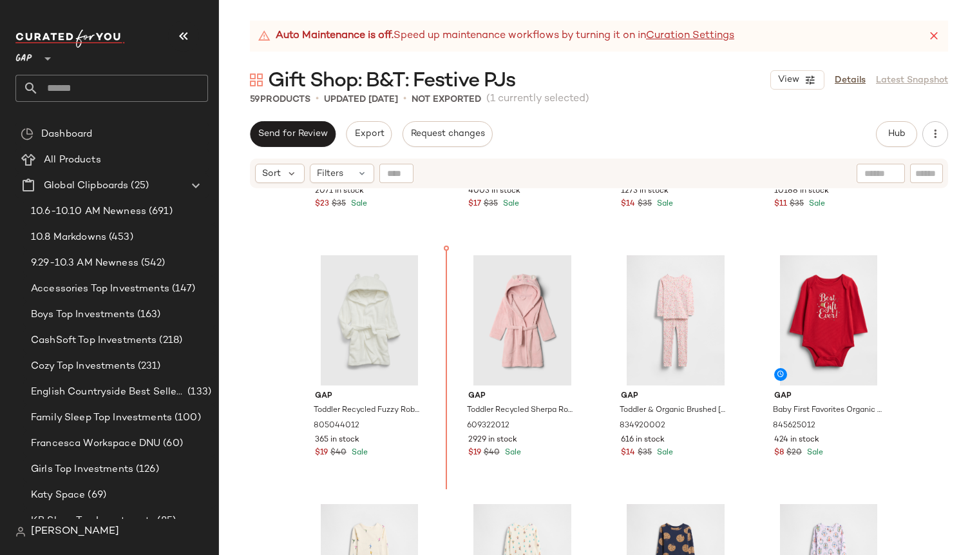
scroll to position [2687, 0]
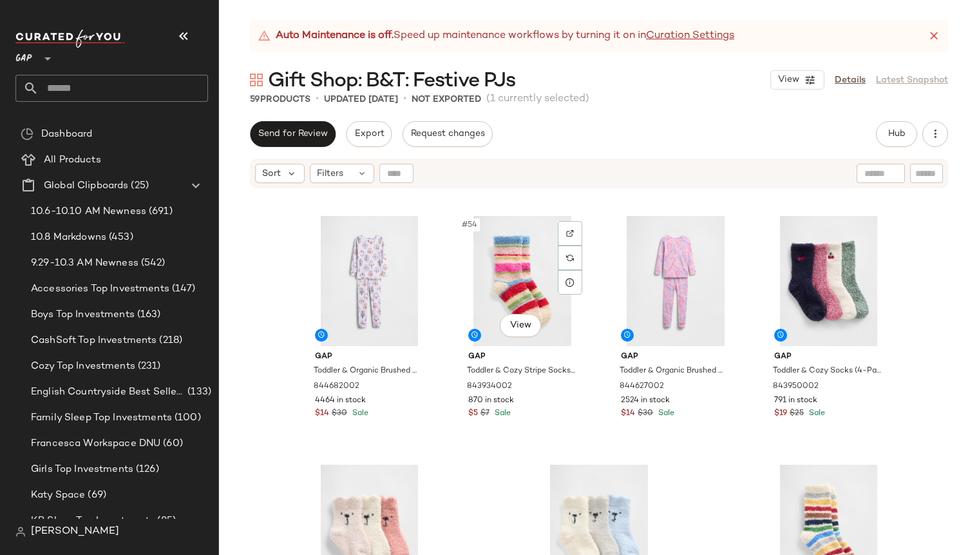
scroll to position [3215, 0]
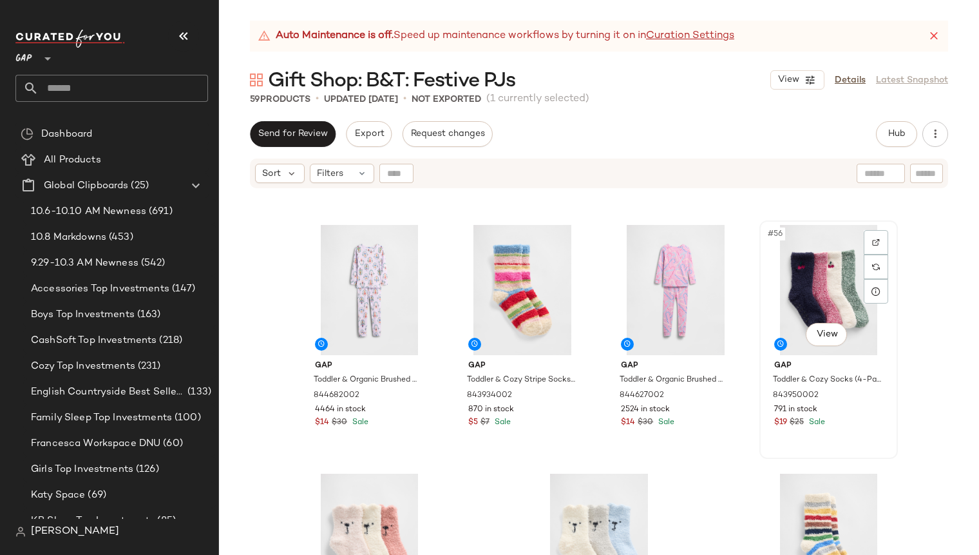
click at [845, 412] on div "791 in stock" at bounding box center [828, 410] width 109 height 12
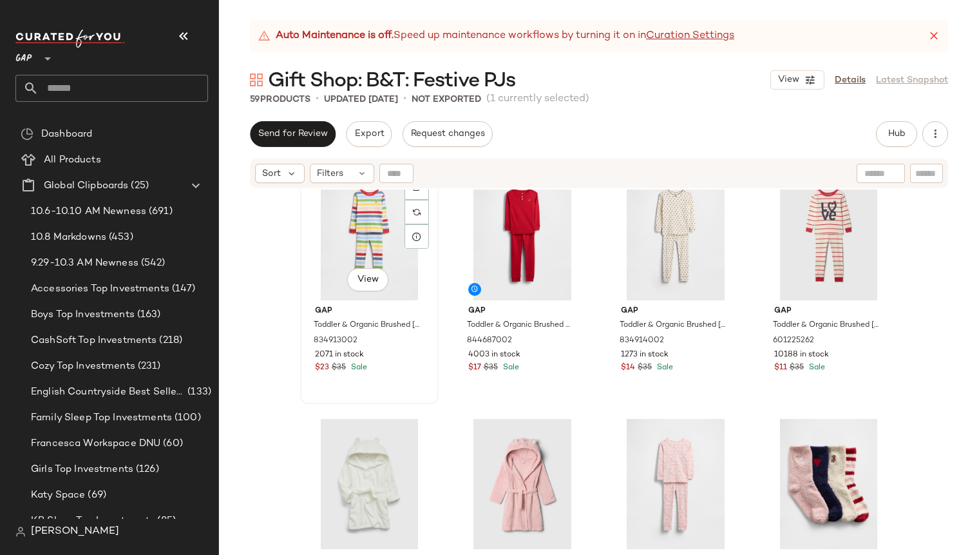
scroll to position [2621, 0]
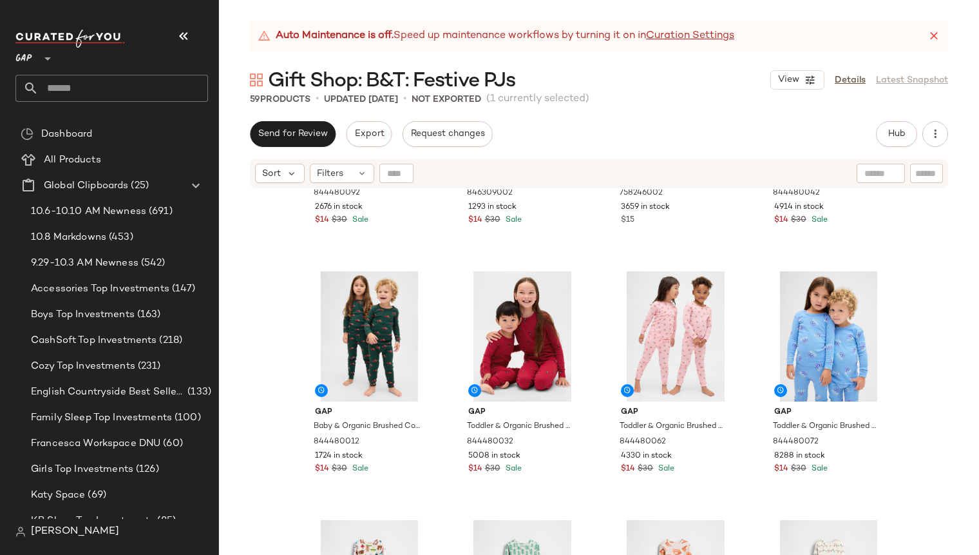
scroll to position [1883, 0]
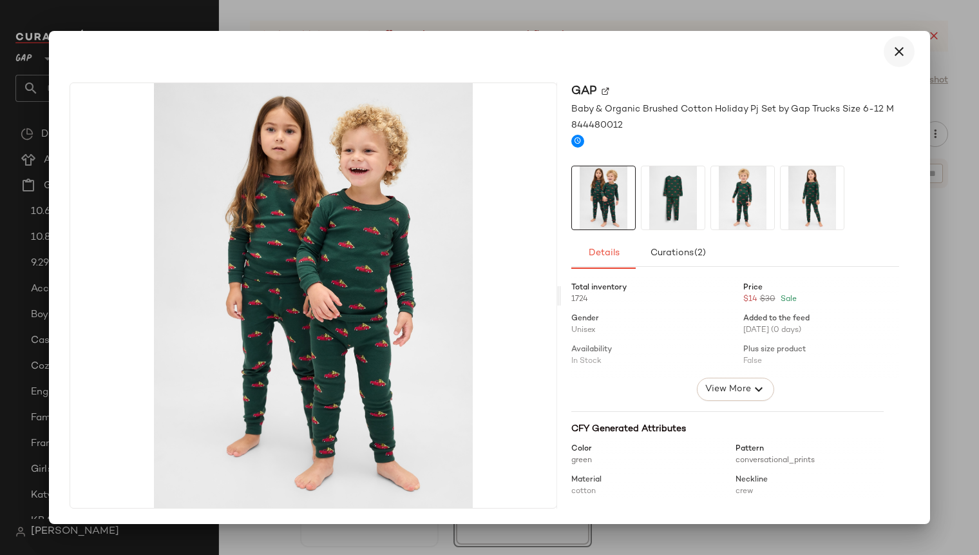
click at [902, 54] on icon "button" at bounding box center [899, 51] width 15 height 15
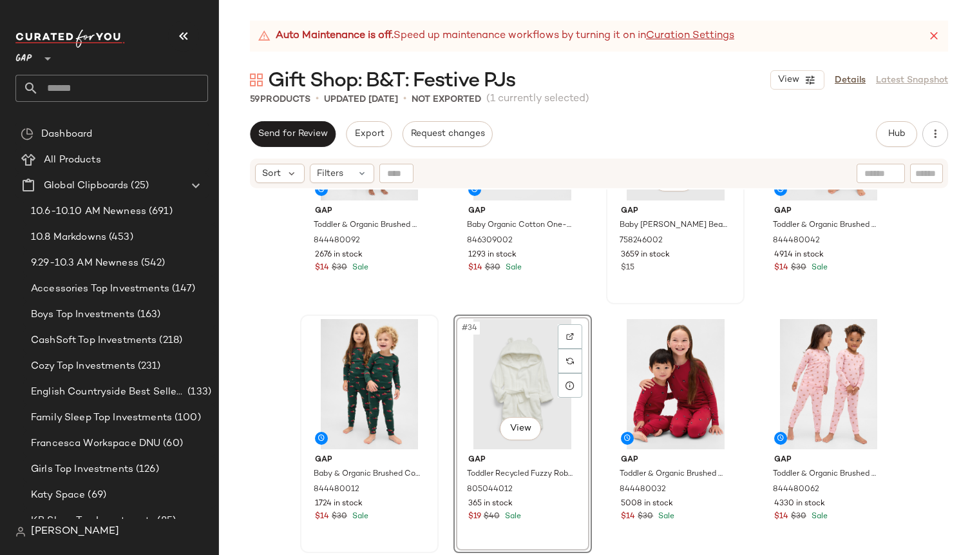
scroll to position [2027, 0]
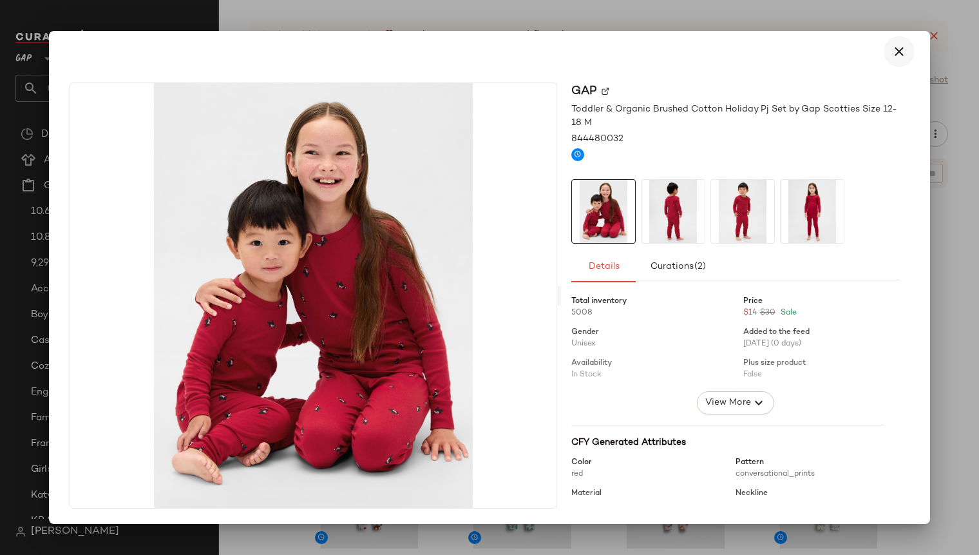
click at [904, 52] on icon "button" at bounding box center [899, 51] width 15 height 15
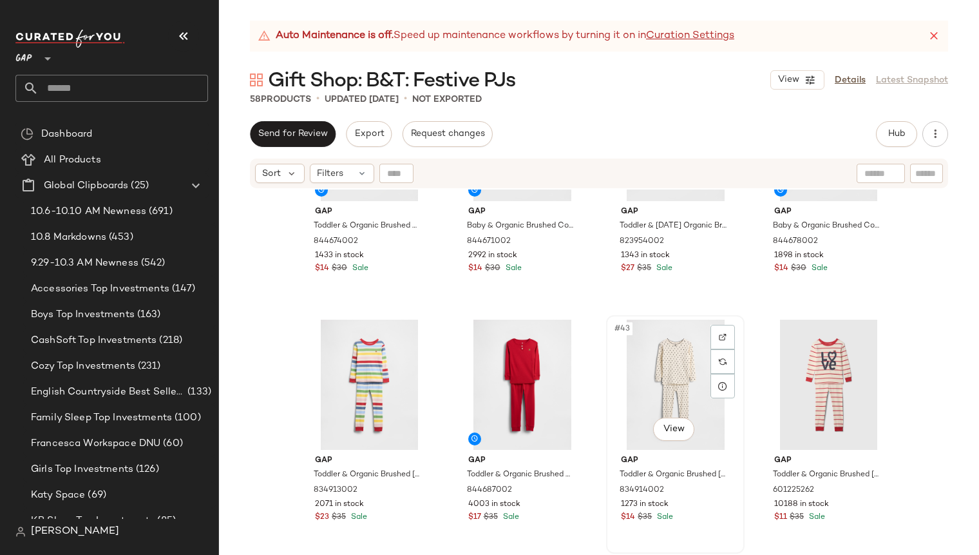
scroll to position [2402, 0]
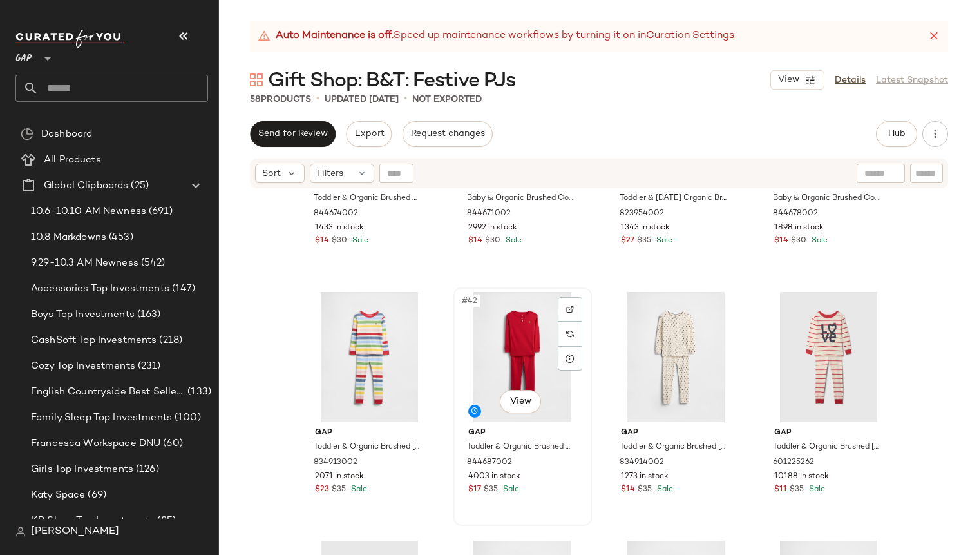
click at [460, 368] on div "#42 View" at bounding box center [522, 357] width 129 height 130
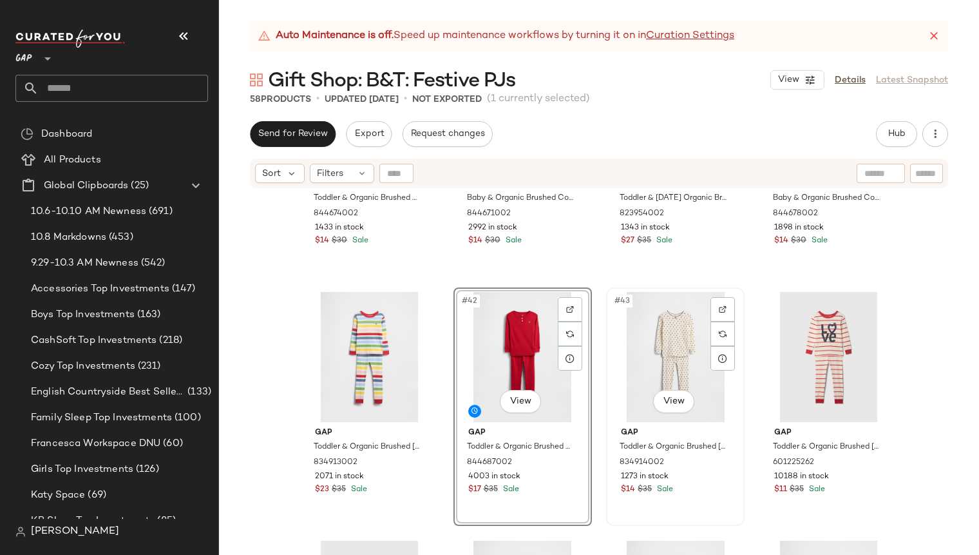
click at [616, 341] on div "#43 View" at bounding box center [675, 357] width 129 height 130
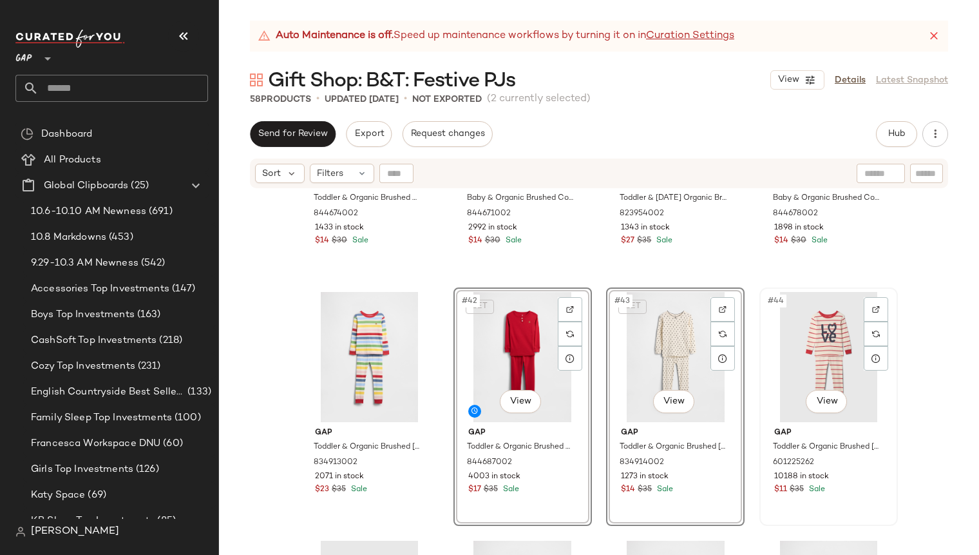
click at [769, 347] on div "#44 View" at bounding box center [828, 357] width 129 height 130
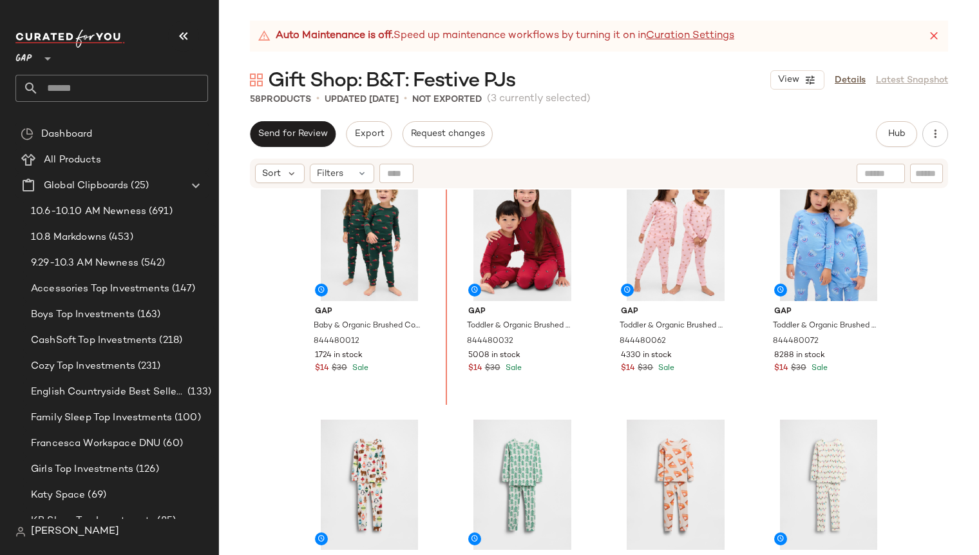
scroll to position [2024, 0]
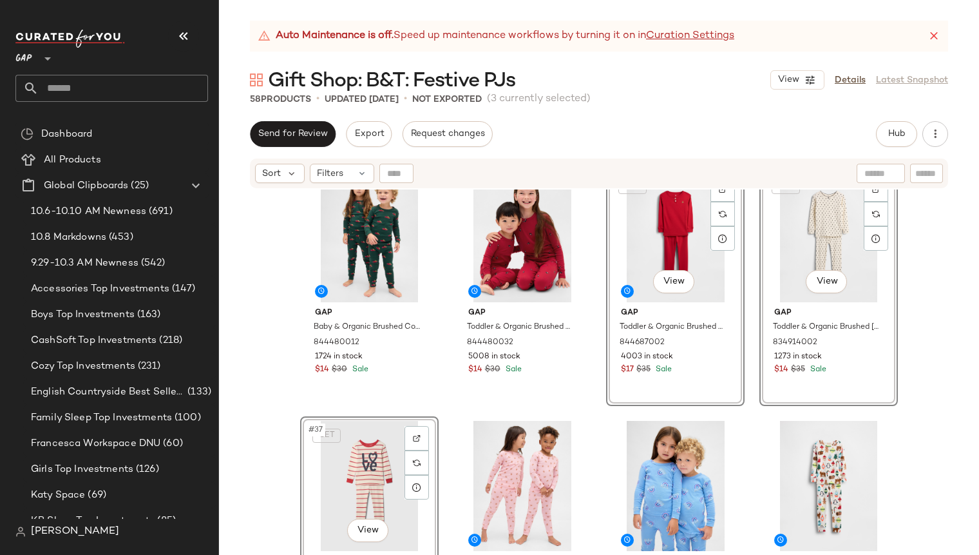
click at [747, 308] on div "Gap Baby & Organic Brushed Cotton Holiday Pj Set by Gap Trucks Size 6-12 M 8444…" at bounding box center [599, 387] width 760 height 397
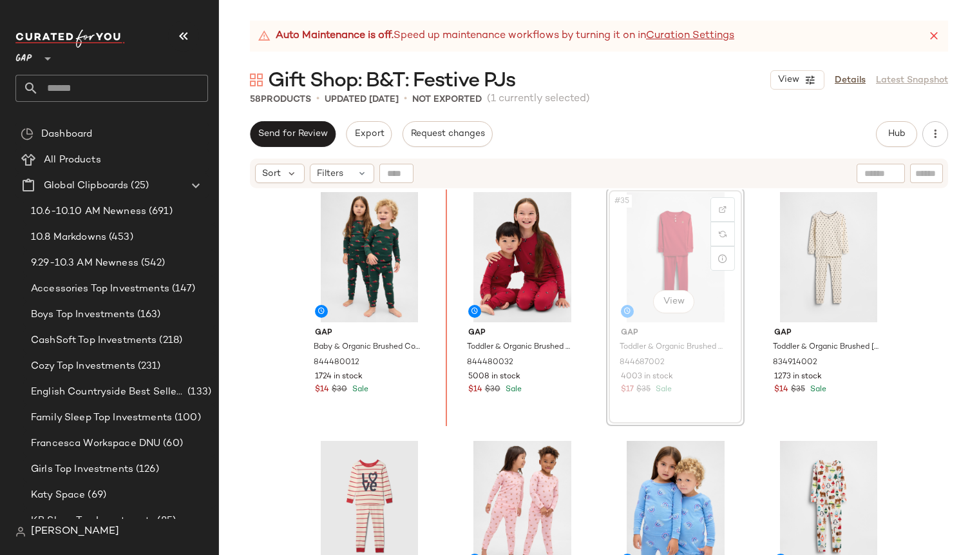
scroll to position [2001, 0]
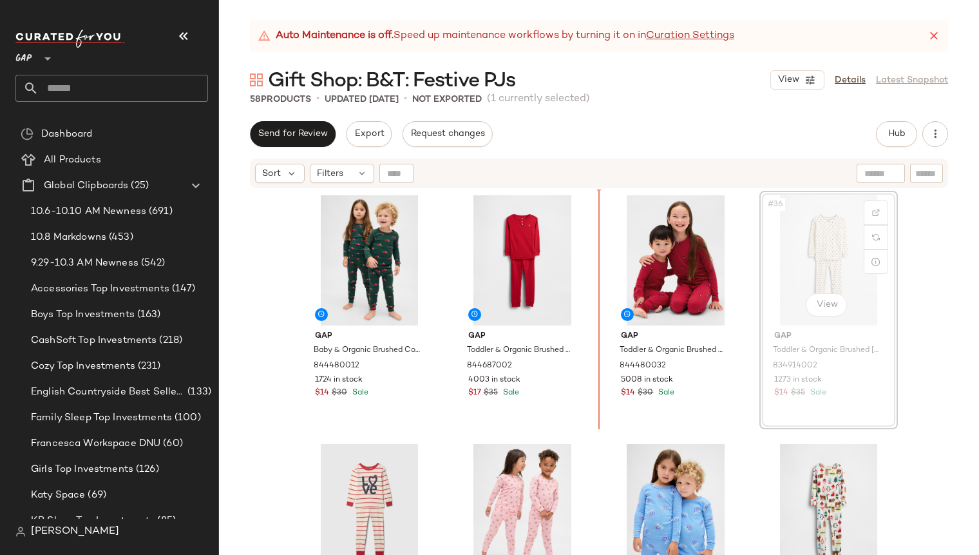
scroll to position [1996, 0]
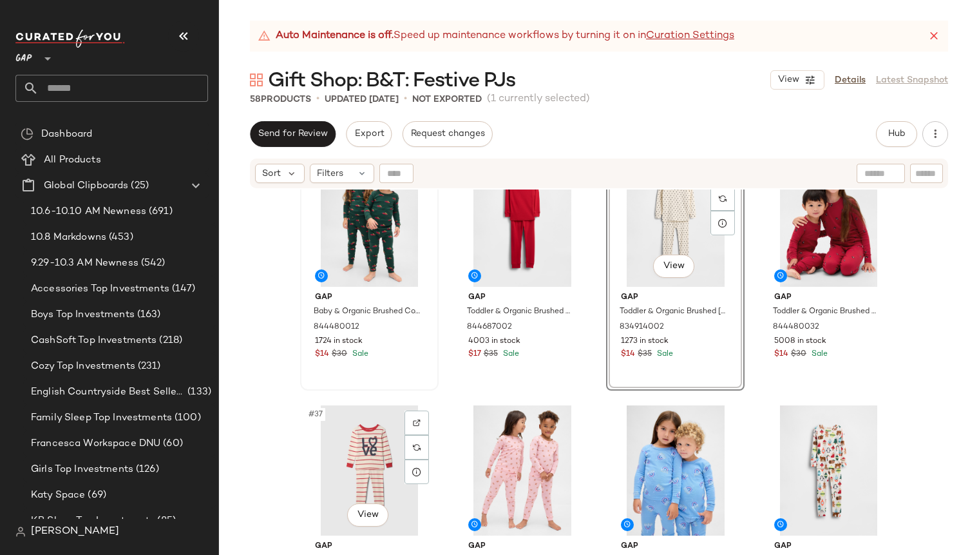
scroll to position [1980, 0]
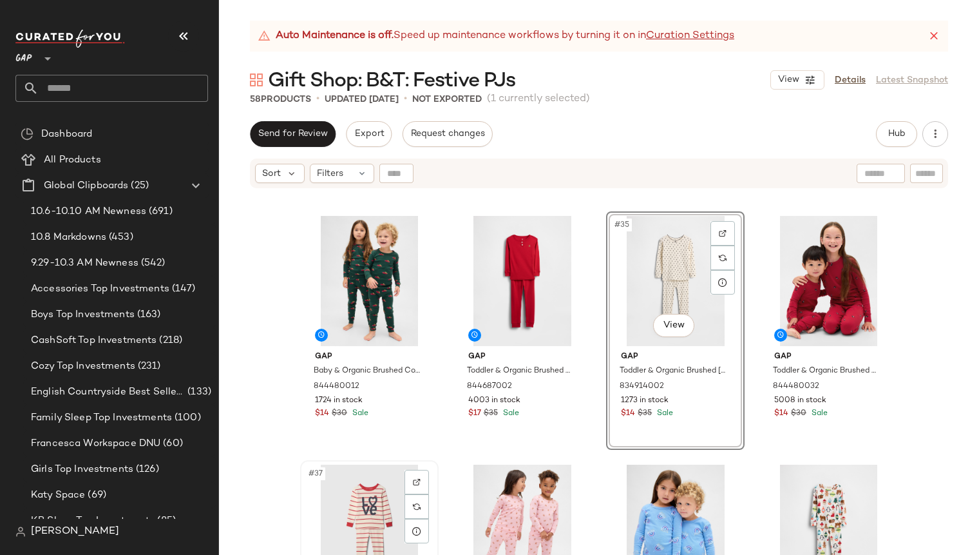
click at [310, 499] on div "#37 View" at bounding box center [369, 529] width 129 height 130
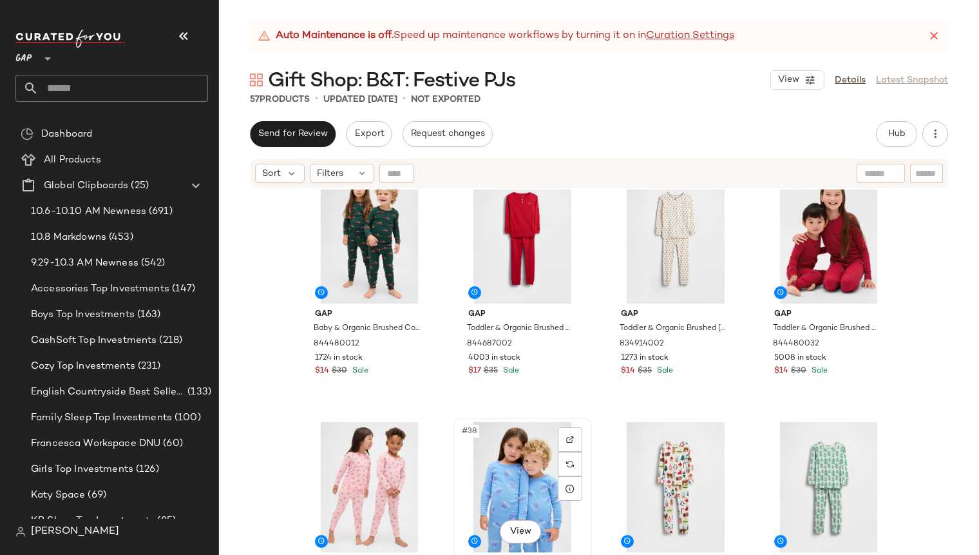
scroll to position [2022, 0]
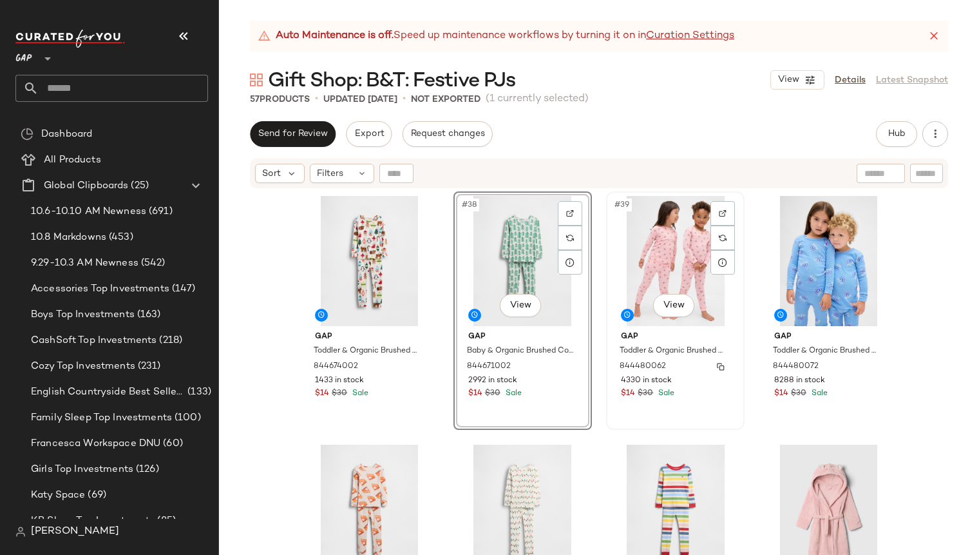
scroll to position [2250, 0]
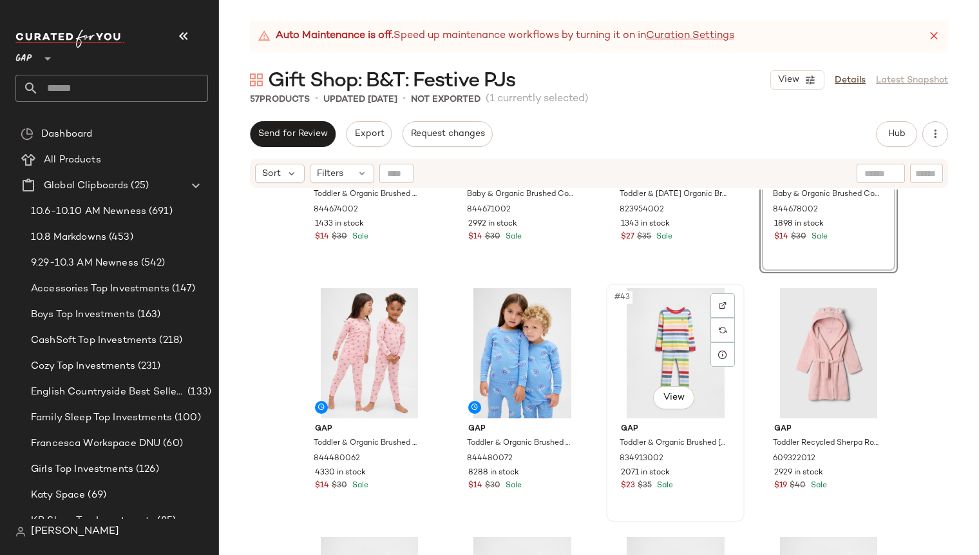
scroll to position [2406, 0]
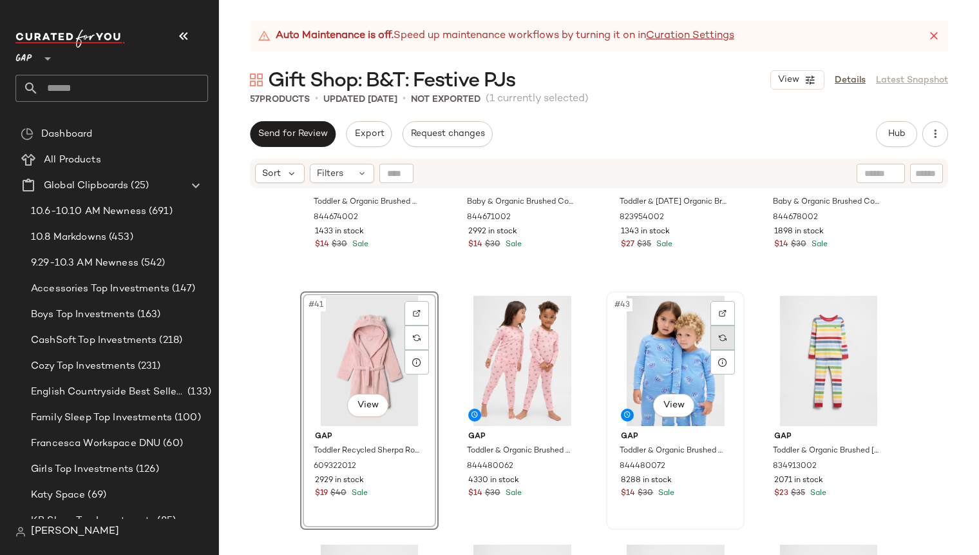
scroll to position [2395, 0]
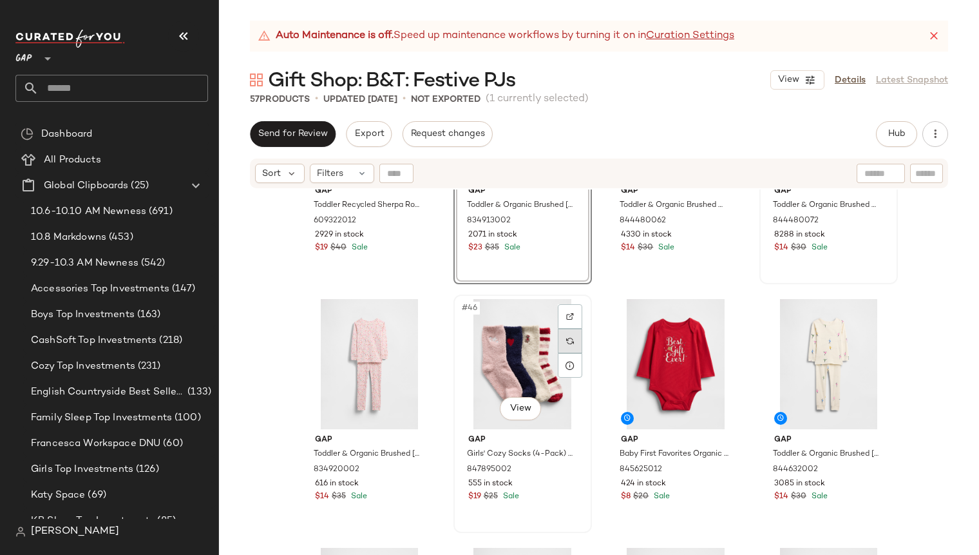
scroll to position [2646, 0]
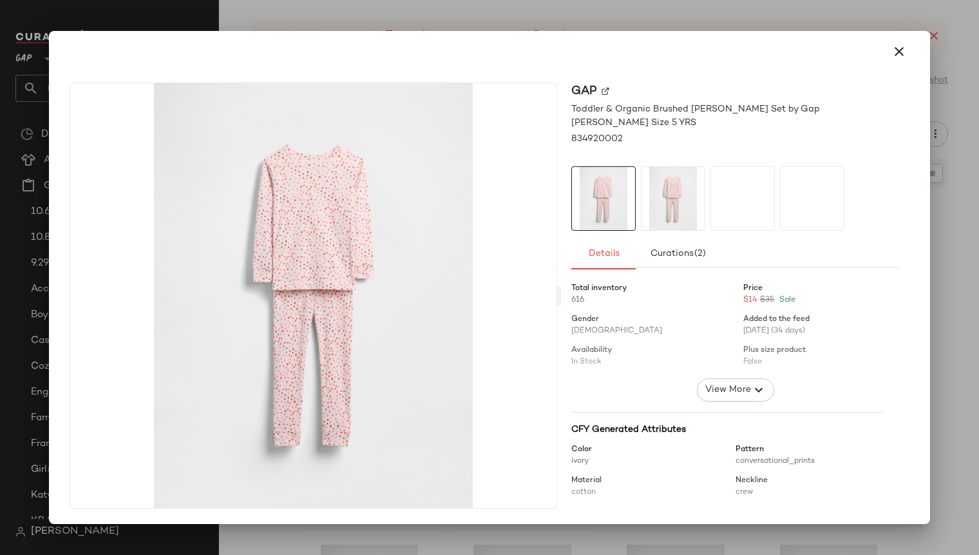
click at [902, 53] on icon "button" at bounding box center [899, 51] width 15 height 15
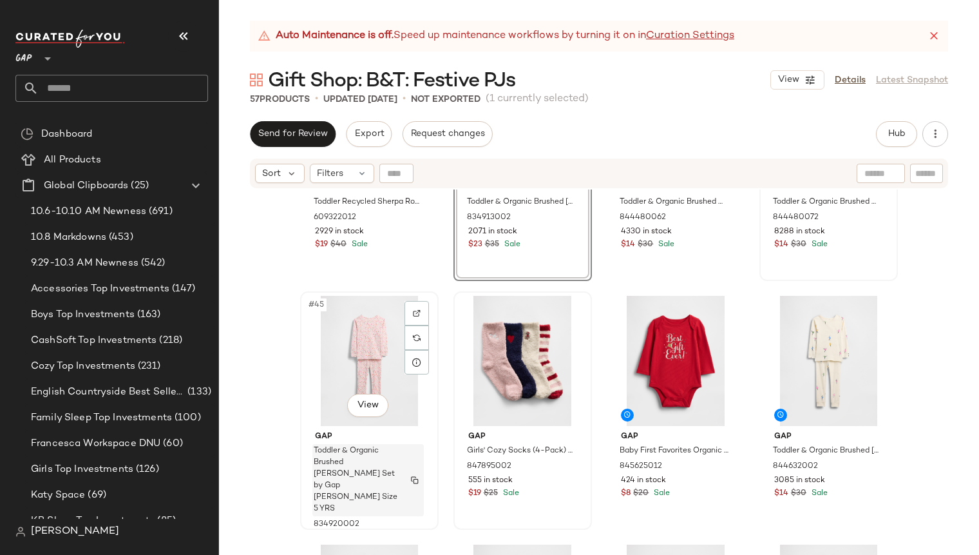
click at [414, 485] on div "Toddler & Organic Brushed [PERSON_NAME] Set by Gap [PERSON_NAME] Size 5 YRS" at bounding box center [367, 480] width 111 height 72
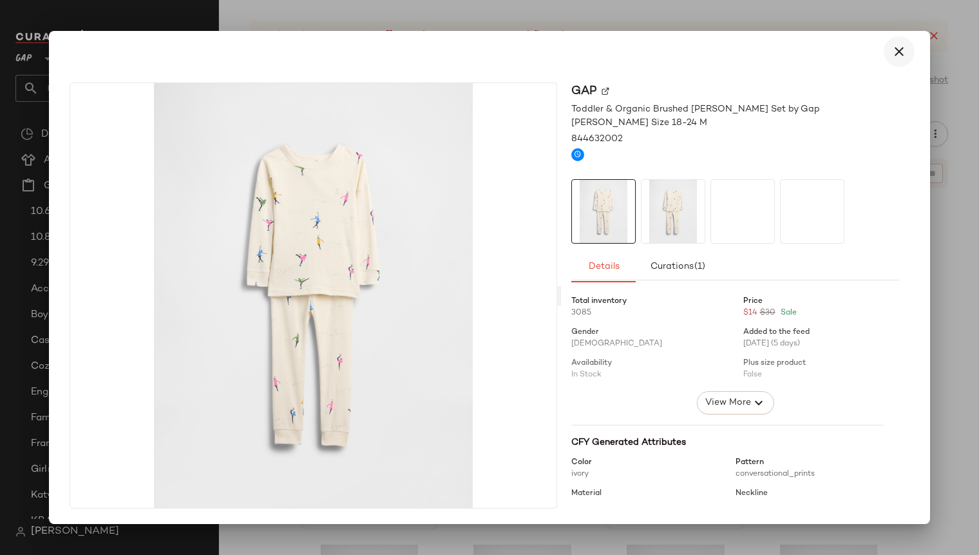
click at [900, 53] on icon "button" at bounding box center [899, 51] width 15 height 15
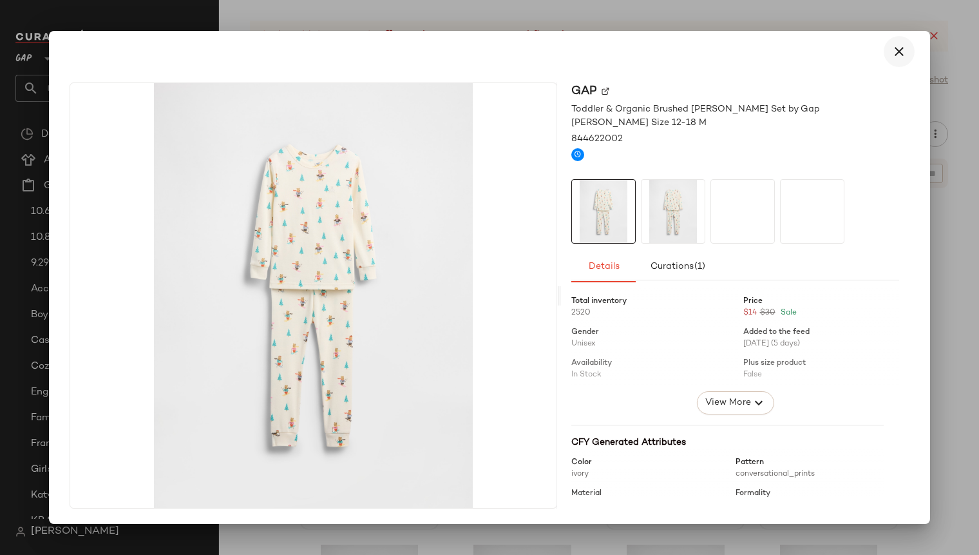
click at [901, 53] on icon "button" at bounding box center [899, 51] width 15 height 15
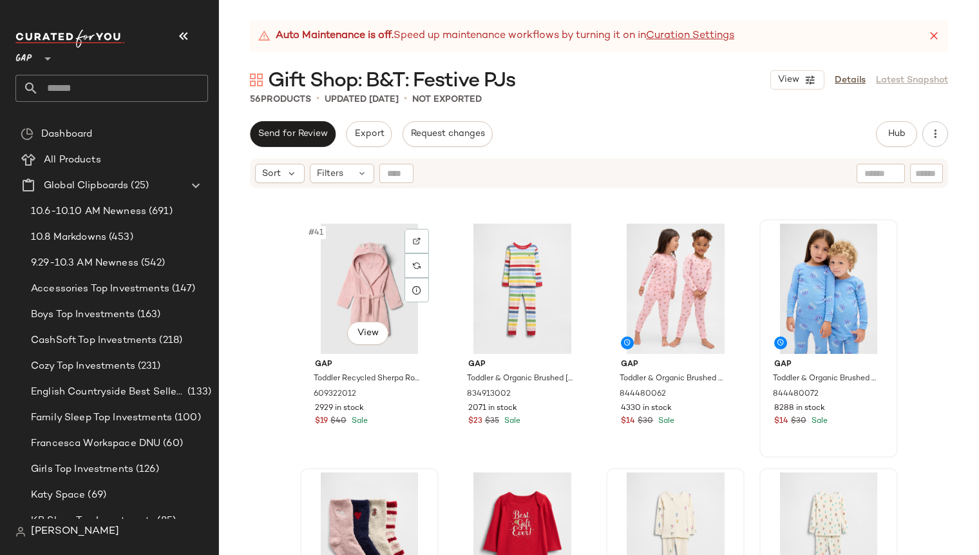
scroll to position [2478, 0]
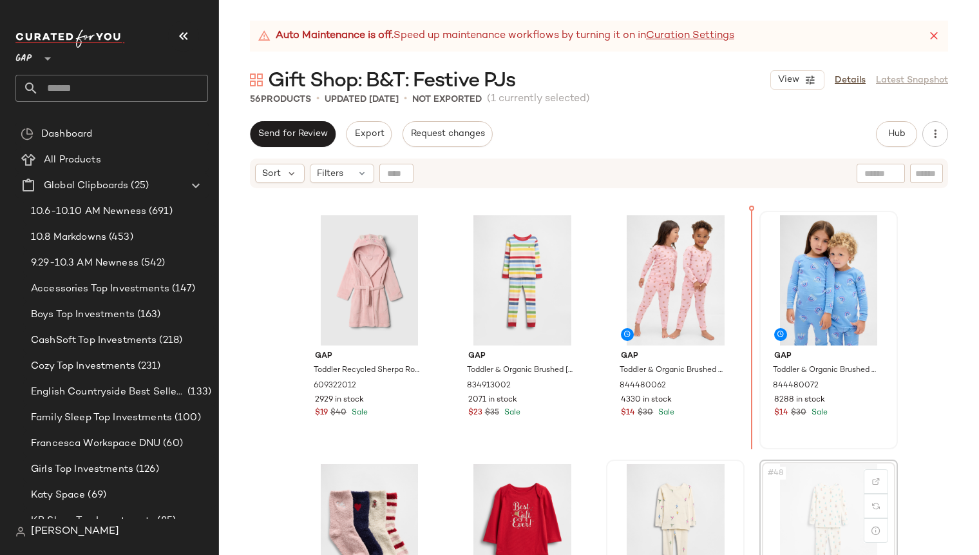
scroll to position [2479, 0]
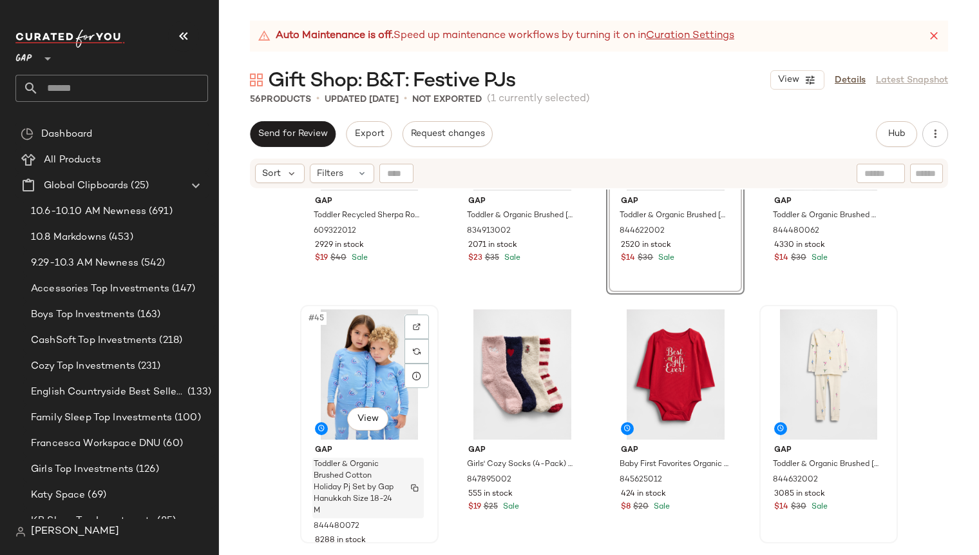
scroll to position [2635, 0]
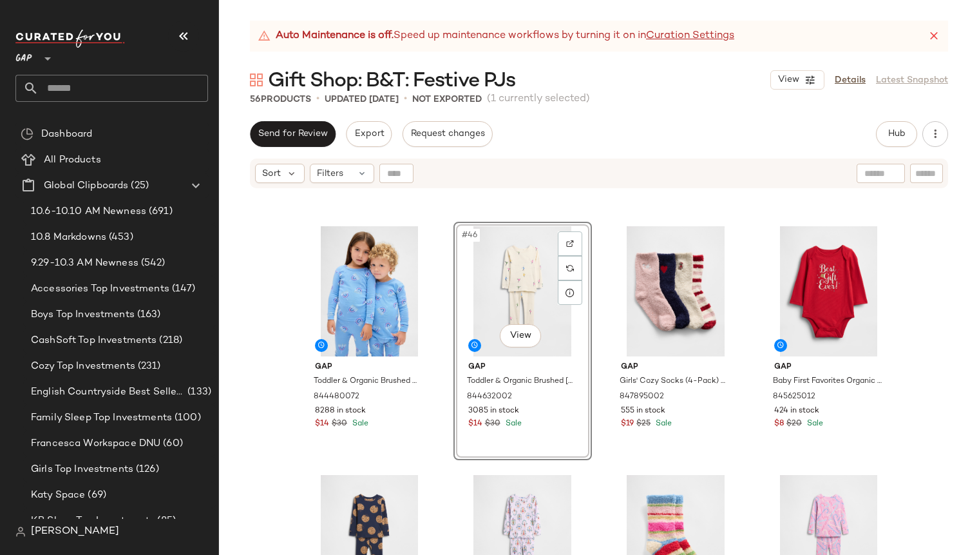
scroll to position [2746, 0]
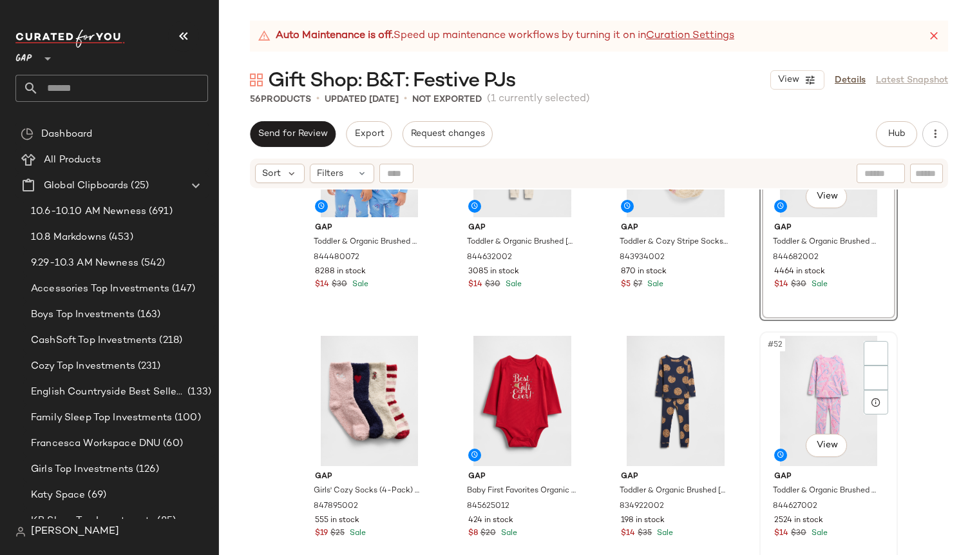
scroll to position [2871, 0]
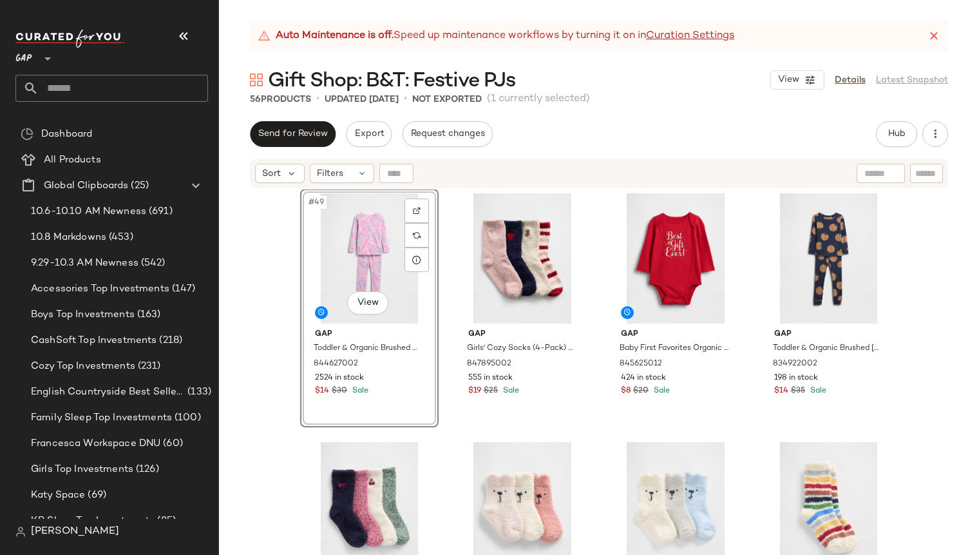
scroll to position [2996, 0]
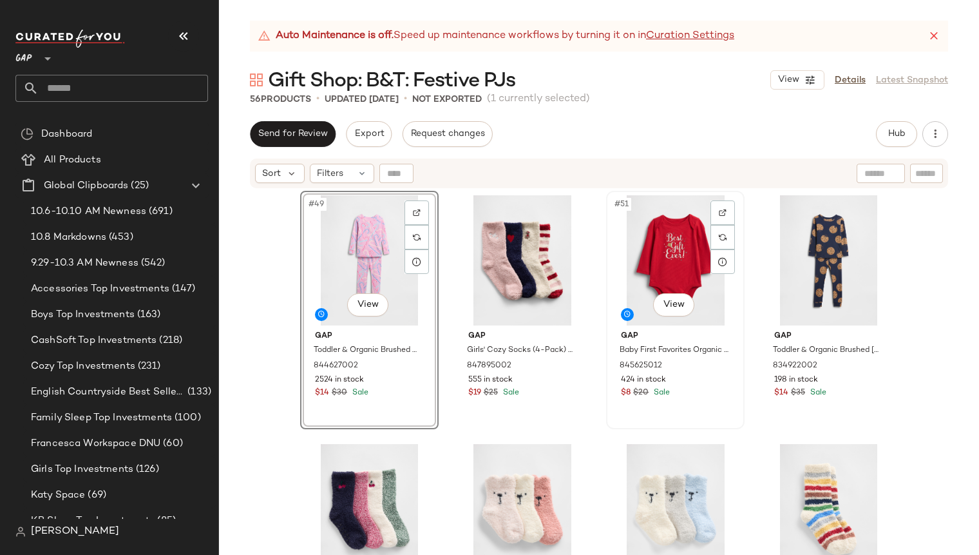
click at [723, 412] on div "#51 View Gap Baby First Favorites Organic Cotton Graphic Bodysuit by Gap Red Si…" at bounding box center [676, 310] width 136 height 236
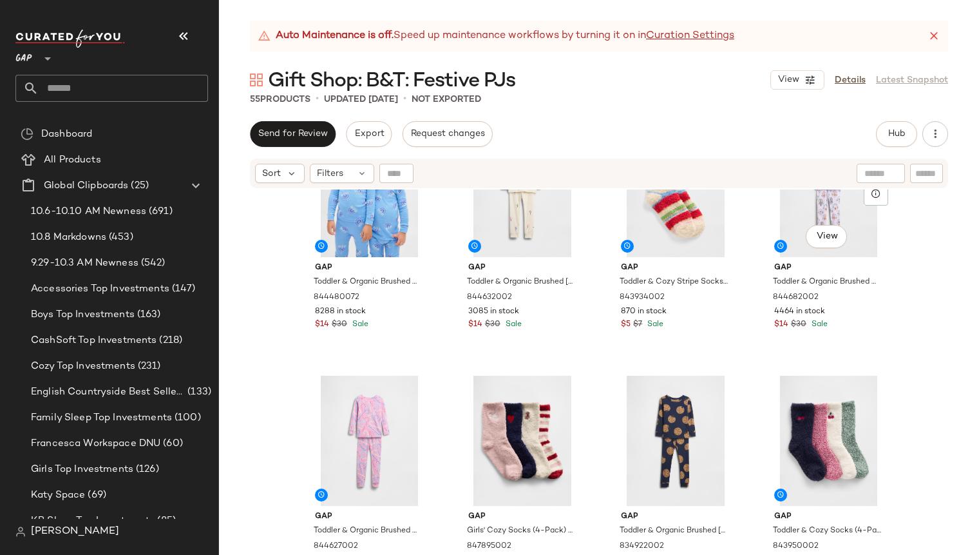
scroll to position [2801, 0]
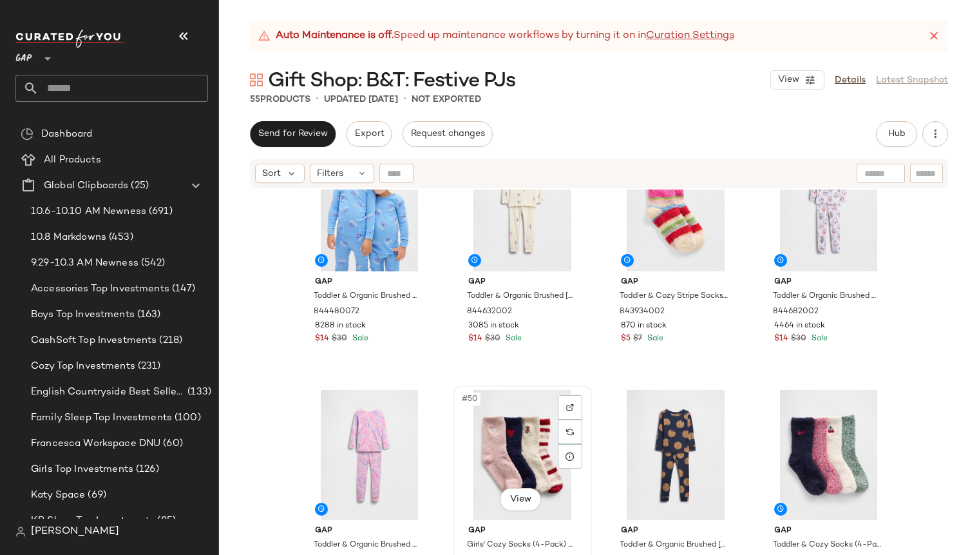
click at [458, 443] on div "#50 View" at bounding box center [522, 455] width 129 height 130
click at [725, 518] on div "#51 View" at bounding box center [675, 455] width 129 height 130
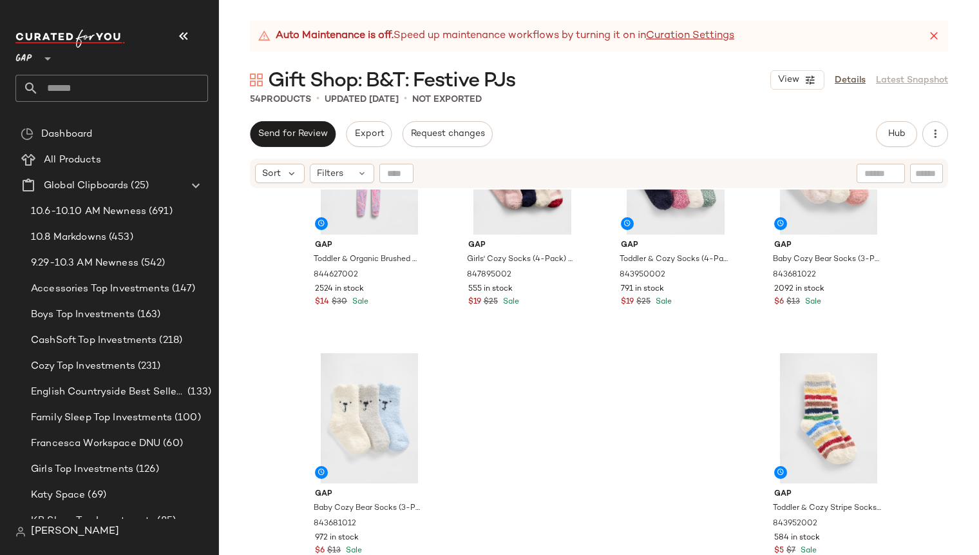
scroll to position [3069, 0]
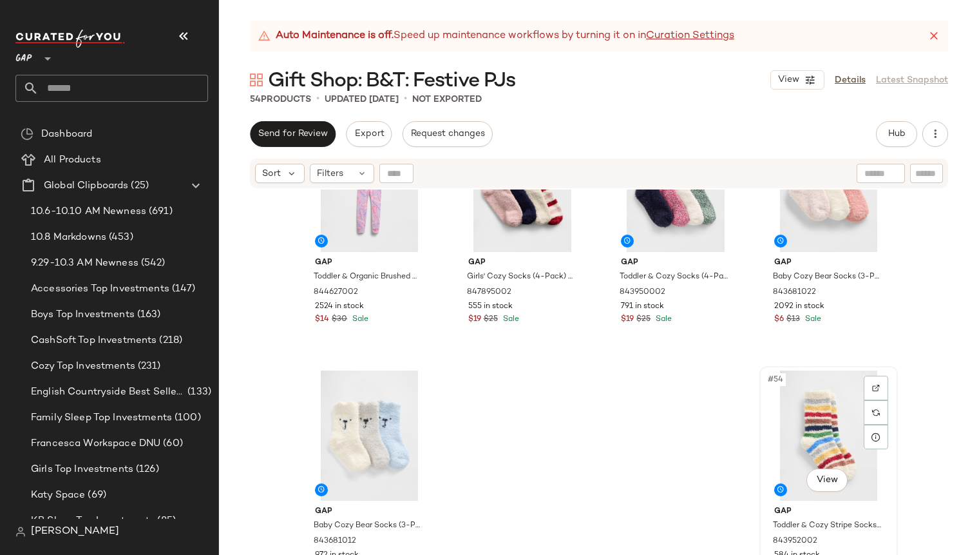
click at [767, 410] on div "#54 View" at bounding box center [828, 435] width 129 height 130
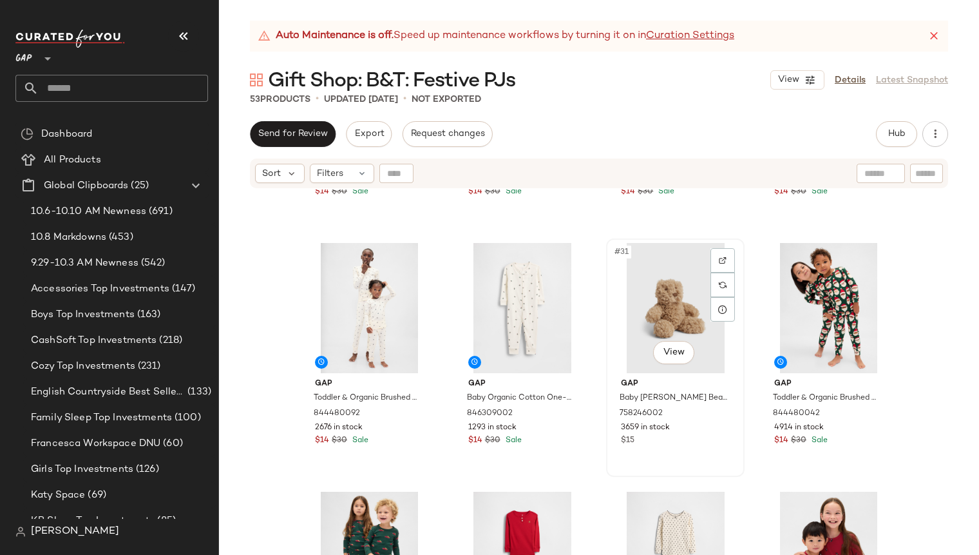
scroll to position [1710, 0]
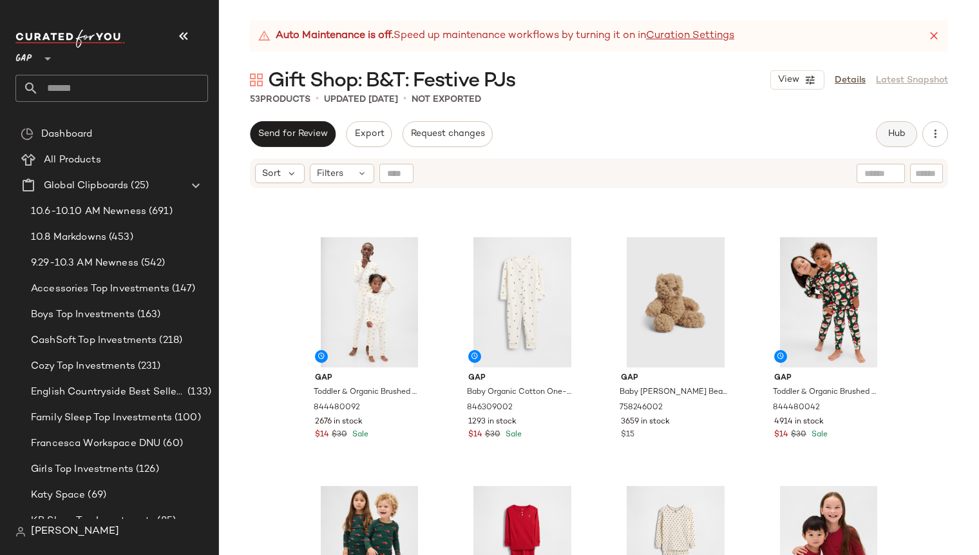
click at [895, 133] on span "Hub" at bounding box center [897, 134] width 18 height 10
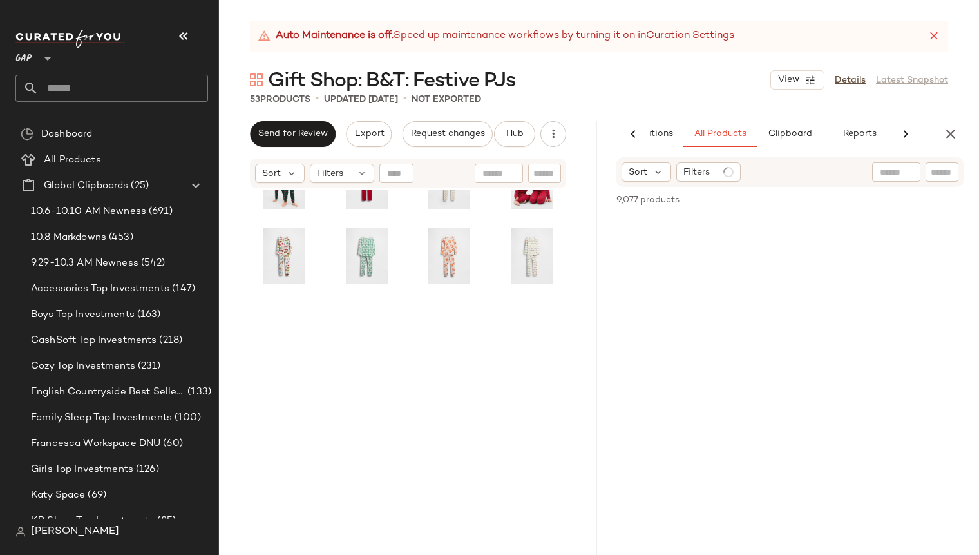
scroll to position [651, 0]
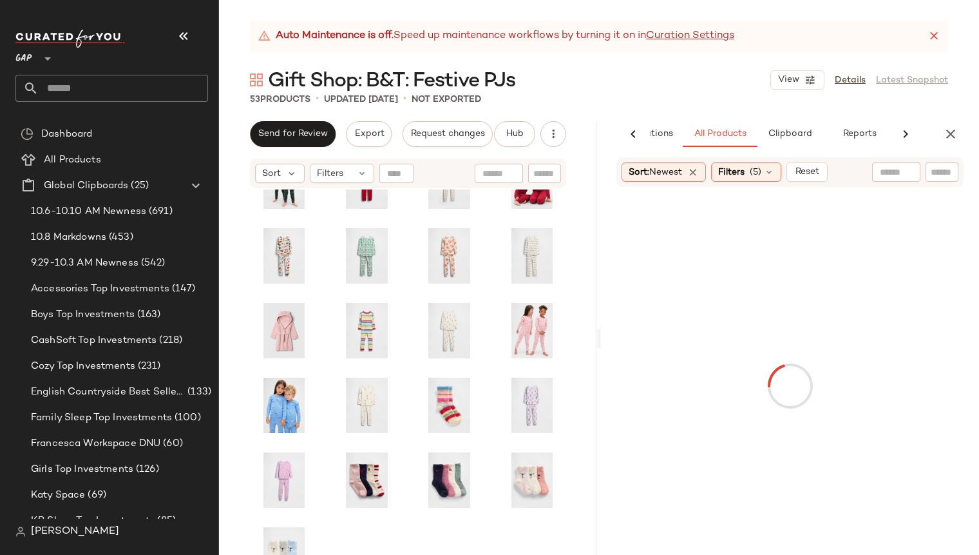
click at [949, 168] on input "text" at bounding box center [942, 173] width 23 height 14
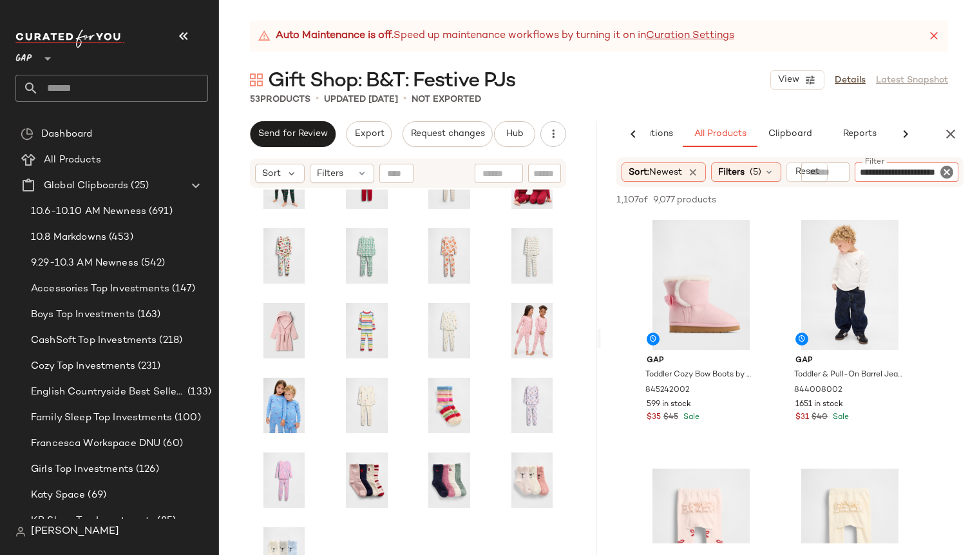
type input "**********"
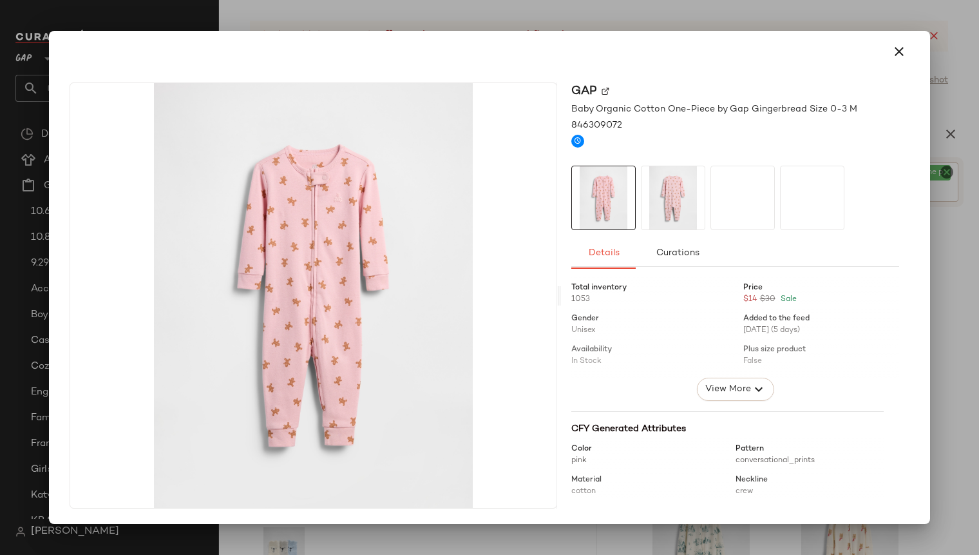
click at [906, 53] on icon "button" at bounding box center [899, 51] width 15 height 15
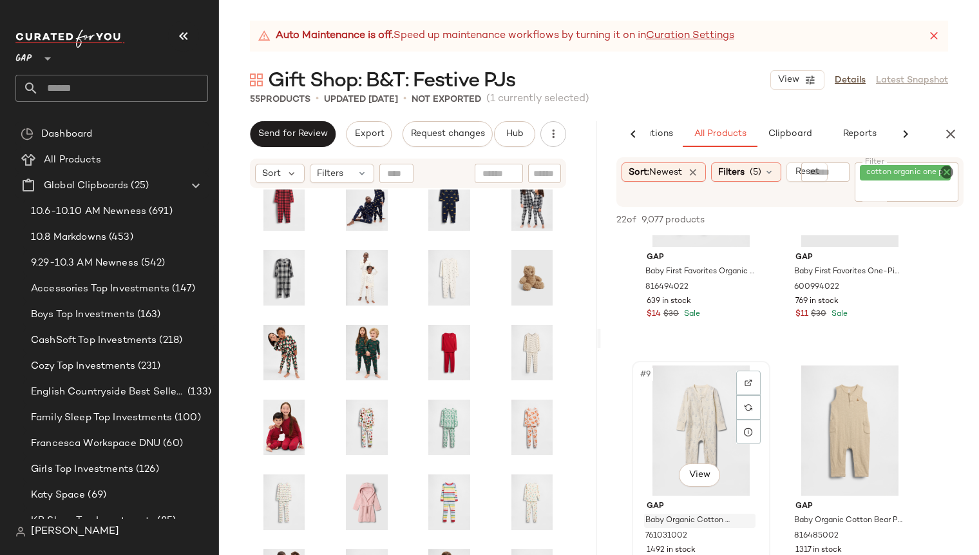
scroll to position [934, 0]
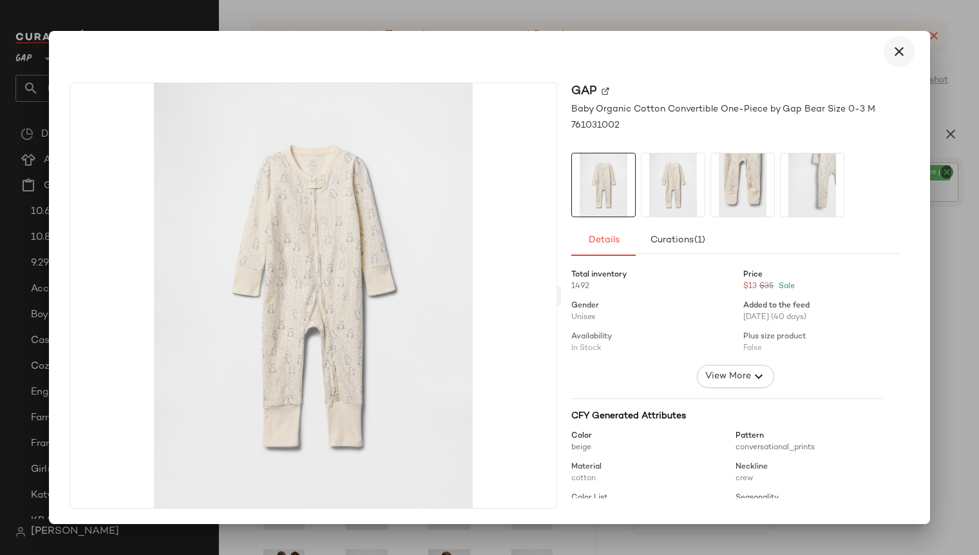
click at [898, 53] on icon "button" at bounding box center [899, 51] width 15 height 15
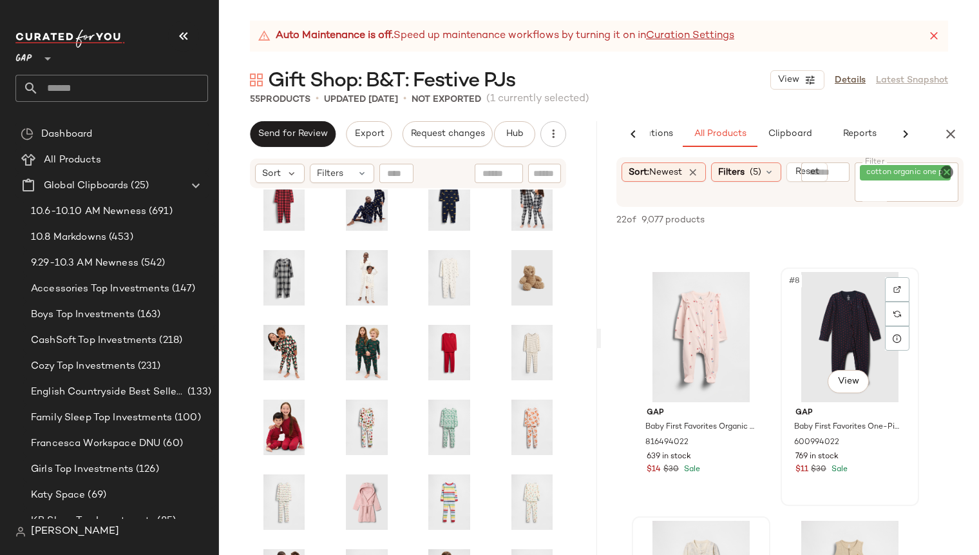
scroll to position [715, 0]
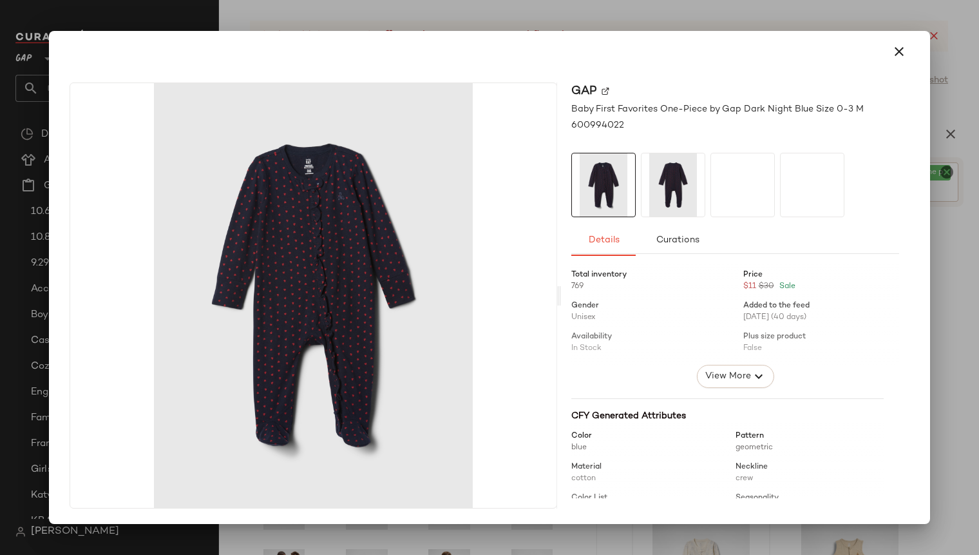
click at [900, 54] on icon "button" at bounding box center [899, 51] width 15 height 15
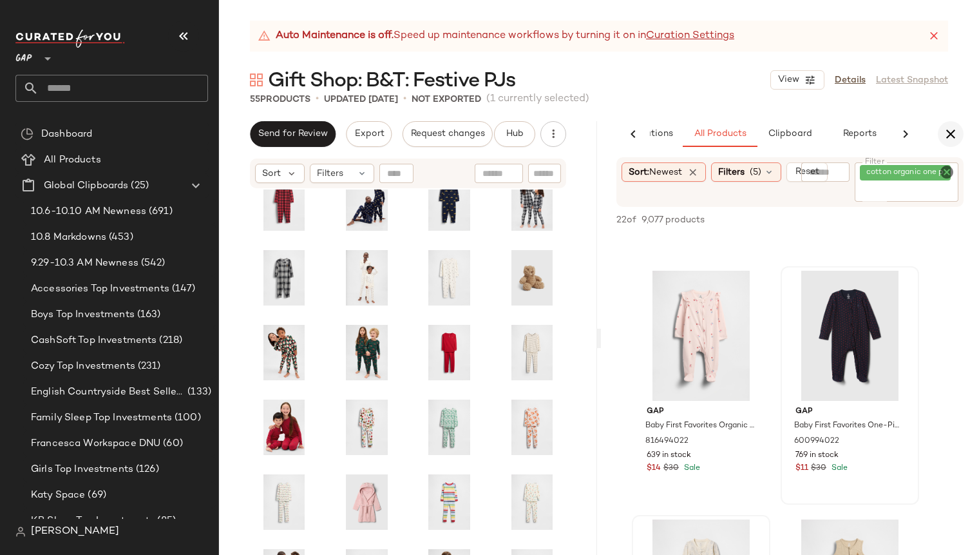
click at [949, 138] on icon "button" at bounding box center [950, 133] width 15 height 15
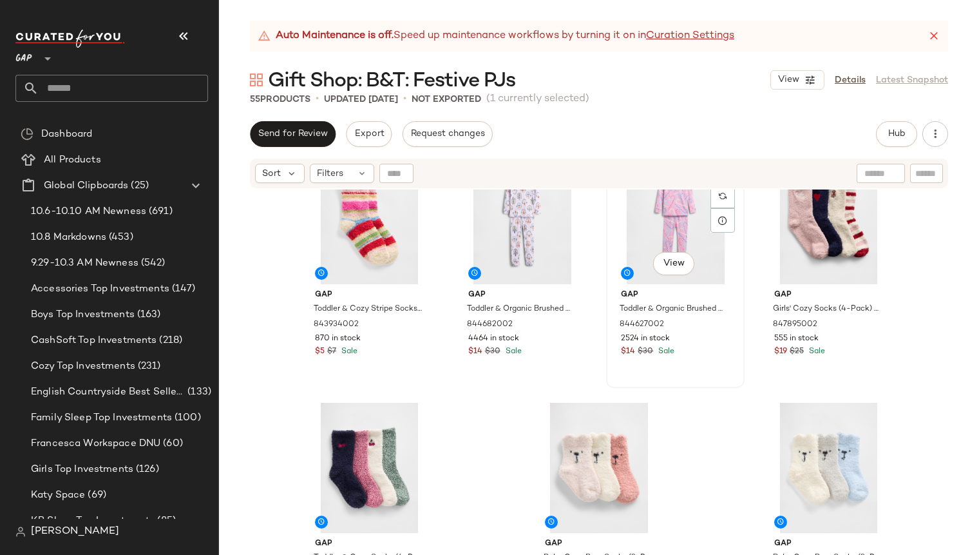
scroll to position [3086, 0]
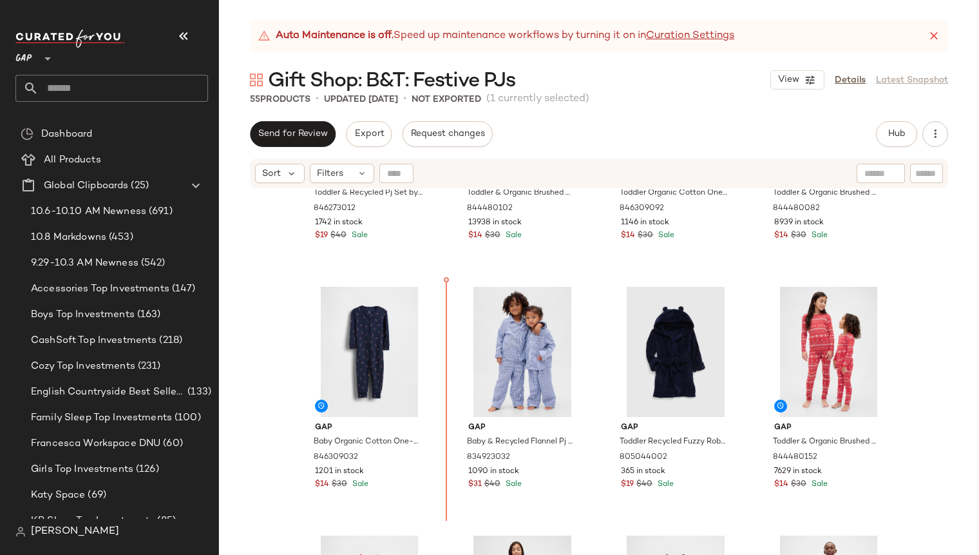
scroll to position [914, 0]
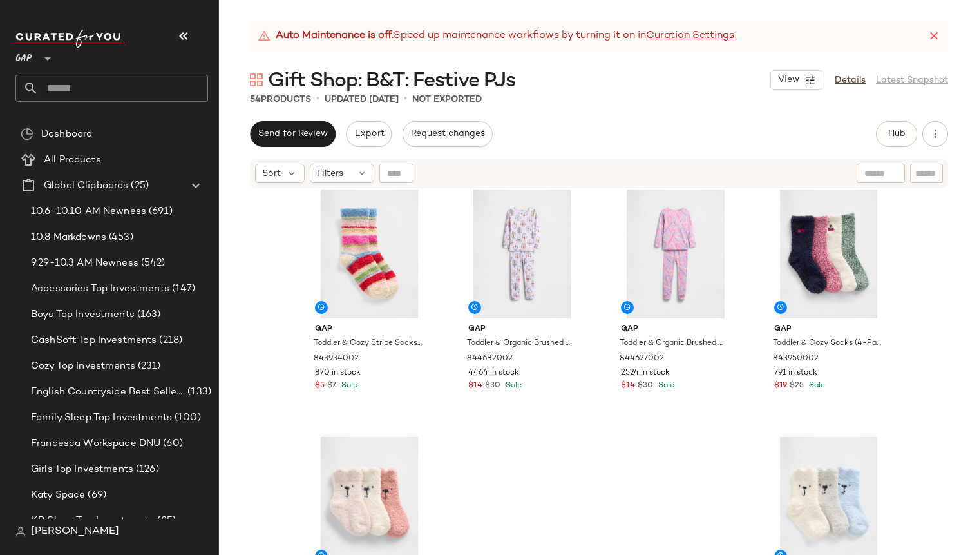
scroll to position [3010, 0]
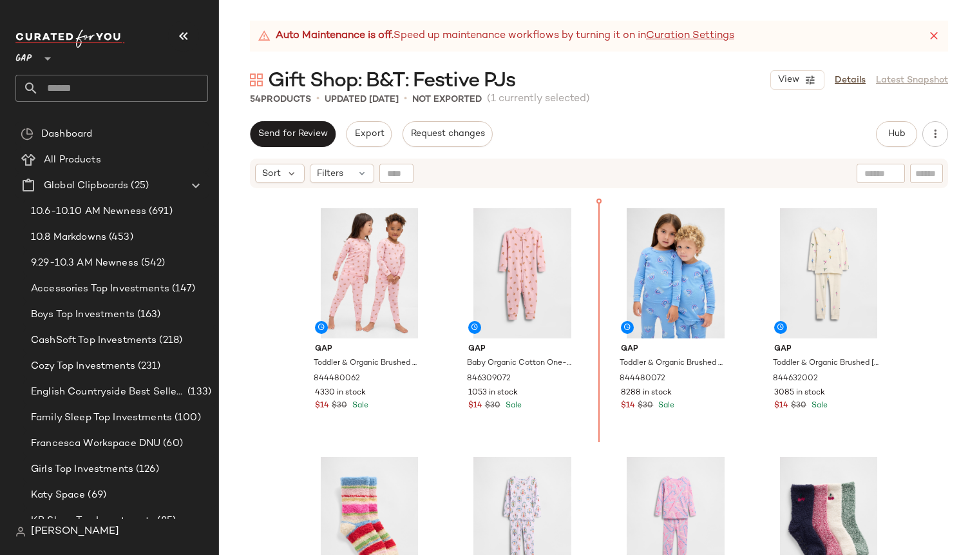
scroll to position [2689, 0]
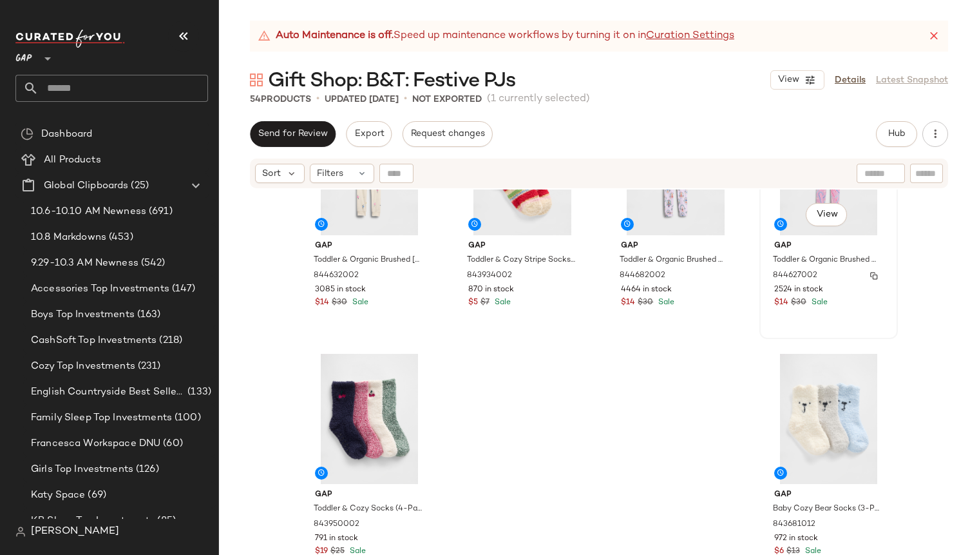
scroll to position [3086, 0]
click at [425, 478] on div "#53 View" at bounding box center [369, 418] width 129 height 130
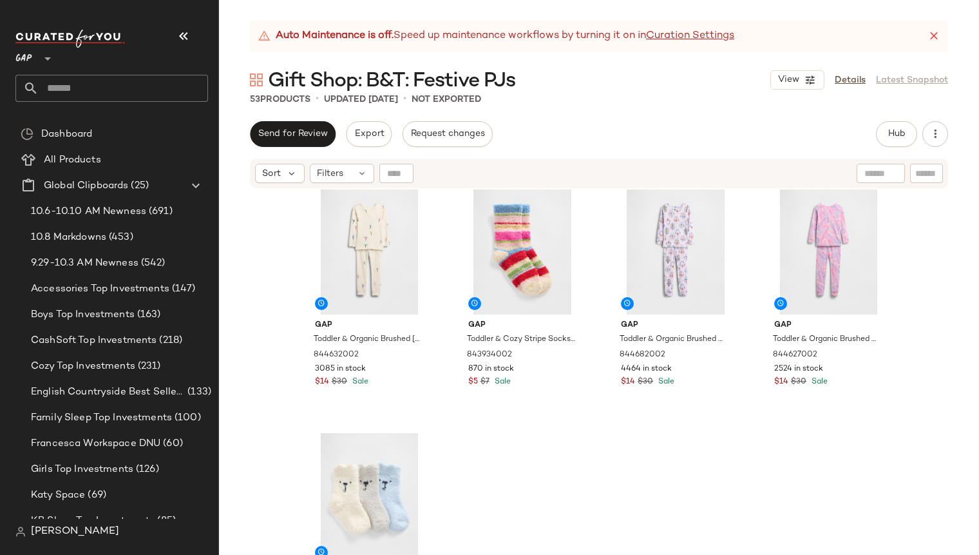
scroll to position [2972, 0]
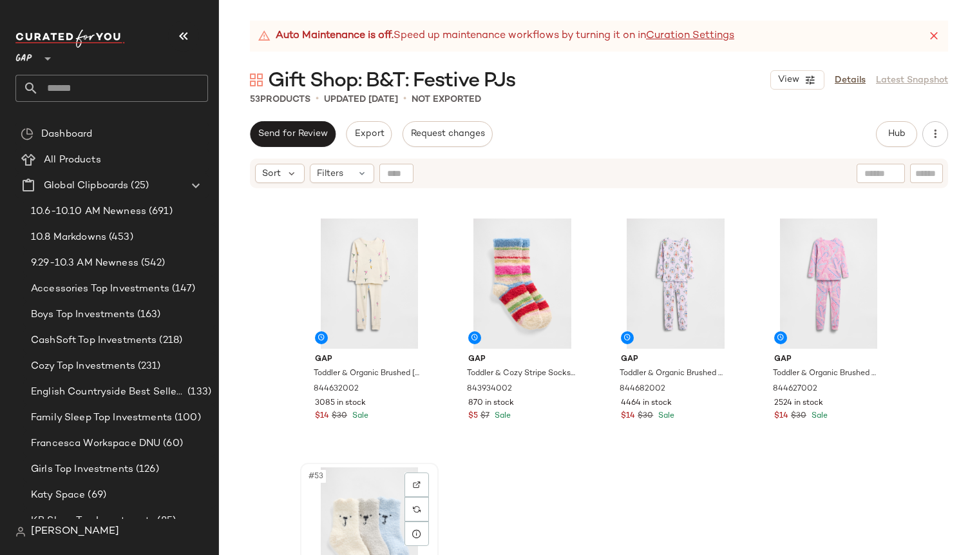
click at [309, 504] on div "#53 View" at bounding box center [369, 532] width 129 height 130
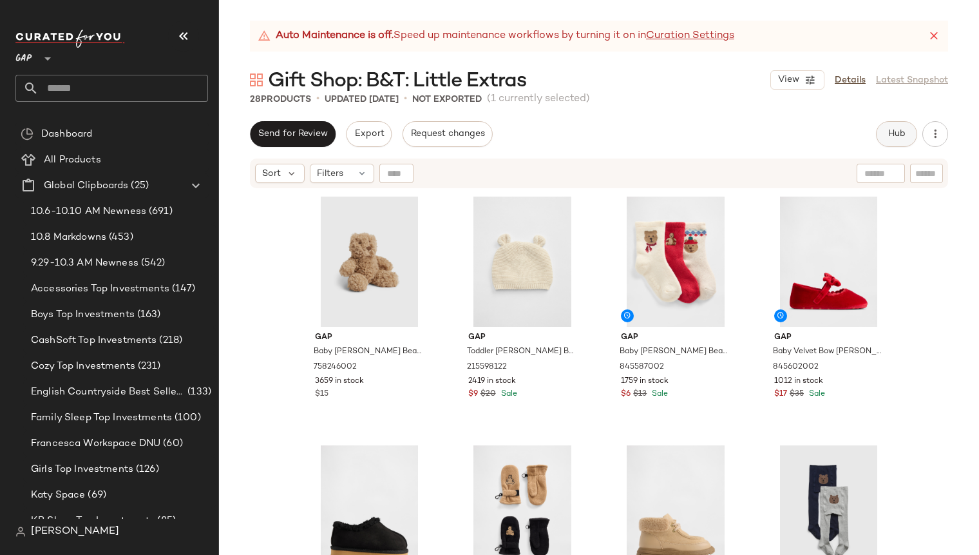
click at [890, 129] on span "Hub" at bounding box center [897, 134] width 18 height 10
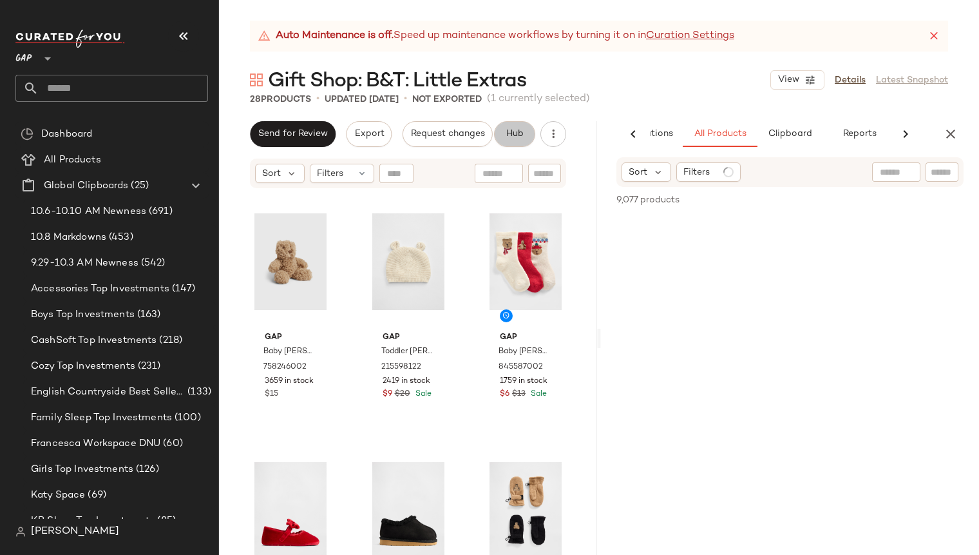
scroll to position [0, 81]
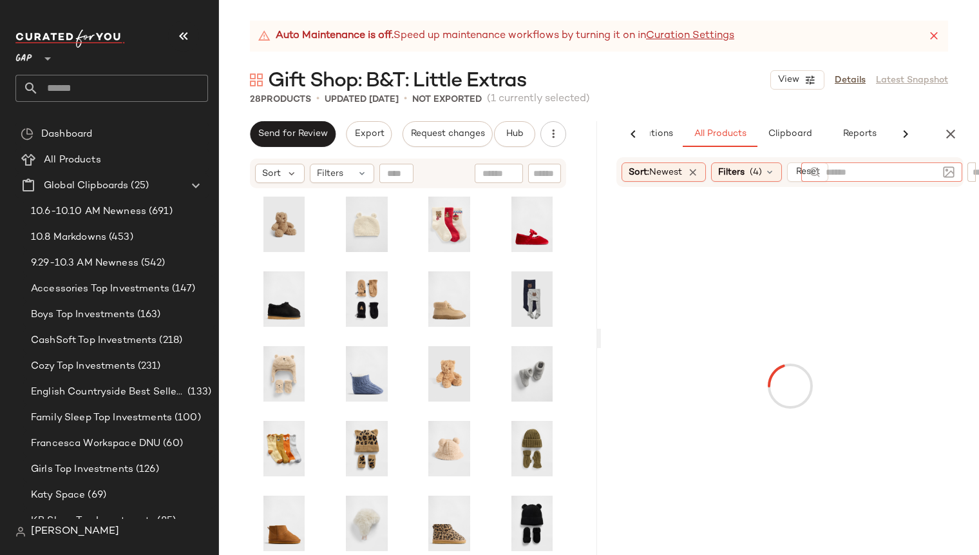
click at [892, 171] on input "text" at bounding box center [882, 173] width 112 height 14
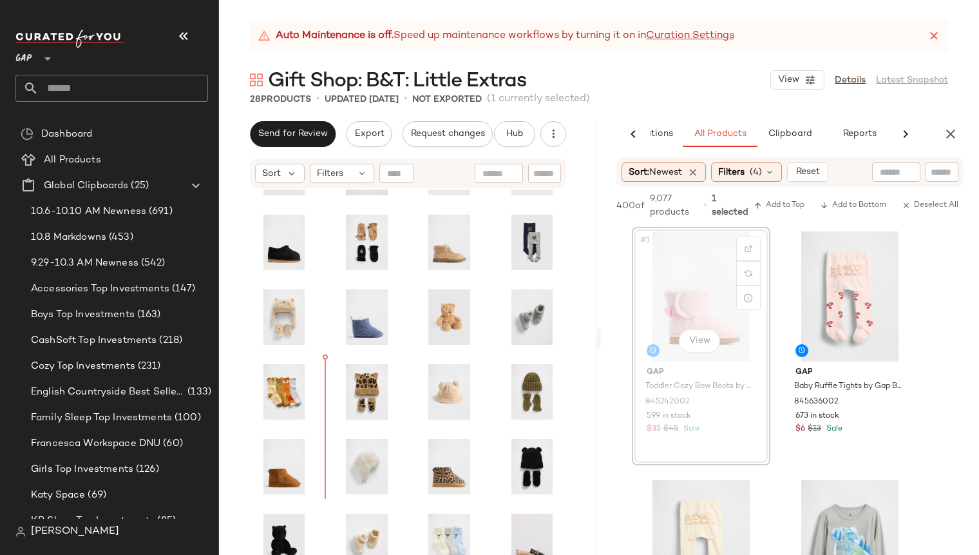
scroll to position [128, 0]
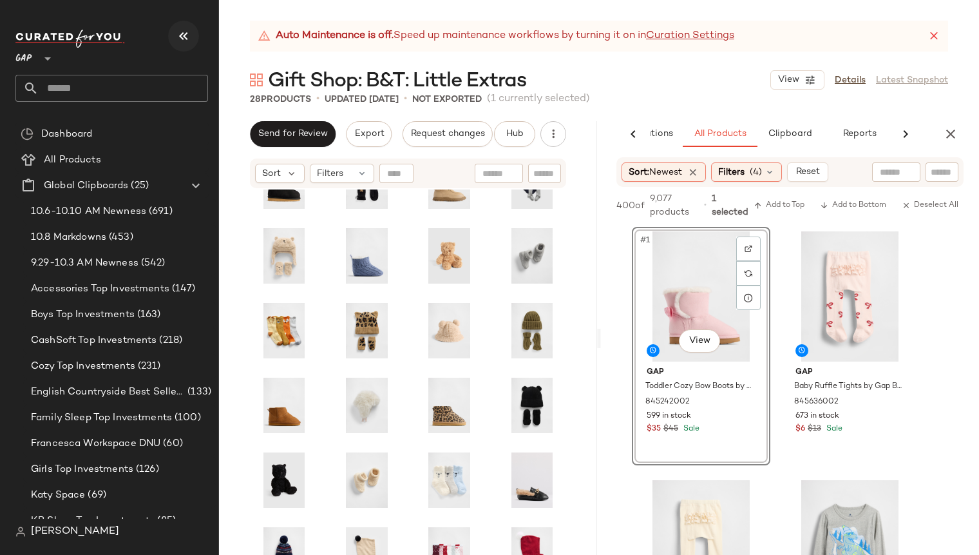
click at [184, 33] on icon "button" at bounding box center [183, 35] width 15 height 15
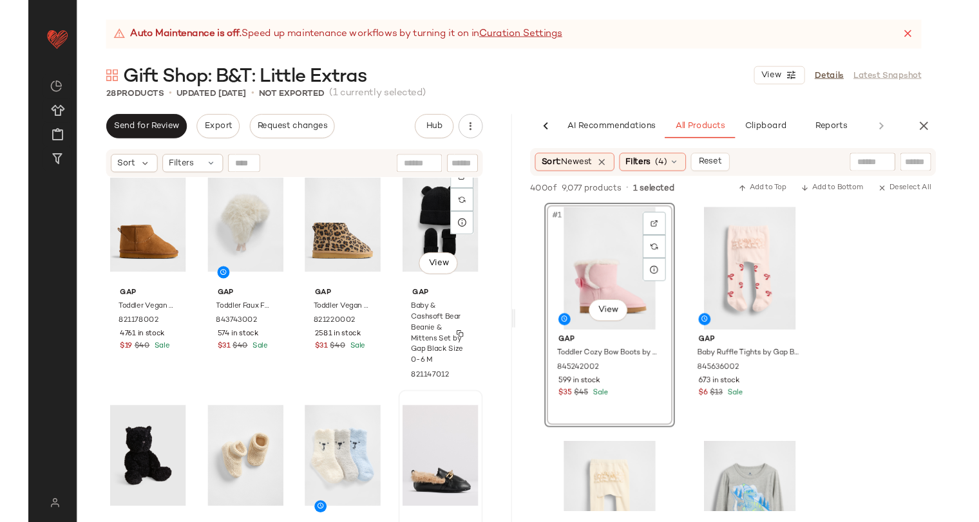
scroll to position [1346, 0]
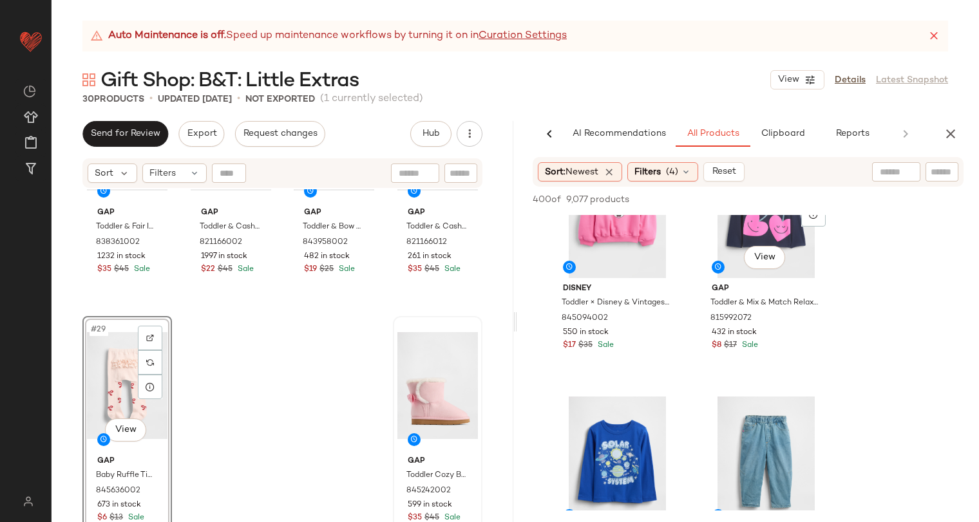
scroll to position [363, 0]
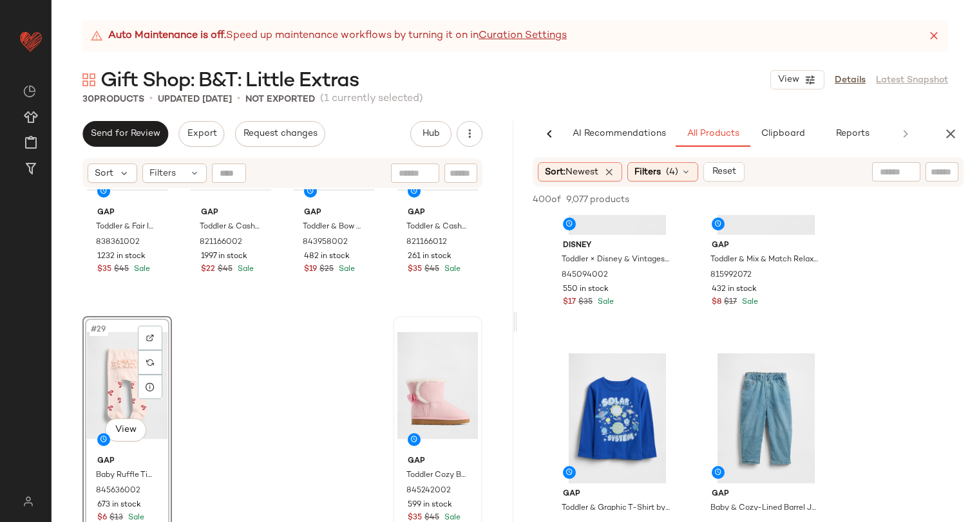
click at [885, 175] on input "text" at bounding box center [896, 173] width 33 height 14
type input "**********"
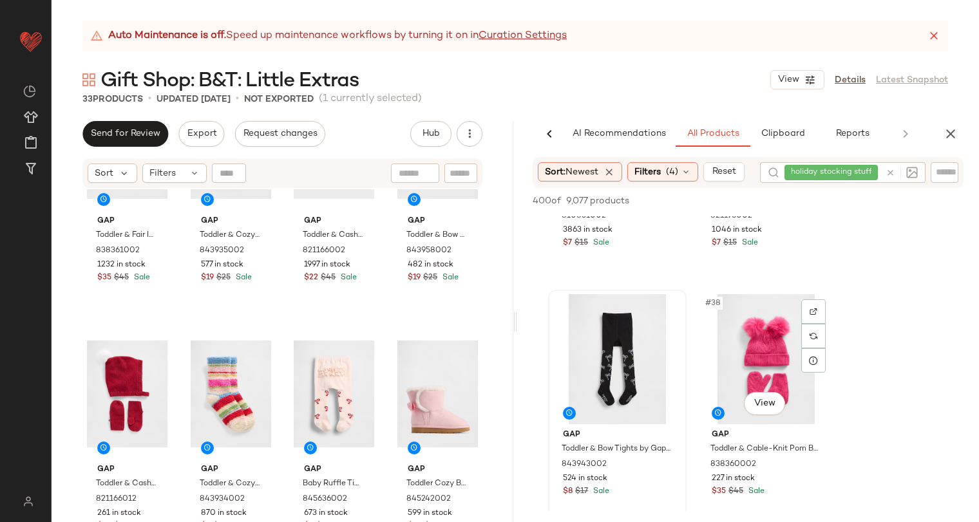
scroll to position [4404, 0]
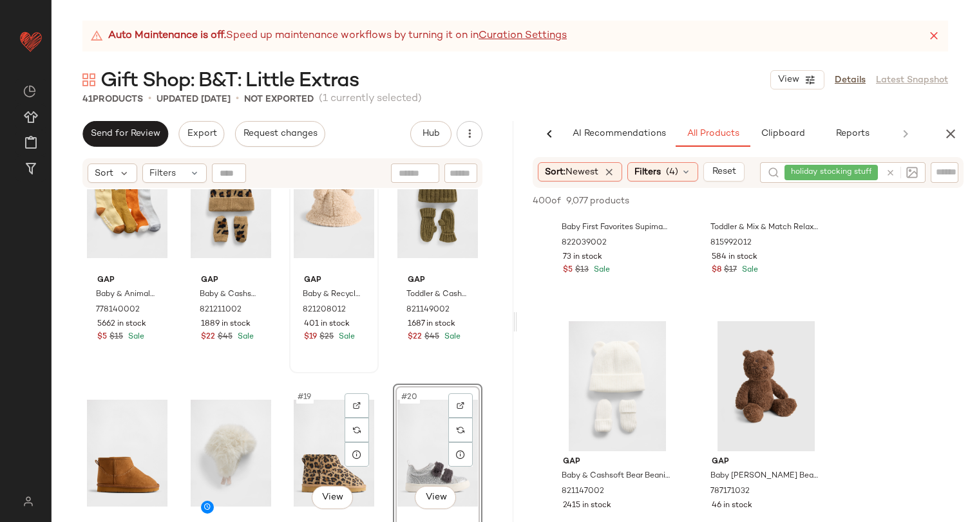
scroll to position [747, 0]
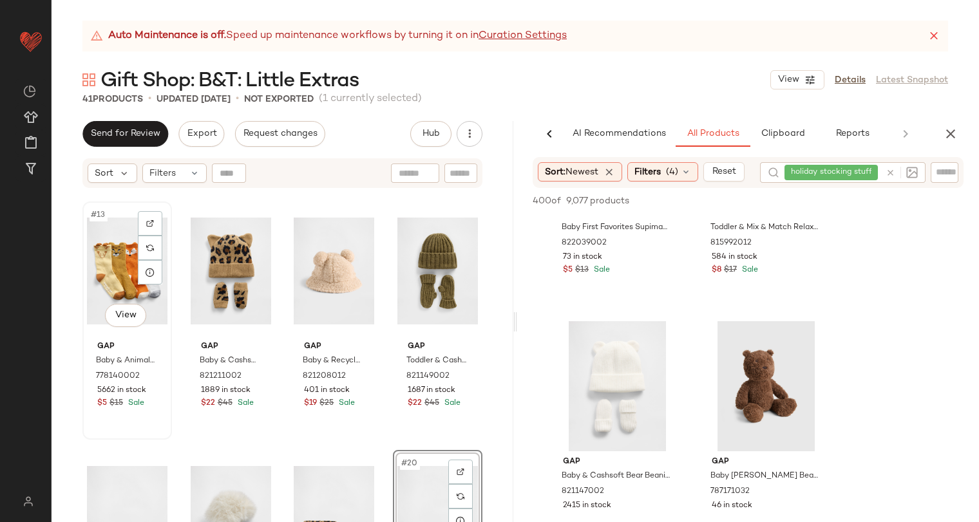
click at [164, 343] on div "Gap Baby & Animal Crew Socks (4-Pack) by Gap Multi Size 6-12 M 778140002 5662 i…" at bounding box center [127, 373] width 81 height 75
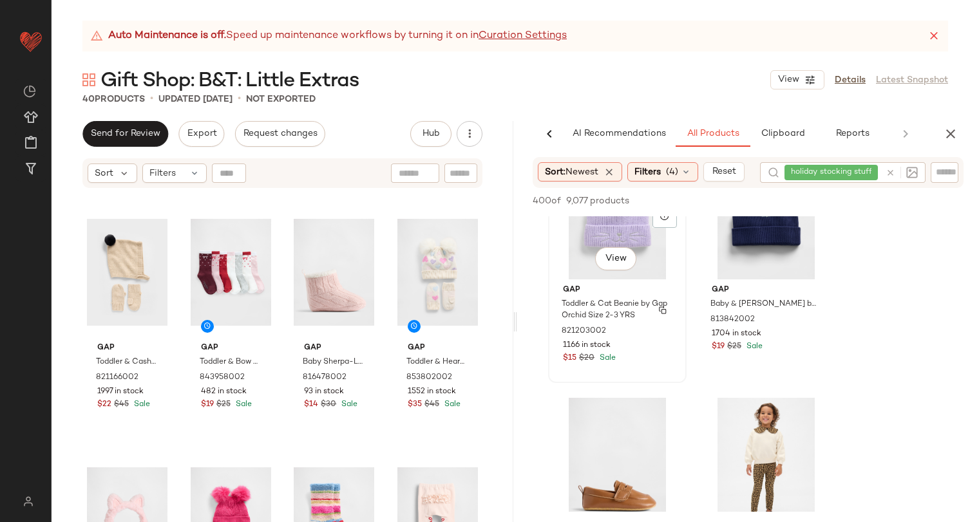
scroll to position [10900, 0]
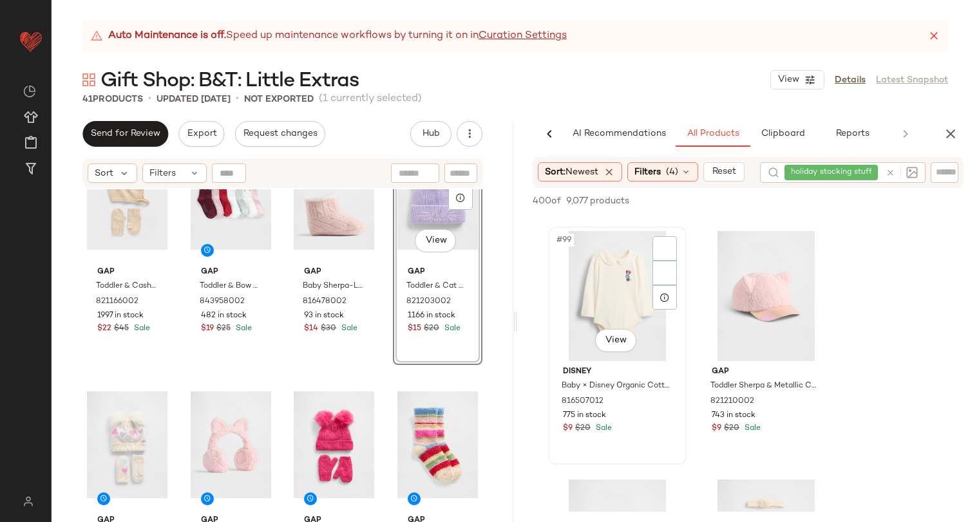
scroll to position [12163, 0]
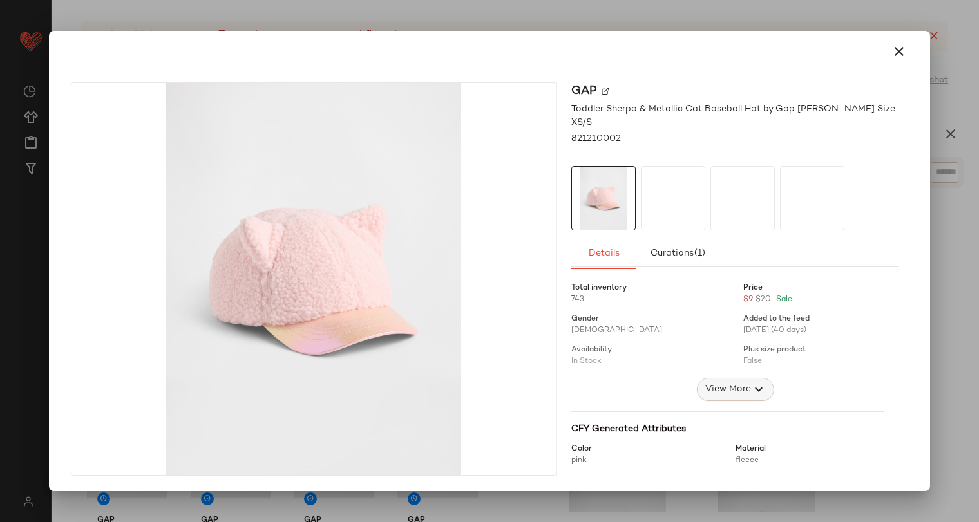
click at [721, 382] on span "View More" at bounding box center [727, 389] width 46 height 15
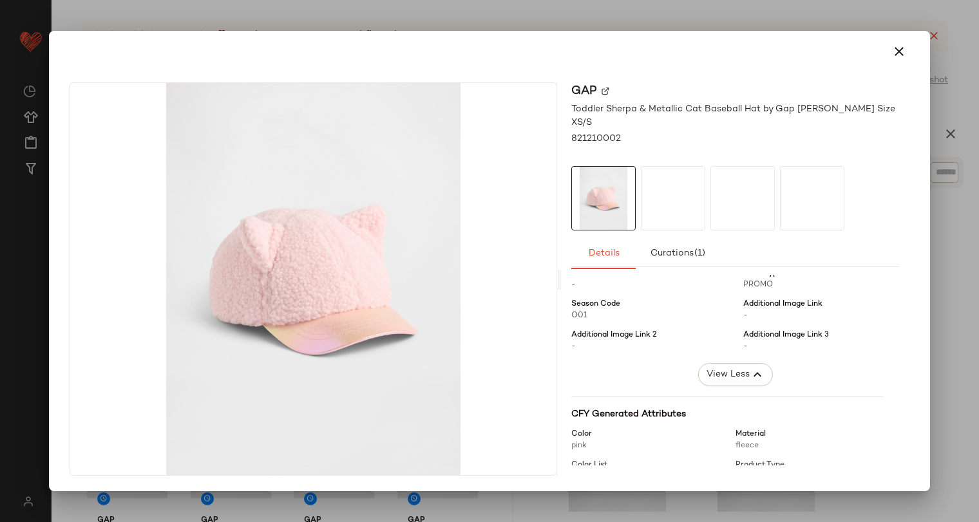
scroll to position [198, 0]
click at [895, 48] on icon "button" at bounding box center [899, 51] width 15 height 15
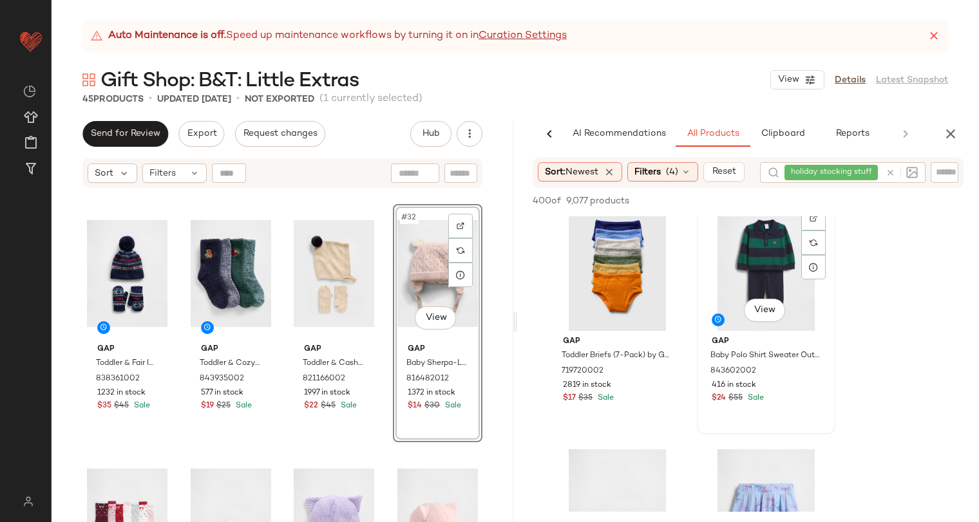
scroll to position [21695, 0]
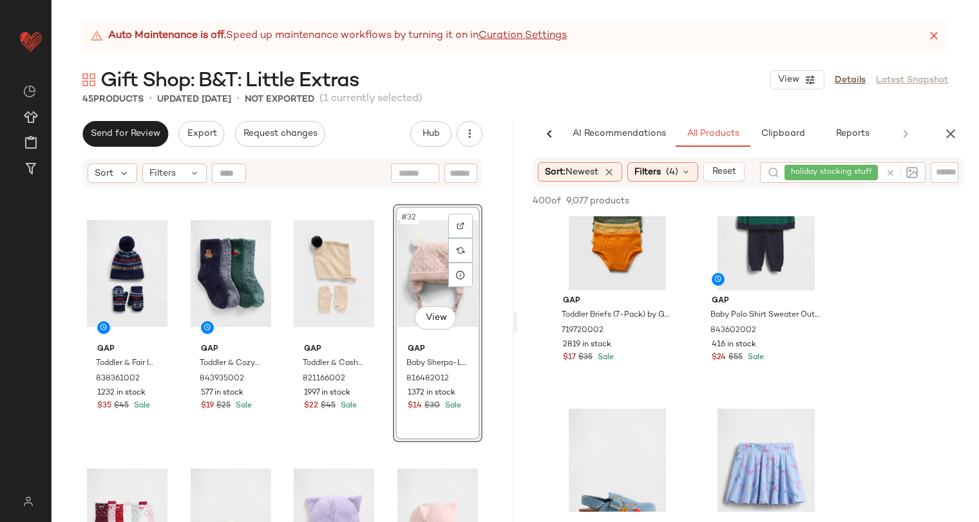
click at [891, 172] on div at bounding box center [899, 172] width 37 height 21
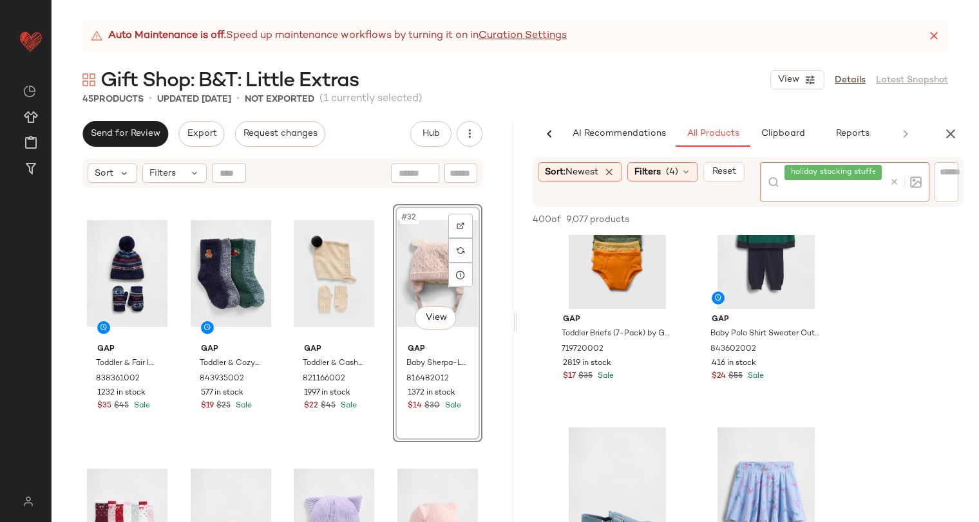
click at [894, 183] on icon at bounding box center [895, 182] width 10 height 10
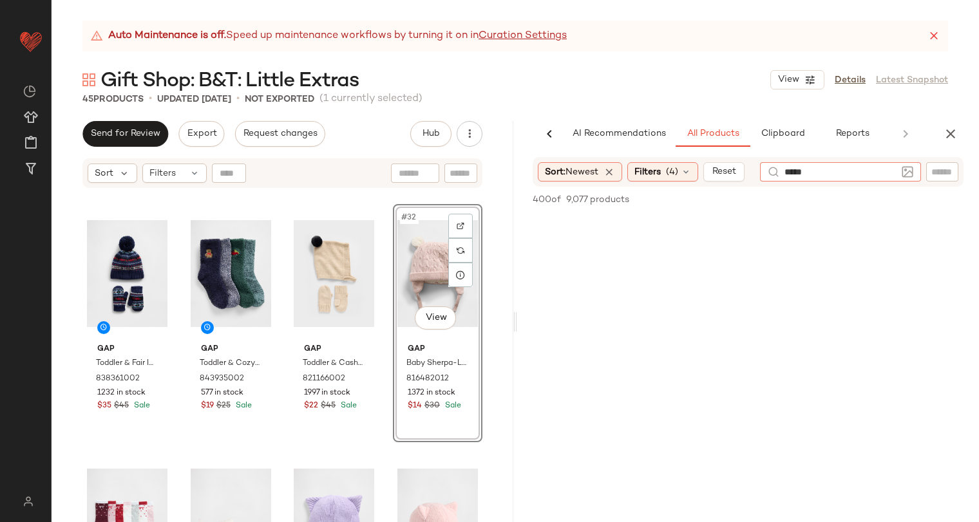
type input "******"
